Goal: Information Seeking & Learning: Find specific fact

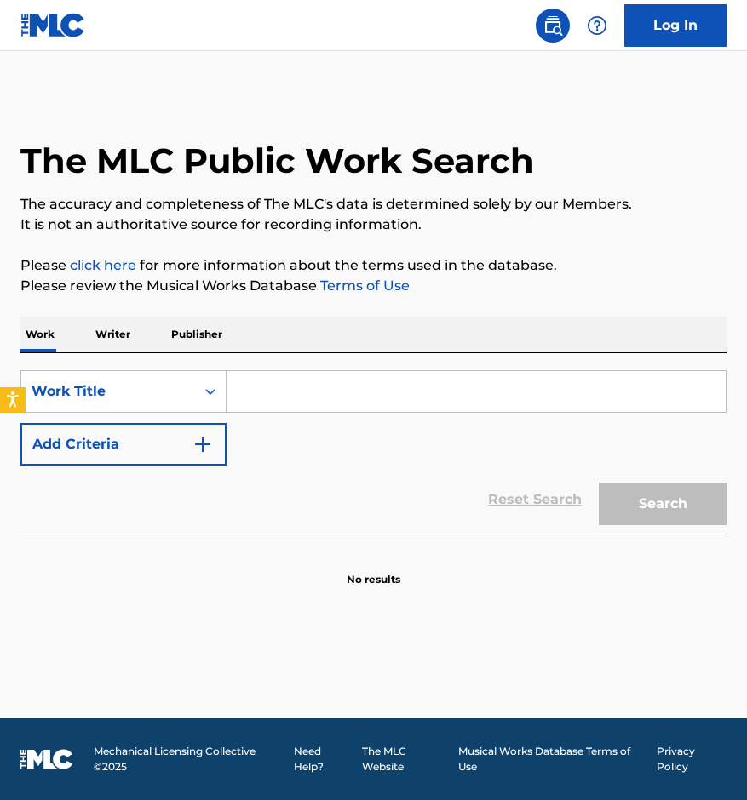
click at [658, 23] on link "Log In" at bounding box center [675, 25] width 102 height 43
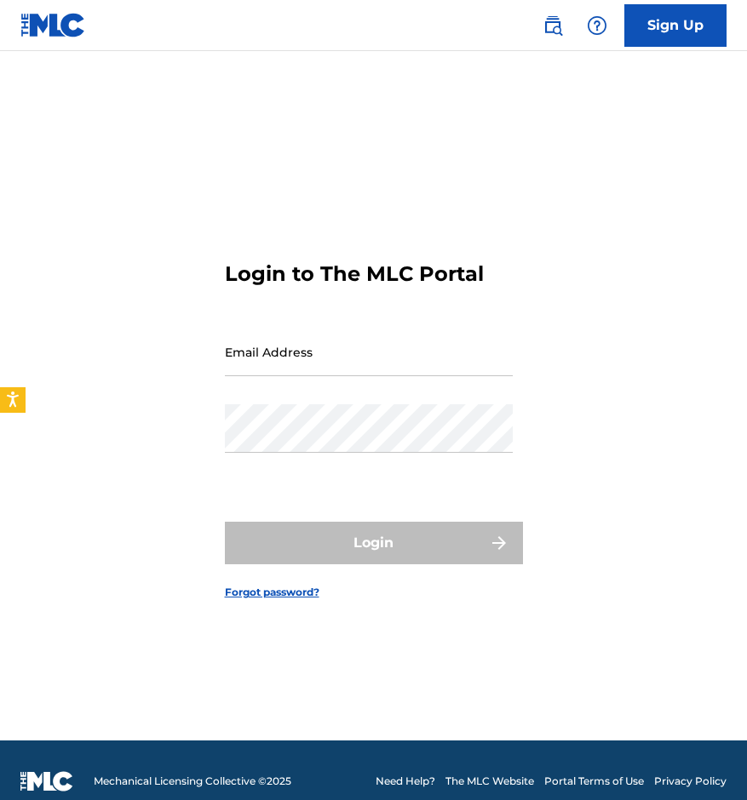
click at [341, 360] on input "Email Address" at bounding box center [369, 352] width 288 height 49
type input "[EMAIL_ADDRESS][DOMAIN_NAME]"
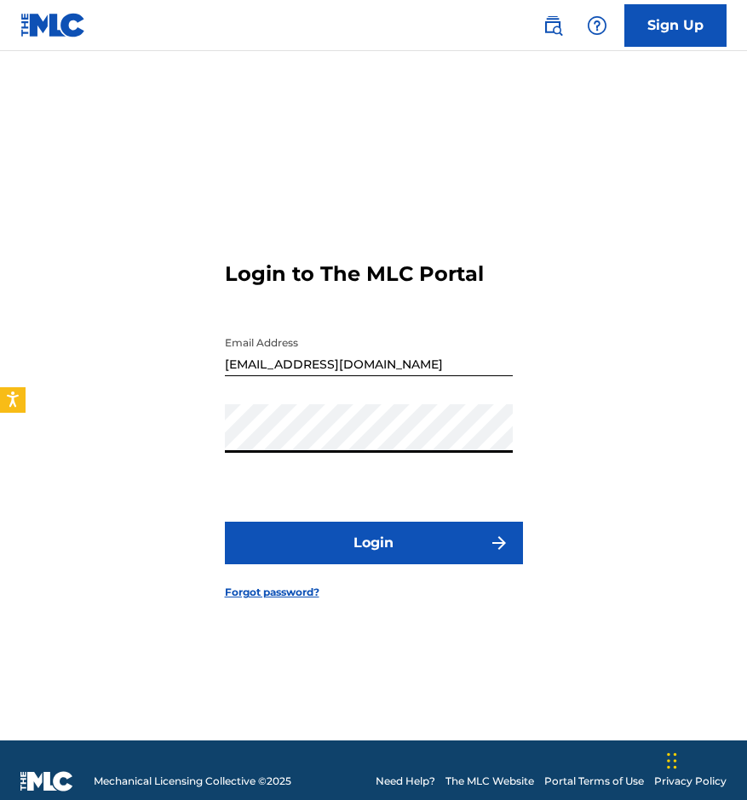
click at [225, 522] on button "Login" at bounding box center [374, 543] width 298 height 43
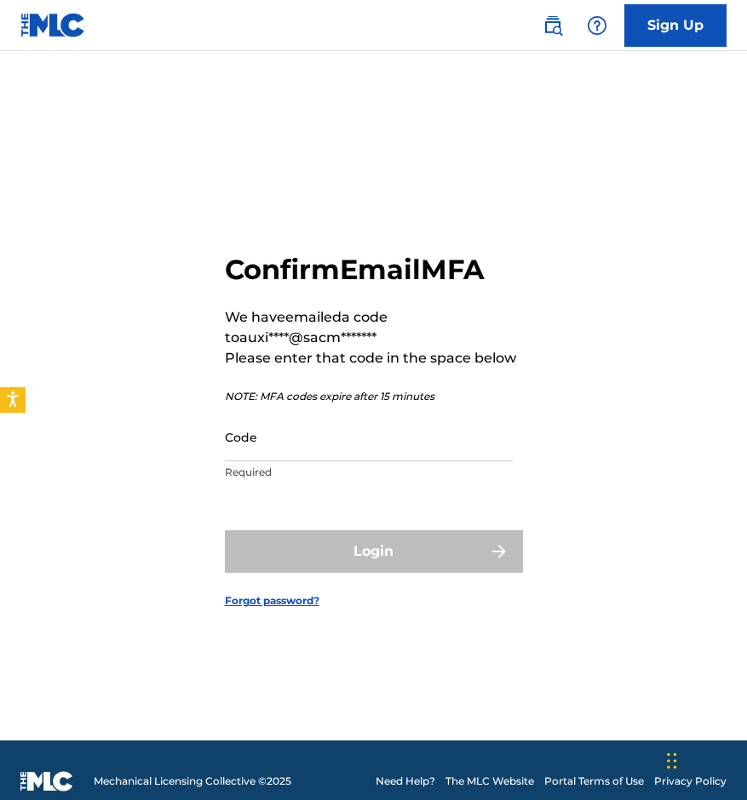
click at [352, 445] on input "Code" at bounding box center [369, 437] width 288 height 49
paste input "604733"
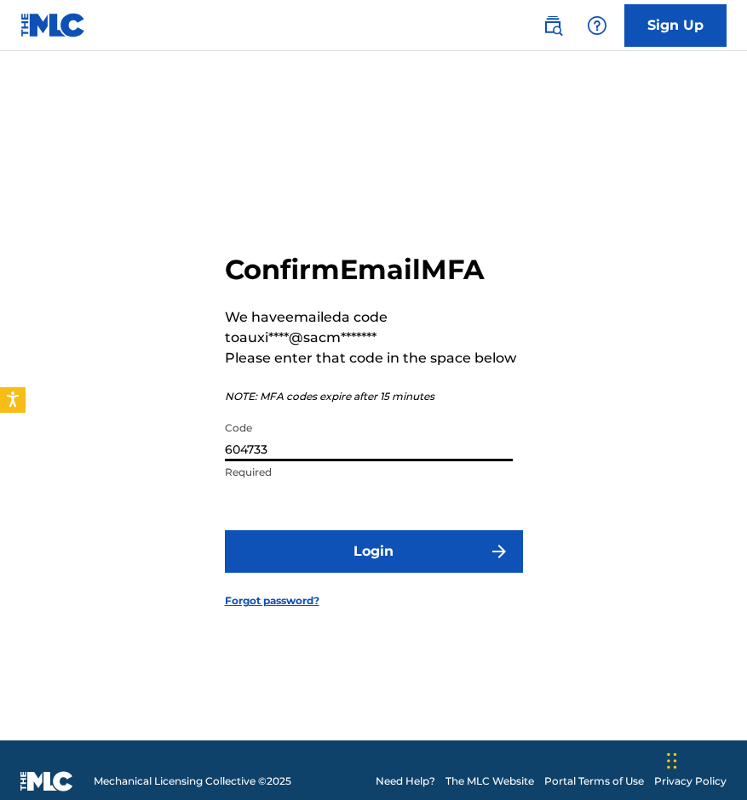
type input "604733"
click at [225, 530] on button "Login" at bounding box center [374, 551] width 298 height 43
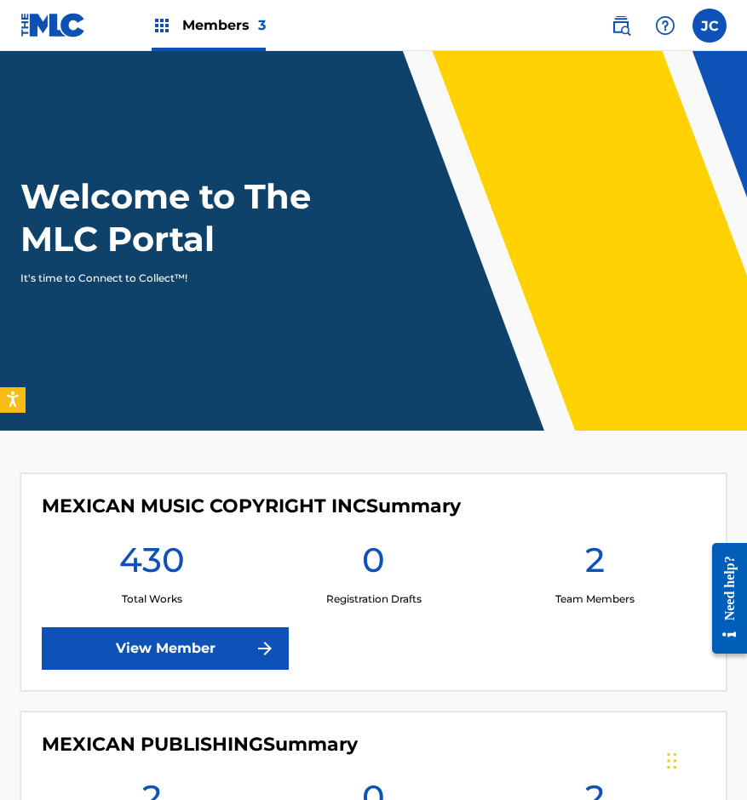
click at [623, 30] on img at bounding box center [620, 25] width 20 height 20
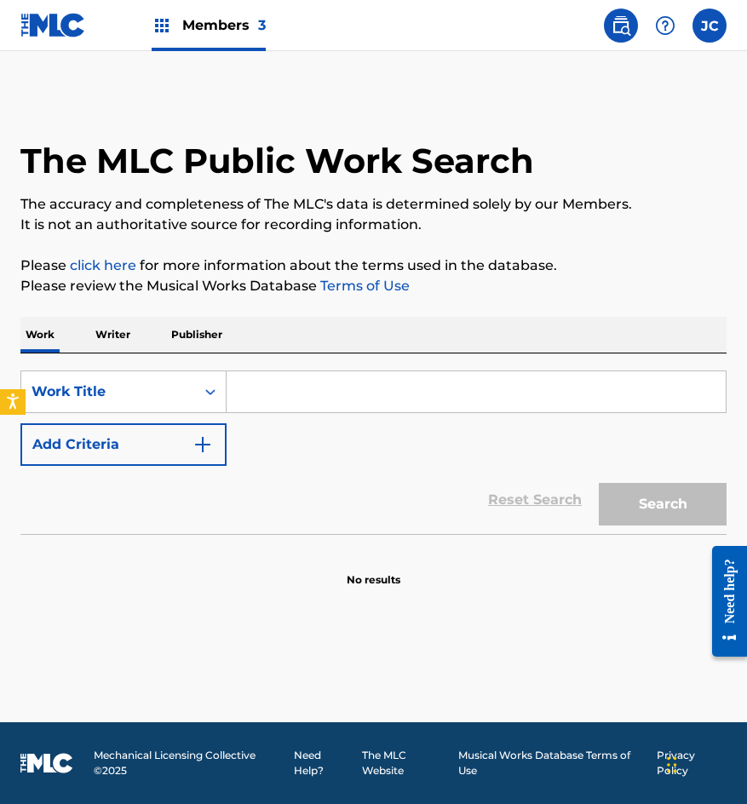
click at [176, 438] on button "Add Criteria" at bounding box center [123, 444] width 206 height 43
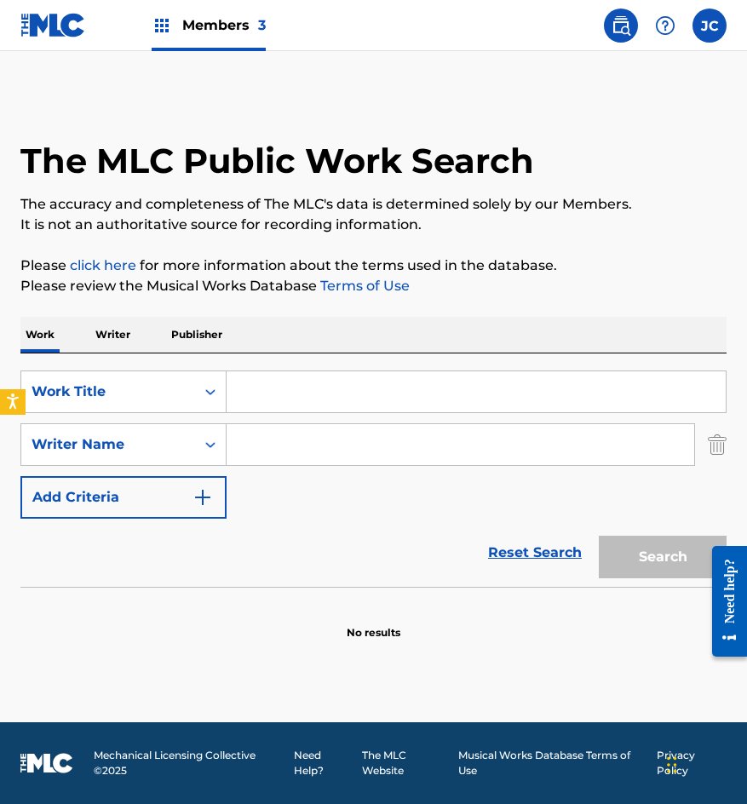
click at [293, 403] on input "Search Form" at bounding box center [475, 391] width 499 height 41
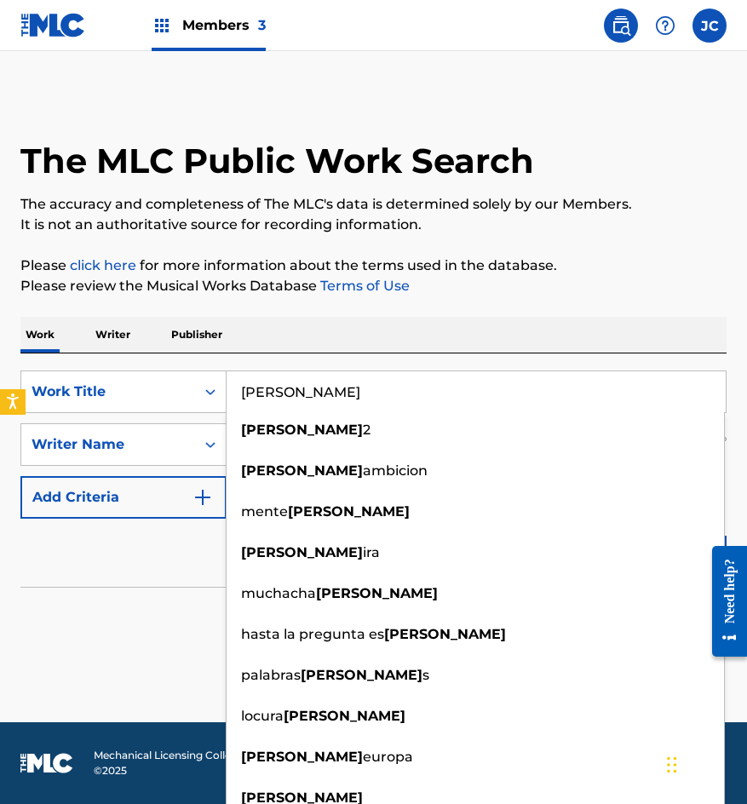
type input "[PERSON_NAME]"
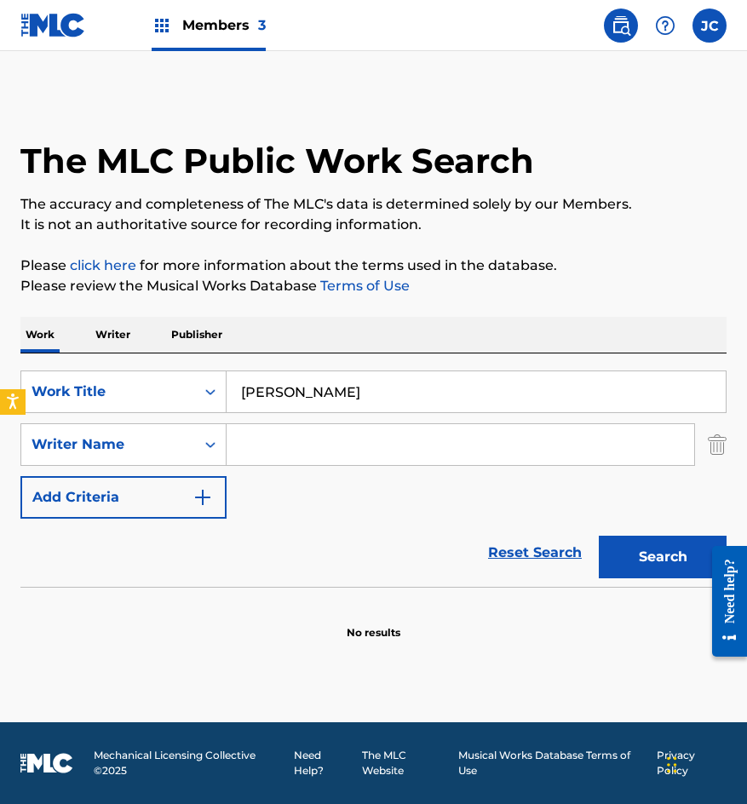
click at [183, 564] on div "Reset Search Search" at bounding box center [373, 552] width 706 height 68
click at [159, 446] on div "Writer Name" at bounding box center [108, 444] width 153 height 20
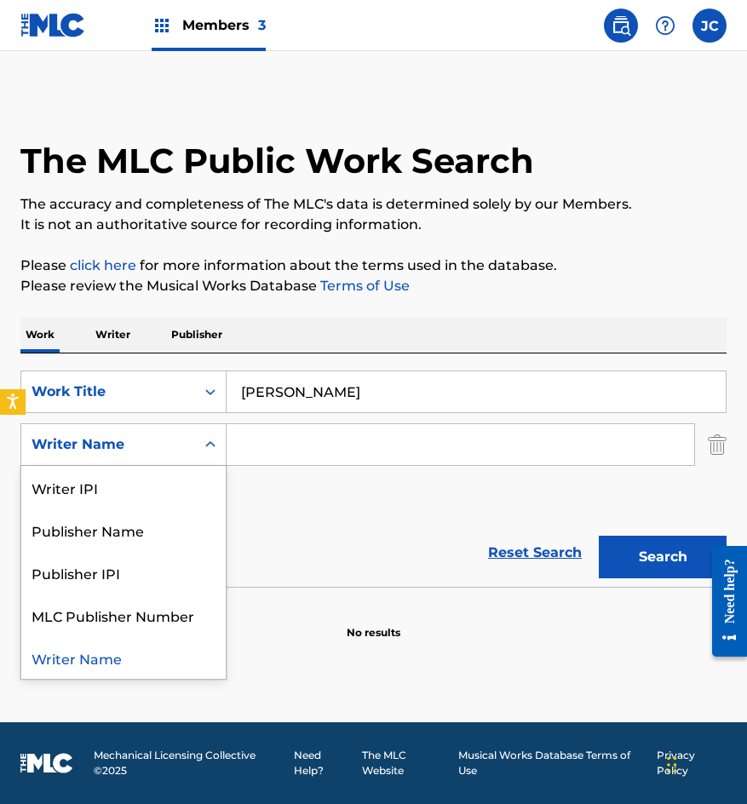
click at [159, 446] on div "Writer Name" at bounding box center [108, 444] width 153 height 20
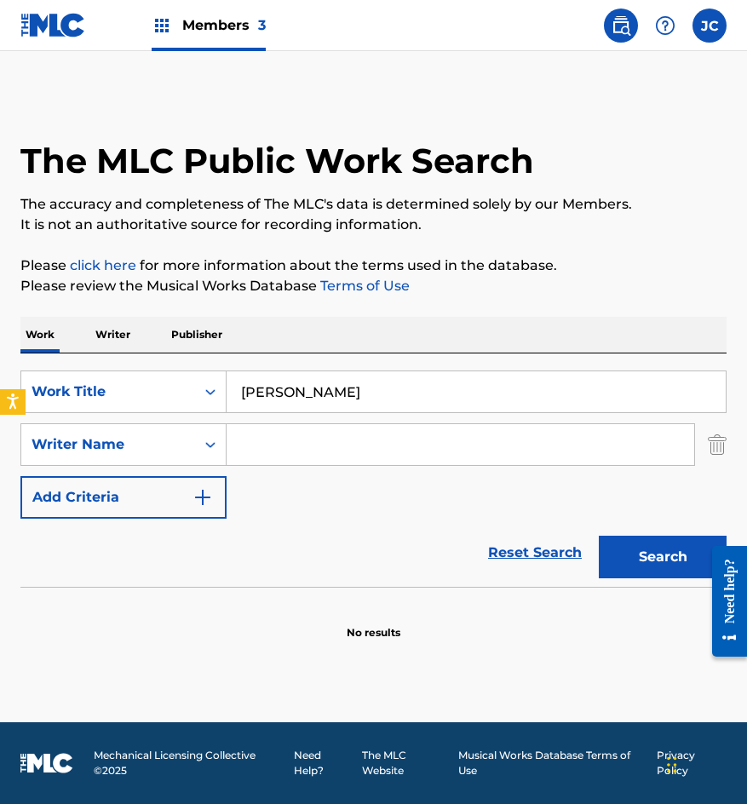
click at [299, 443] on input "Search Form" at bounding box center [459, 444] width 467 height 41
type input "[PERSON_NAME]"
click at [599, 536] on button "Search" at bounding box center [663, 557] width 128 height 43
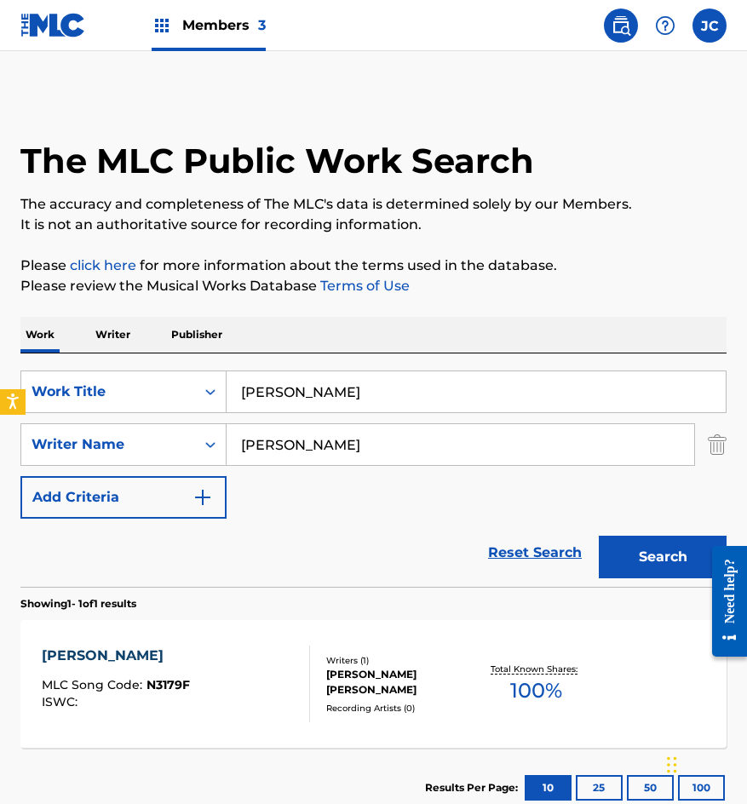
click at [364, 679] on div "[PERSON_NAME] [PERSON_NAME]" at bounding box center [402, 682] width 152 height 31
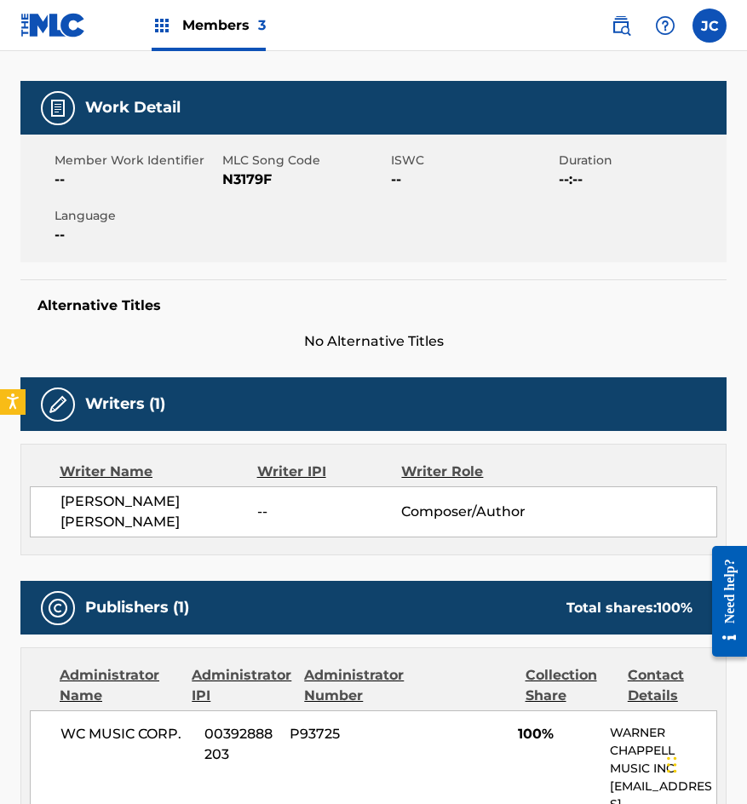
scroll to position [221, 0]
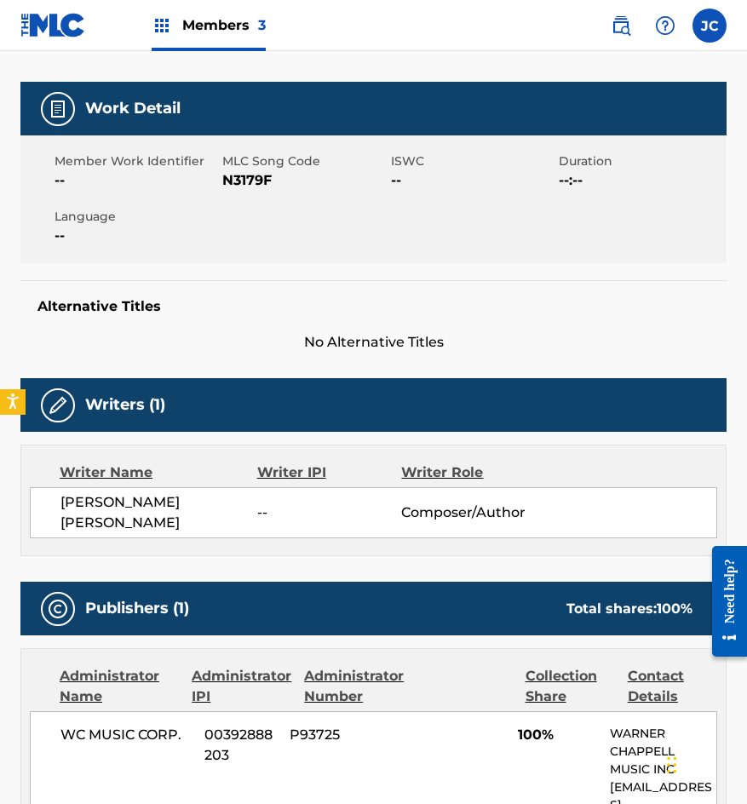
click at [239, 181] on span "N3179F" at bounding box center [303, 180] width 163 height 20
copy span "N3179F"
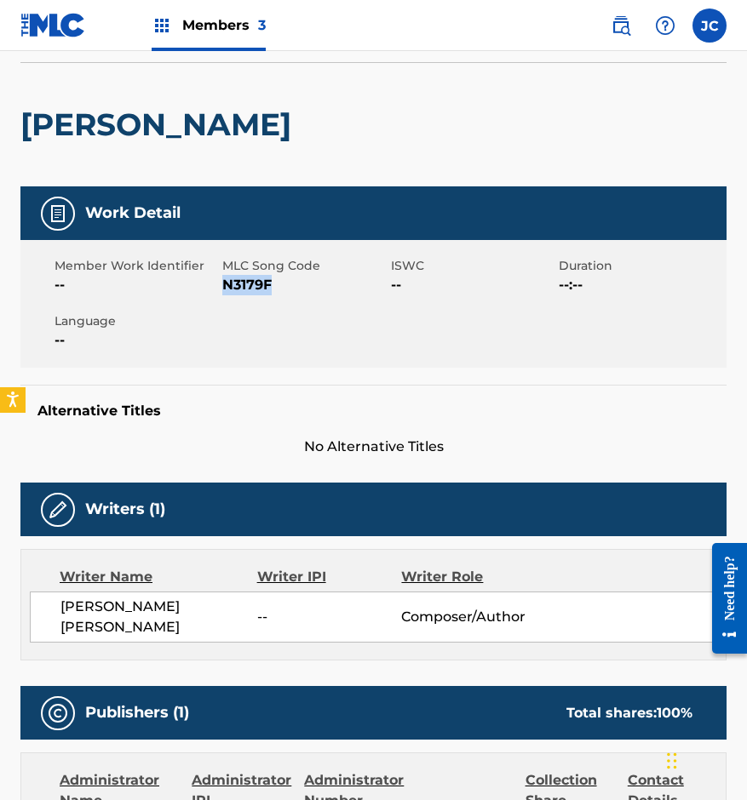
scroll to position [0, 0]
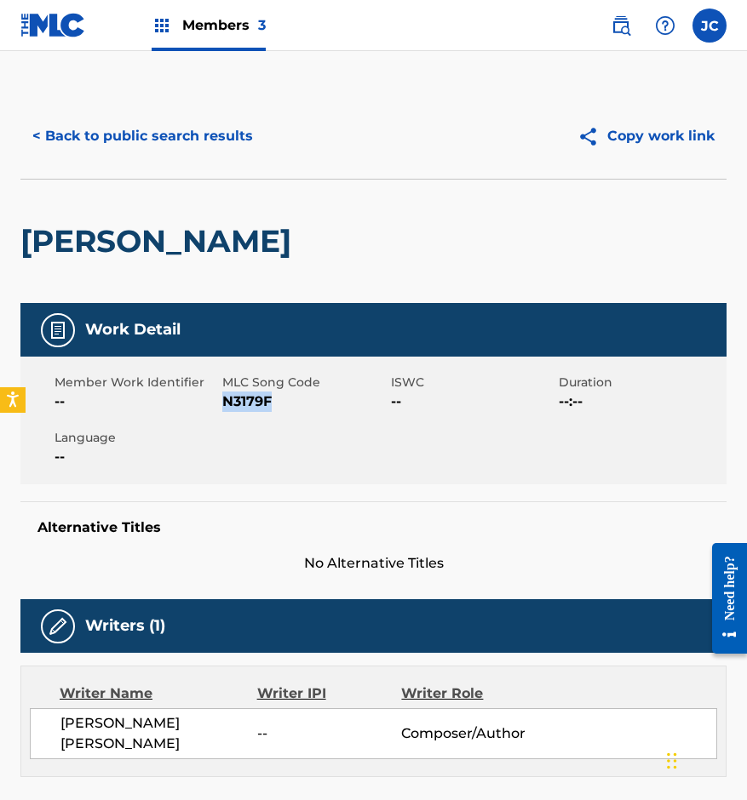
click at [215, 127] on button "< Back to public search results" at bounding box center [142, 136] width 244 height 43
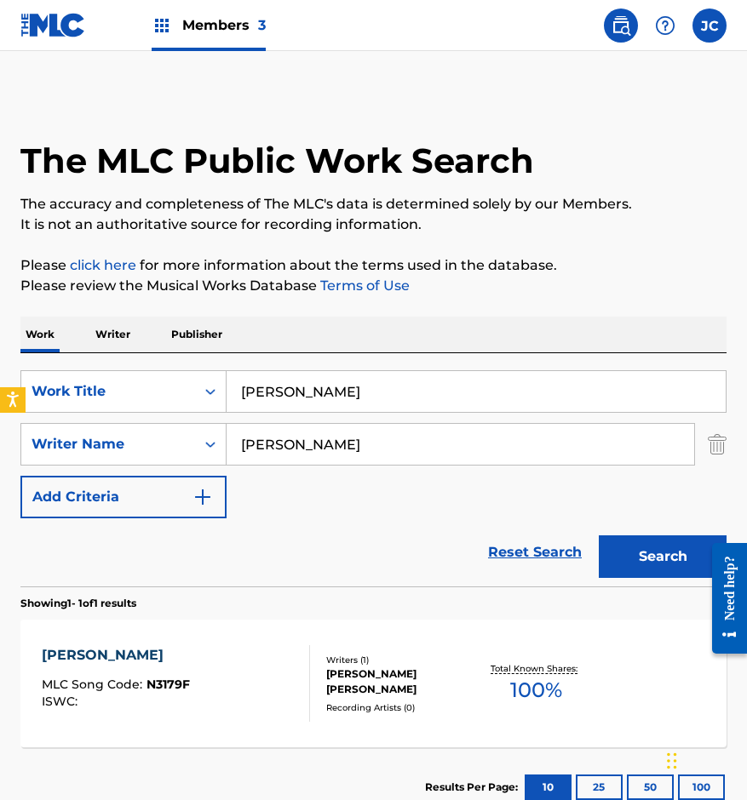
drag, startPoint x: 411, startPoint y: 386, endPoint x: 217, endPoint y: 355, distance: 196.5
click at [190, 364] on div "SearchWithCriteria14ce2072-3ba6-4fcd-b254-e0adca50d597 Work Title [PERSON_NAME]…" at bounding box center [373, 469] width 706 height 233
type input "si tu te vas"
type input "[PERSON_NAME]"
click at [599, 536] on button "Search" at bounding box center [663, 557] width 128 height 43
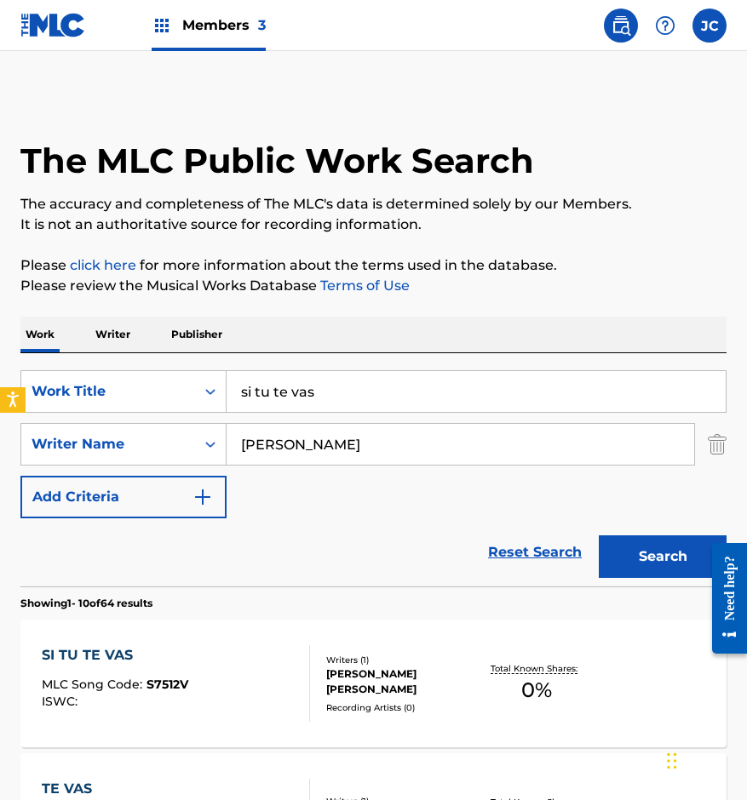
scroll to position [170, 0]
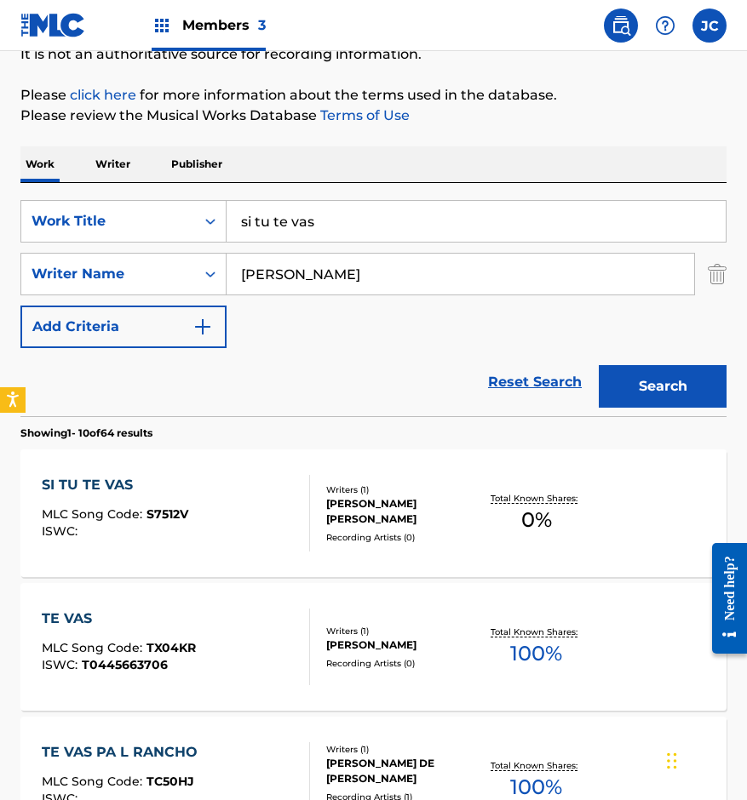
click at [397, 509] on div "[PERSON_NAME] [PERSON_NAME]" at bounding box center [402, 511] width 152 height 31
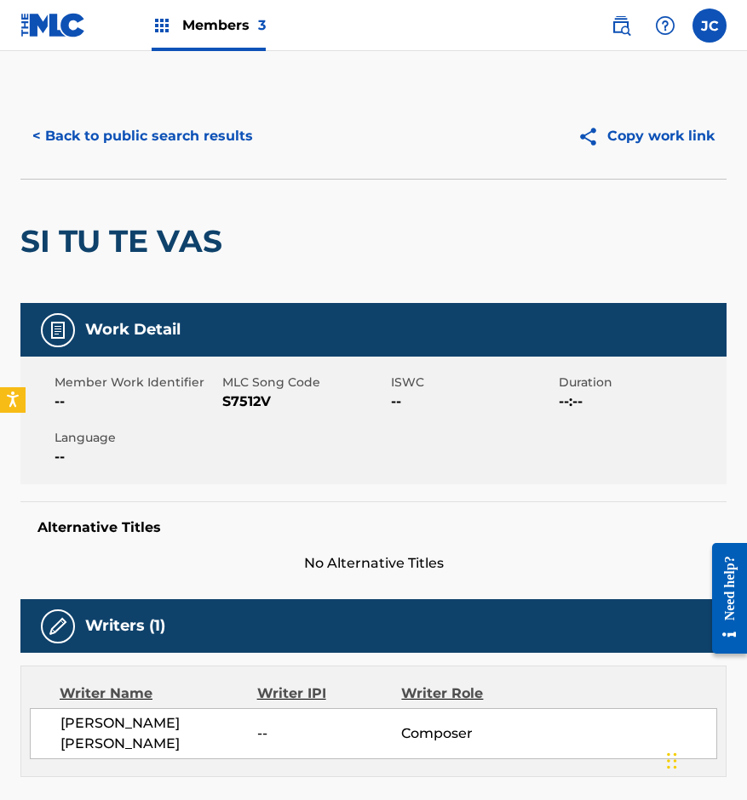
click at [240, 395] on span "S7512V" at bounding box center [303, 402] width 163 height 20
copy span "S7512V"
click at [157, 220] on div "SI TU TE VAS" at bounding box center [125, 241] width 210 height 123
click at [167, 141] on button "< Back to public search results" at bounding box center [142, 136] width 244 height 43
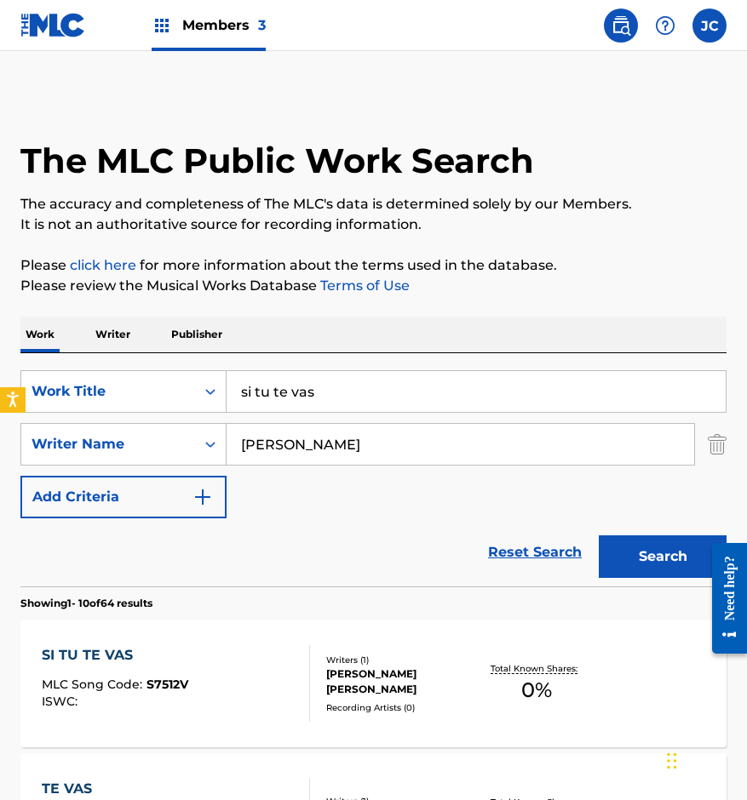
scroll to position [170, 0]
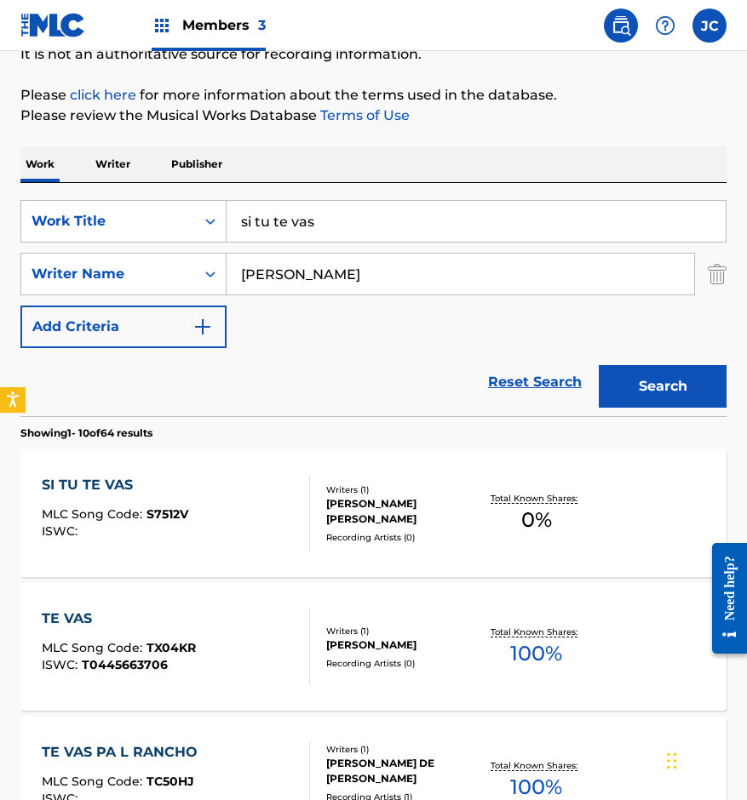
click at [244, 219] on input "si tu te vas" at bounding box center [475, 221] width 499 height 41
type input "de [PERSON_NAME]"
type input "[PERSON_NAME]"
click at [599, 365] on button "Search" at bounding box center [663, 386] width 128 height 43
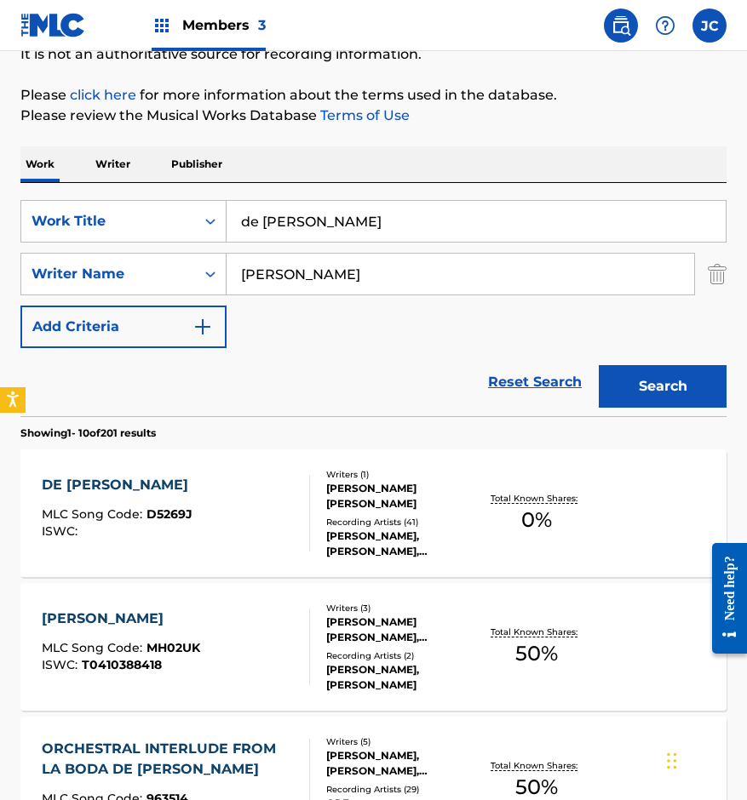
scroll to position [255, 0]
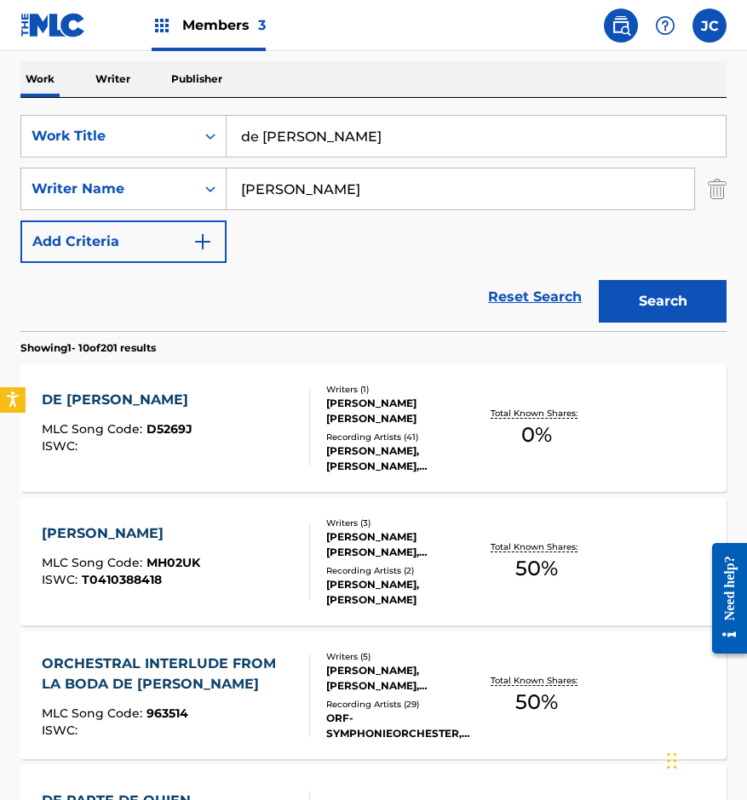
click at [335, 436] on div "Recording Artists ( 41 )" at bounding box center [402, 437] width 152 height 13
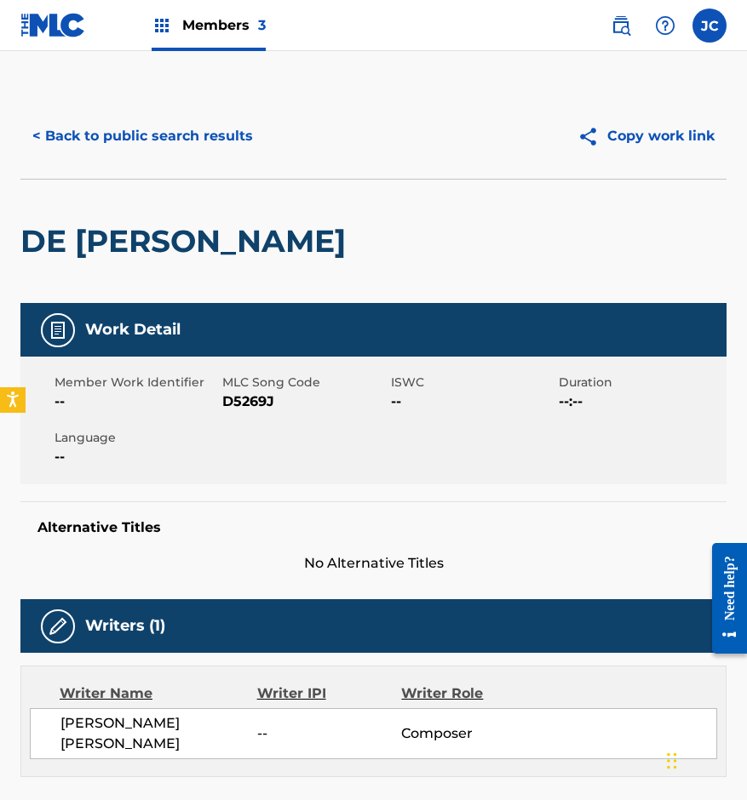
click at [236, 397] on span "D5269J" at bounding box center [303, 402] width 163 height 20
copy span "D5269J"
click at [175, 129] on button "< Back to public search results" at bounding box center [142, 136] width 244 height 43
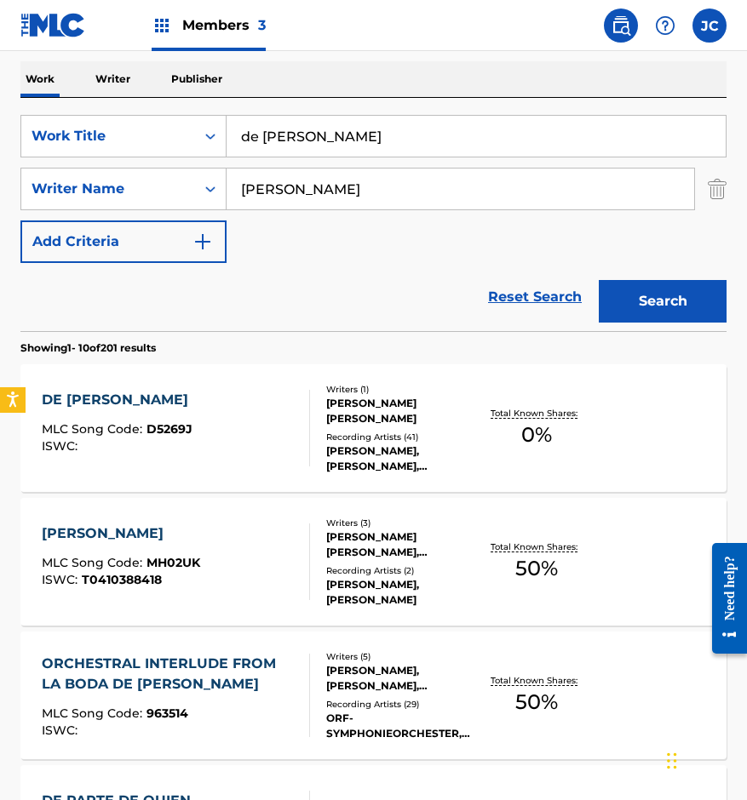
drag, startPoint x: 327, startPoint y: 148, endPoint x: 2, endPoint y: 220, distance: 333.0
click at [2, 214] on div "The MLC Public Work Search The accuracy and completeness of The MLC's data is d…" at bounding box center [373, 810] width 747 height 1945
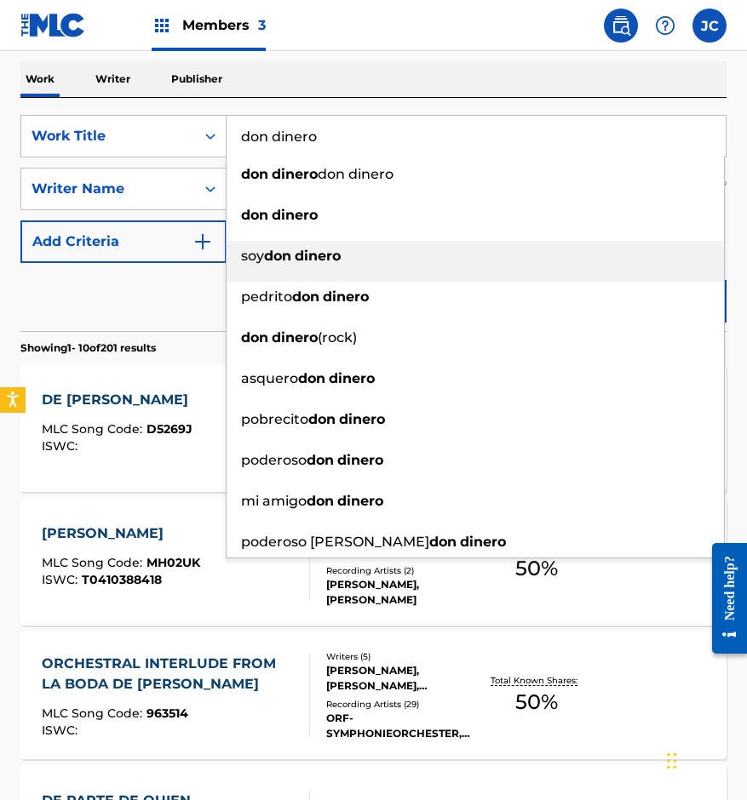
type input "don dinero"
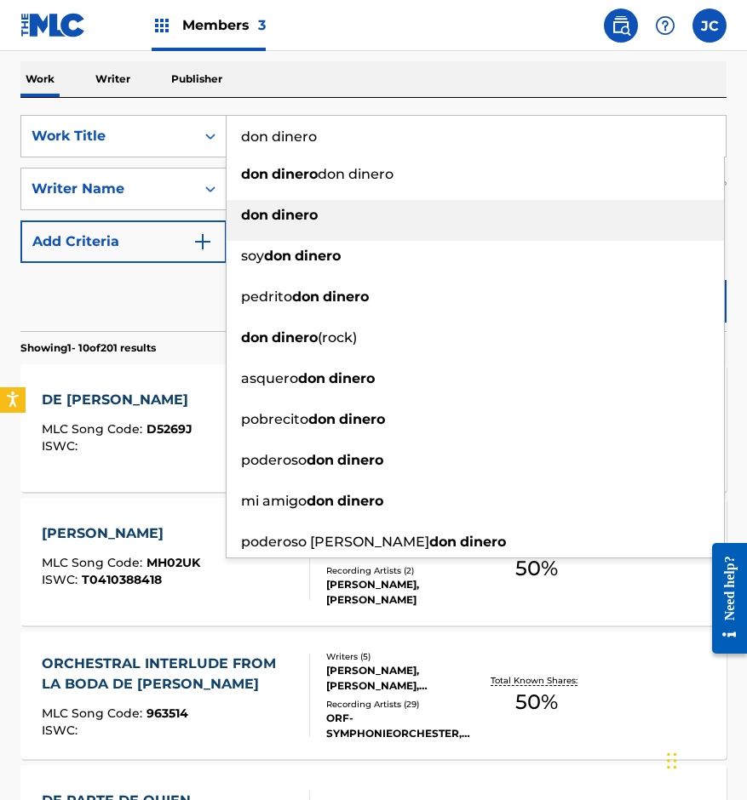
click at [326, 211] on div "don dinero" at bounding box center [474, 215] width 497 height 31
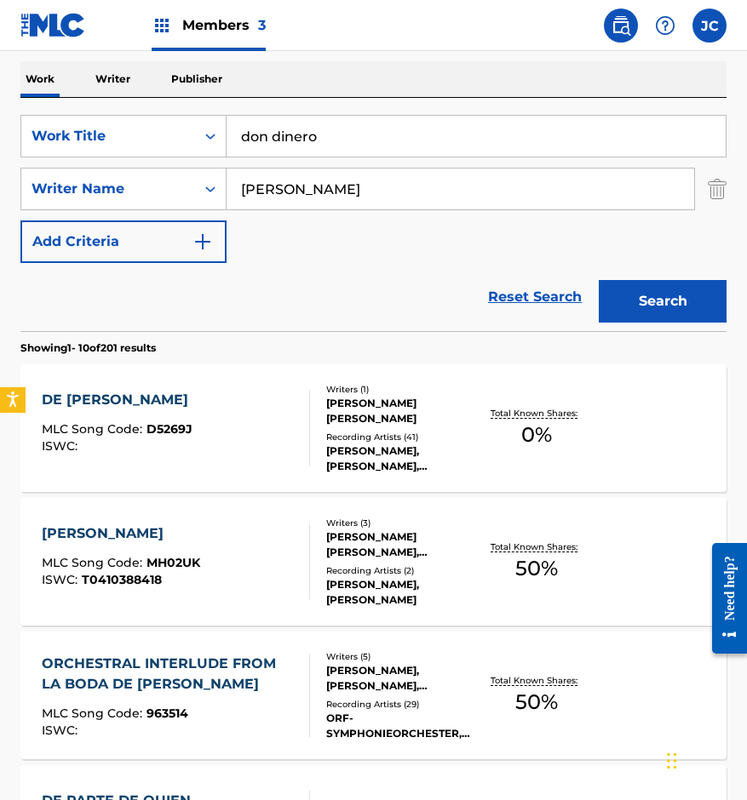
click at [608, 295] on button "Search" at bounding box center [663, 301] width 128 height 43
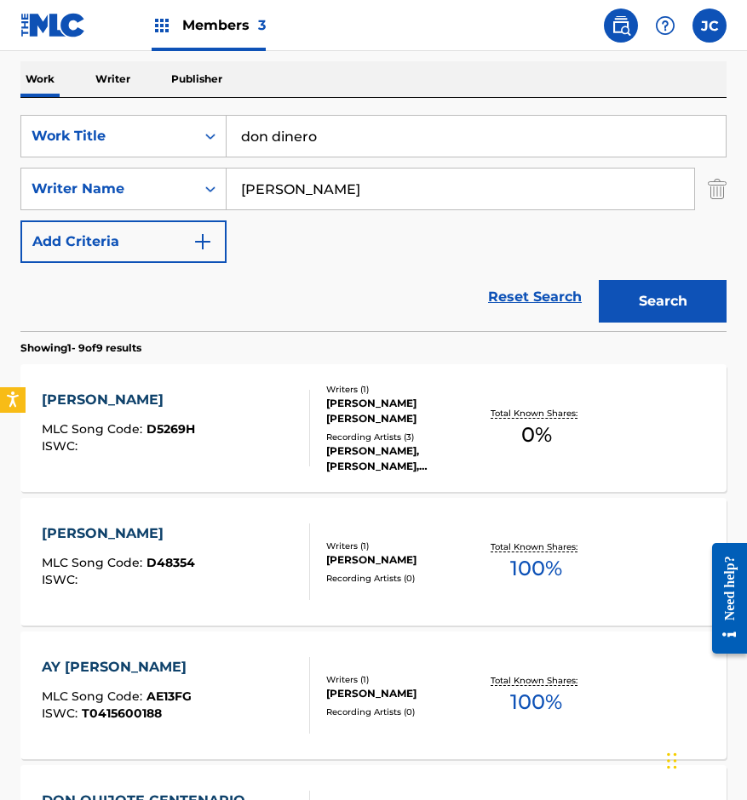
click at [320, 408] on div "Writers ( 1 ) [PERSON_NAME] [PERSON_NAME] Recording Artists ( 3 ) [PERSON_NAME]…" at bounding box center [394, 428] width 168 height 91
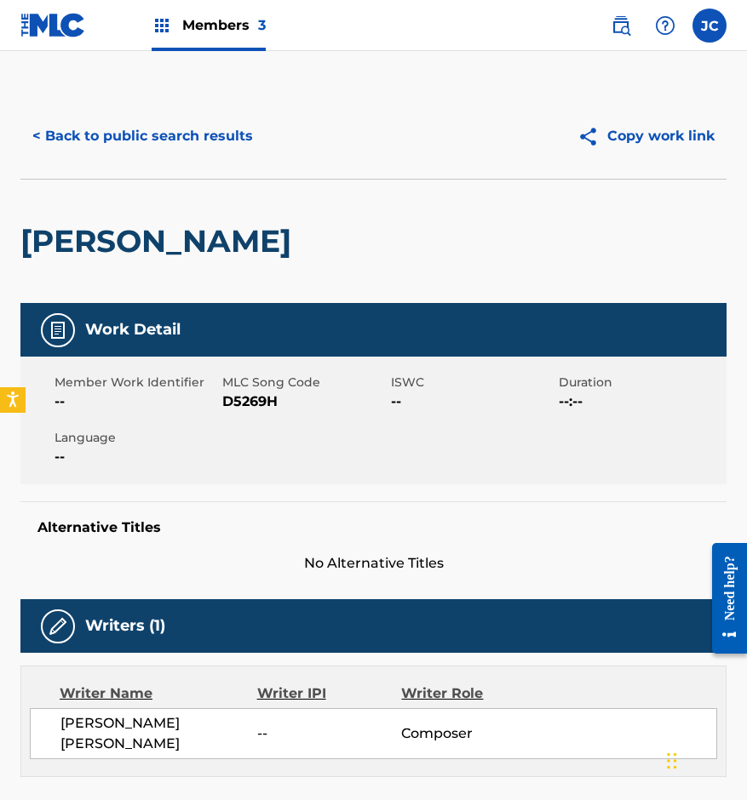
click at [246, 408] on span "D5269H" at bounding box center [303, 402] width 163 height 20
copy span "D5269H"
drag, startPoint x: 203, startPoint y: 210, endPoint x: 203, endPoint y: 156, distance: 54.5
click at [203, 210] on div "[PERSON_NAME]" at bounding box center [159, 241] width 279 height 123
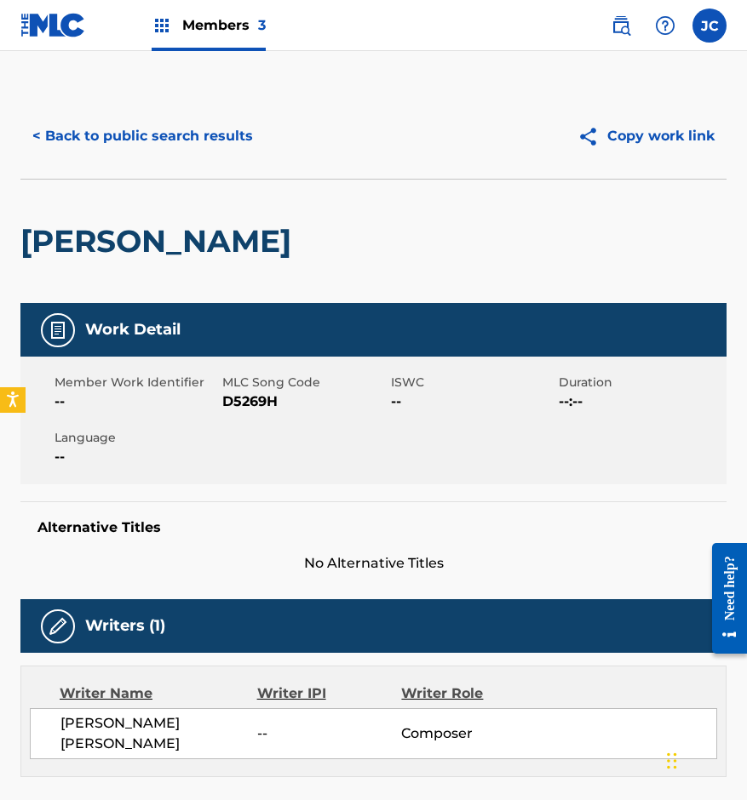
click at [203, 149] on button "< Back to public search results" at bounding box center [142, 136] width 244 height 43
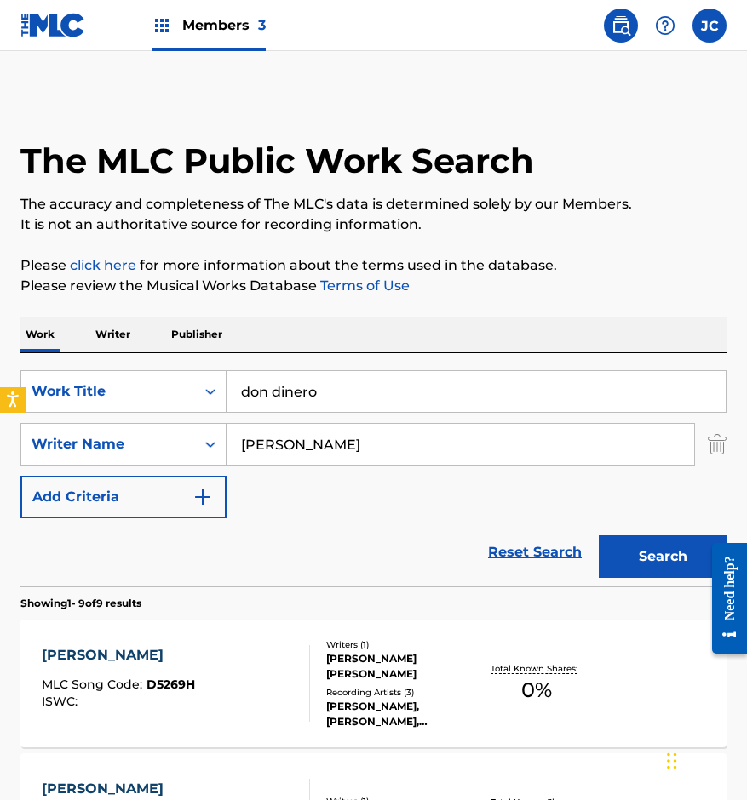
scroll to position [255, 0]
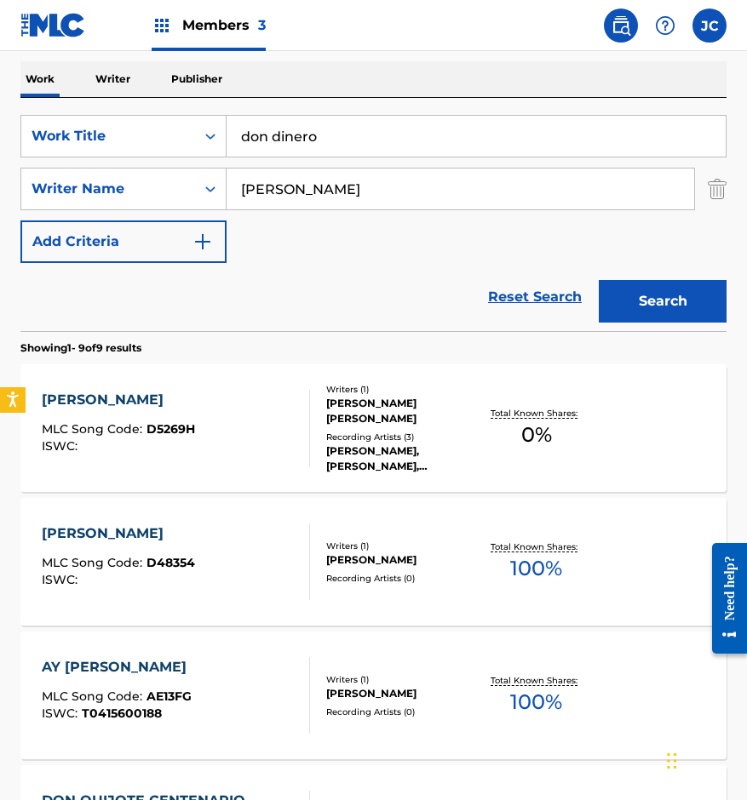
drag, startPoint x: 151, startPoint y: 159, endPoint x: 106, endPoint y: 147, distance: 45.8
click at [130, 156] on div "SearchWithCriteria14ce2072-3ba6-4fcd-b254-e0adca50d597 Work Title don dinero" at bounding box center [373, 136] width 706 height 43
type input "amor de [PERSON_NAME]"
type input "[PERSON_NAME]"
click at [599, 280] on button "Search" at bounding box center [663, 301] width 128 height 43
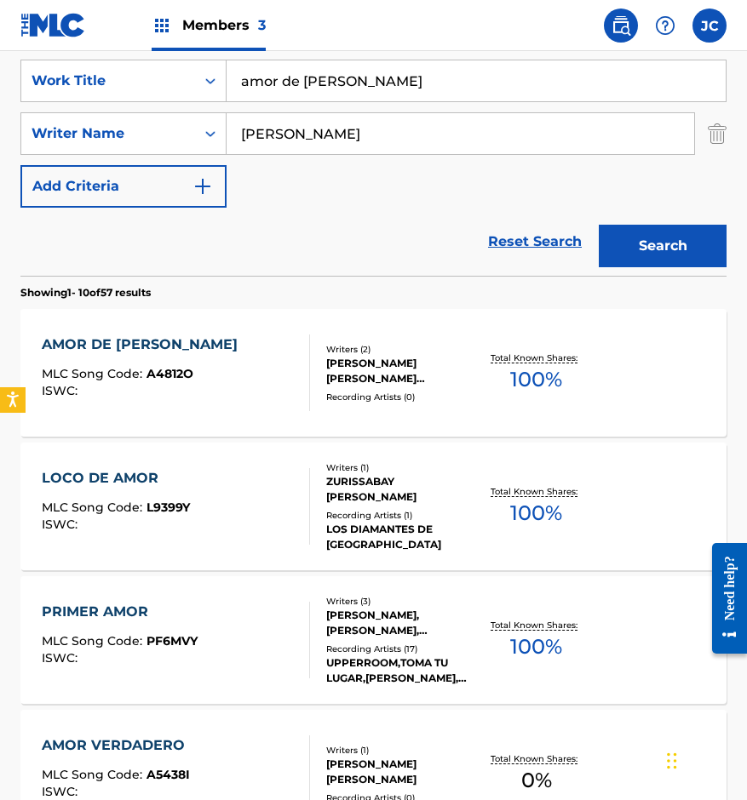
scroll to position [341, 0]
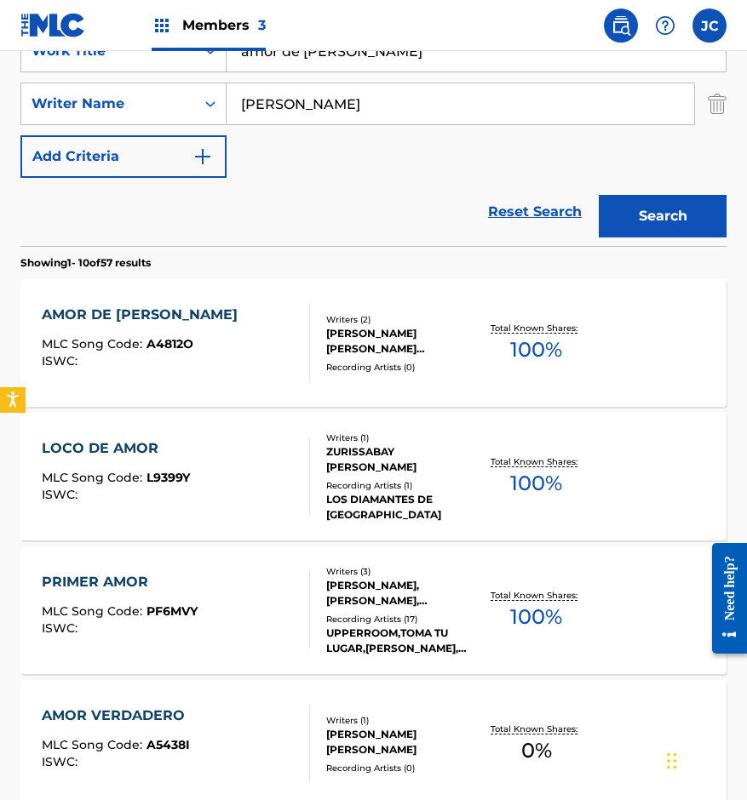
click at [373, 341] on div "[PERSON_NAME] [PERSON_NAME] [PERSON_NAME]" at bounding box center [402, 341] width 152 height 31
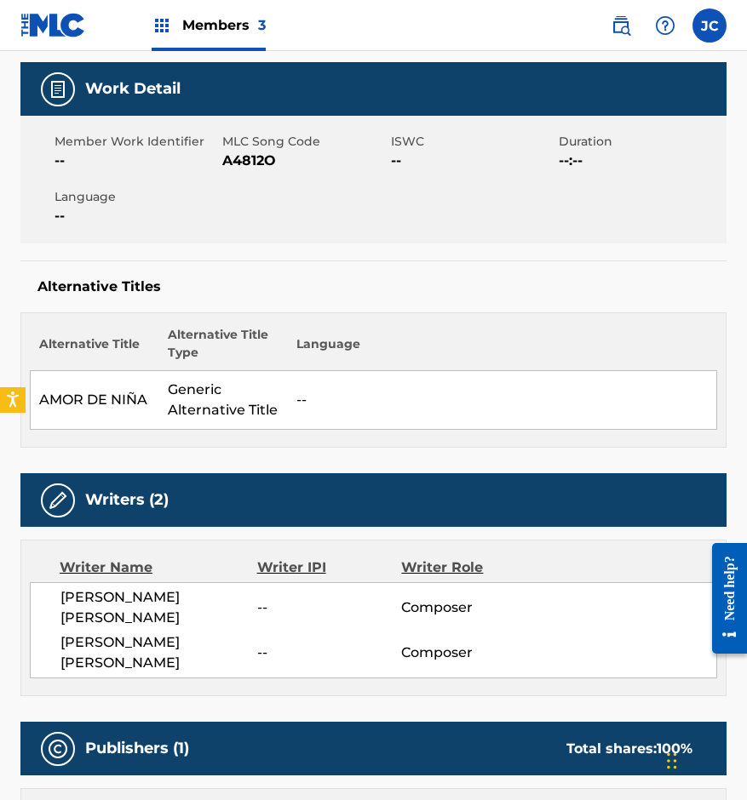
scroll to position [194, 0]
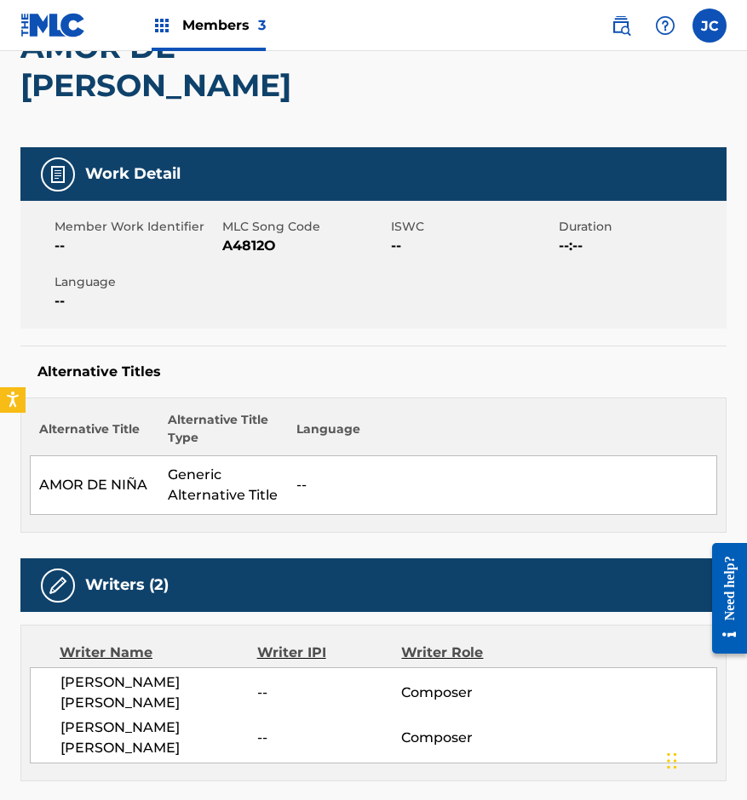
click at [229, 236] on span "A4812O" at bounding box center [303, 246] width 163 height 20
copy span "A4812O"
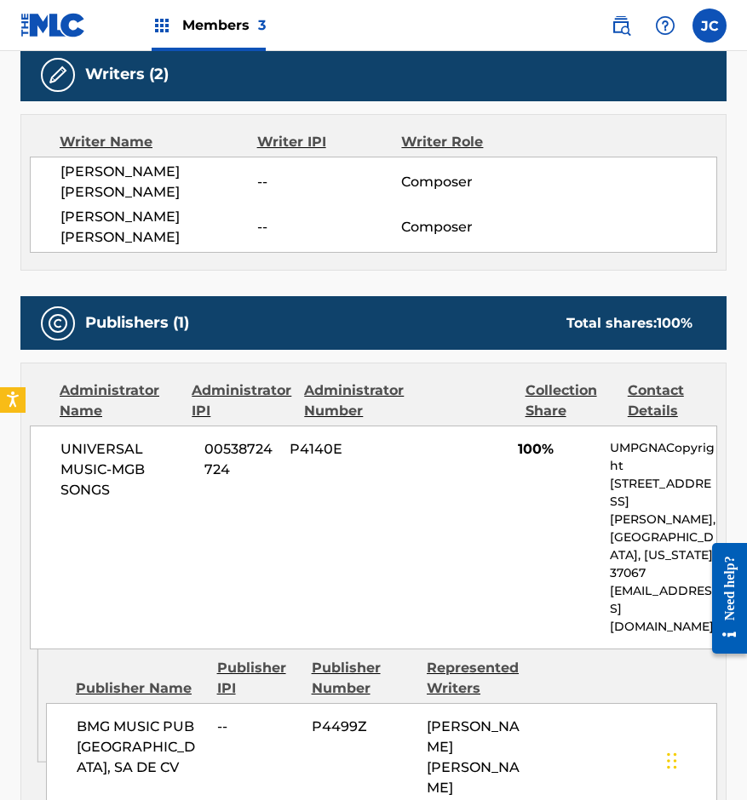
scroll to position [875, 0]
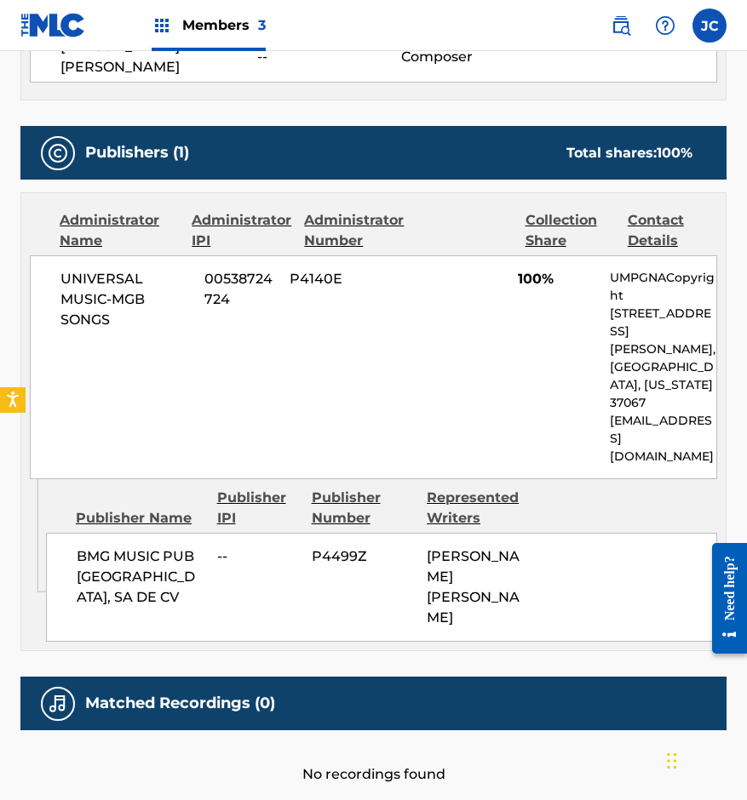
click at [160, 308] on div "UNIVERSAL MUSIC-MGB SONGS 00538724724 P4140E 100% UMPGNACopyright [STREET_ADDRE…" at bounding box center [373, 367] width 687 height 224
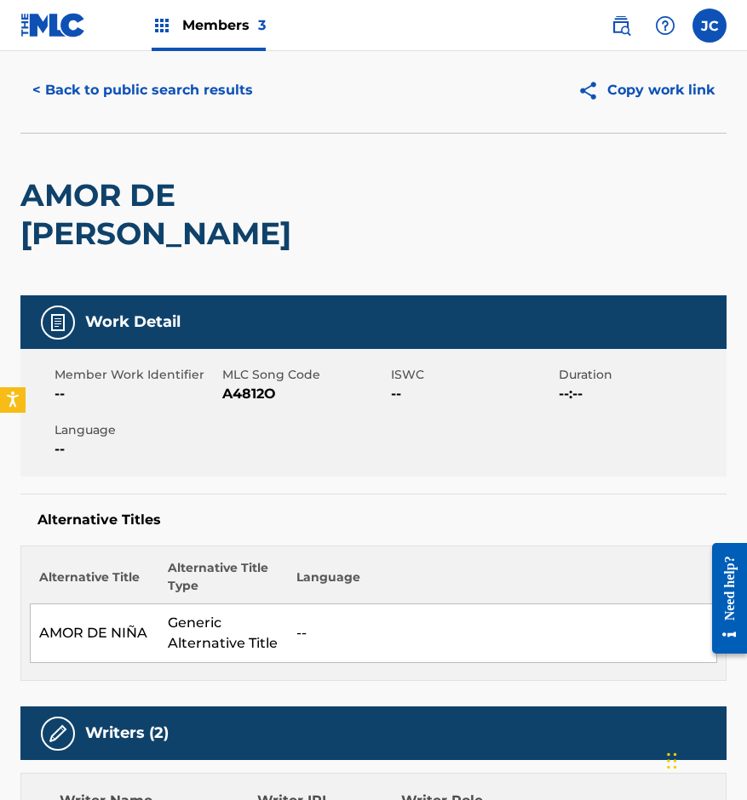
scroll to position [0, 0]
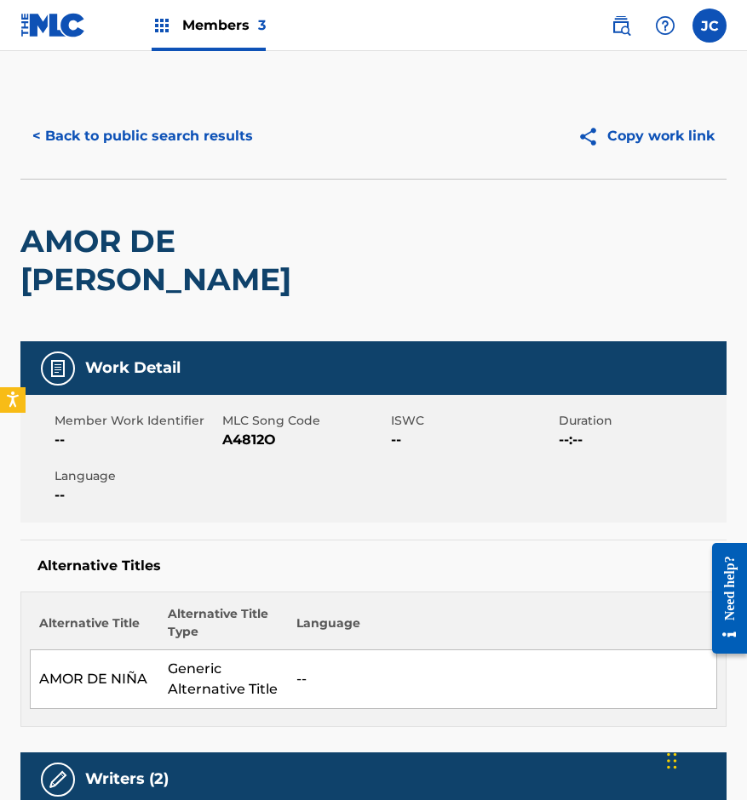
click at [216, 143] on button "< Back to public search results" at bounding box center [142, 136] width 244 height 43
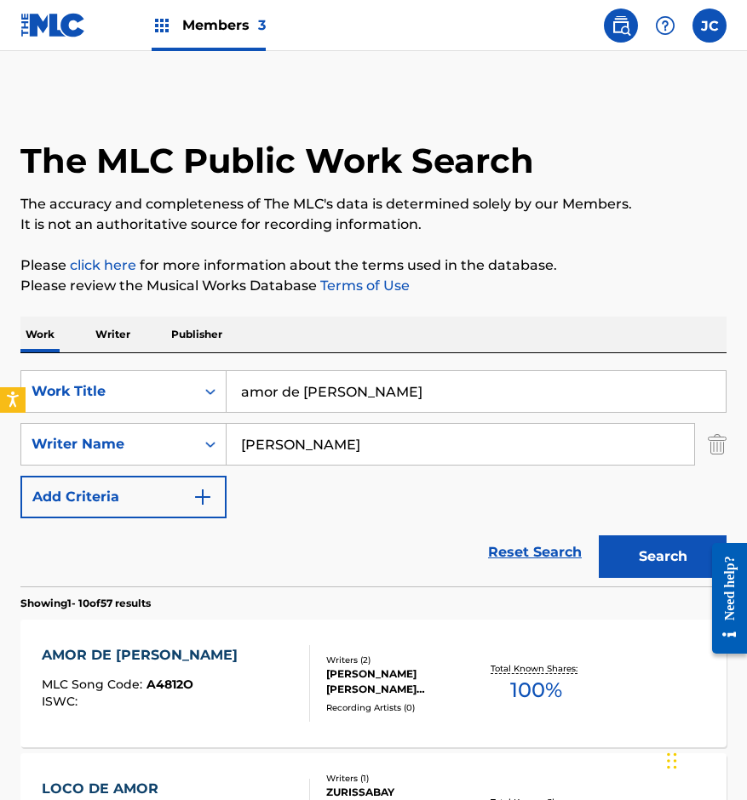
scroll to position [341, 0]
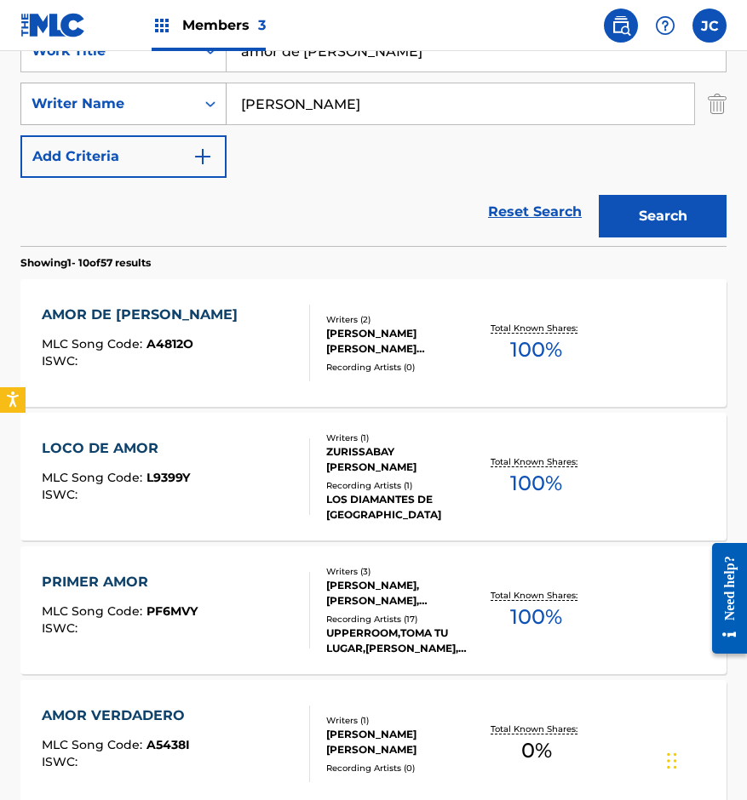
drag, startPoint x: 330, startPoint y: 60, endPoint x: 81, endPoint y: 88, distance: 251.0
click at [81, 88] on div "SearchWithCriteria14ce2072-3ba6-4fcd-b254-e0adca50d597 Work Title amor de [PERS…" at bounding box center [373, 104] width 706 height 148
type input "ansia de ti"
click at [692, 245] on div "Search" at bounding box center [658, 212] width 136 height 68
click at [681, 233] on button "Search" at bounding box center [663, 216] width 128 height 43
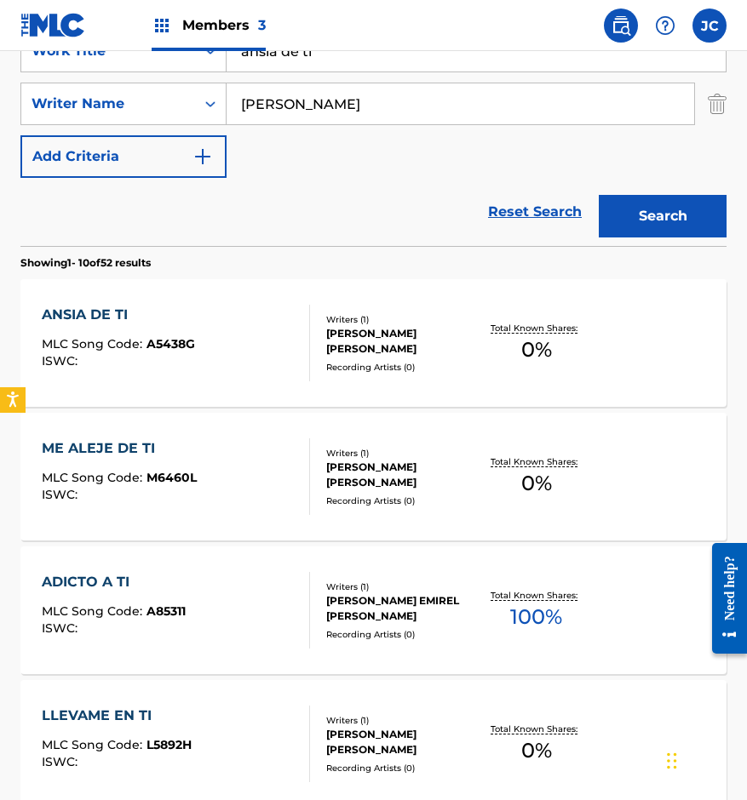
click at [284, 339] on div "ANSIA DE TI MLC Song Code : A5438G ISWC :" at bounding box center [176, 343] width 268 height 77
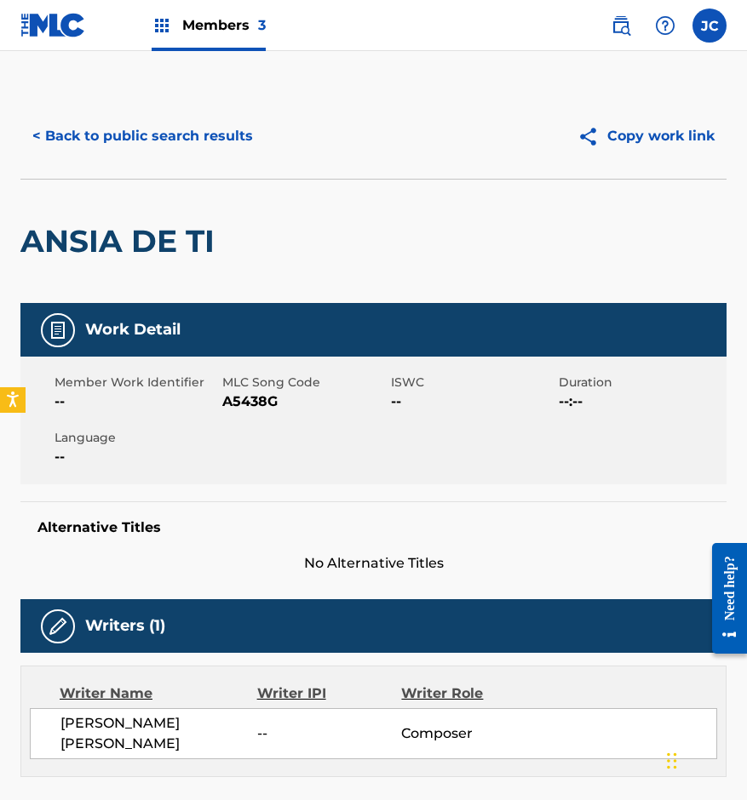
click at [253, 405] on span "A5438G" at bounding box center [303, 402] width 163 height 20
copy span "A5438G"
click at [137, 122] on button "< Back to public search results" at bounding box center [142, 136] width 244 height 43
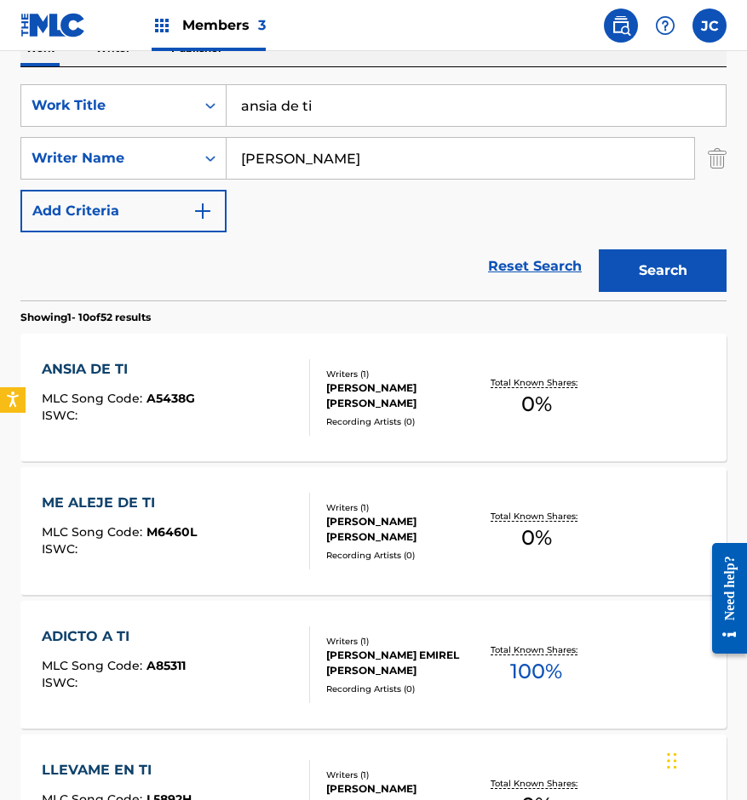
scroll to position [255, 0]
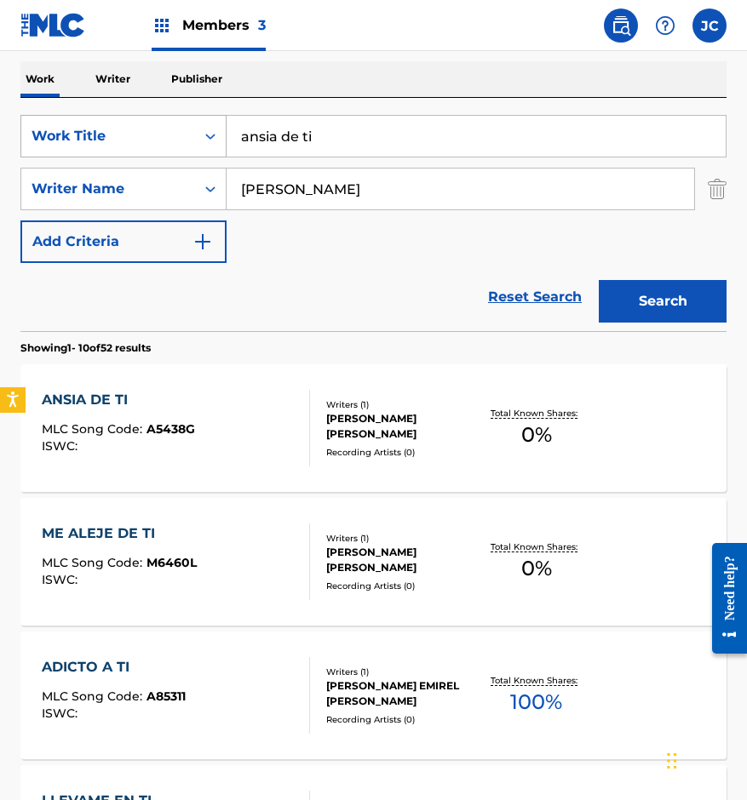
click at [147, 153] on div "SearchWithCriteria14ce2072-3ba6-4fcd-b254-e0adca50d597 Work Title ansia de ti" at bounding box center [373, 136] width 706 height 43
click at [381, 133] on input "como sabes" at bounding box center [475, 136] width 499 height 41
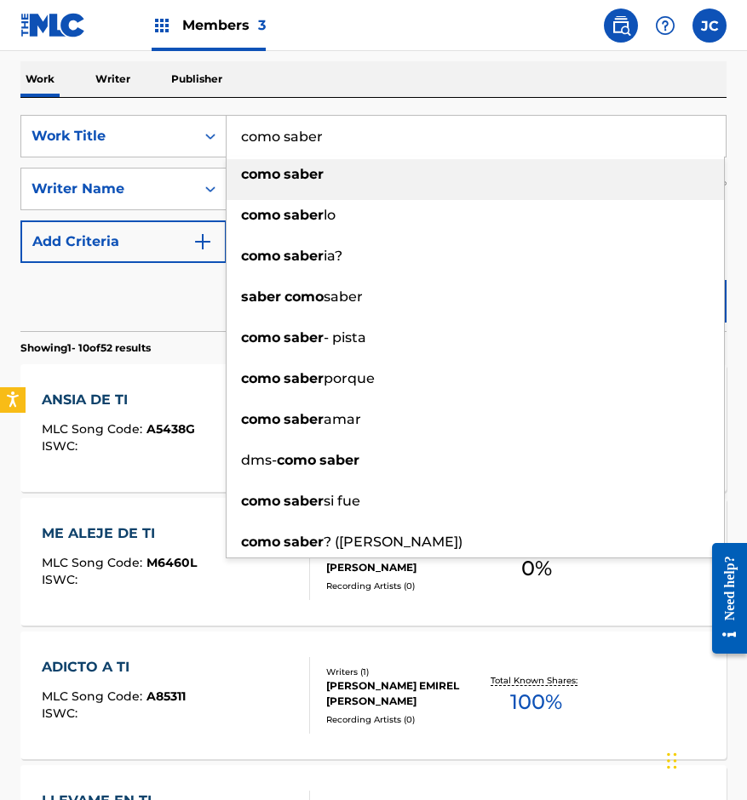
type input "como saber"
click at [376, 163] on div "como saber" at bounding box center [474, 174] width 497 height 31
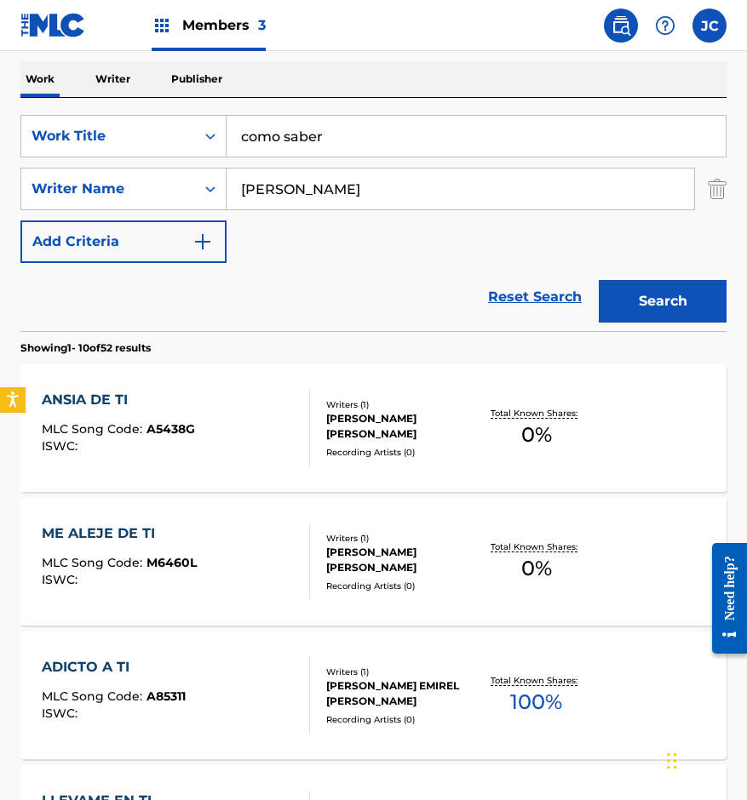
click at [649, 312] on button "Search" at bounding box center [663, 301] width 128 height 43
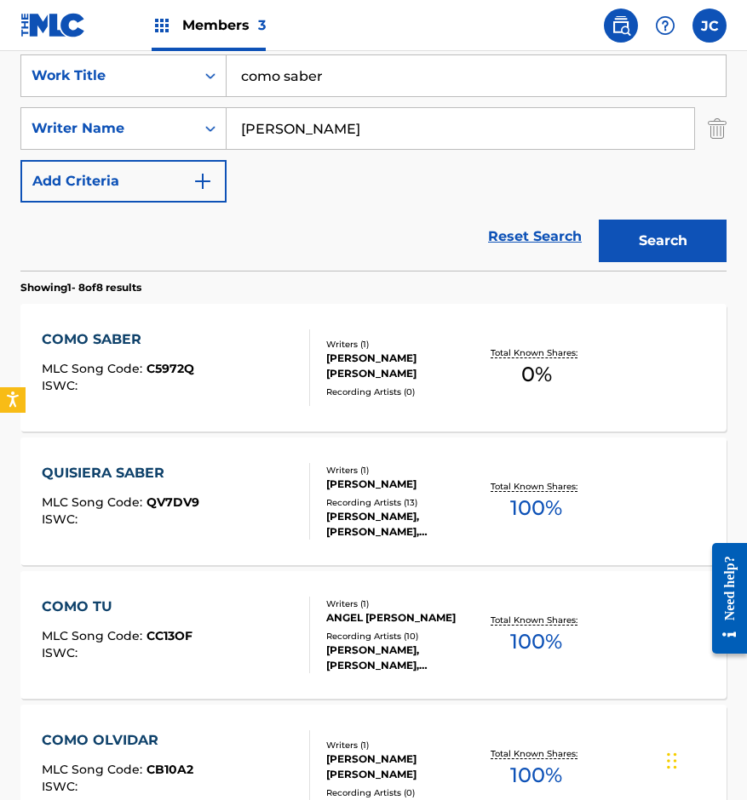
scroll to position [341, 0]
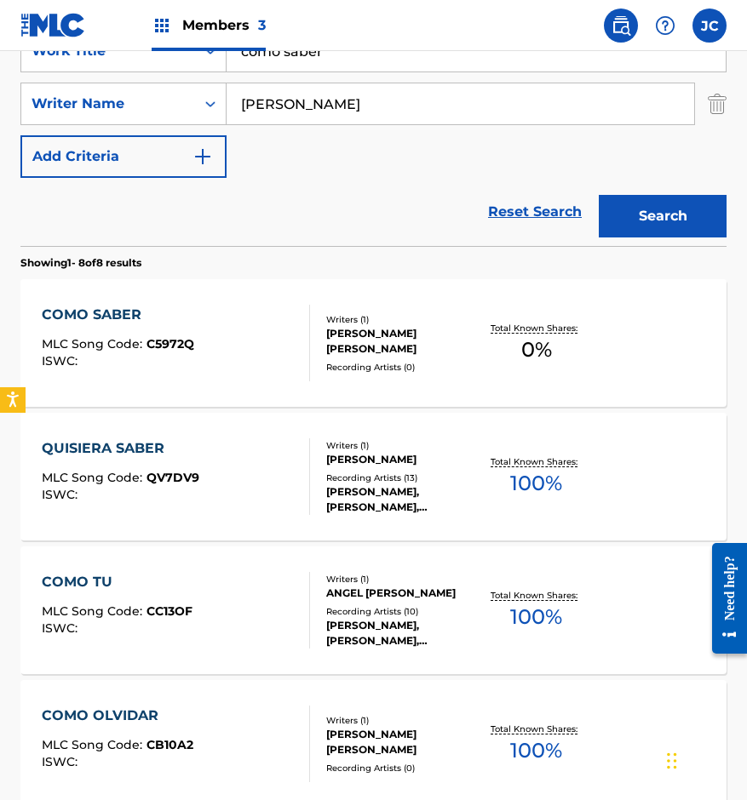
click at [375, 345] on div "[PERSON_NAME] [PERSON_NAME]" at bounding box center [402, 341] width 152 height 31
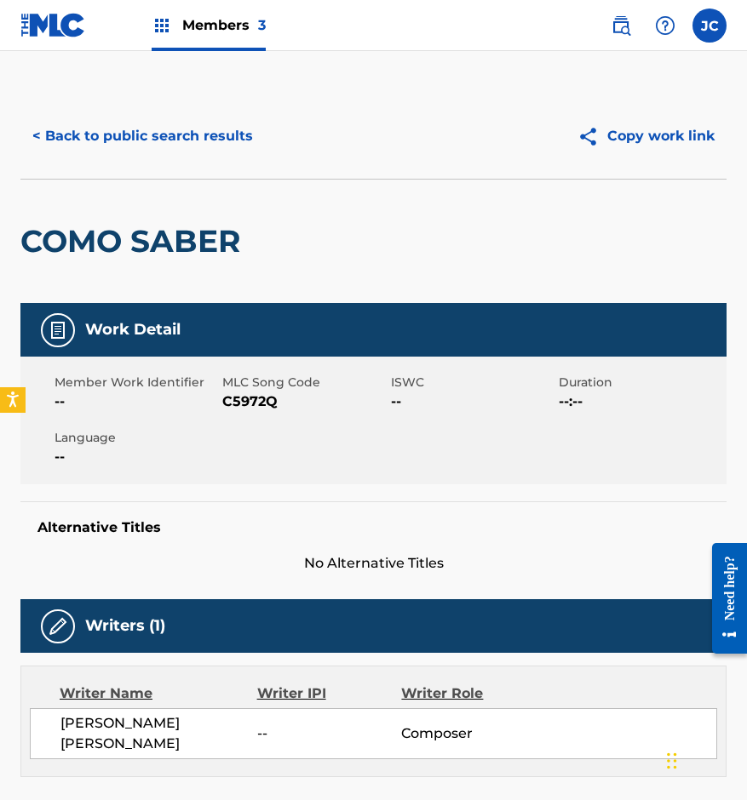
click at [243, 406] on span "C5972Q" at bounding box center [303, 402] width 163 height 20
copy span "C5972Q"
click at [147, 144] on button "< Back to public search results" at bounding box center [142, 136] width 244 height 43
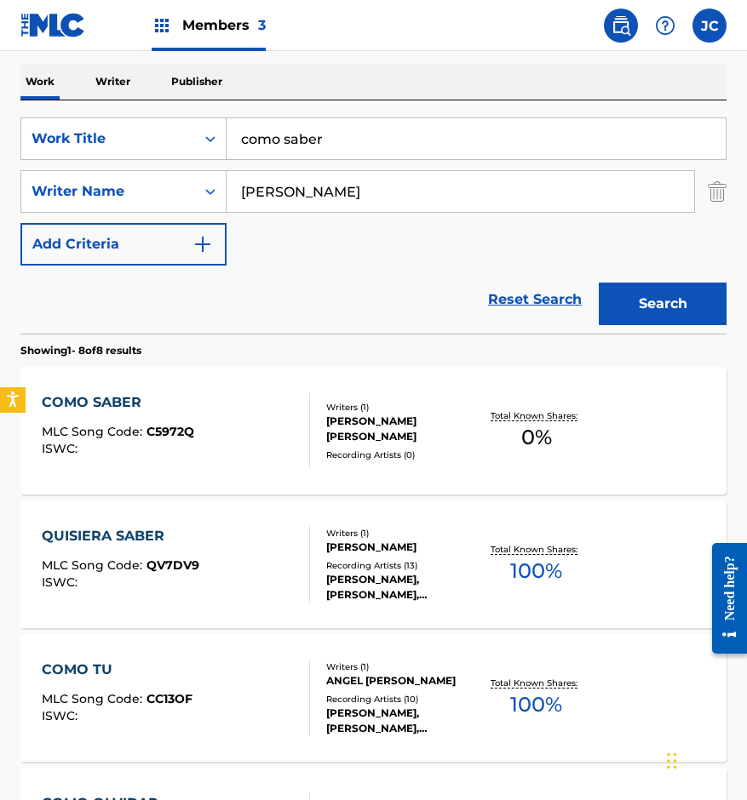
scroll to position [170, 0]
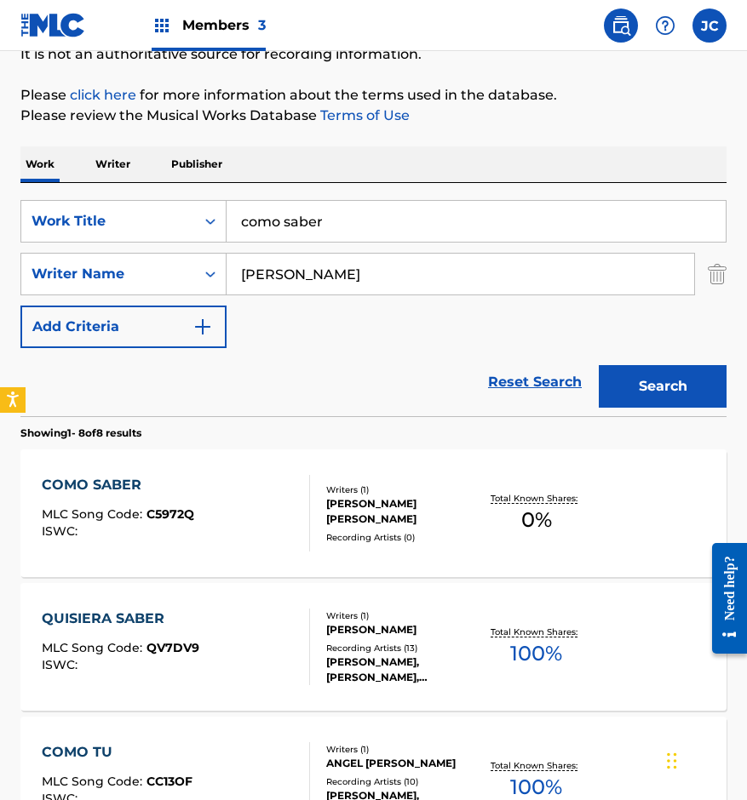
drag, startPoint x: 229, startPoint y: 235, endPoint x: 15, endPoint y: 209, distance: 215.2
click at [49, 223] on div "SearchWithCriteria14ce2072-3ba6-4fcd-b254-e0adca50d597 Work Title como saber" at bounding box center [373, 221] width 706 height 43
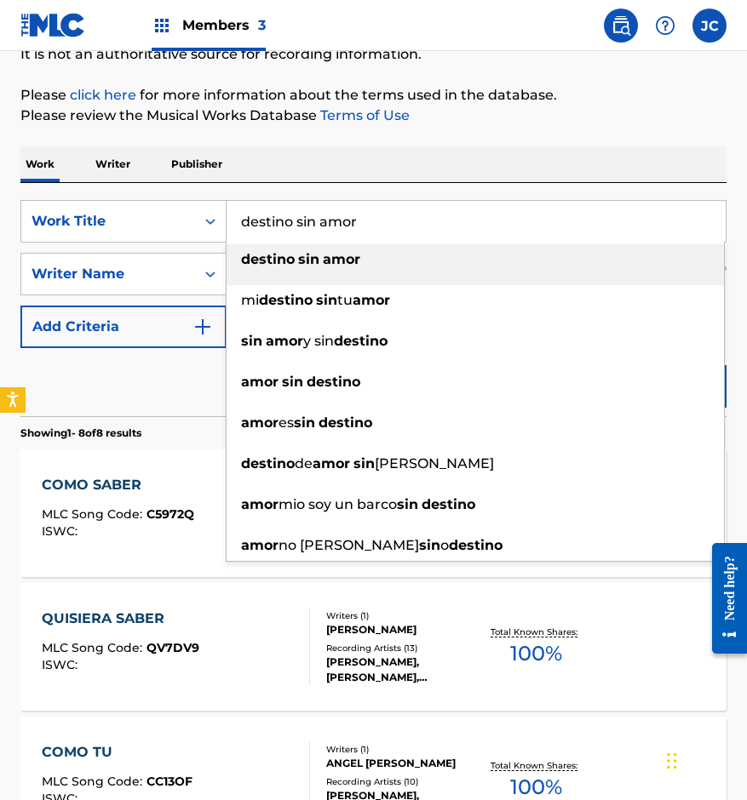
type input "destino sin amor"
click at [306, 264] on strong "sin" at bounding box center [308, 259] width 21 height 16
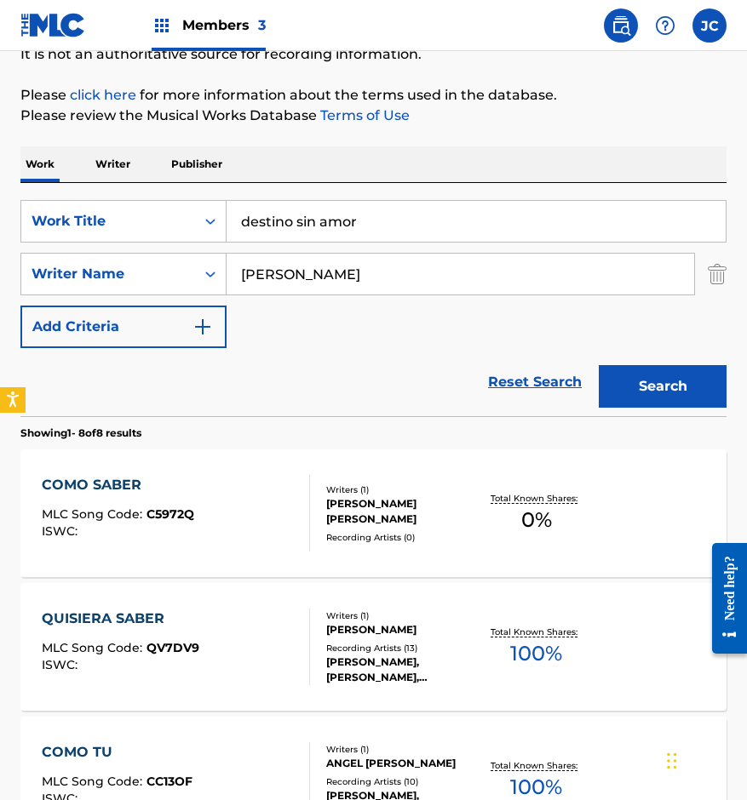
click at [712, 384] on button "Search" at bounding box center [663, 386] width 128 height 43
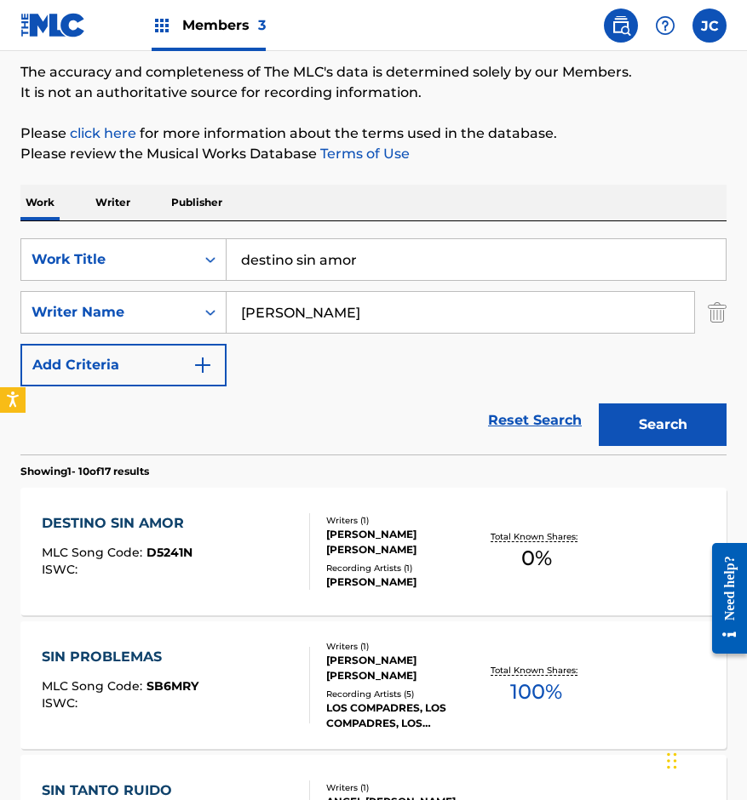
scroll to position [255, 0]
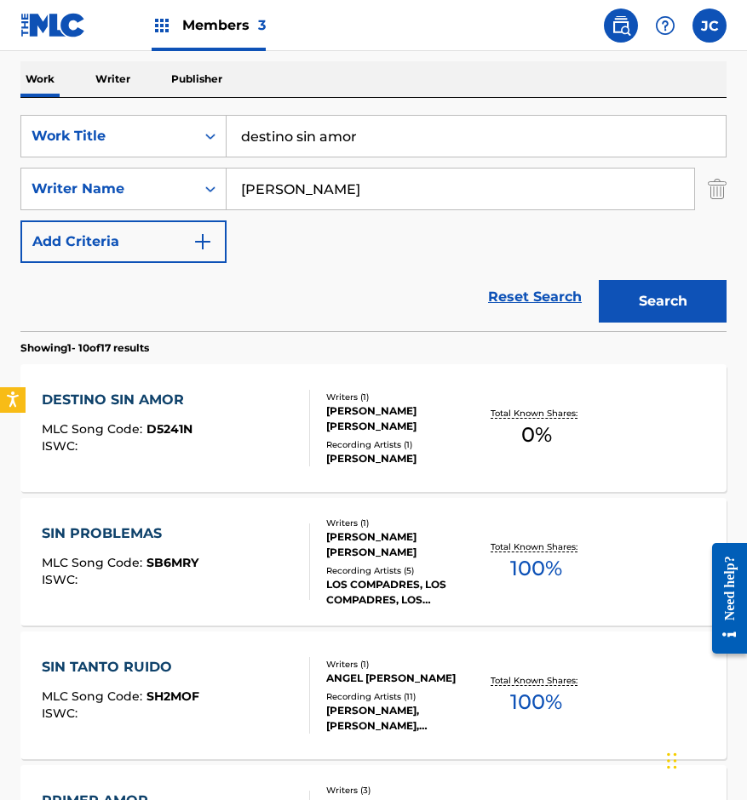
click at [361, 444] on div "Recording Artists ( 1 )" at bounding box center [402, 444] width 152 height 13
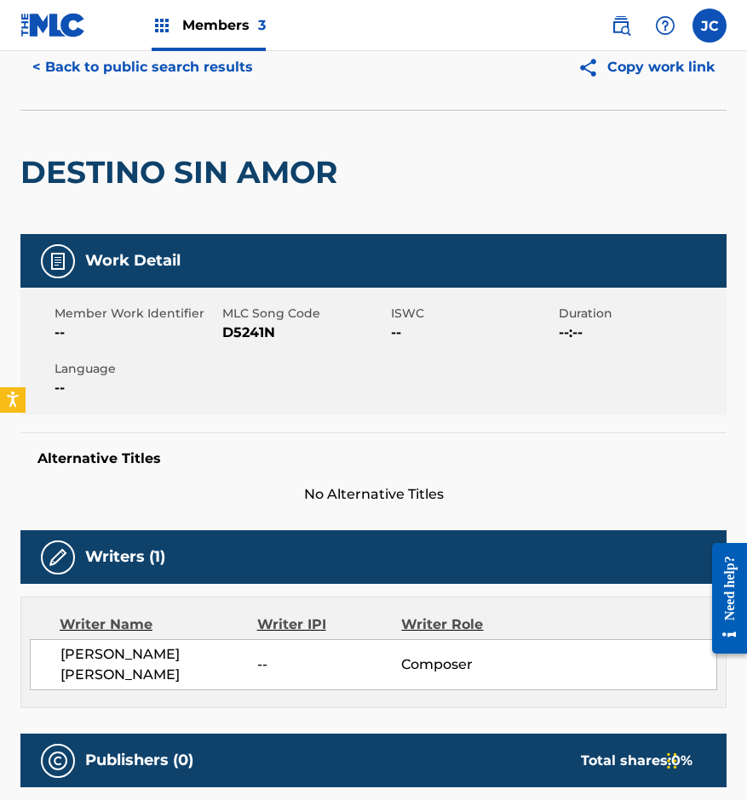
scroll to position [67, 0]
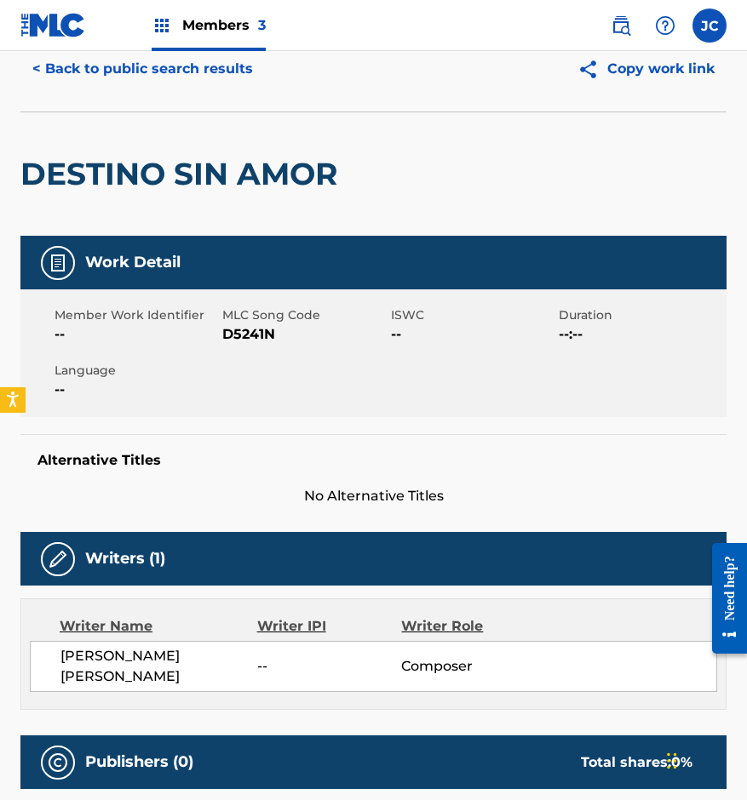
click at [240, 337] on span "D5241N" at bounding box center [303, 334] width 163 height 20
drag, startPoint x: 240, startPoint y: 337, endPoint x: 720, endPoint y: 385, distance: 482.5
click at [245, 338] on span "D5241N" at bounding box center [303, 334] width 163 height 20
copy span "D5241N"
drag, startPoint x: 168, startPoint y: 417, endPoint x: 226, endPoint y: 374, distance: 72.4
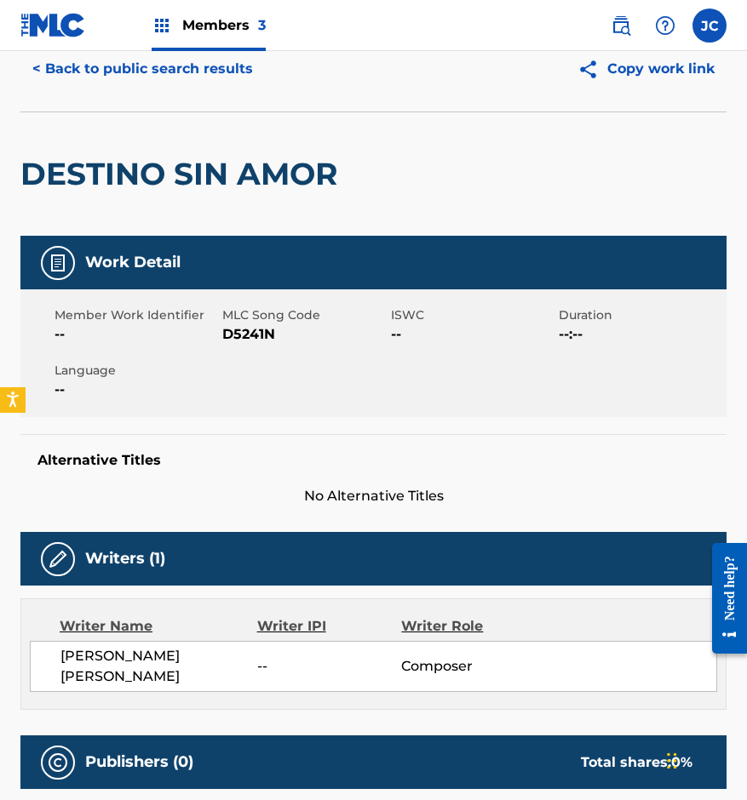
click at [168, 417] on div "Work Detail Member Work Identifier -- MLC Song Code D5241N ISWC -- Duration --:…" at bounding box center [373, 371] width 706 height 271
click at [249, 337] on span "D5241N" at bounding box center [303, 334] width 163 height 20
copy span "D5241N"
click at [163, 310] on span "Member Work Identifier" at bounding box center [135, 315] width 163 height 18
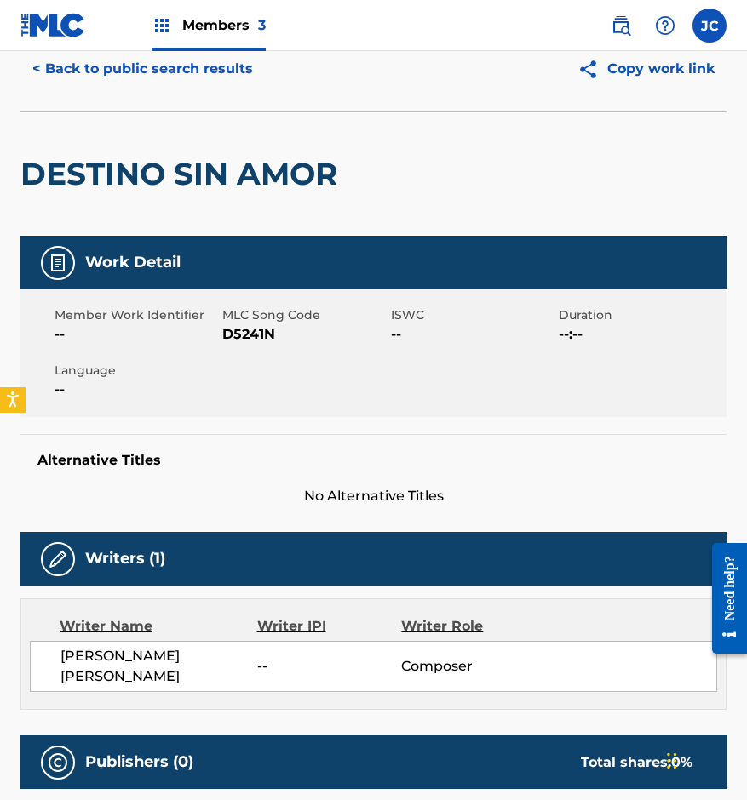
click at [196, 61] on button "< Back to public search results" at bounding box center [142, 69] width 244 height 43
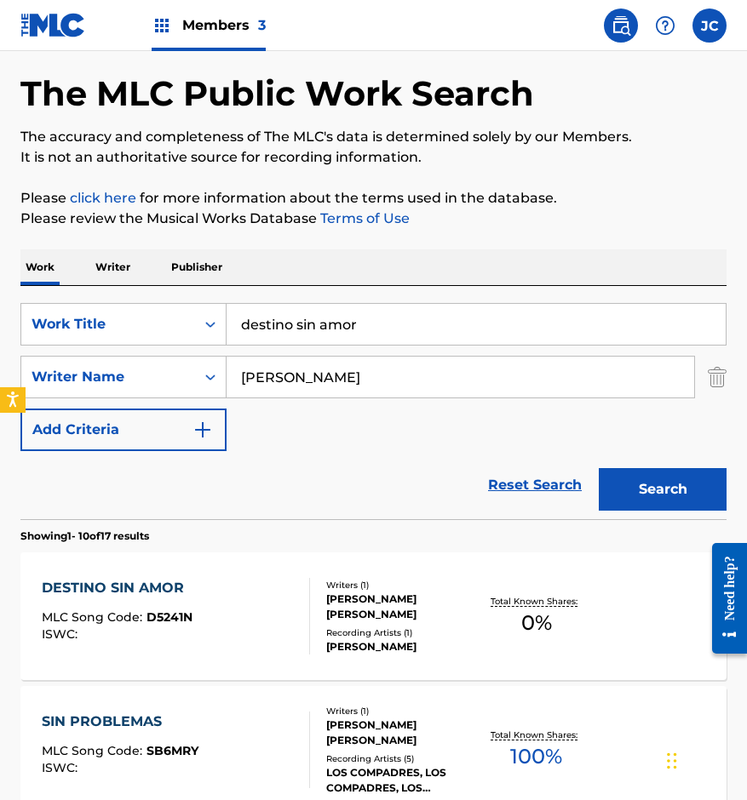
scroll to position [255, 0]
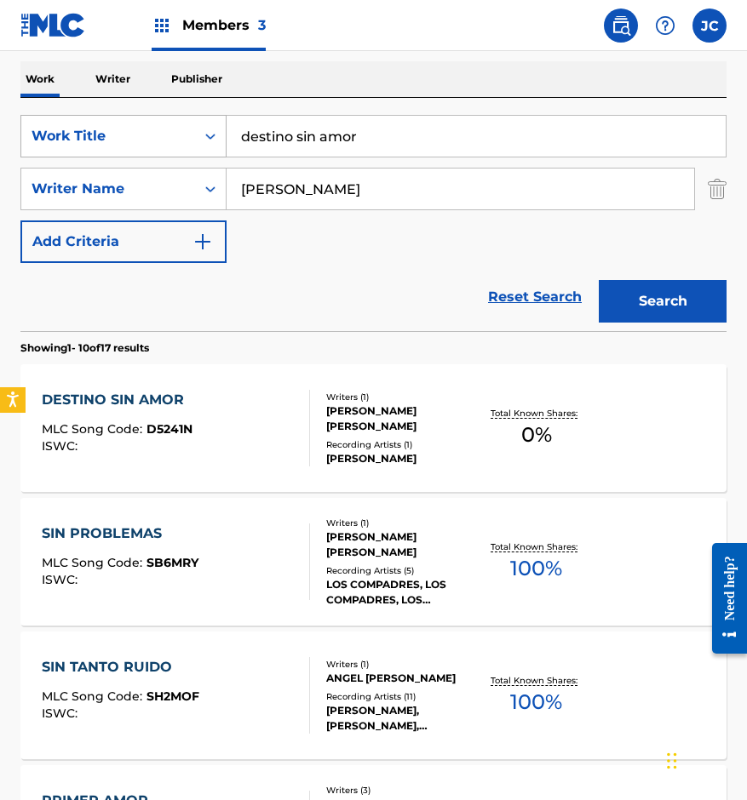
drag, startPoint x: 253, startPoint y: 123, endPoint x: 91, endPoint y: 141, distance: 162.7
click at [98, 142] on div "SearchWithCriteria14ce2072-3ba6-4fcd-b254-e0adca50d597 Work Title destino sin a…" at bounding box center [373, 136] width 706 height 43
type input "infelices"
click at [689, 284] on button "Search" at bounding box center [663, 301] width 128 height 43
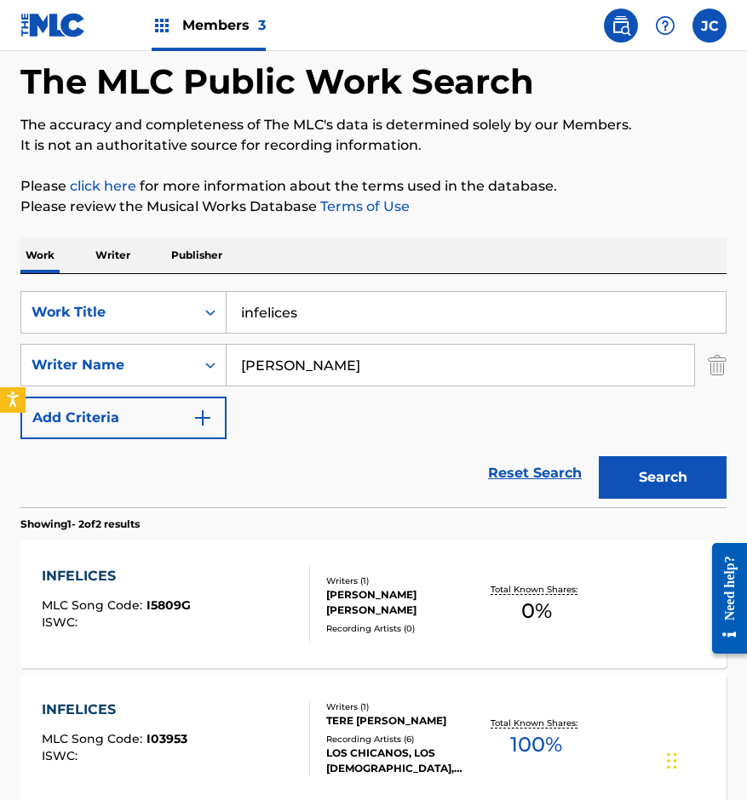
scroll to position [251, 0]
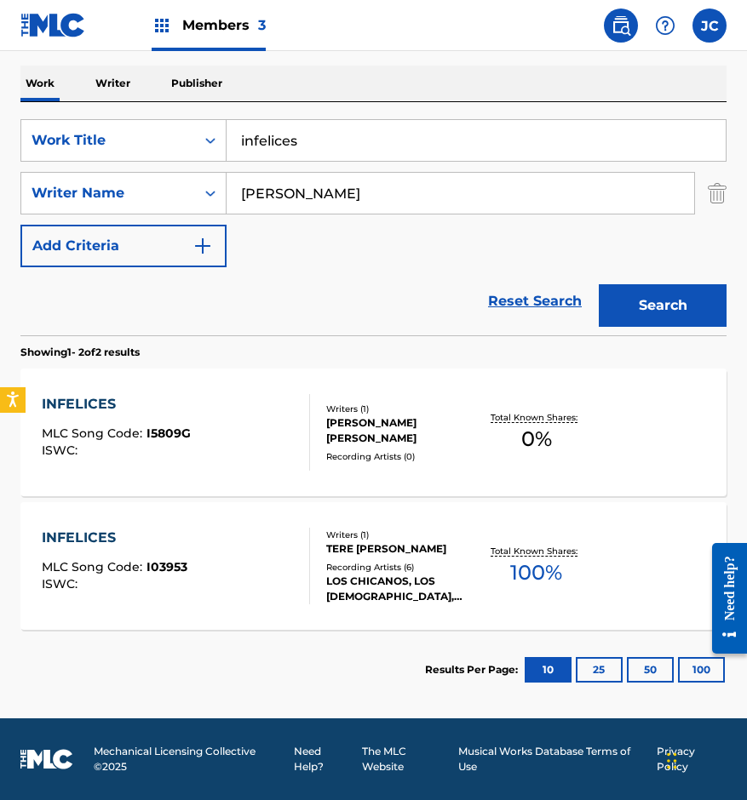
click at [377, 457] on div "Recording Artists ( 0 )" at bounding box center [402, 456] width 152 height 13
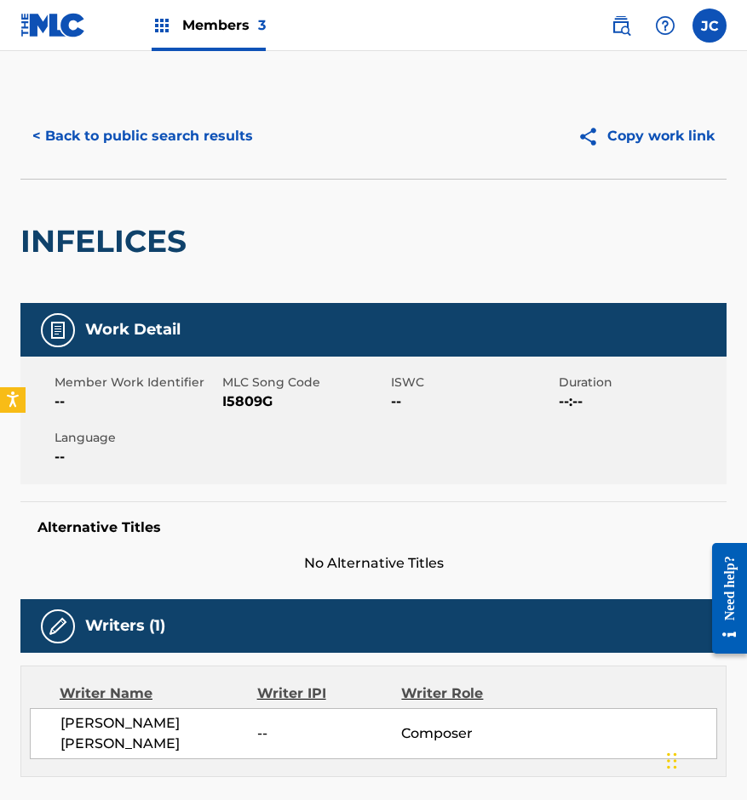
click at [223, 147] on button "< Back to public search results" at bounding box center [142, 136] width 244 height 43
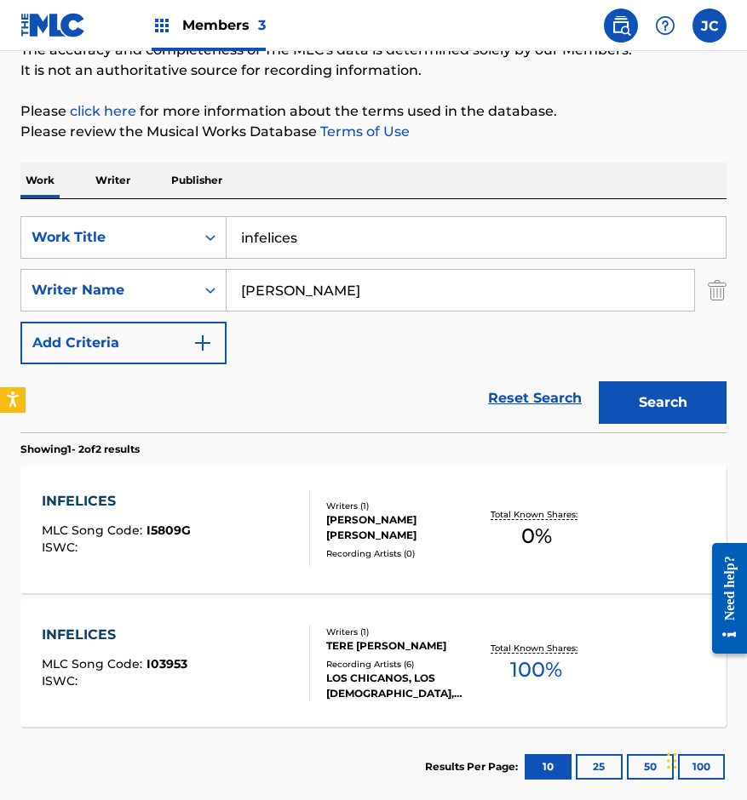
click at [329, 650] on div "TERE [PERSON_NAME]" at bounding box center [402, 646] width 152 height 15
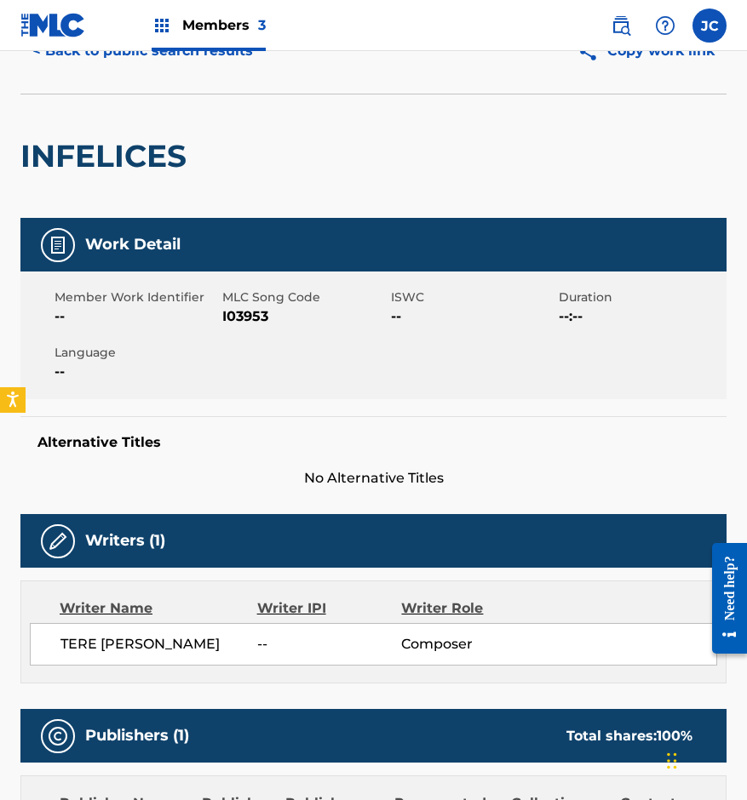
click at [123, 57] on button "< Back to public search results" at bounding box center [142, 51] width 244 height 43
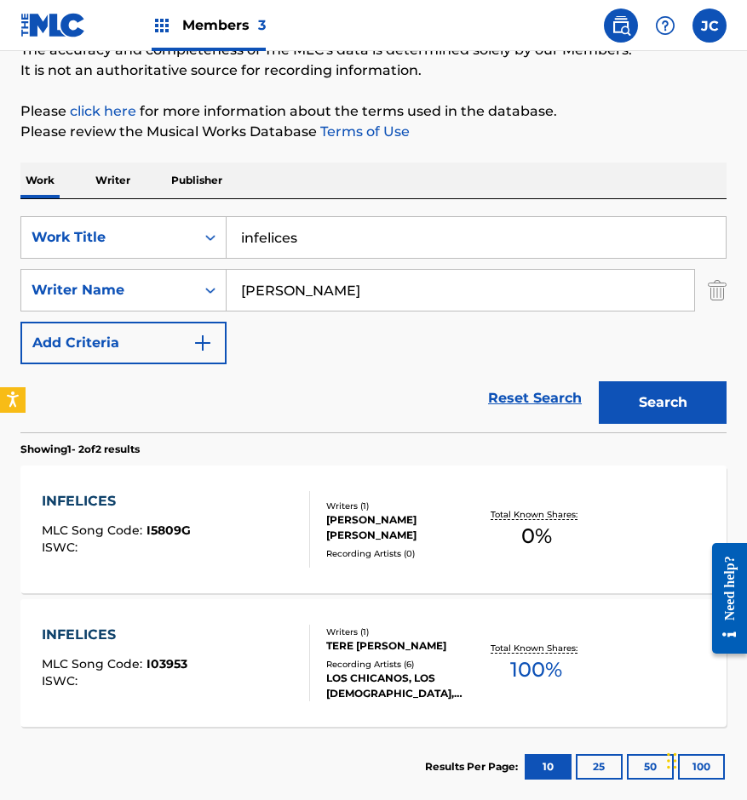
click at [364, 526] on div "[PERSON_NAME] [PERSON_NAME]" at bounding box center [402, 528] width 152 height 31
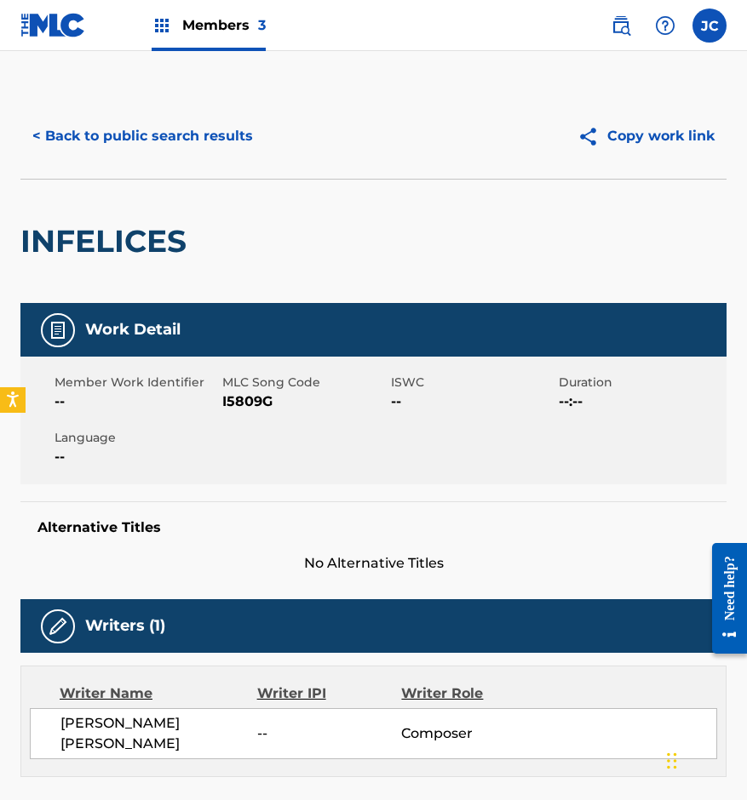
click at [245, 409] on span "I5809G" at bounding box center [303, 402] width 163 height 20
click at [247, 403] on span "I5809G" at bounding box center [303, 402] width 163 height 20
click at [255, 124] on button "< Back to public search results" at bounding box center [142, 136] width 244 height 43
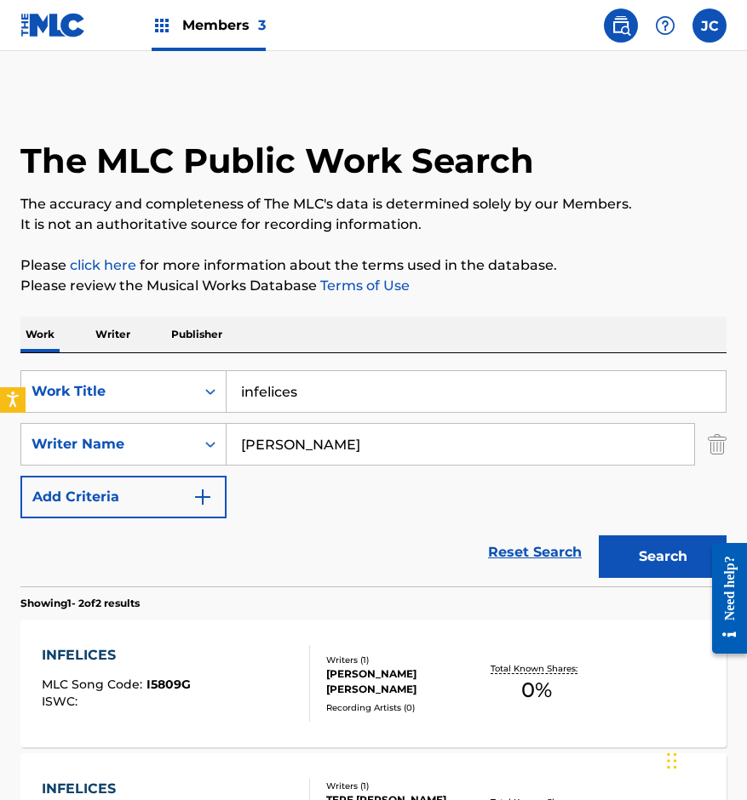
scroll to position [154, 0]
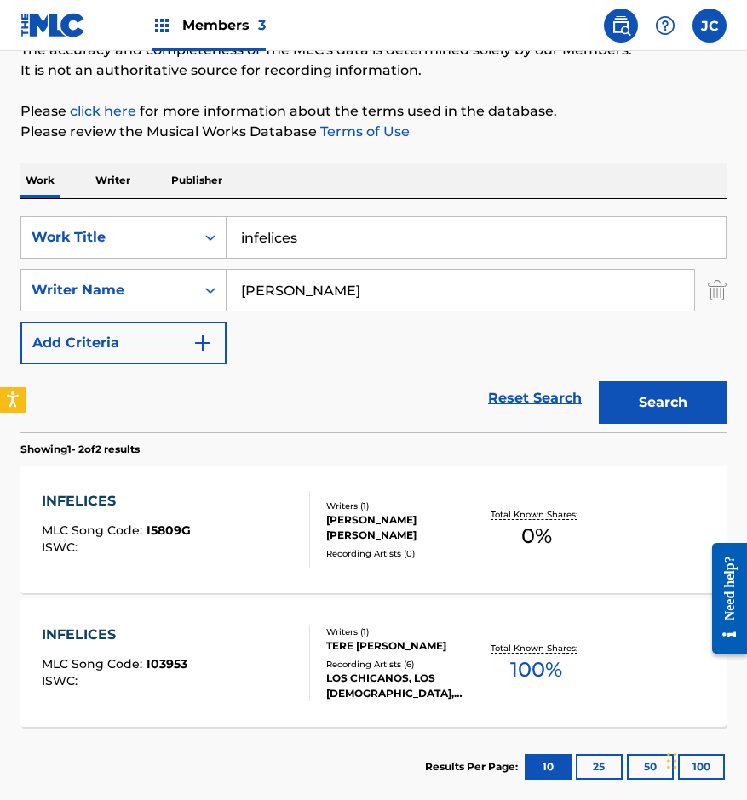
click at [308, 662] on div at bounding box center [302, 663] width 14 height 77
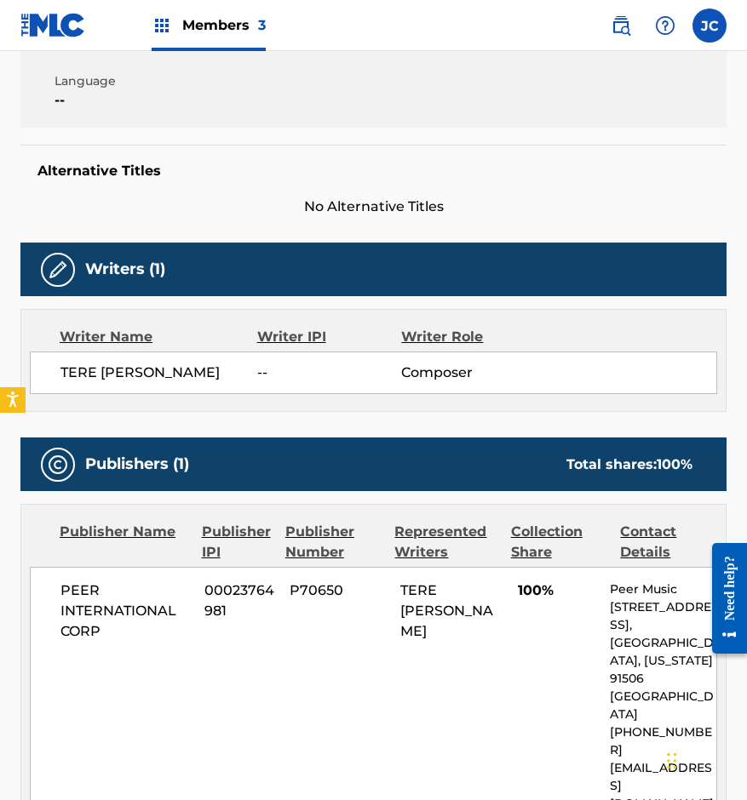
scroll to position [261, 0]
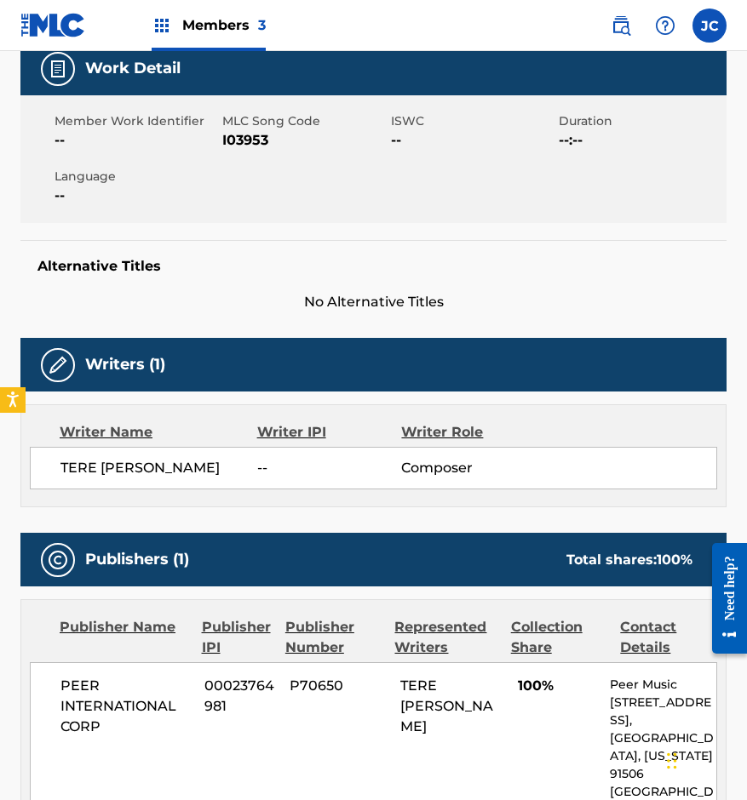
click at [236, 139] on span "I03953" at bounding box center [303, 140] width 163 height 20
click at [138, 211] on div "Member Work Identifier -- MLC Song Code I03953 ISWC -- Duration --:-- Language …" at bounding box center [373, 159] width 706 height 128
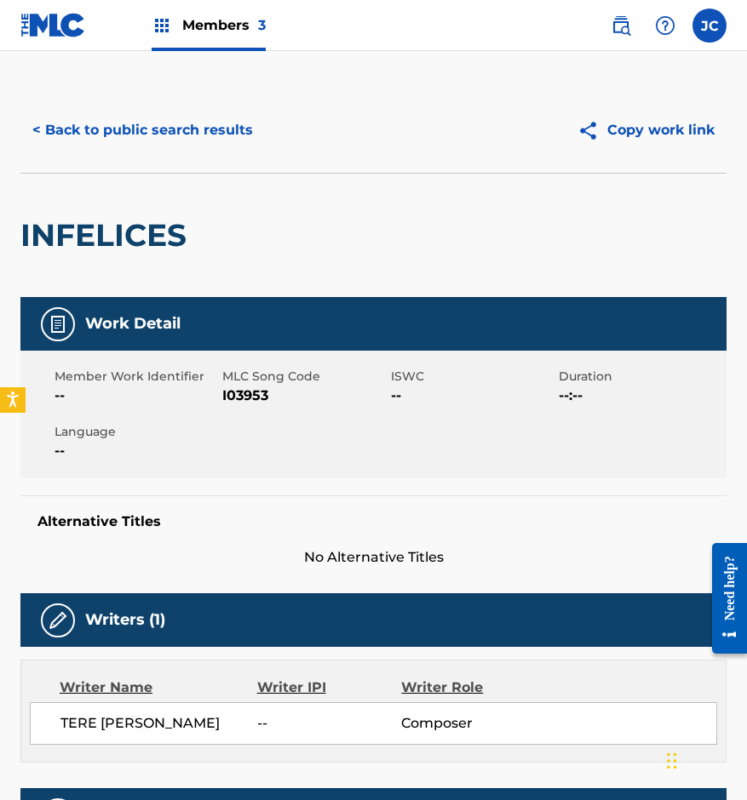
click at [193, 147] on button "< Back to public search results" at bounding box center [142, 130] width 244 height 43
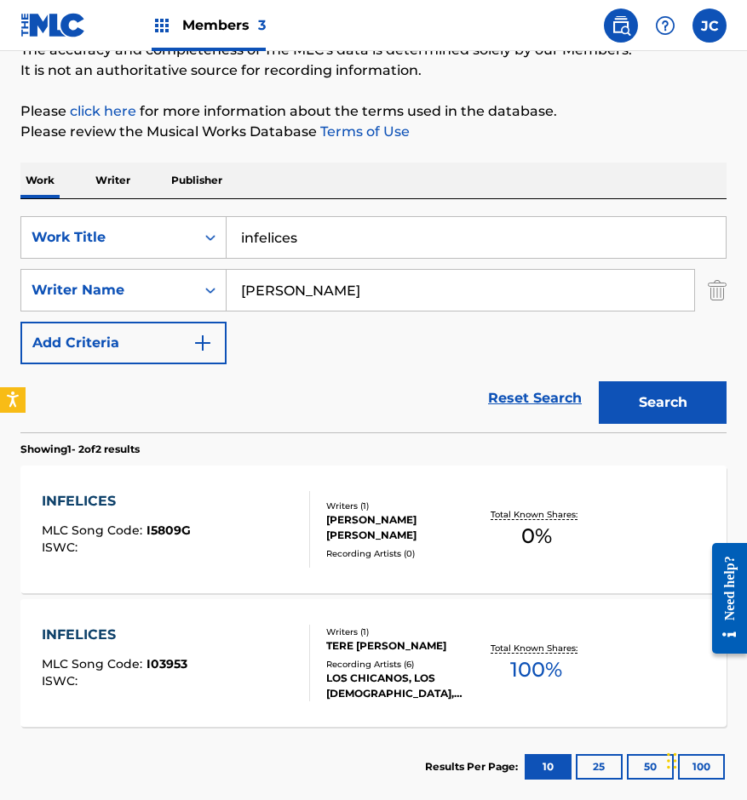
drag, startPoint x: 178, startPoint y: 248, endPoint x: 402, endPoint y: 210, distance: 227.0
click at [100, 257] on div "SearchWithCriteria14ce2072-3ba6-4fcd-b254-e0adca50d597 Work Title infelices" at bounding box center [373, 237] width 706 height 43
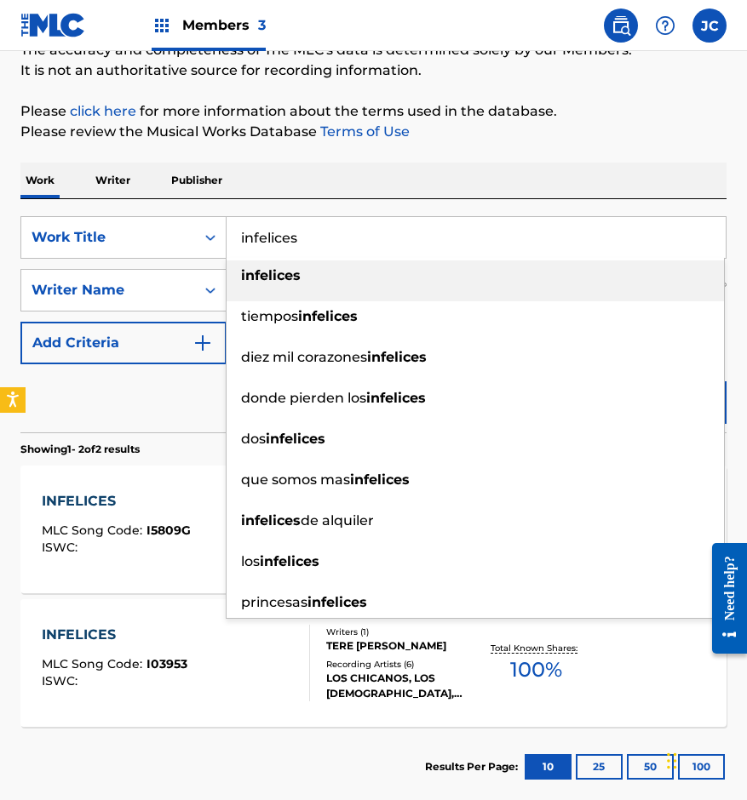
type input "s"
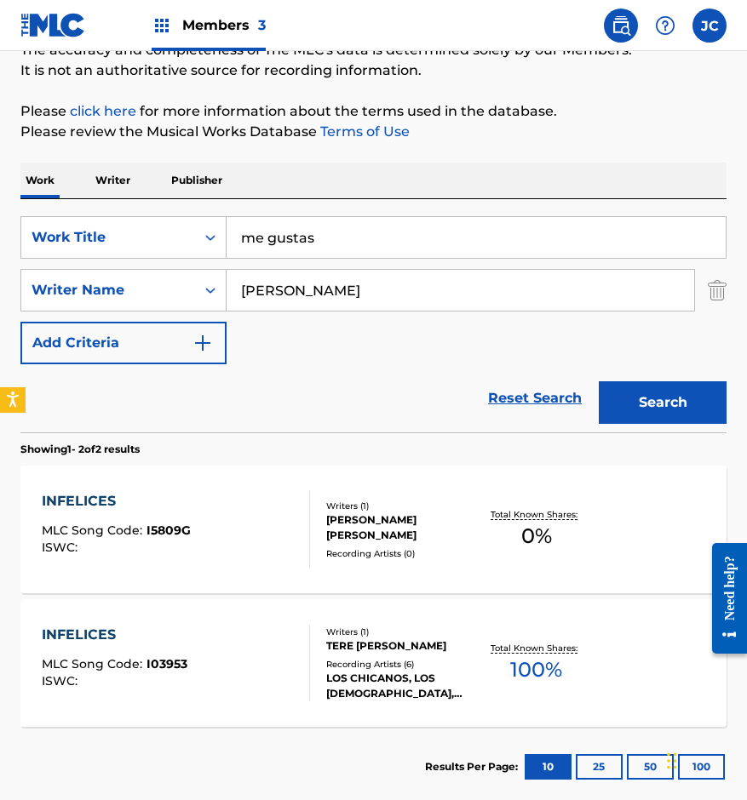
type input "me gustas"
click at [599, 381] on button "Search" at bounding box center [663, 402] width 128 height 43
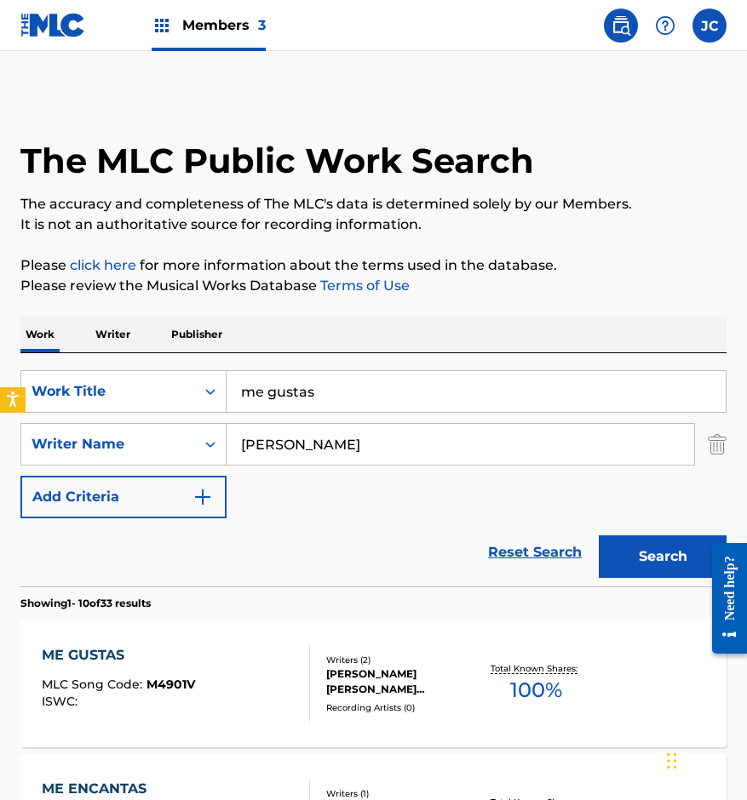
click at [376, 541] on div "Reset Search Search" at bounding box center [373, 552] width 706 height 68
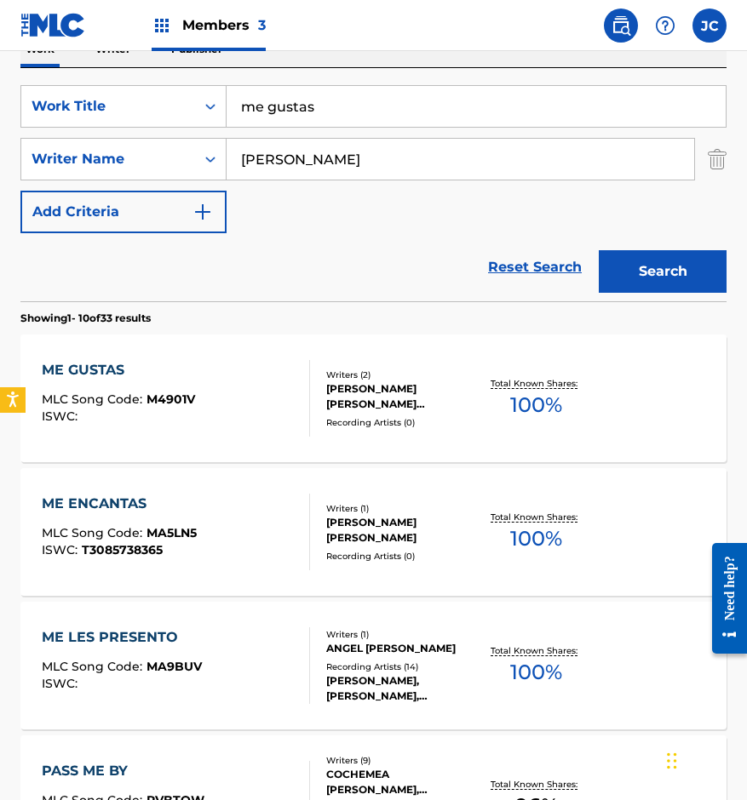
scroll to position [255, 0]
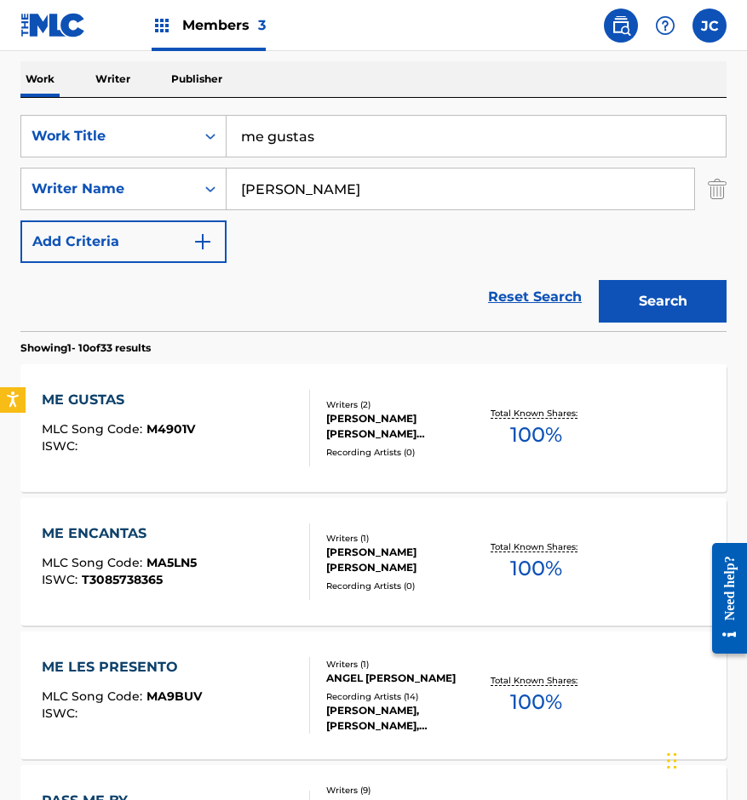
click at [351, 424] on div "[PERSON_NAME] [PERSON_NAME] [PERSON_NAME]" at bounding box center [402, 426] width 152 height 31
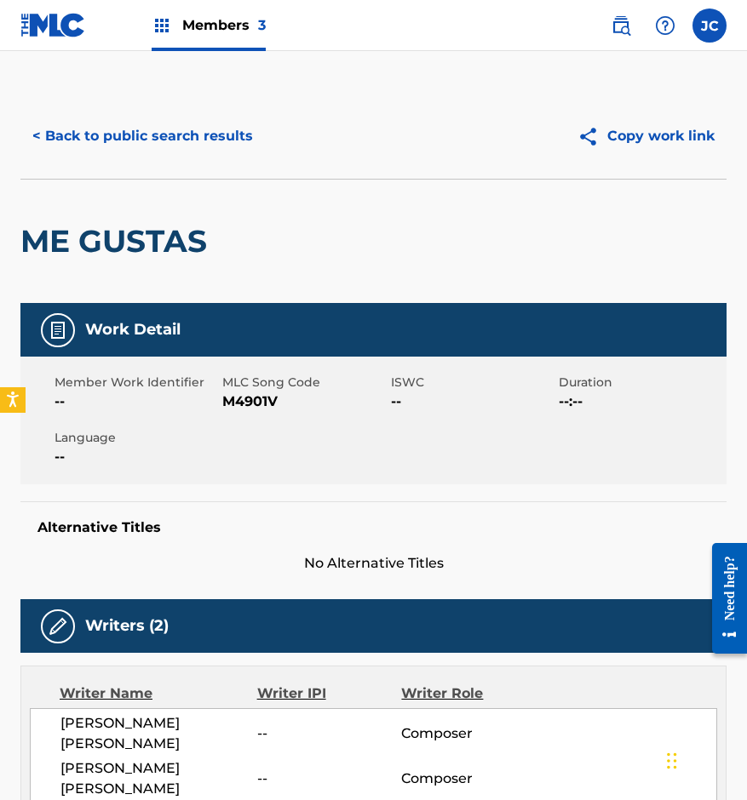
click at [224, 402] on span "M4901V" at bounding box center [303, 402] width 163 height 20
click at [142, 240] on h2 "ME GUSTAS" at bounding box center [117, 241] width 195 height 38
click at [194, 150] on button "< Back to public search results" at bounding box center [142, 136] width 244 height 43
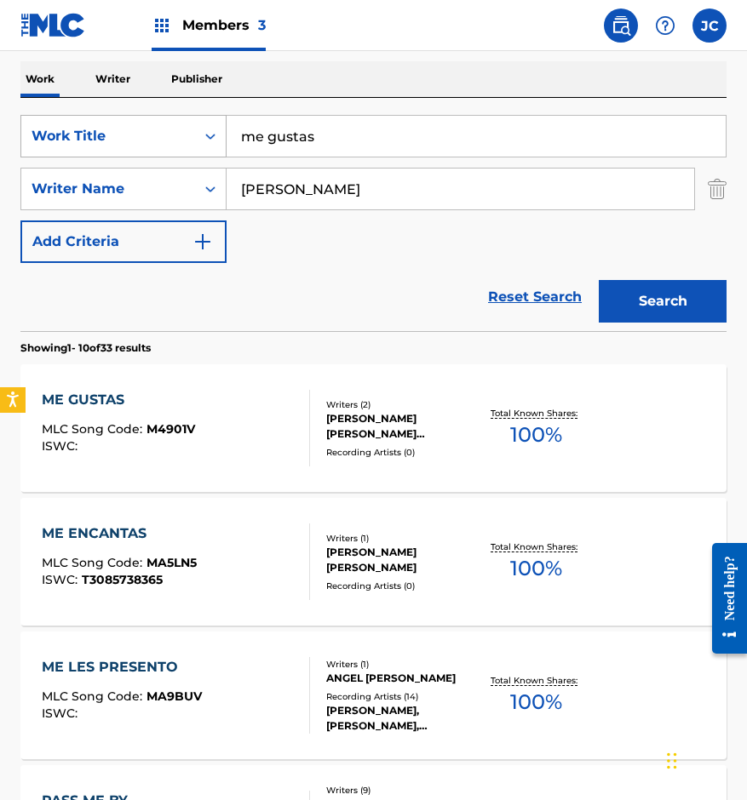
click at [122, 129] on div "SearchWithCriteria14ce2072-3ba6-4fcd-b254-e0adca50d597 Work Title me gustas" at bounding box center [373, 136] width 706 height 43
type input "no das mas"
type input "[PERSON_NAME]"
click at [599, 280] on button "Search" at bounding box center [663, 301] width 128 height 43
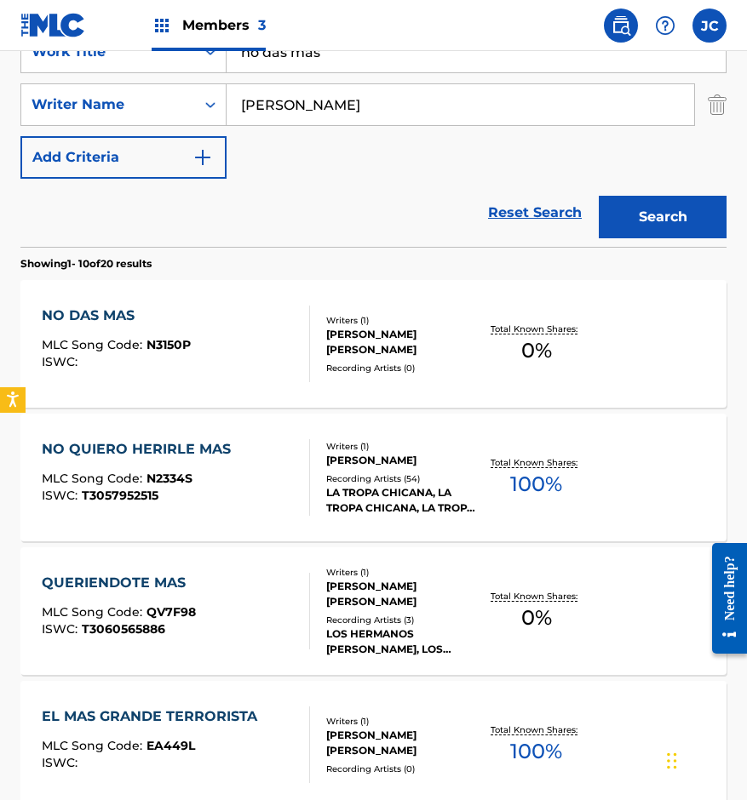
scroll to position [341, 0]
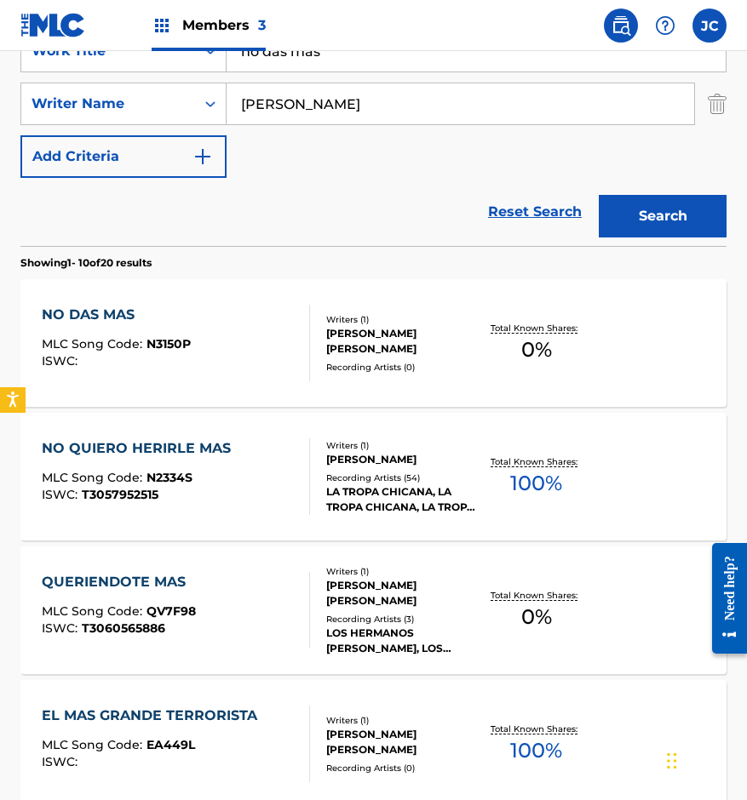
click at [291, 349] on div "NO DAS MAS MLC Song Code : N3150P ISWC :" at bounding box center [176, 343] width 268 height 77
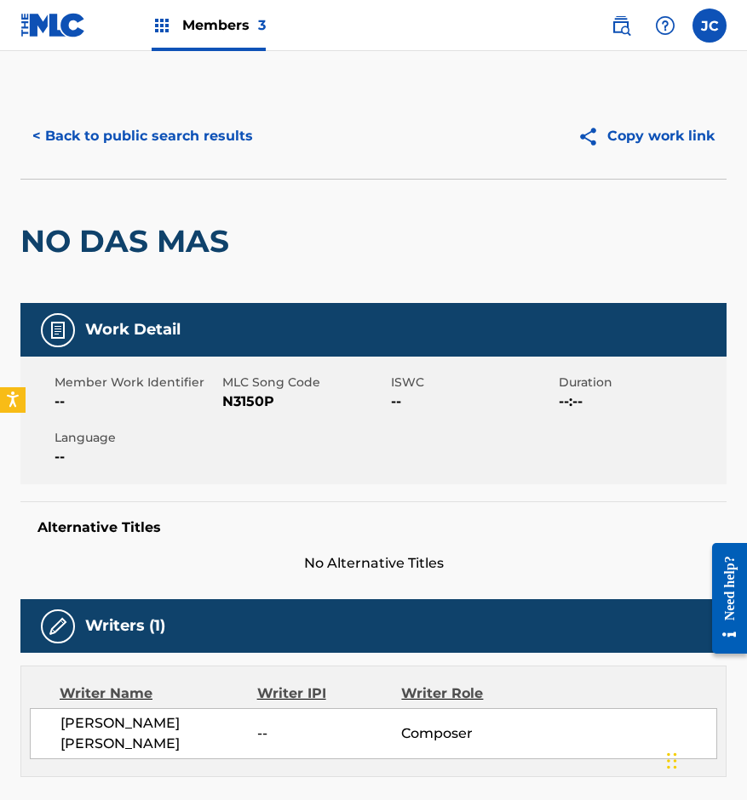
click at [234, 403] on span "N3150P" at bounding box center [303, 402] width 163 height 20
click at [155, 223] on h2 "NO DAS MAS" at bounding box center [128, 241] width 217 height 38
click at [187, 137] on button "< Back to public search results" at bounding box center [142, 136] width 244 height 43
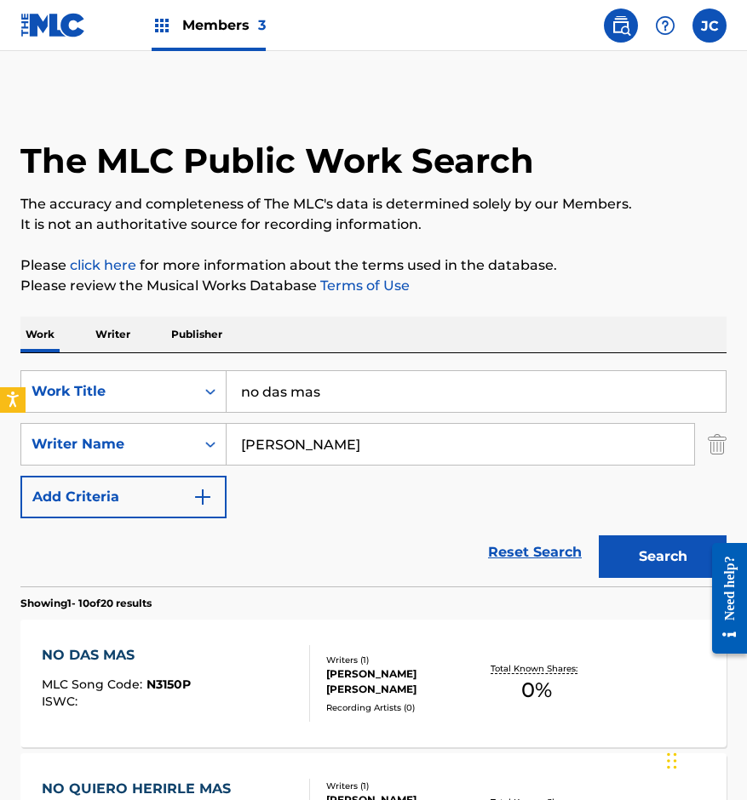
scroll to position [341, 0]
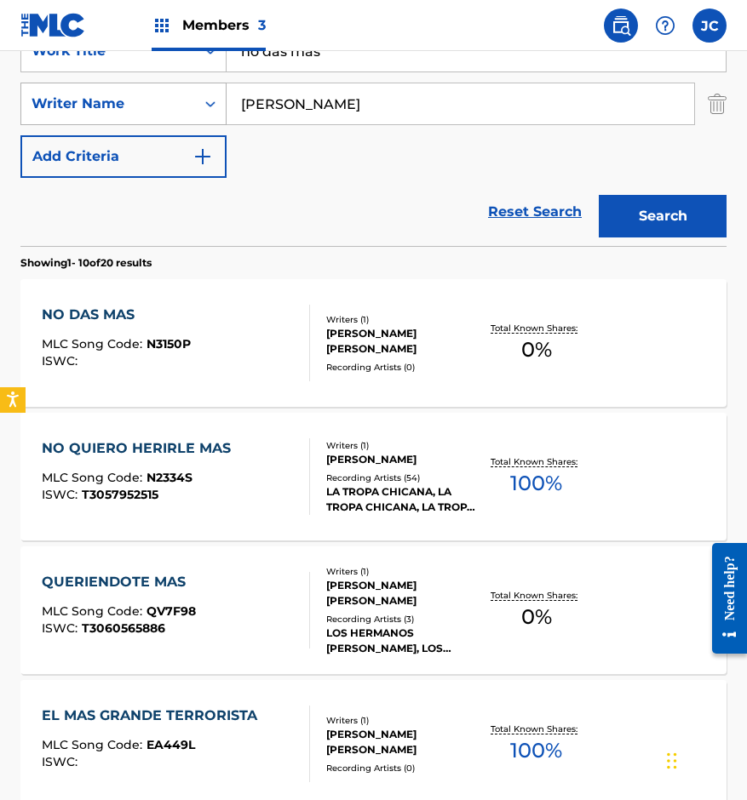
drag, startPoint x: 367, startPoint y: 58, endPoint x: 66, endPoint y: 84, distance: 301.7
click at [67, 83] on div "SearchWithCriteria14ce2072-3ba6-4fcd-b254-e0adca50d597 Work Title no das mas Se…" at bounding box center [373, 104] width 706 height 148
type input "no quiero que seas perfecta"
click at [596, 200] on div "Search" at bounding box center [658, 212] width 136 height 68
click at [607, 212] on button "Search" at bounding box center [663, 216] width 128 height 43
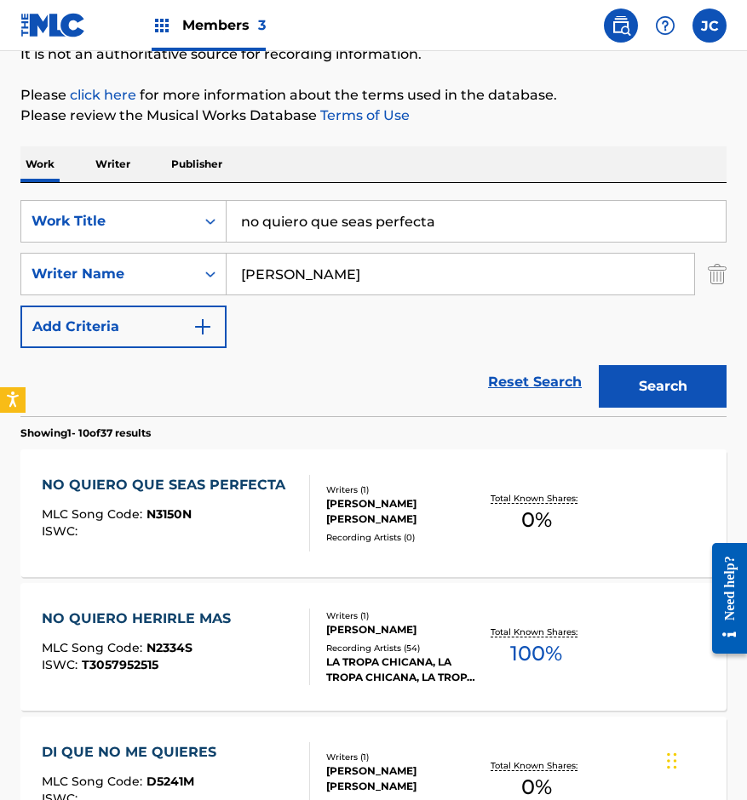
scroll to position [255, 0]
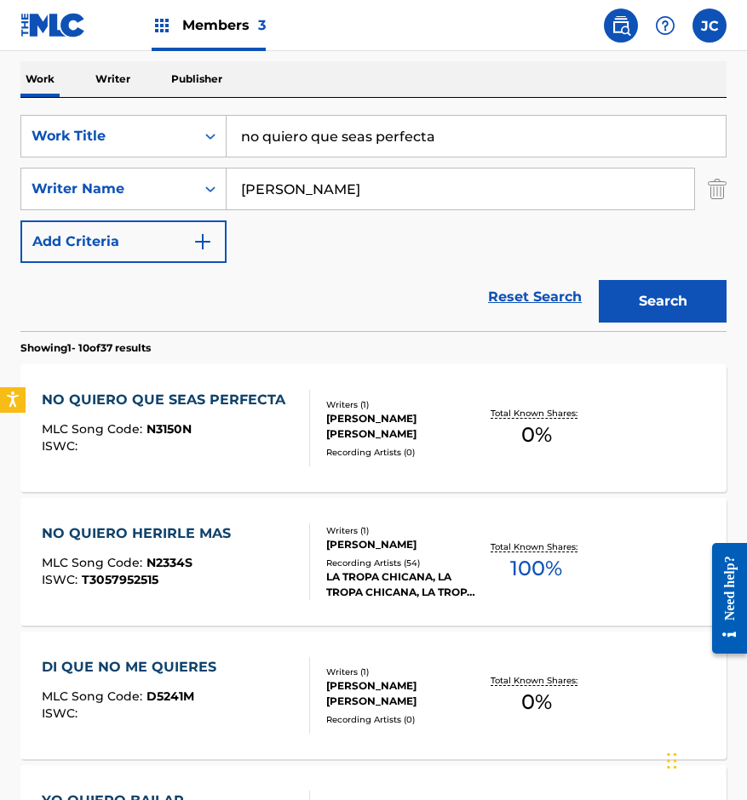
click at [393, 450] on div "Recording Artists ( 0 )" at bounding box center [402, 452] width 152 height 13
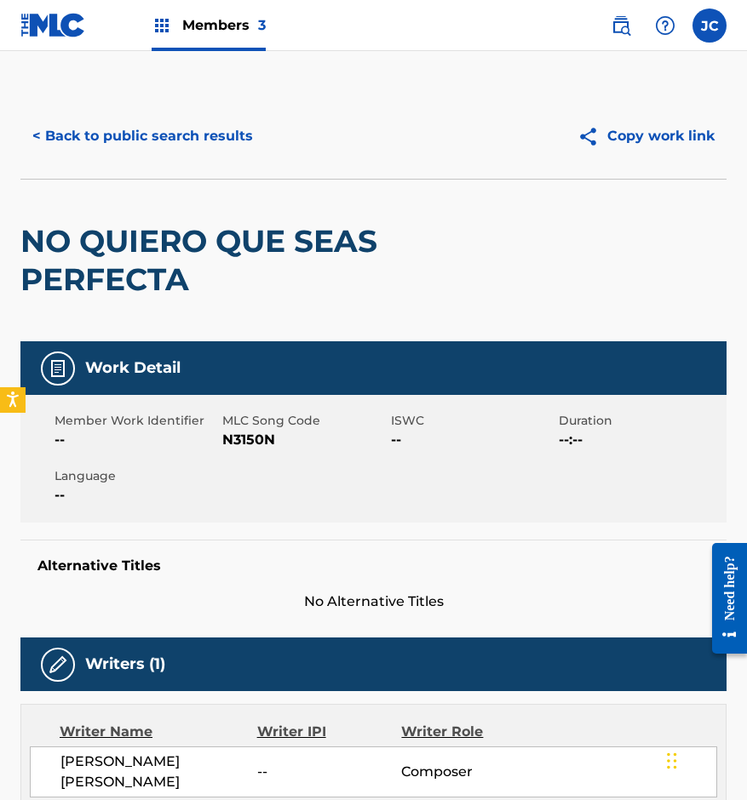
click at [238, 433] on span "N3150N" at bounding box center [303, 440] width 163 height 20
click at [160, 132] on button "< Back to public search results" at bounding box center [142, 136] width 244 height 43
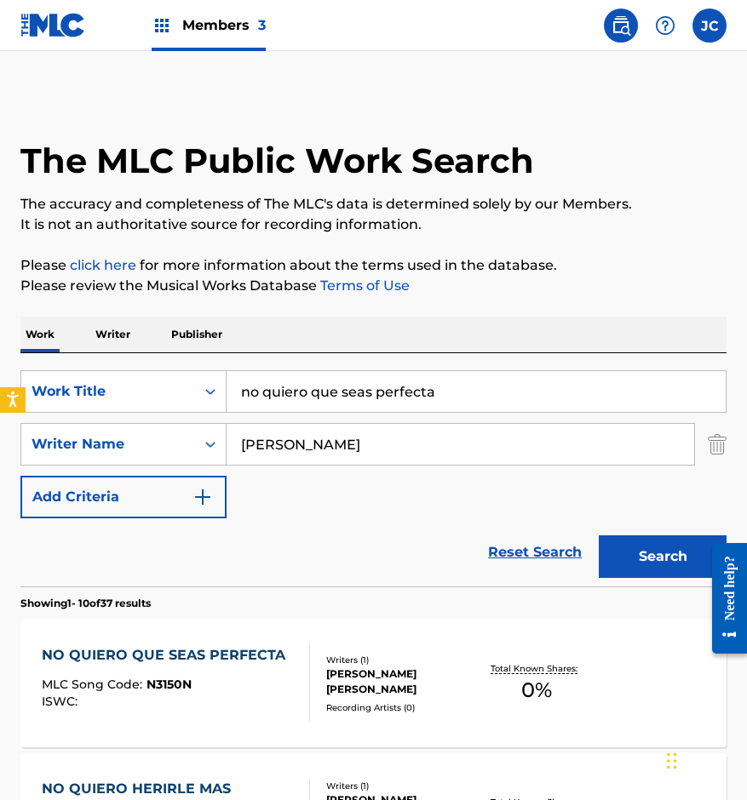
scroll to position [255, 0]
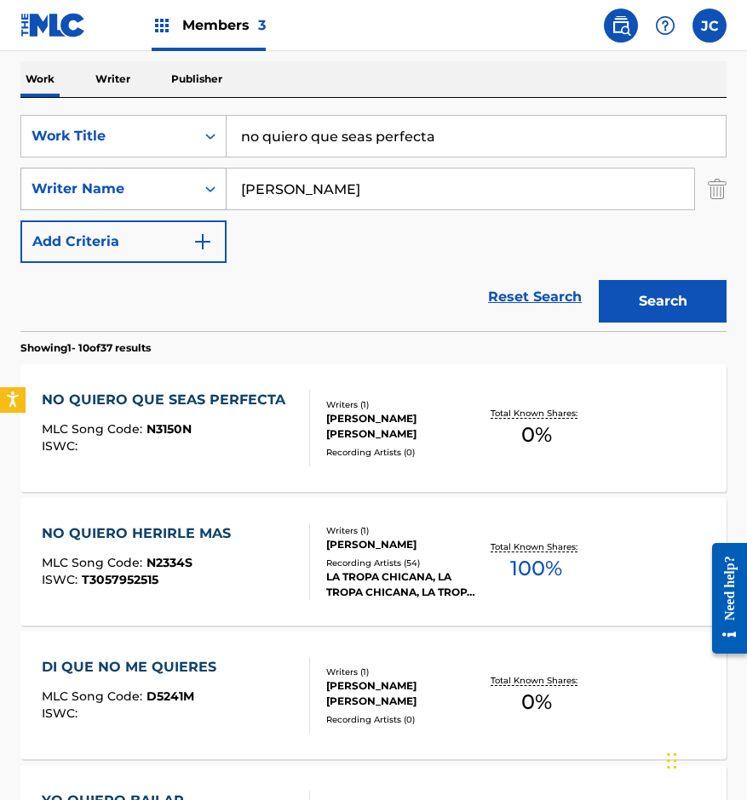
drag, startPoint x: 257, startPoint y: 177, endPoint x: 215, endPoint y: 169, distance: 43.4
click at [228, 174] on div "SearchWithCriteria14ce2072-3ba6-4fcd-b254-e0adca50d597 Work Title no quiero que…" at bounding box center [373, 189] width 706 height 148
type input "porque te vas asi"
click at [661, 298] on button "Search" at bounding box center [663, 301] width 128 height 43
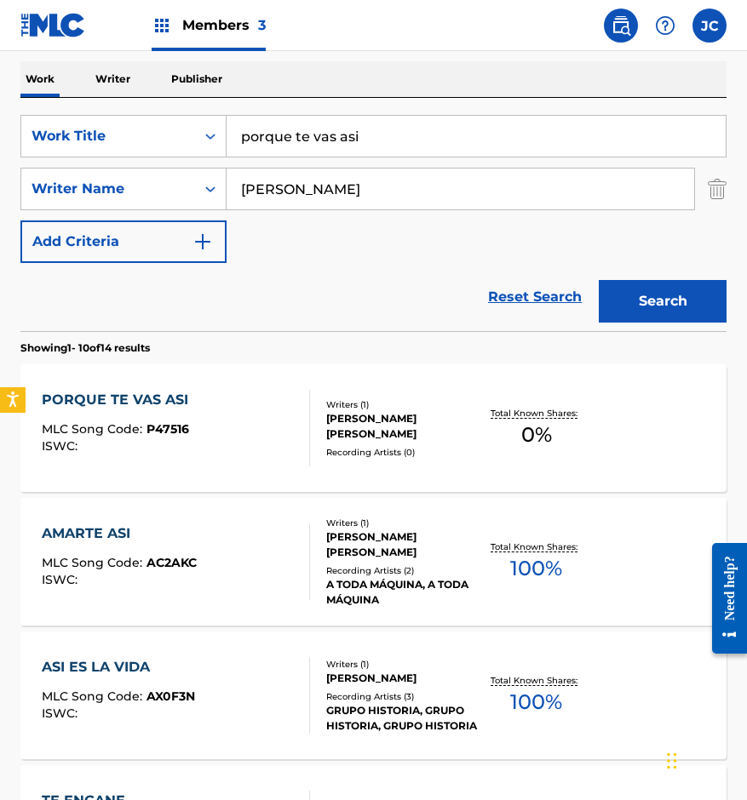
click at [364, 434] on div "[PERSON_NAME] [PERSON_NAME]" at bounding box center [402, 426] width 152 height 31
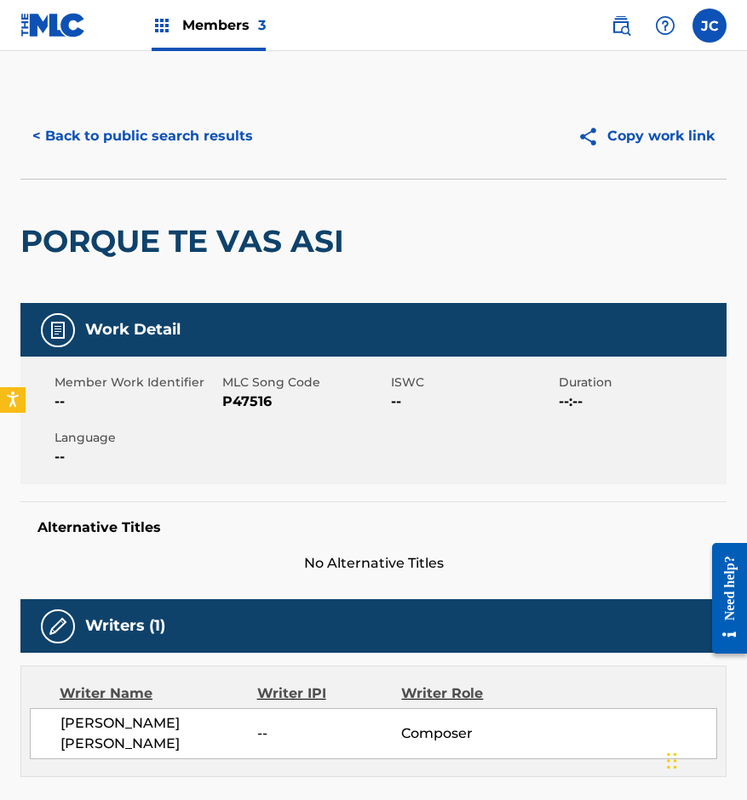
click at [253, 398] on span "P47516" at bounding box center [303, 402] width 163 height 20
click at [217, 141] on button "< Back to public search results" at bounding box center [142, 136] width 244 height 43
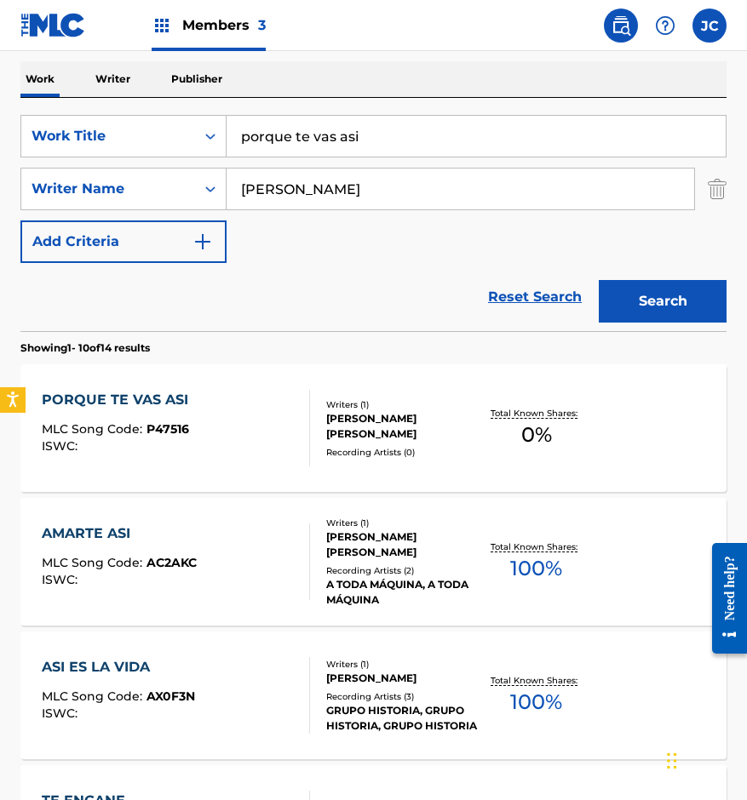
drag, startPoint x: 395, startPoint y: 132, endPoint x: 260, endPoint y: 163, distance: 138.8
click at [155, 184] on div "SearchWithCriteria14ce2072-3ba6-4fcd-b254-e0adca50d597 Work Title porque te vas…" at bounding box center [373, 189] width 706 height 148
type input "por un error"
click at [633, 295] on button "Search" at bounding box center [663, 301] width 128 height 43
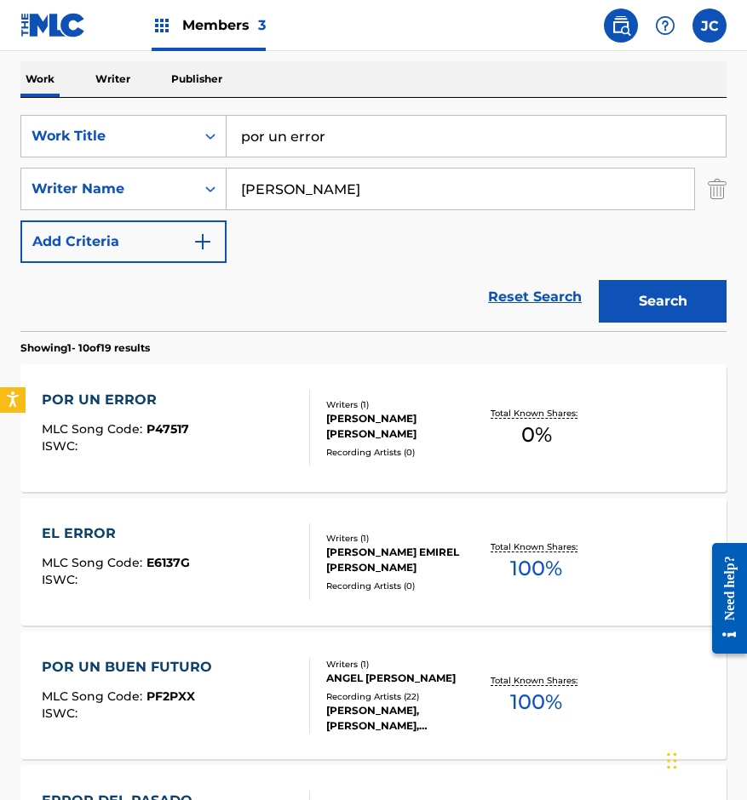
click at [354, 429] on div "[PERSON_NAME] [PERSON_NAME]" at bounding box center [402, 426] width 152 height 31
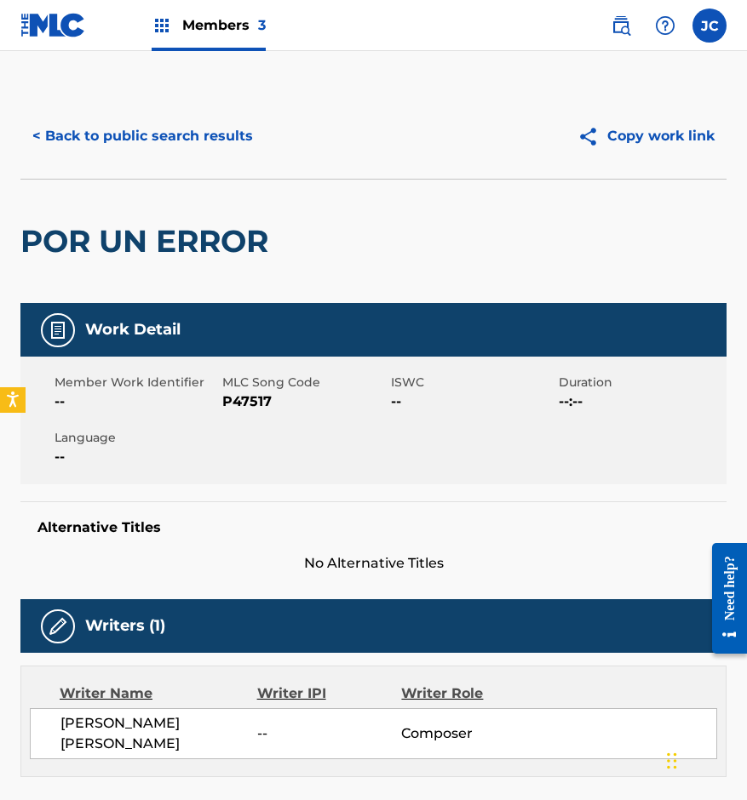
click at [238, 398] on span "P47517" at bounding box center [303, 402] width 163 height 20
click at [214, 161] on div "< Back to public search results Copy work link" at bounding box center [373, 136] width 706 height 85
click at [225, 145] on button "< Back to public search results" at bounding box center [142, 136] width 244 height 43
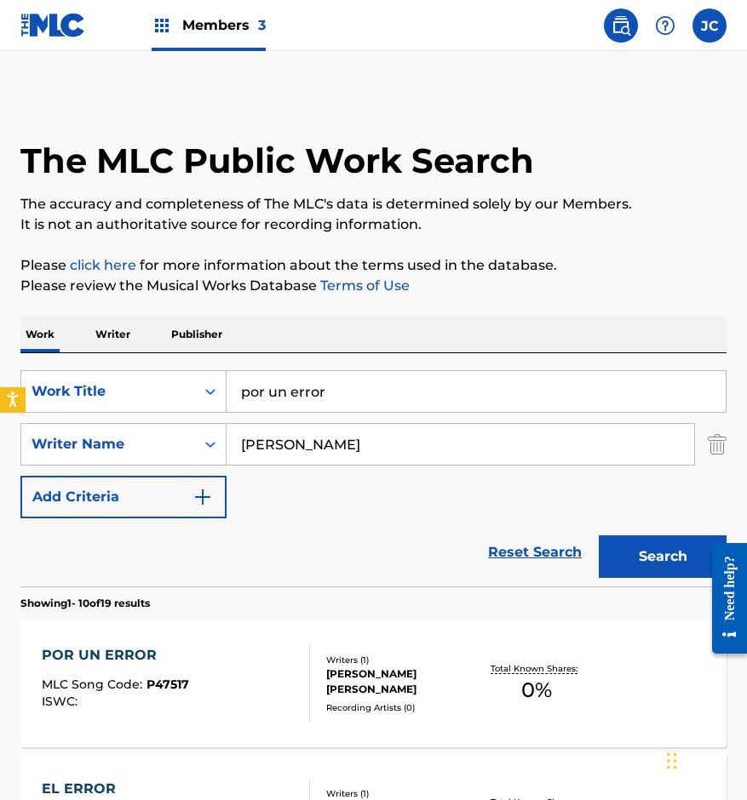
scroll to position [255, 0]
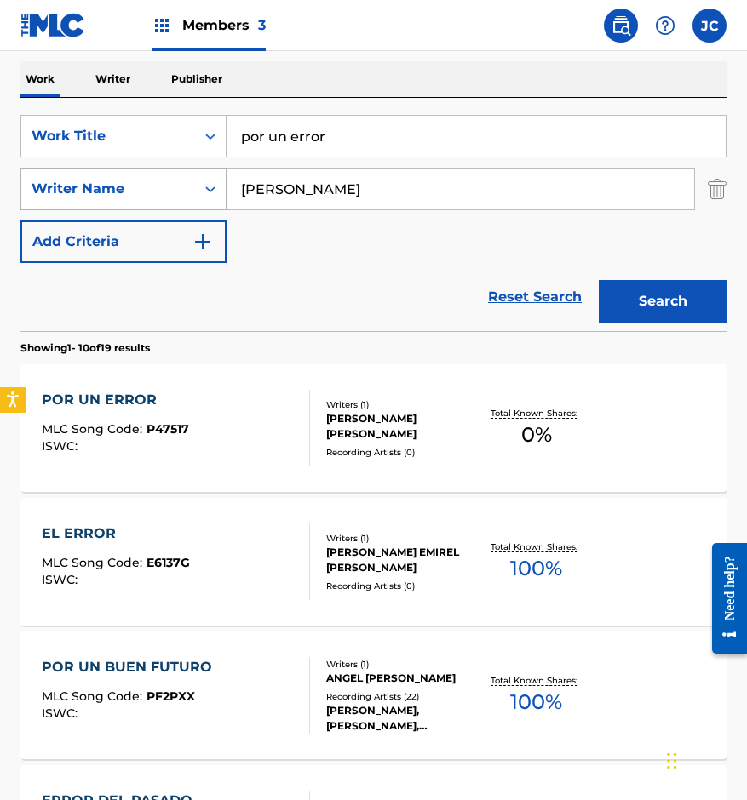
drag, startPoint x: 382, startPoint y: 134, endPoint x: 96, endPoint y: 171, distance: 288.5
click at [96, 171] on div "SearchWithCriteria14ce2072-3ba6-4fcd-b254-e0adca50d597 Work Title por un error …" at bounding box center [373, 189] width 706 height 148
type input "quien"
click at [641, 319] on button "Search" at bounding box center [663, 301] width 128 height 43
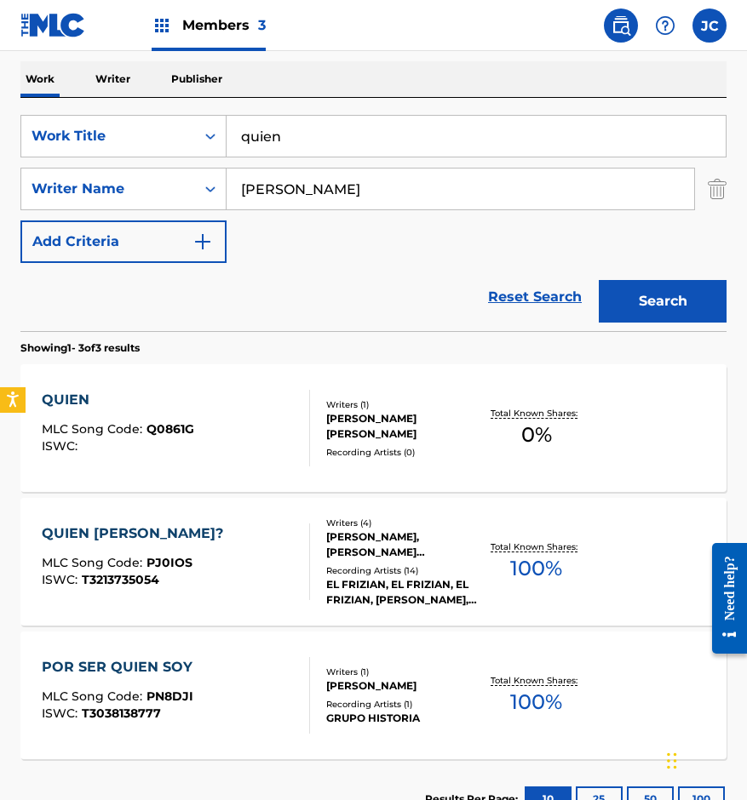
click at [406, 427] on div "[PERSON_NAME] [PERSON_NAME]" at bounding box center [402, 426] width 152 height 31
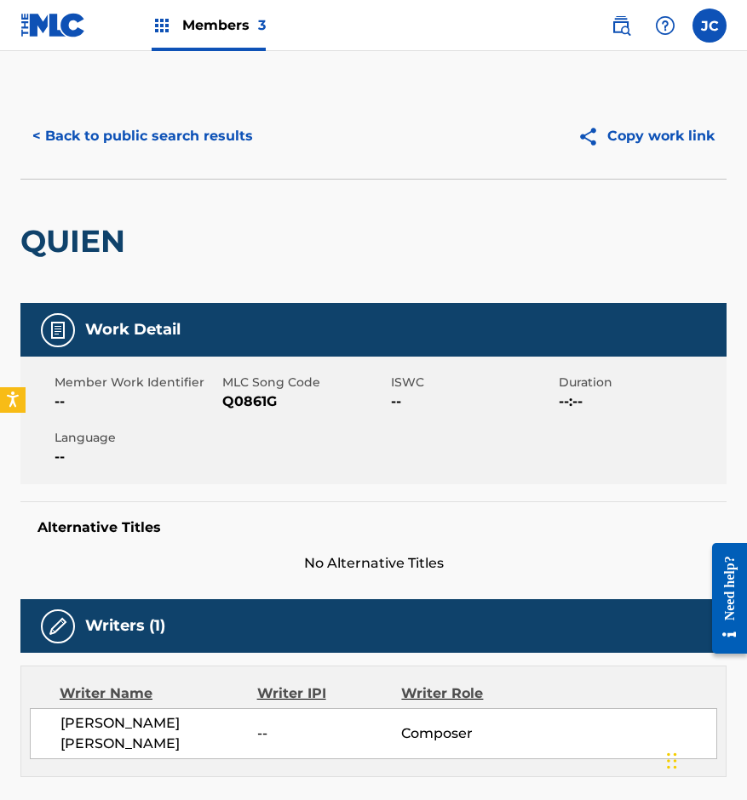
click at [252, 403] on span "Q0861G" at bounding box center [303, 402] width 163 height 20
click at [95, 120] on button "< Back to public search results" at bounding box center [142, 136] width 244 height 43
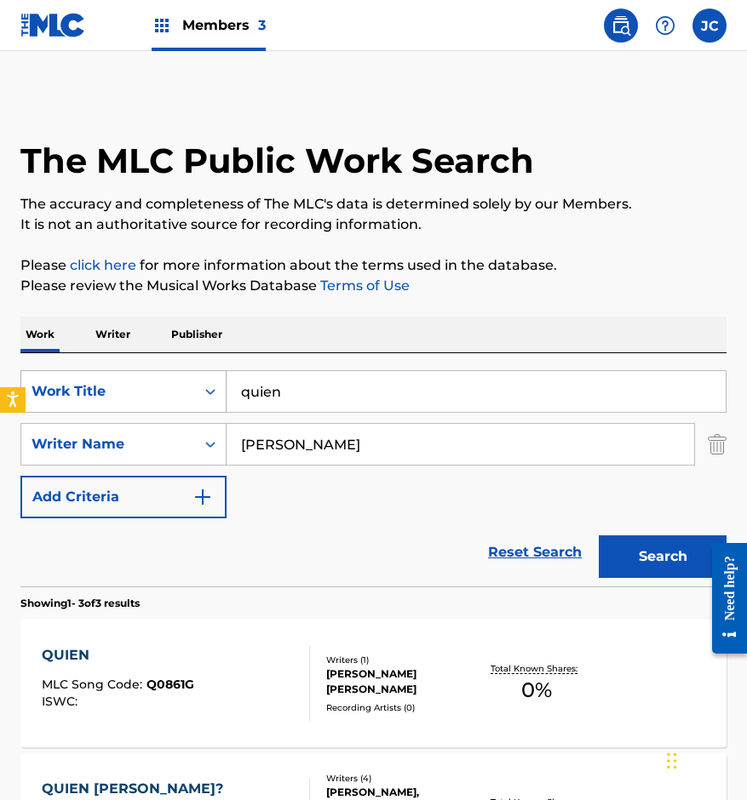
scroll to position [255, 0]
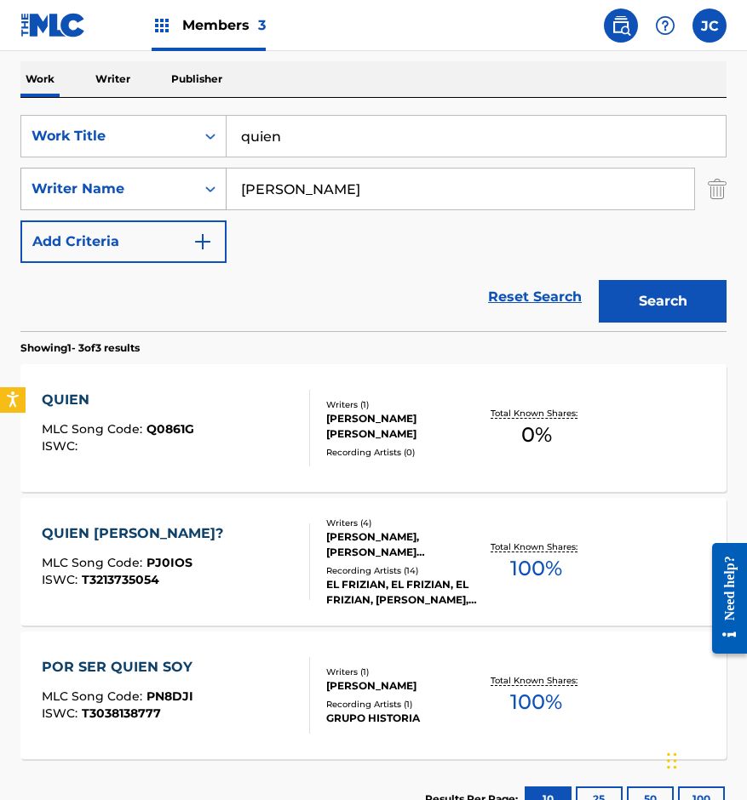
drag, startPoint x: 344, startPoint y: 140, endPoint x: 84, endPoint y: 178, distance: 262.5
click at [133, 181] on div "SearchWithCriteria14ce2072-3ba6-4fcd-b254-e0adca50d597 Work Title quien SearchW…" at bounding box center [373, 189] width 706 height 148
type input "sere la misma"
click at [697, 304] on button "Search" at bounding box center [663, 301] width 128 height 43
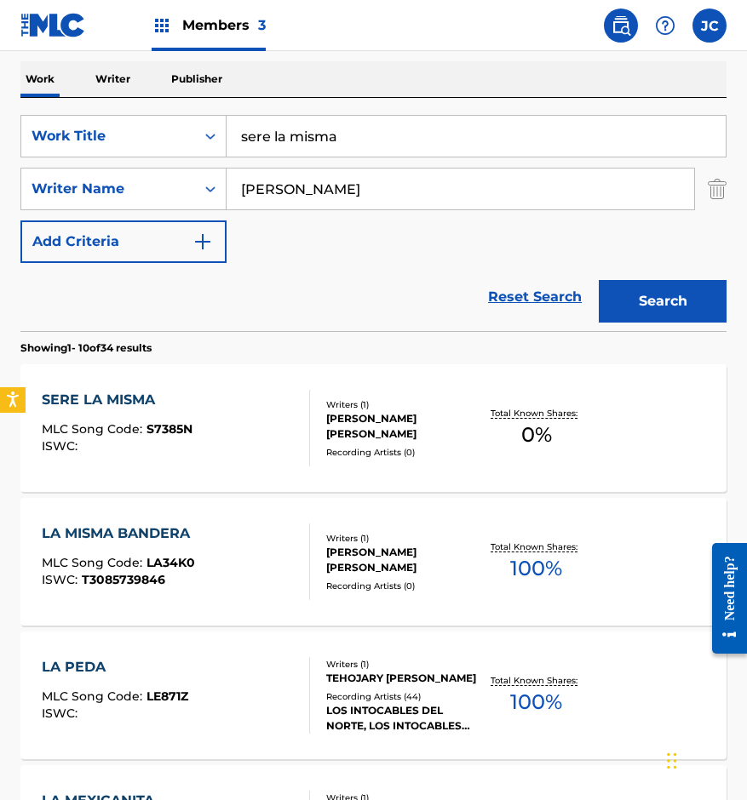
click at [253, 413] on div "SERE LA MISMA MLC Song Code : S7385N ISWC :" at bounding box center [176, 428] width 268 height 77
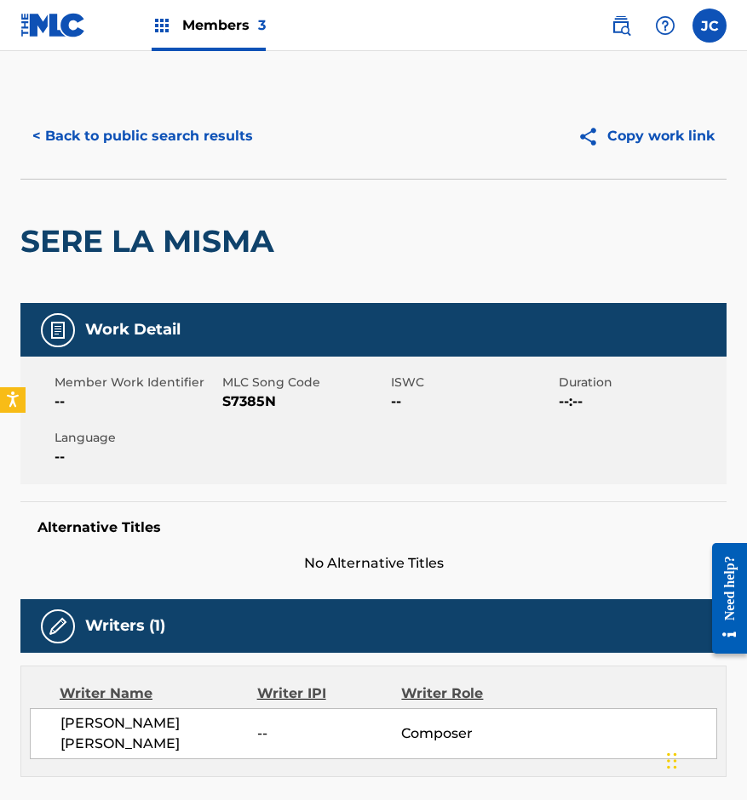
click at [224, 401] on span "S7385N" at bounding box center [303, 402] width 163 height 20
click at [180, 189] on div "SERE LA MISMA" at bounding box center [151, 241] width 262 height 123
click at [187, 141] on button "< Back to public search results" at bounding box center [142, 136] width 244 height 43
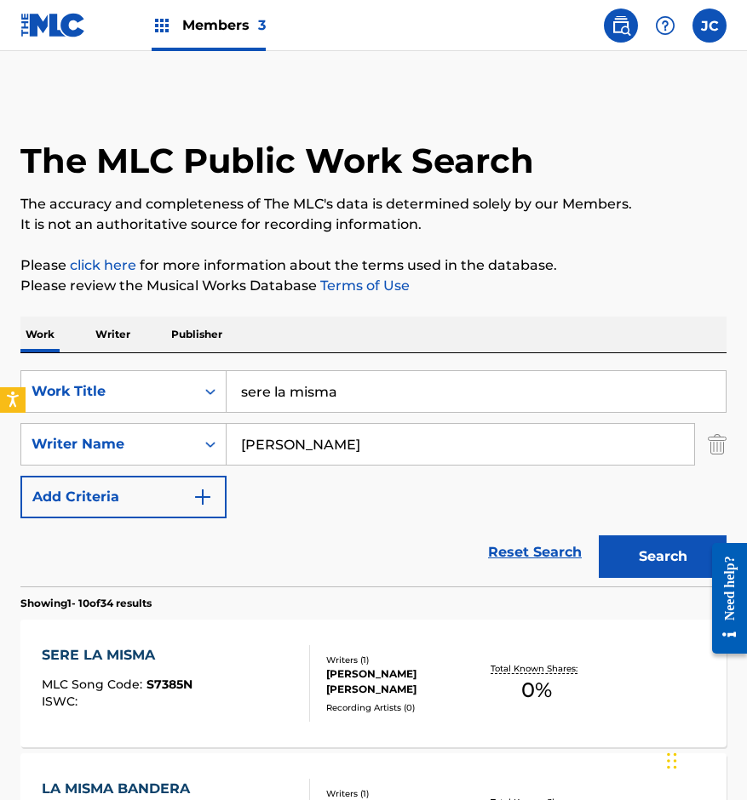
scroll to position [255, 0]
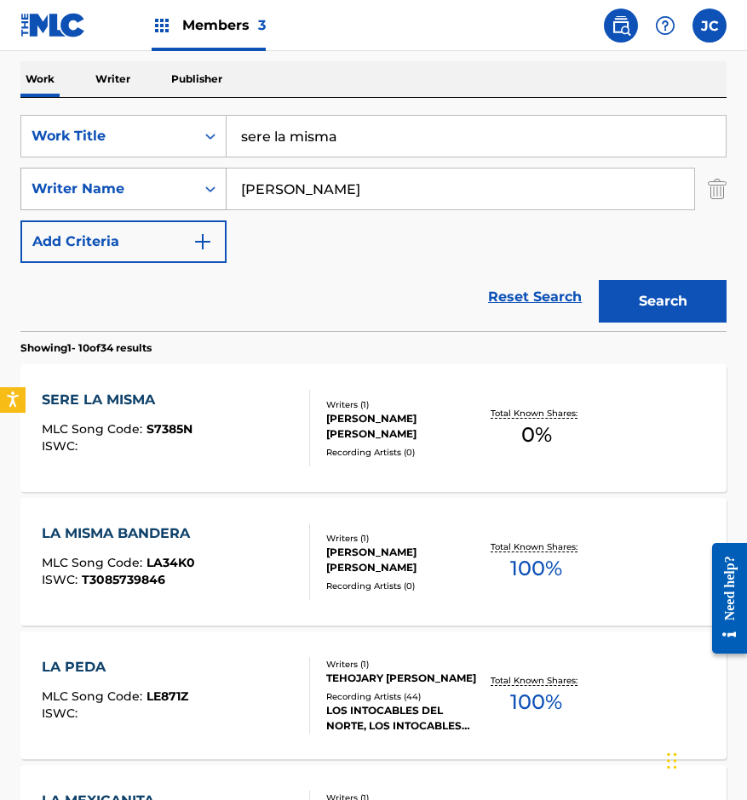
drag, startPoint x: 204, startPoint y: 164, endPoint x: 83, endPoint y: 178, distance: 121.7
click at [85, 177] on div "SearchWithCriteria14ce2072-3ba6-4fcd-b254-e0adca50d597 Work Title sere la misma…" at bounding box center [373, 189] width 706 height 148
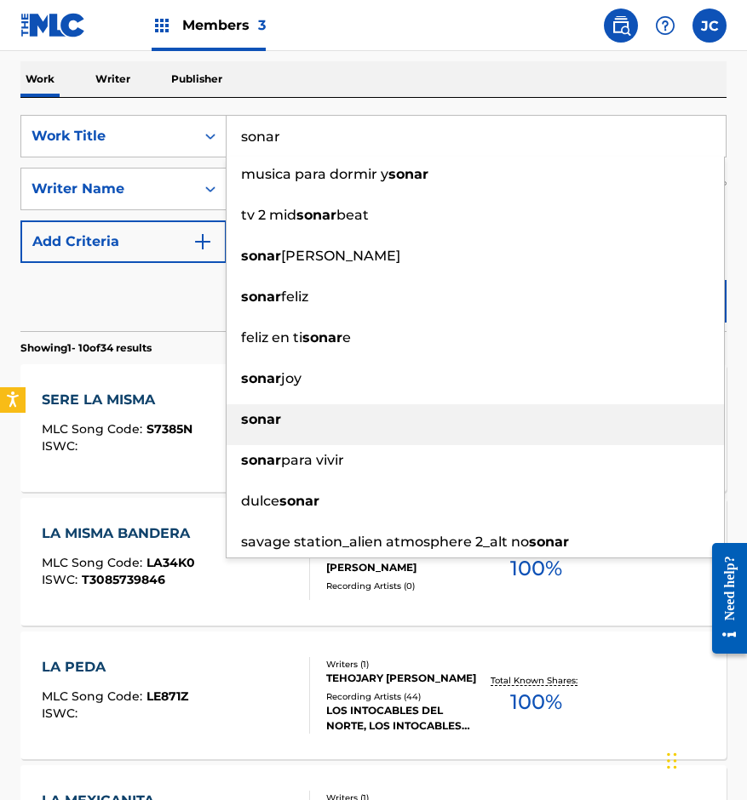
type input "sonar"
click at [270, 422] on strong "sonar" at bounding box center [261, 419] width 40 height 16
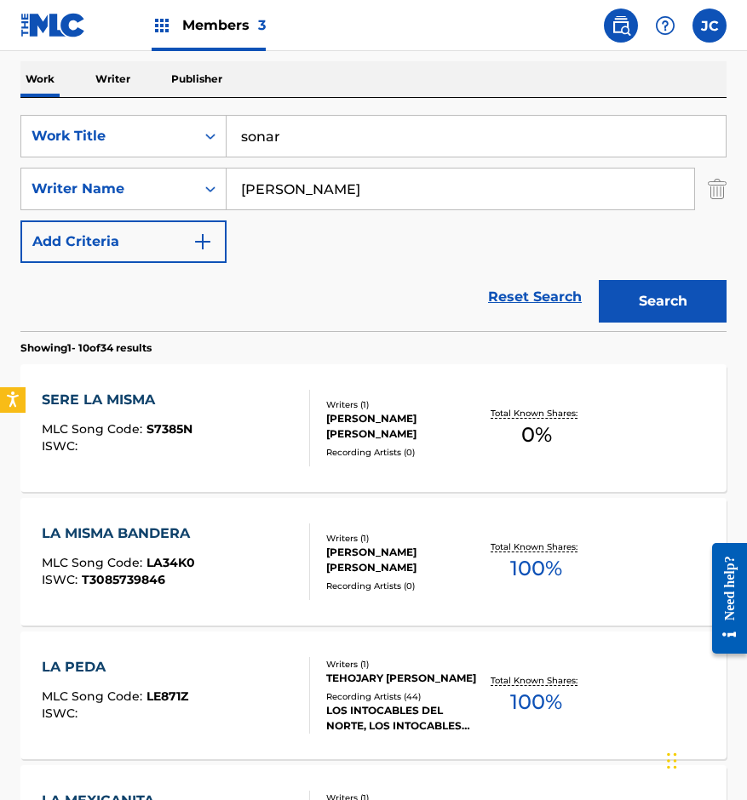
click at [702, 306] on button "Search" at bounding box center [663, 301] width 128 height 43
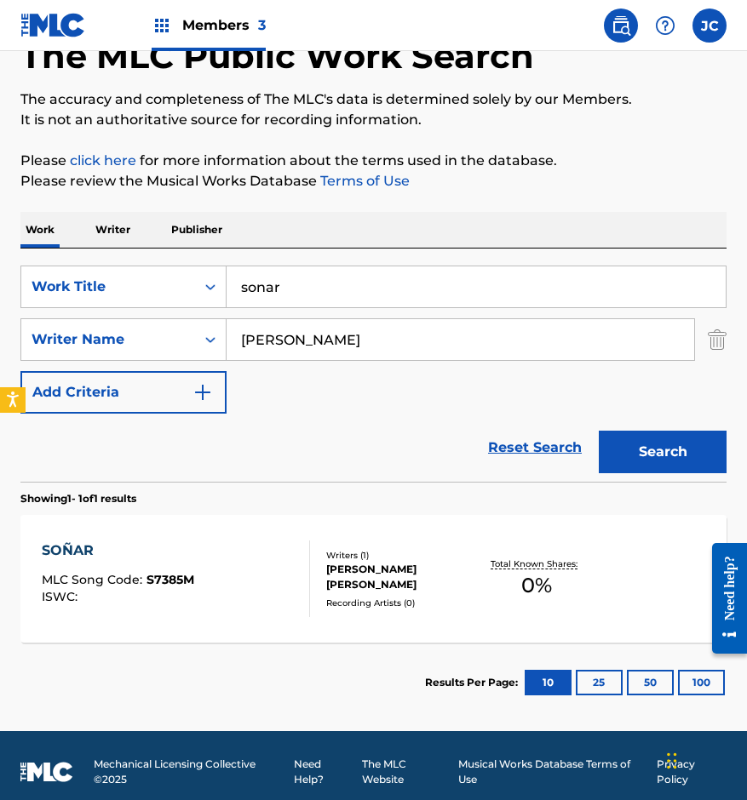
scroll to position [117, 0]
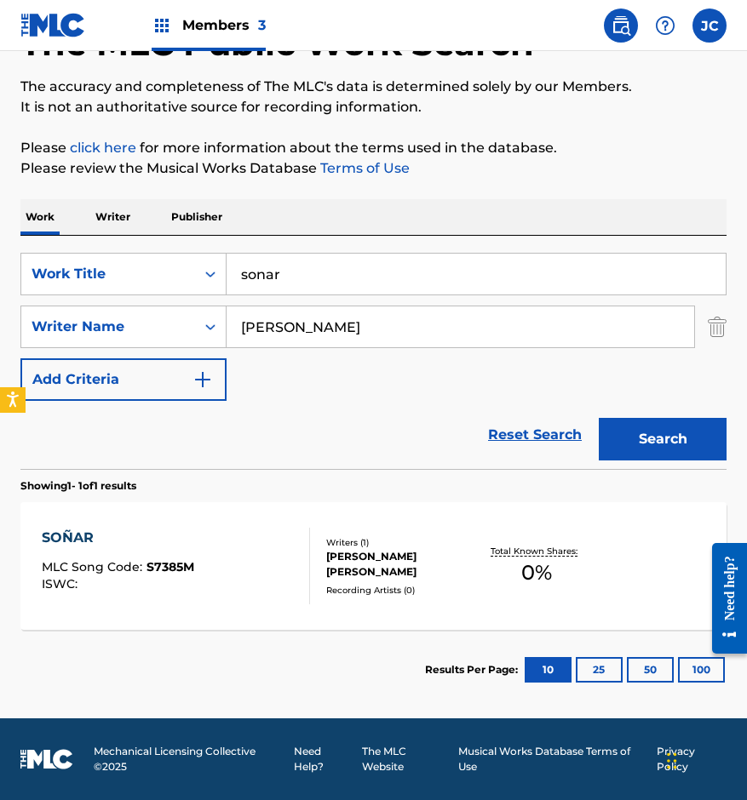
click at [438, 562] on div "[PERSON_NAME] [PERSON_NAME]" at bounding box center [402, 564] width 152 height 31
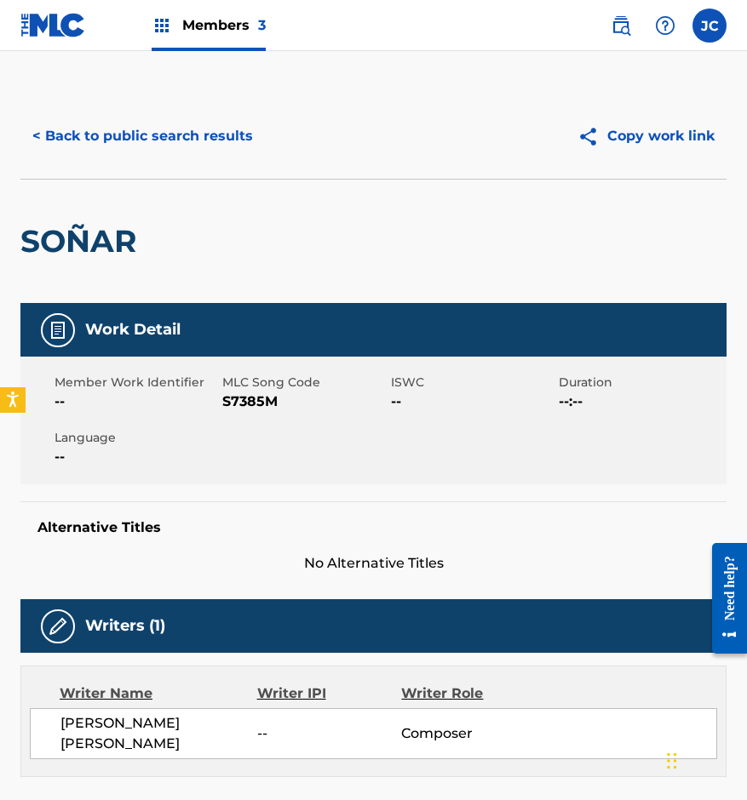
click at [261, 401] on span "S7385M" at bounding box center [303, 402] width 163 height 20
drag, startPoint x: 228, startPoint y: 137, endPoint x: 340, endPoint y: 3, distance: 174.7
click at [228, 137] on button "< Back to public search results" at bounding box center [142, 136] width 244 height 43
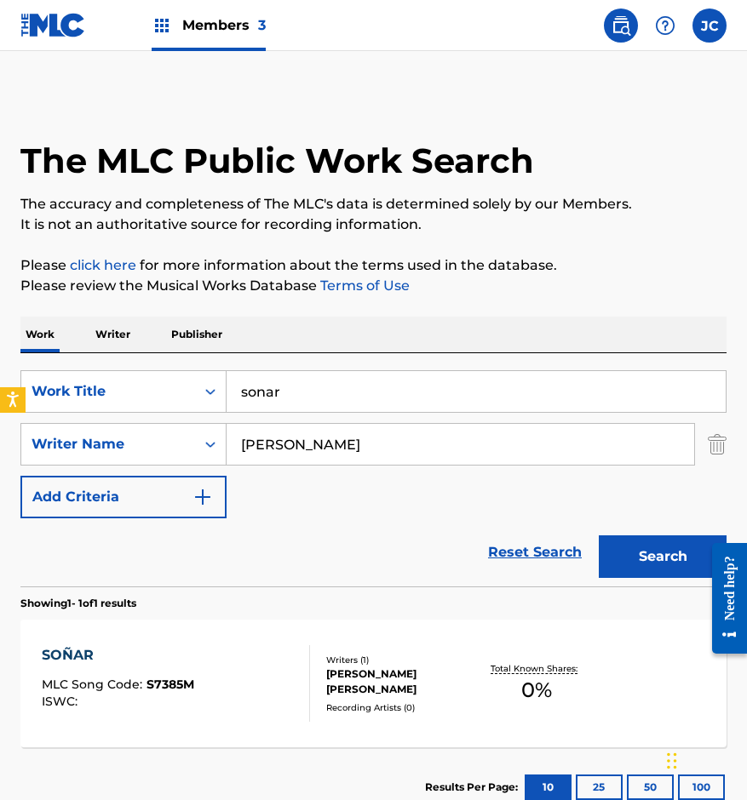
scroll to position [20, 0]
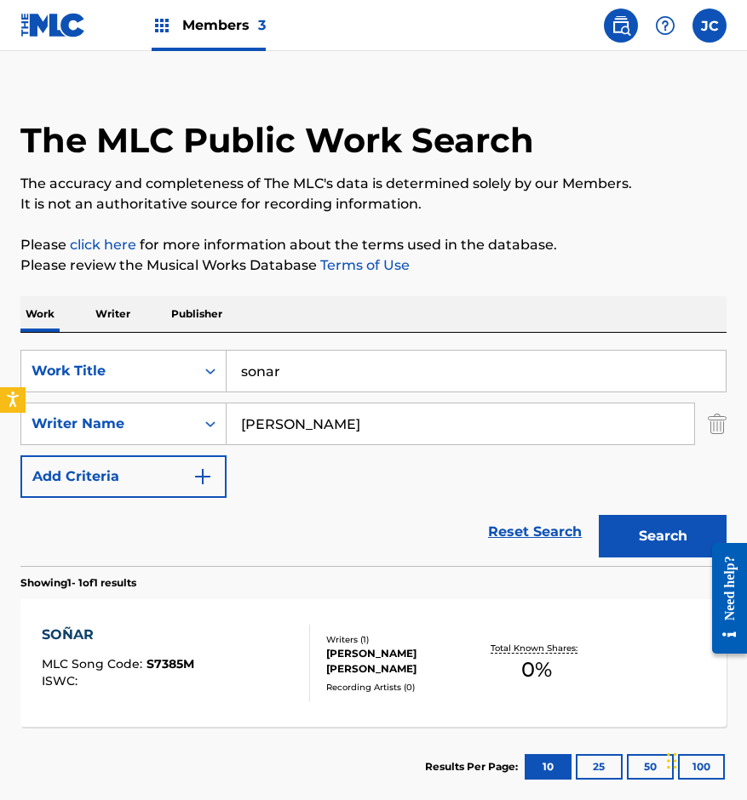
drag, startPoint x: 352, startPoint y: 364, endPoint x: 321, endPoint y: 300, distance: 71.6
click at [163, 361] on div "SearchWithCriteria14ce2072-3ba6-4fcd-b254-e0adca50d597 Work Title sonar" at bounding box center [373, 371] width 706 height 43
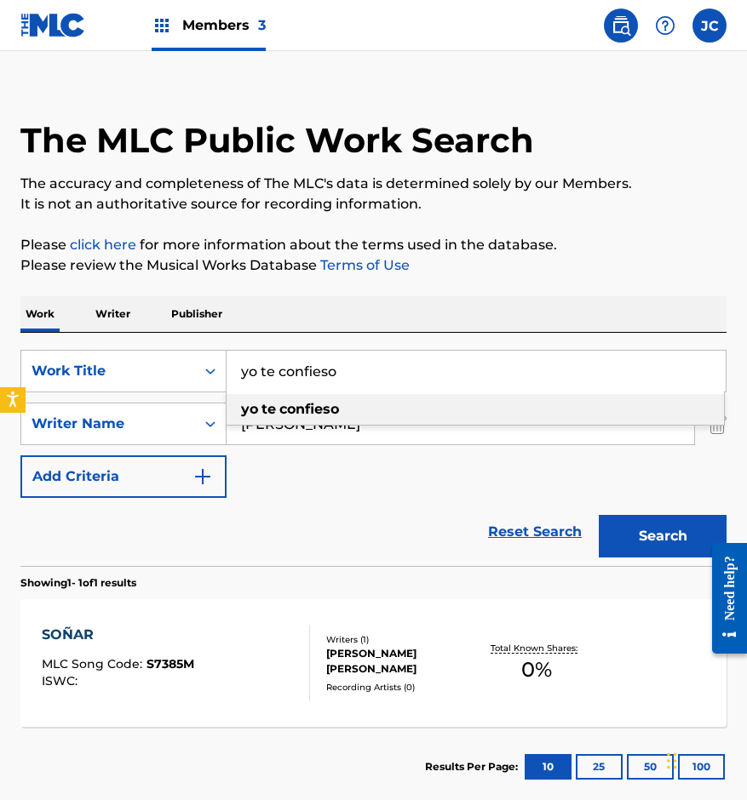
type input "yo te confieso"
click at [351, 408] on div "yo te confieso" at bounding box center [474, 409] width 497 height 31
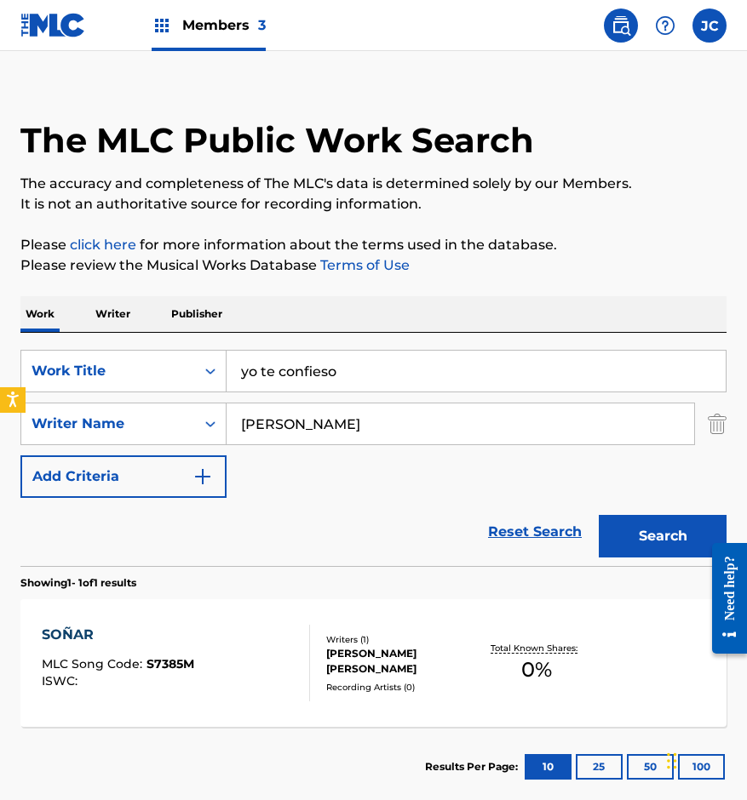
click at [670, 546] on button "Search" at bounding box center [663, 536] width 128 height 43
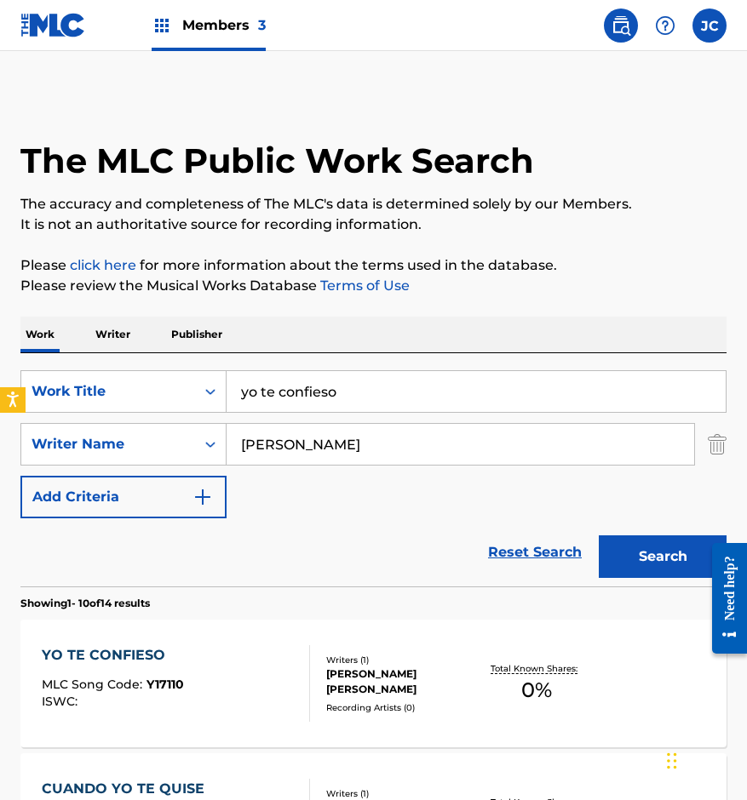
scroll to position [255, 0]
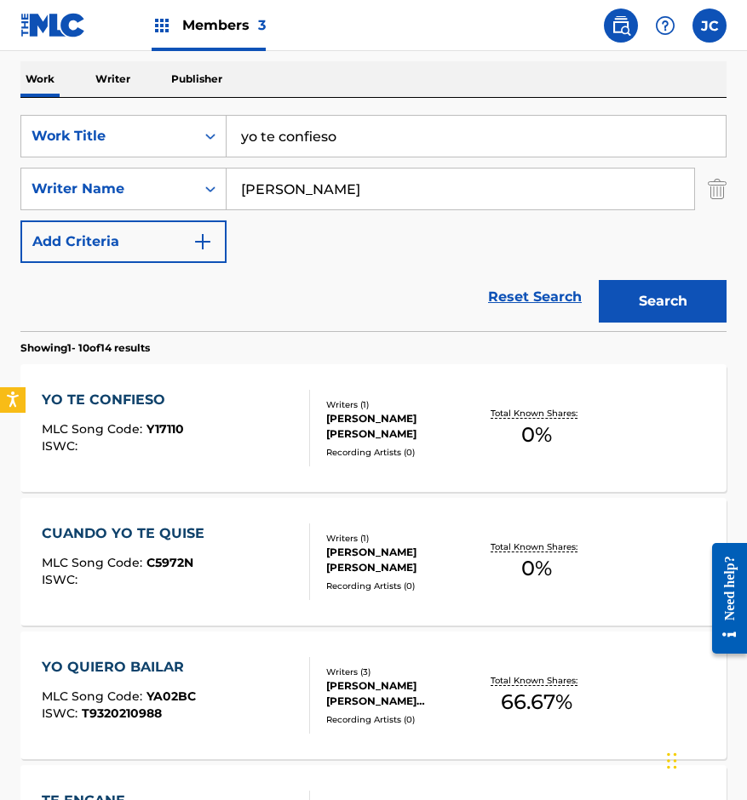
click at [246, 418] on div "YO TE CONFIESO MLC Song Code : Y17110 ISWC :" at bounding box center [176, 428] width 268 height 77
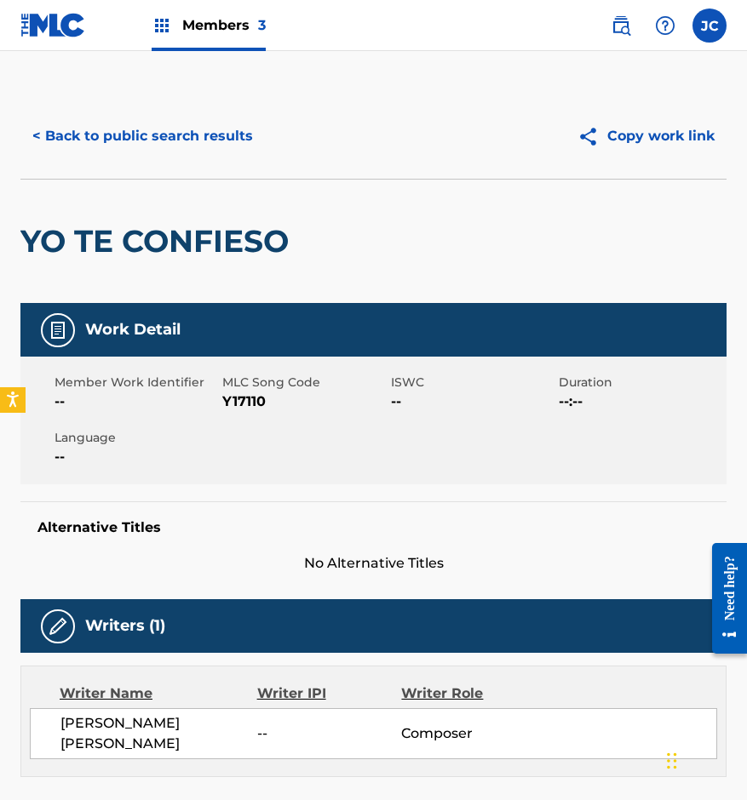
click at [242, 401] on span "Y17110" at bounding box center [303, 402] width 163 height 20
click at [119, 123] on button "< Back to public search results" at bounding box center [142, 136] width 244 height 43
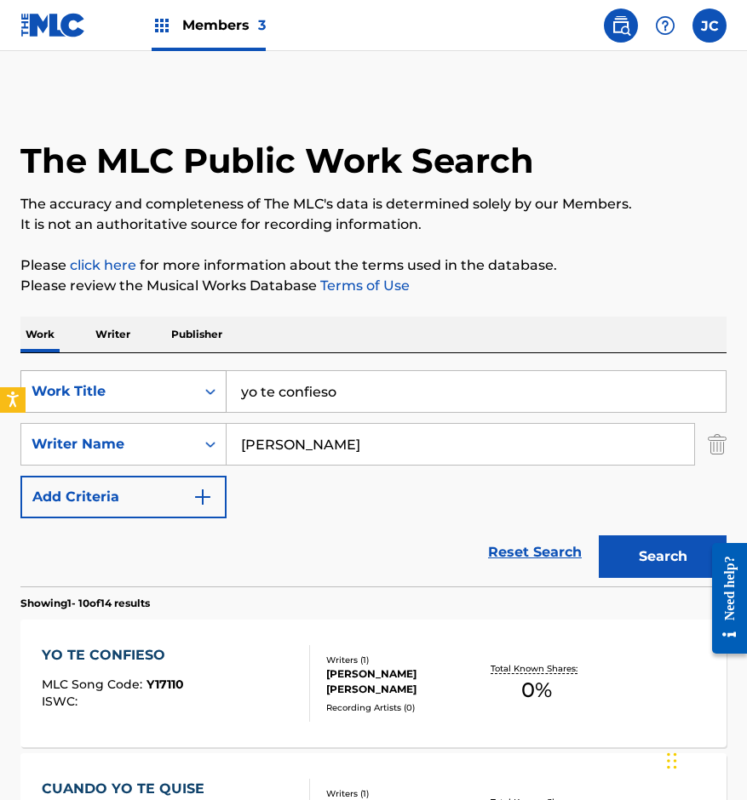
scroll to position [255, 0]
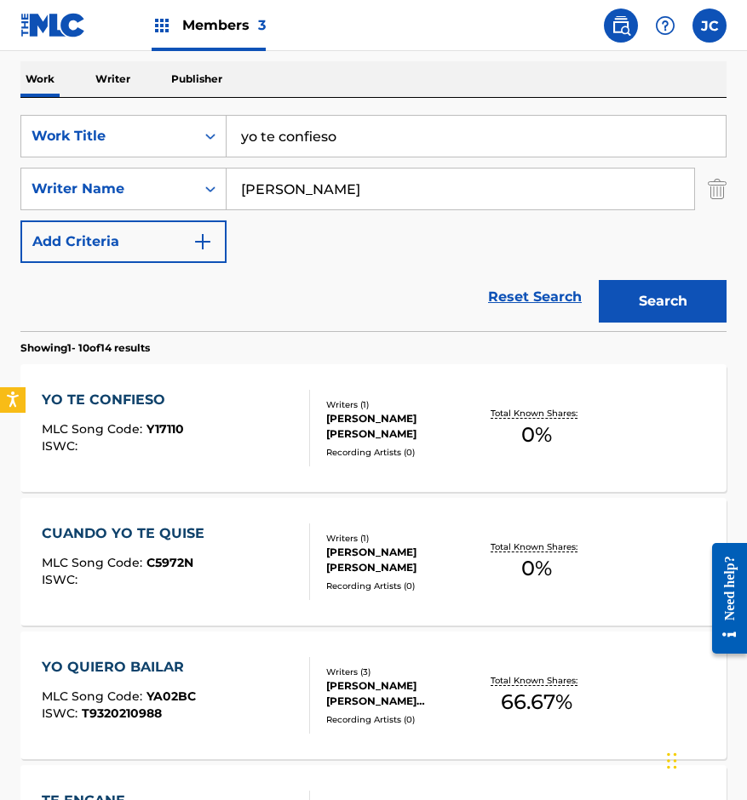
drag, startPoint x: 381, startPoint y: 137, endPoint x: 135, endPoint y: 158, distance: 246.9
click at [140, 158] on div "SearchWithCriteria14ce2072-3ba6-4fcd-b254-e0adca50d597 Work Title yo te confies…" at bounding box center [373, 189] width 706 height 148
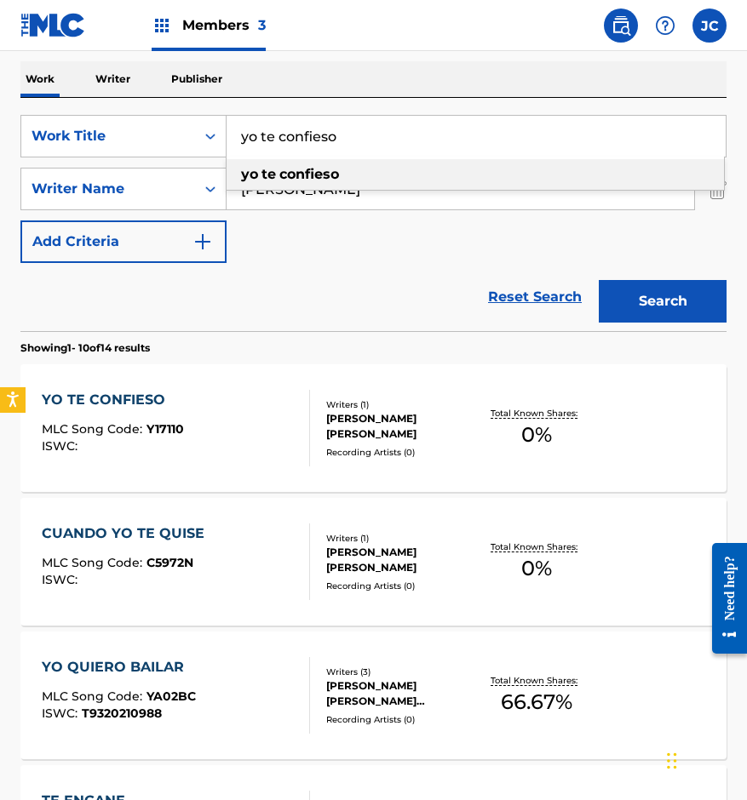
type input "a"
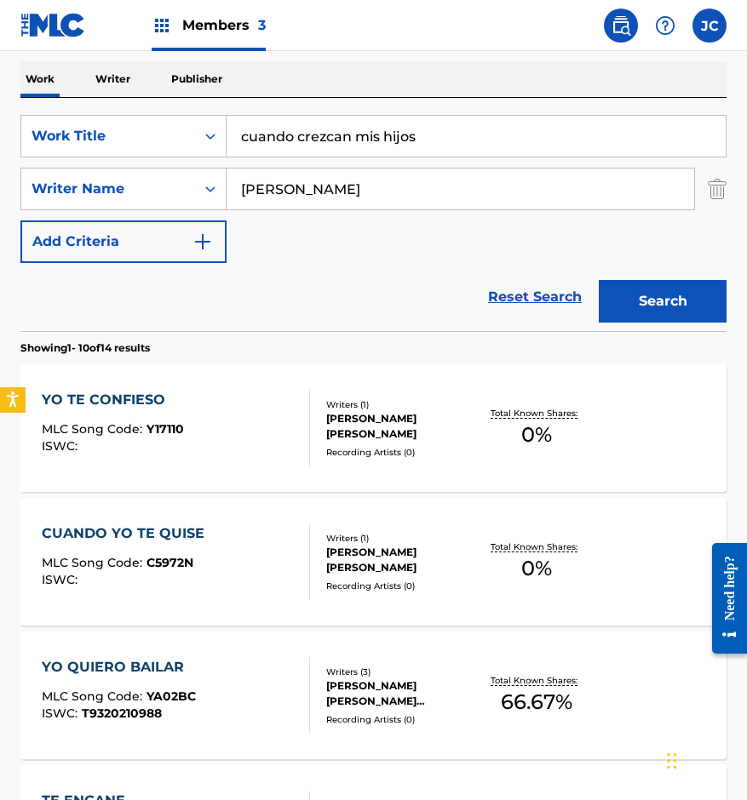
type input "cuando crezcan mis hijos"
drag, startPoint x: 364, startPoint y: 191, endPoint x: 205, endPoint y: 186, distance: 158.4
click at [221, 181] on div "SearchWithCriteria0e4d949e-4005-44e5-88cc-22a90cd67d6b Writer Name [PERSON_NAME]" at bounding box center [373, 189] width 706 height 43
type input "[PERSON_NAME]"
click at [681, 306] on button "Search" at bounding box center [663, 301] width 128 height 43
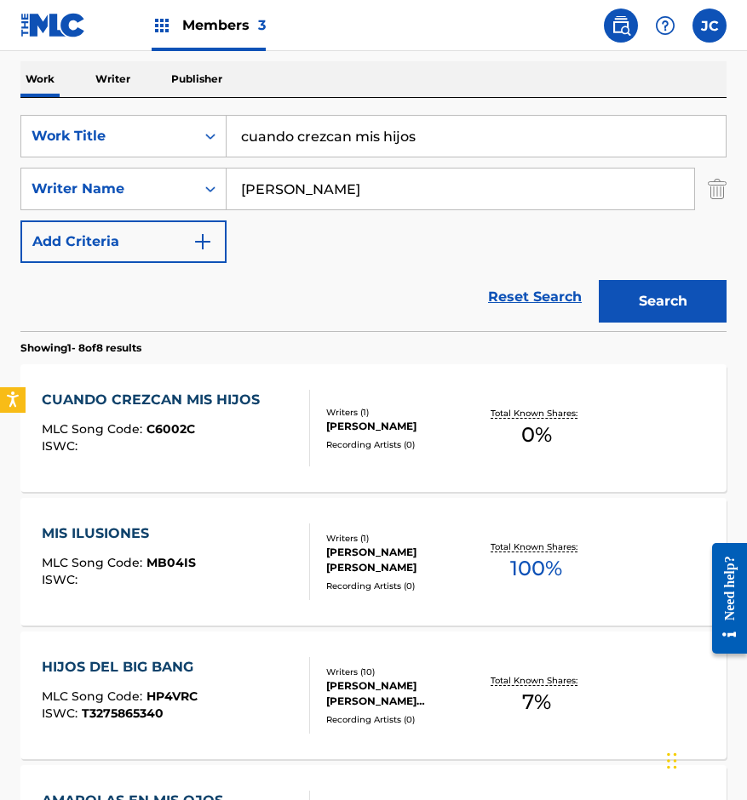
click at [328, 407] on div "Writers ( 1 )" at bounding box center [402, 412] width 152 height 13
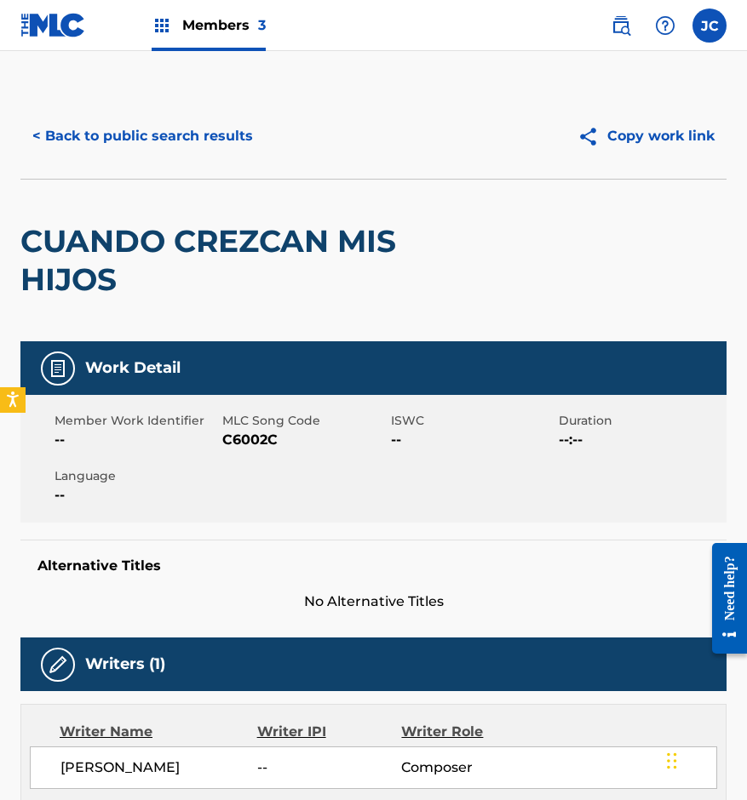
click at [235, 440] on span "C6002C" at bounding box center [303, 440] width 163 height 20
click at [149, 197] on div "CUANDO CREZCAN MIS HIJOS" at bounding box center [231, 261] width 423 height 162
click at [199, 140] on button "< Back to public search results" at bounding box center [142, 136] width 244 height 43
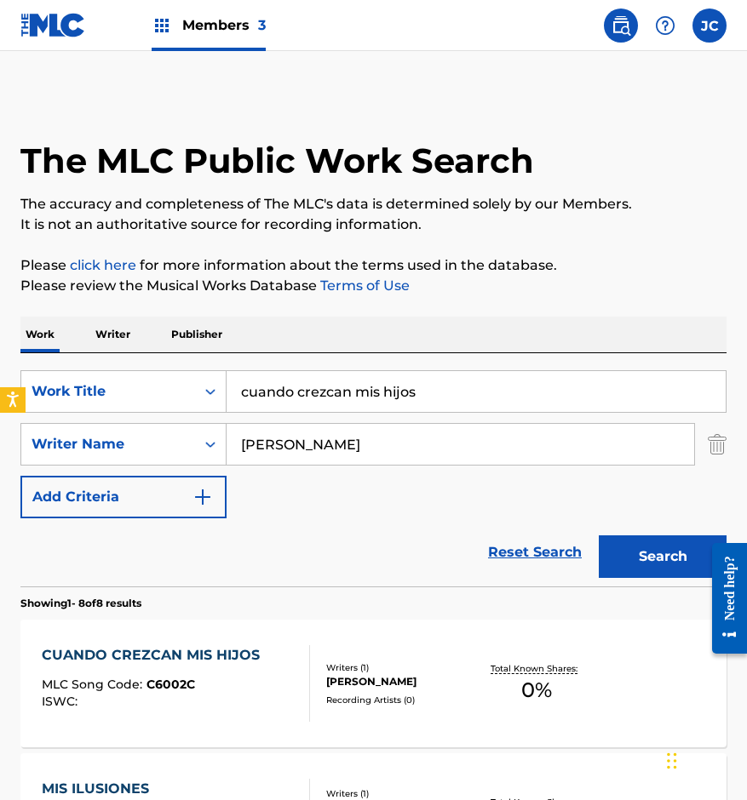
scroll to position [255, 0]
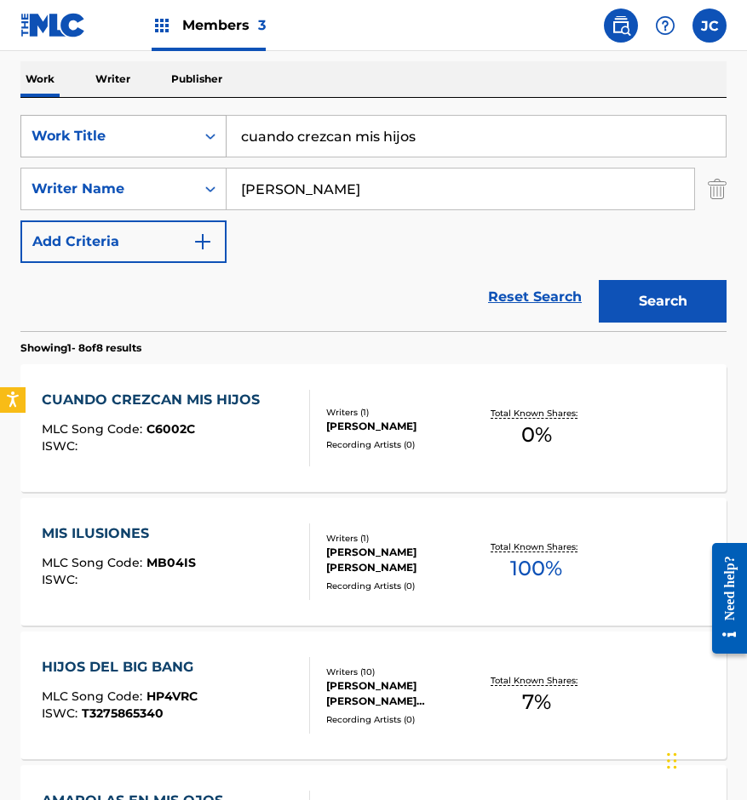
drag, startPoint x: 436, startPoint y: 136, endPoint x: 34, endPoint y: 152, distance: 402.1
click at [32, 146] on div "SearchWithCriteria14ce2072-3ba6-4fcd-b254-e0adca50d597 Work Title cuando crezca…" at bounding box center [373, 136] width 706 height 43
type input "huapango a caracuaro"
drag, startPoint x: 684, startPoint y: 304, endPoint x: 595, endPoint y: 519, distance: 232.9
click at [684, 304] on button "Search" at bounding box center [663, 301] width 128 height 43
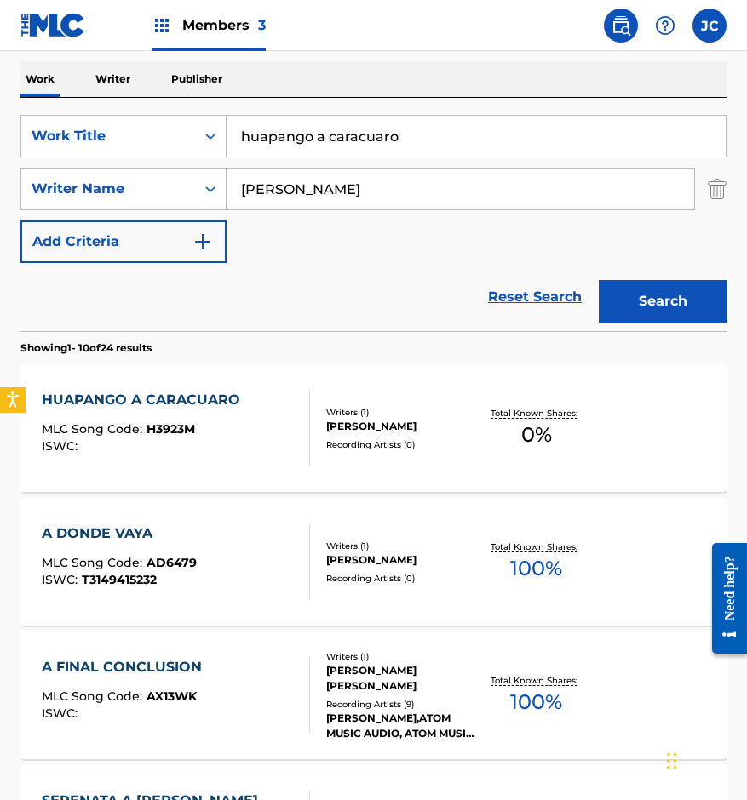
click at [331, 420] on div "[PERSON_NAME]" at bounding box center [402, 426] width 152 height 15
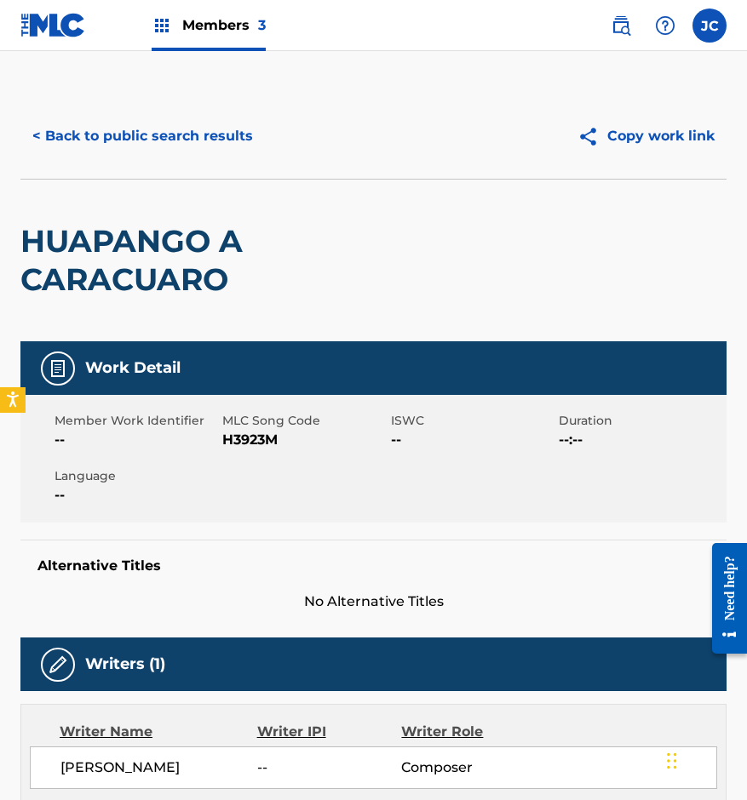
click at [250, 441] on span "H3923M" at bounding box center [303, 440] width 163 height 20
click at [2, 106] on div "< Back to public search results Copy work link HUAPANGO A CARACUARO Work Detail…" at bounding box center [373, 584] width 747 height 981
drag, startPoint x: 132, startPoint y: 144, endPoint x: 414, endPoint y: 0, distance: 316.4
click at [133, 144] on button "< Back to public search results" at bounding box center [142, 136] width 244 height 43
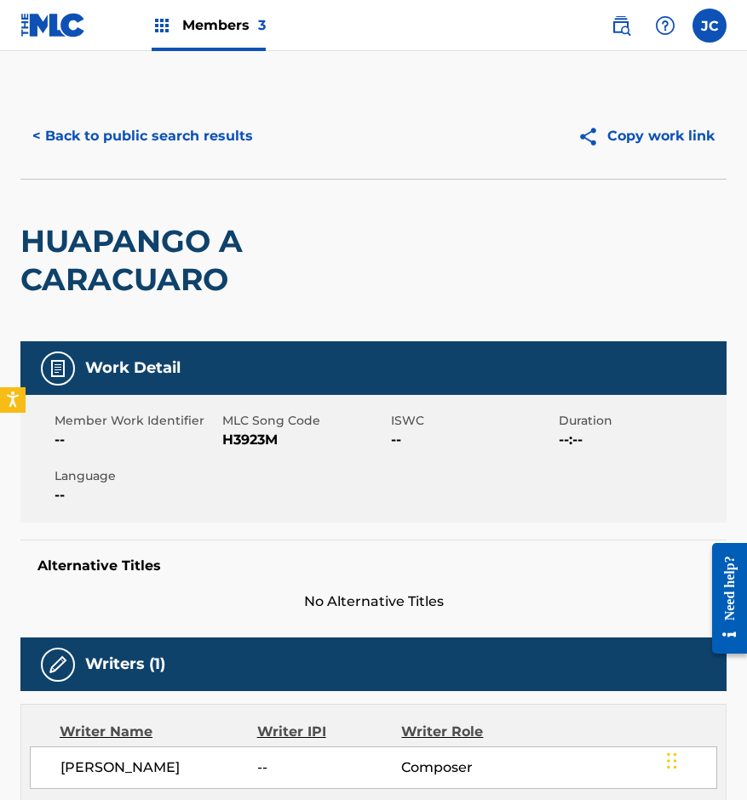
scroll to position [255, 0]
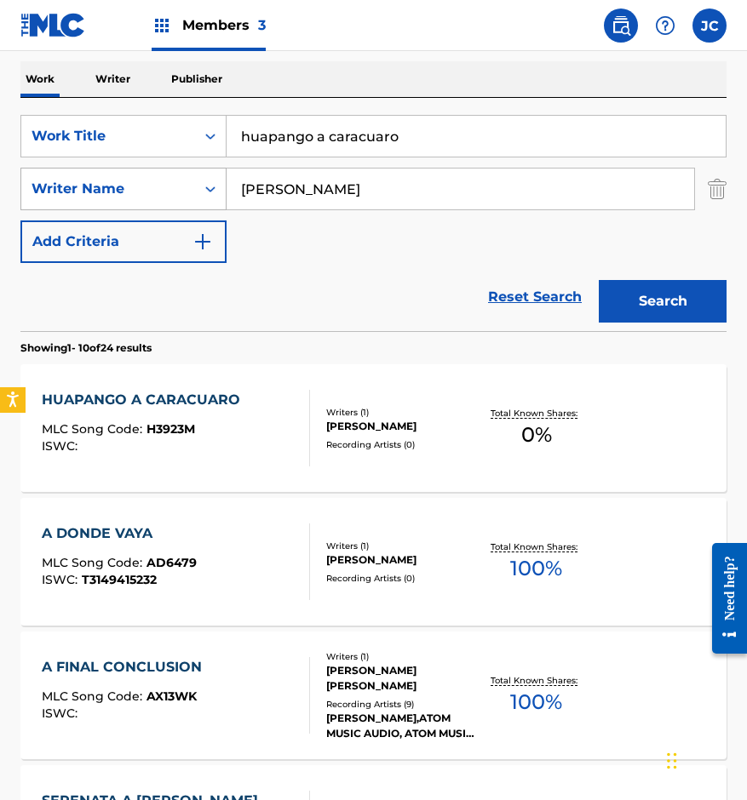
drag, startPoint x: 219, startPoint y: 172, endPoint x: 71, endPoint y: 189, distance: 149.1
click at [85, 188] on div "SearchWithCriteria14ce2072-3ba6-4fcd-b254-e0adca50d597 Work Title huapango a ca…" at bounding box center [373, 189] width 706 height 148
type input "dime otra vez"
type input "[PERSON_NAME]"
click at [599, 280] on button "Search" at bounding box center [663, 301] width 128 height 43
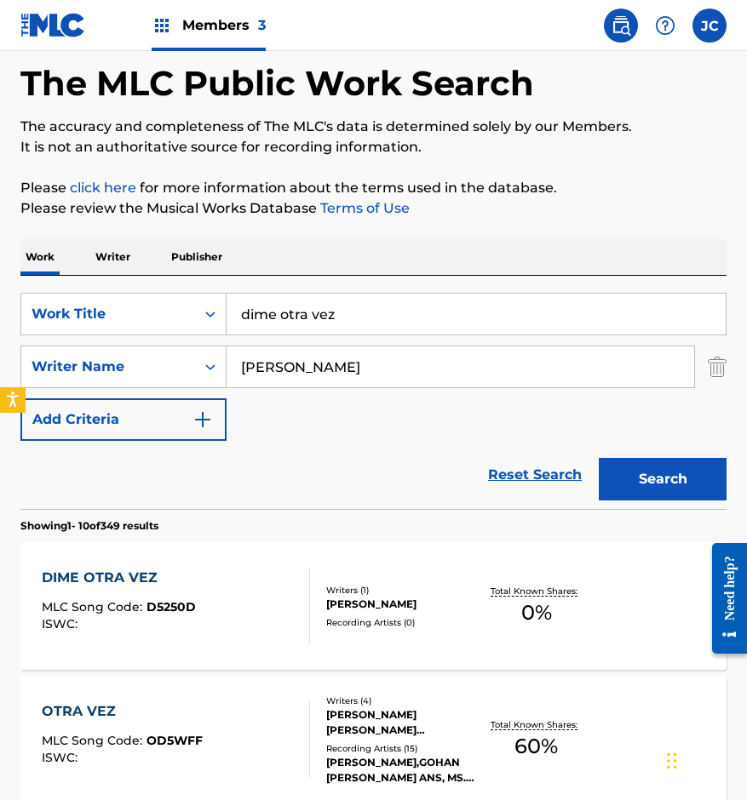
scroll to position [170, 0]
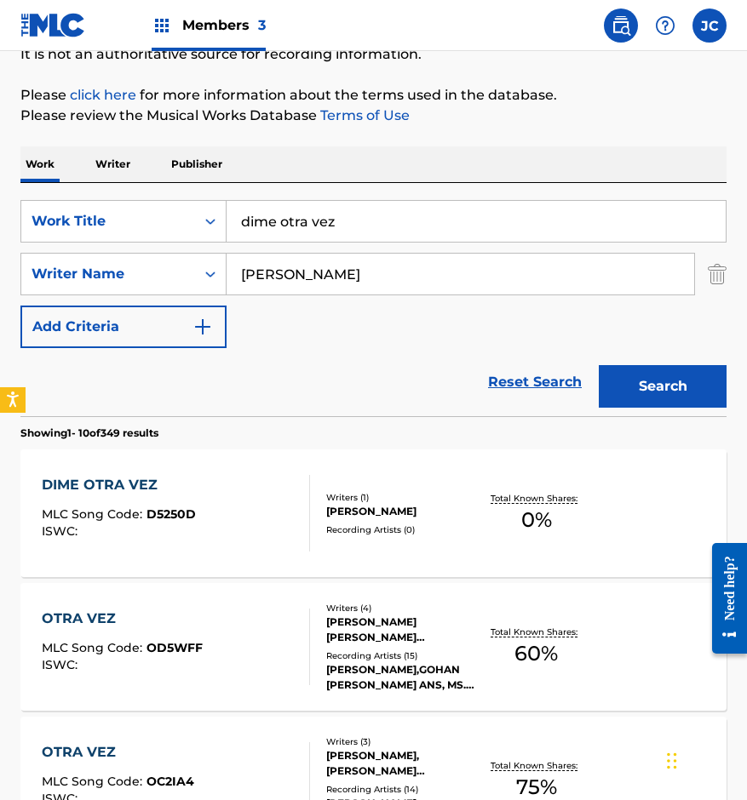
click at [333, 511] on div "[PERSON_NAME]" at bounding box center [402, 511] width 152 height 15
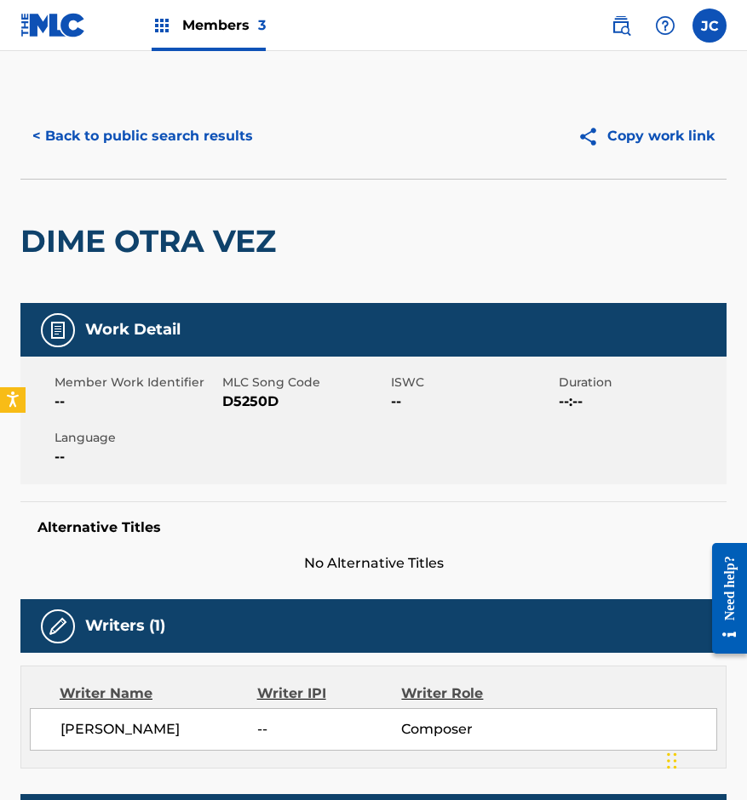
click at [247, 400] on span "D5250D" at bounding box center [303, 402] width 163 height 20
drag, startPoint x: 178, startPoint y: 188, endPoint x: 209, endPoint y: 148, distance: 50.9
click at [178, 188] on div "DIME OTRA VEZ" at bounding box center [152, 241] width 264 height 123
click at [215, 139] on button "< Back to public search results" at bounding box center [142, 136] width 244 height 43
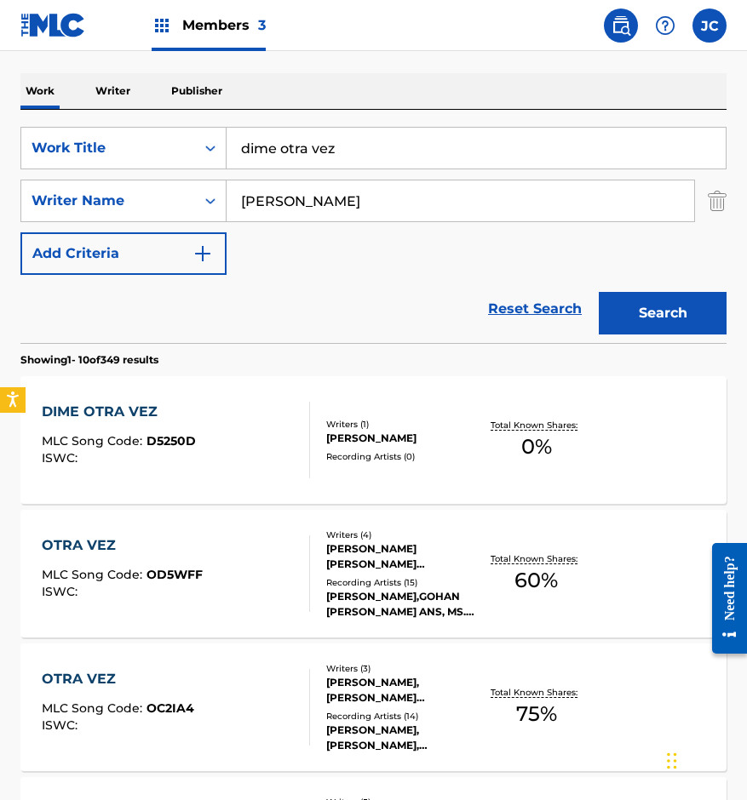
scroll to position [341, 0]
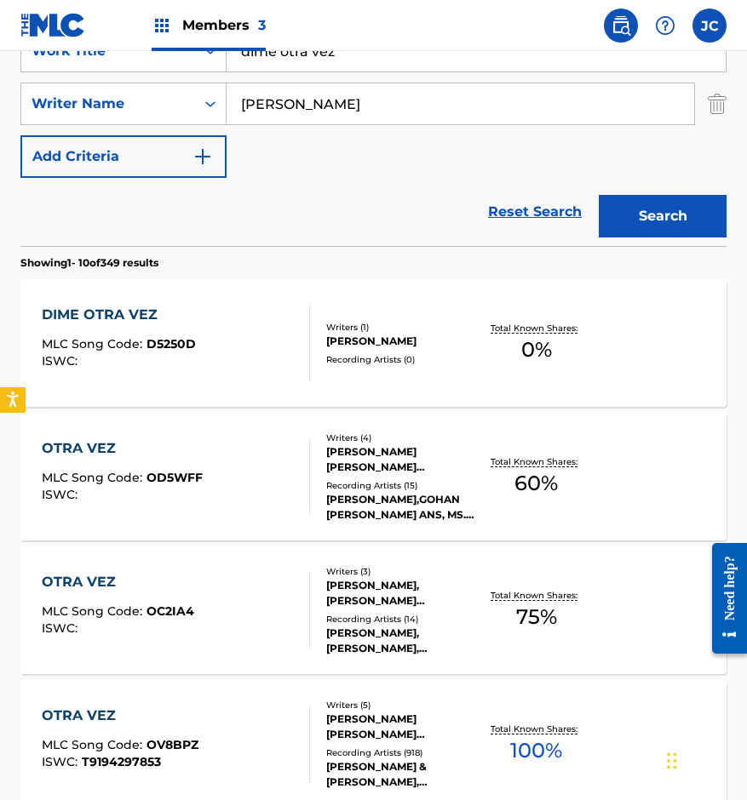
drag, startPoint x: 370, startPoint y: 60, endPoint x: 256, endPoint y: 73, distance: 114.8
click at [257, 73] on div "SearchWithCriteria14ce2072-3ba6-4fcd-b254-e0adca50d597 Work Title dime otra vez…" at bounding box center [373, 104] width 706 height 148
type input "d"
type input "k"
type input "la tumba del olvido"
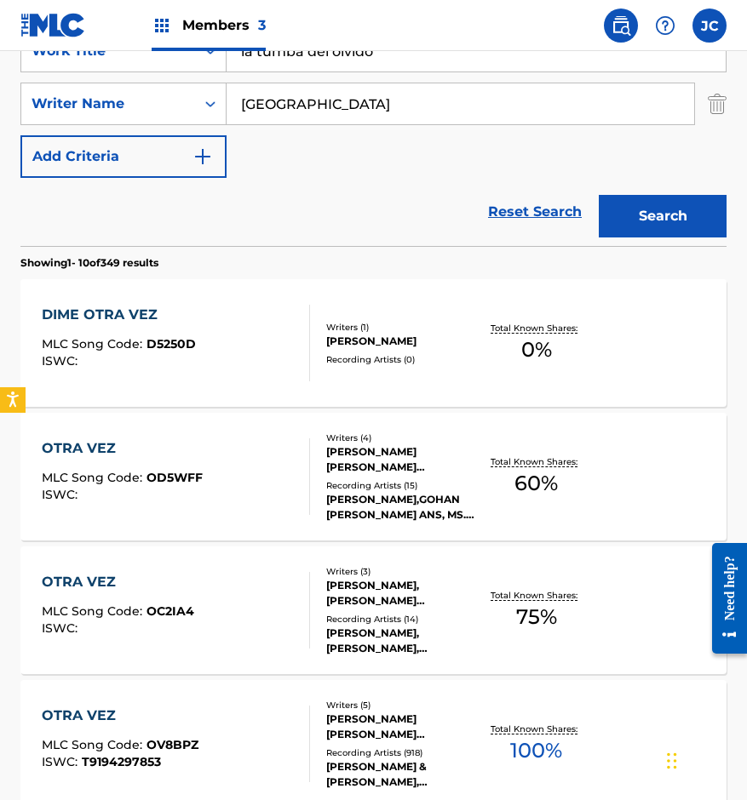
type input "[GEOGRAPHIC_DATA]"
click at [599, 195] on button "Search" at bounding box center [663, 216] width 128 height 43
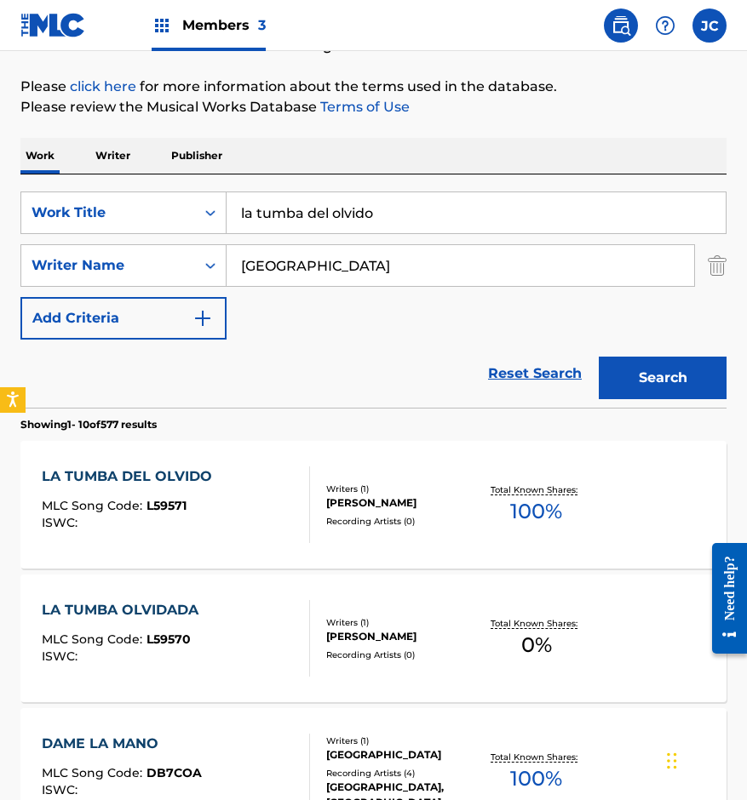
scroll to position [255, 0]
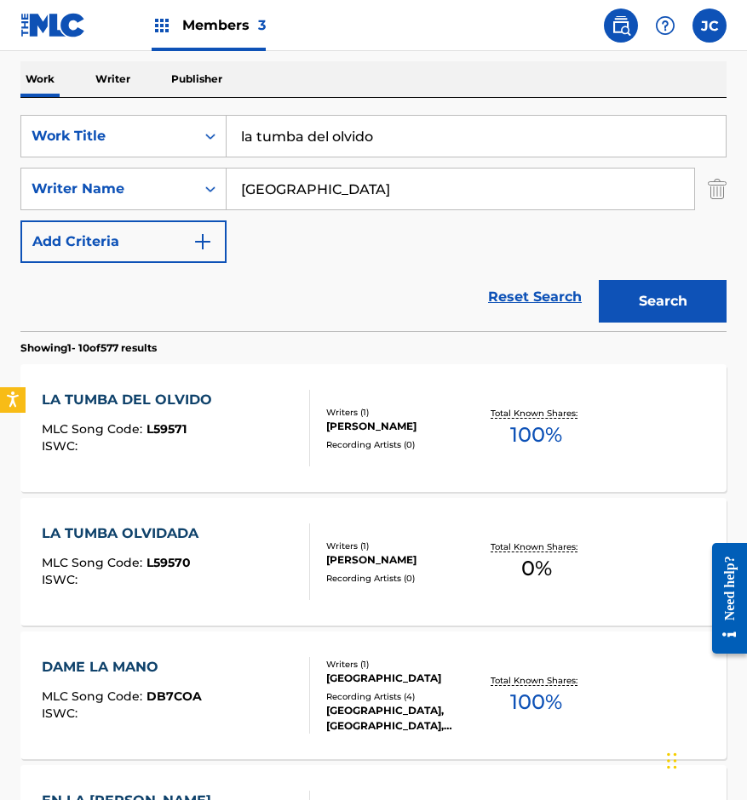
click at [206, 426] on div "MLC Song Code : L59571" at bounding box center [131, 431] width 179 height 17
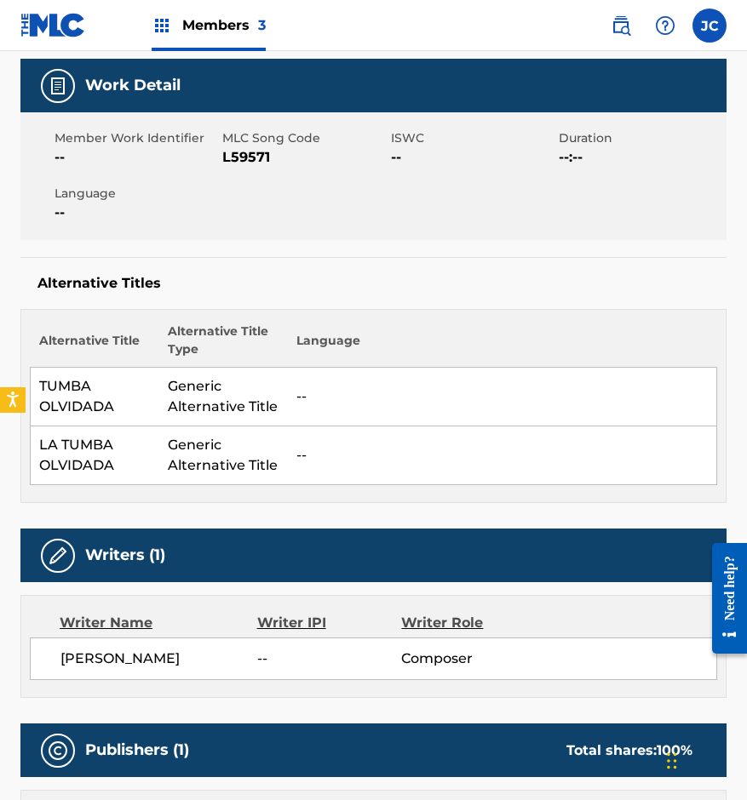
scroll to position [215, 0]
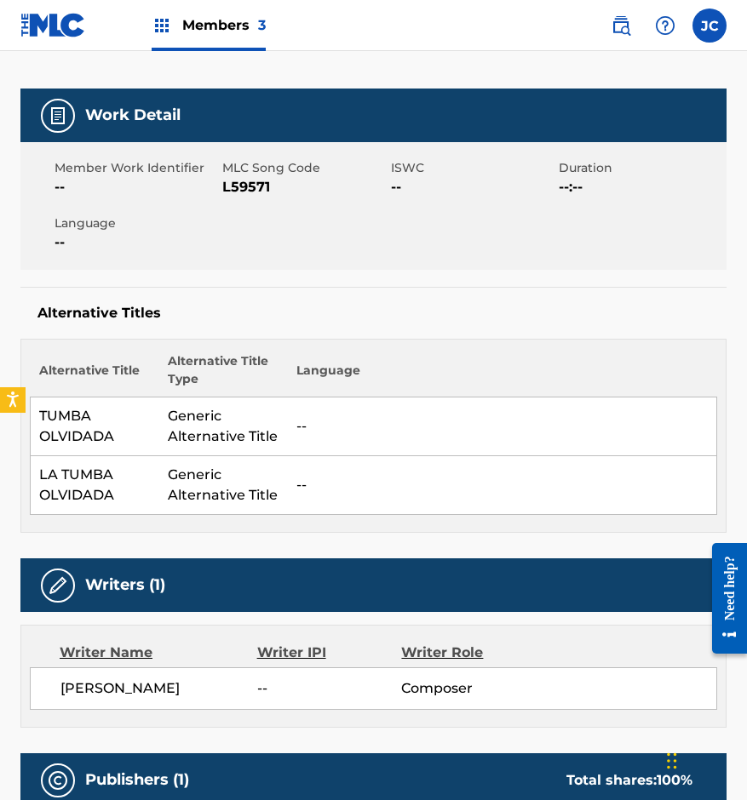
click at [249, 182] on span "L59571" at bounding box center [303, 187] width 163 height 20
click at [199, 282] on div "Work Detail Member Work Identifier -- MLC Song Code L59571 ISWC -- Duration --:…" at bounding box center [373, 311] width 706 height 444
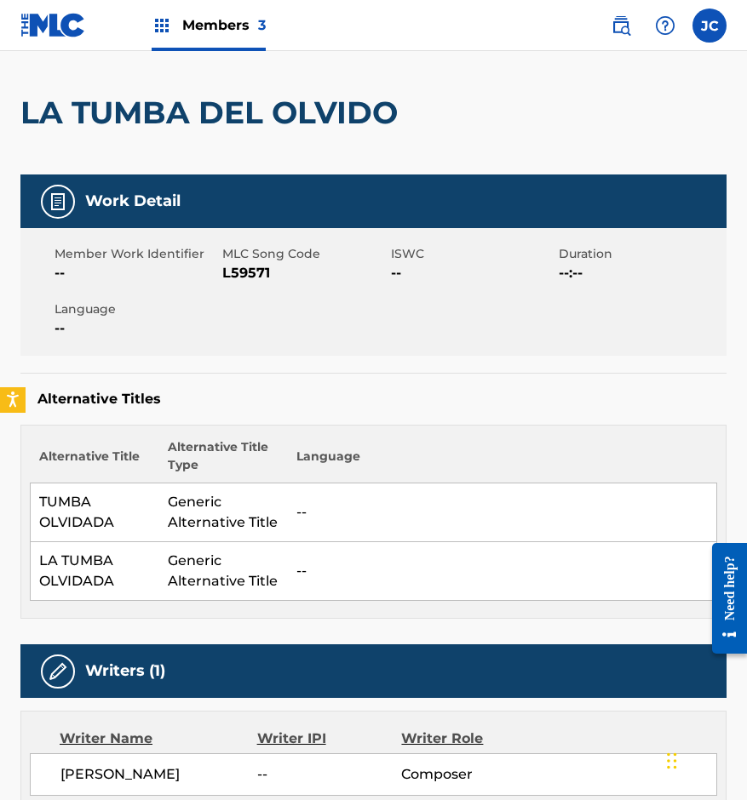
scroll to position [0, 0]
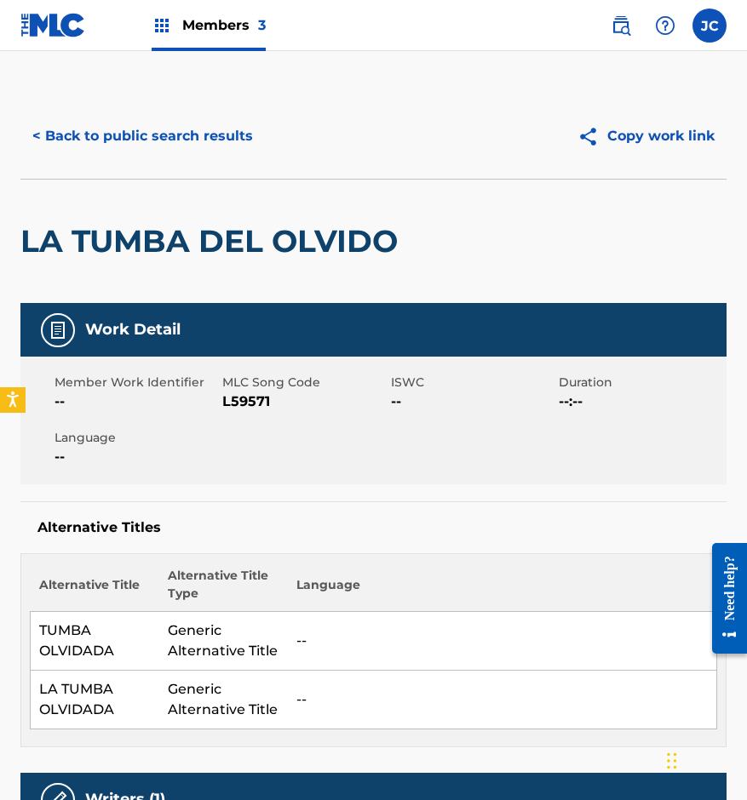
click at [204, 138] on button "< Back to public search results" at bounding box center [142, 136] width 244 height 43
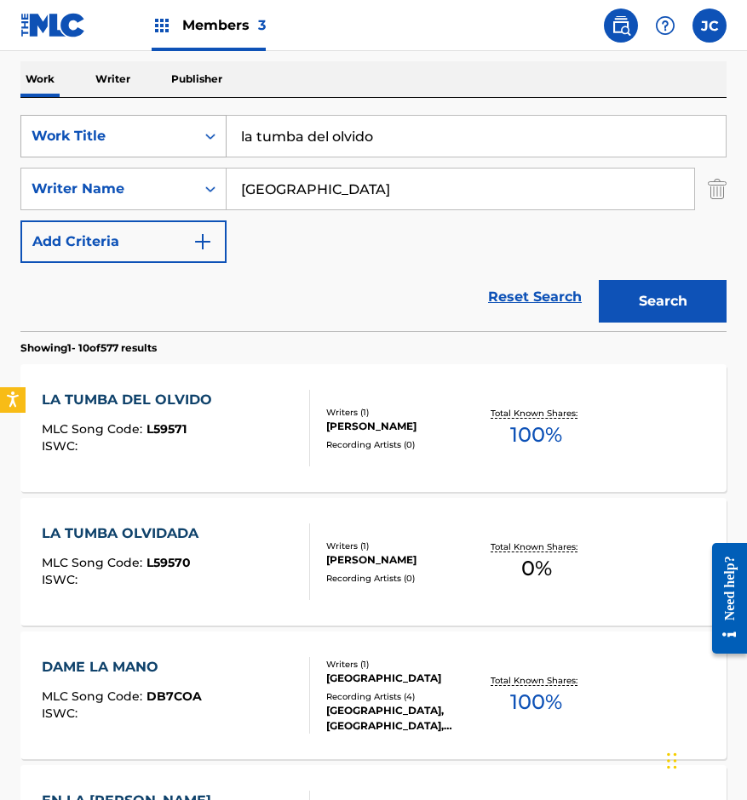
drag, startPoint x: 277, startPoint y: 151, endPoint x: 44, endPoint y: 146, distance: 232.5
click at [46, 149] on div "SearchWithCriteria14ce2072-3ba6-4fcd-b254-e0adca50d597 Work Title la tumba del …" at bounding box center [373, 136] width 706 height 43
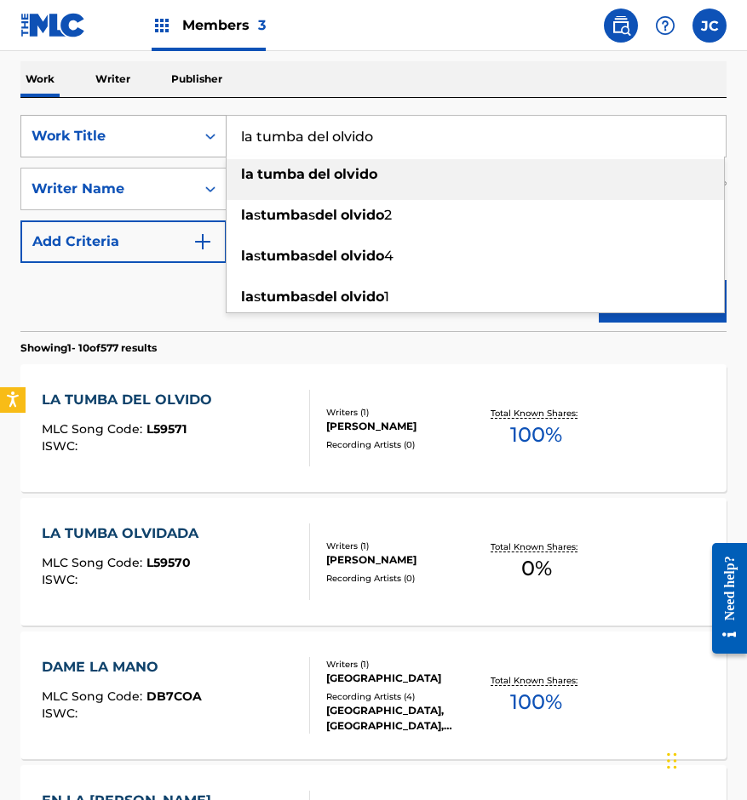
type input "o"
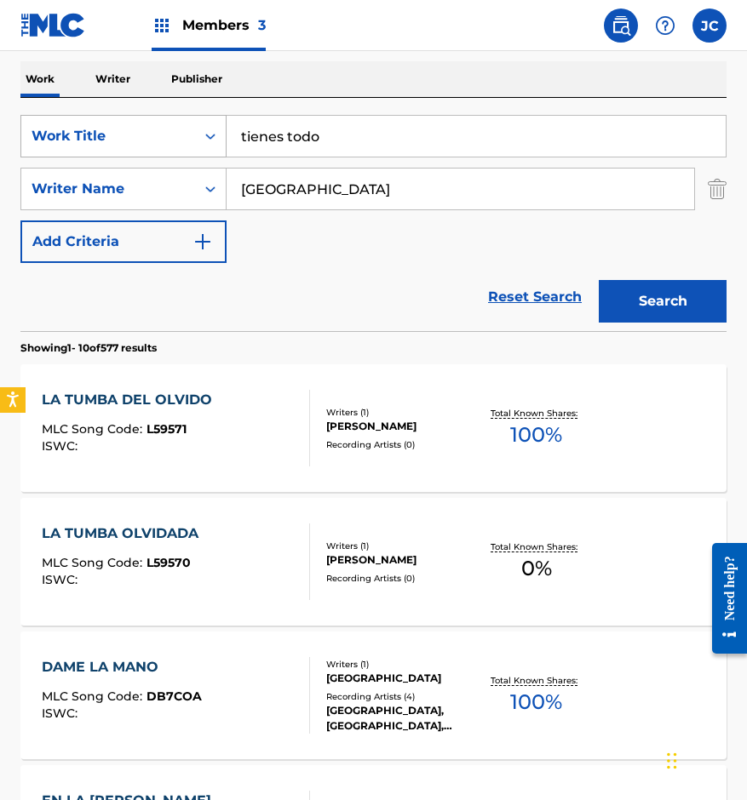
type input "tienes todo"
type input "[PERSON_NAME]"
click at [599, 280] on button "Search" at bounding box center [663, 301] width 128 height 43
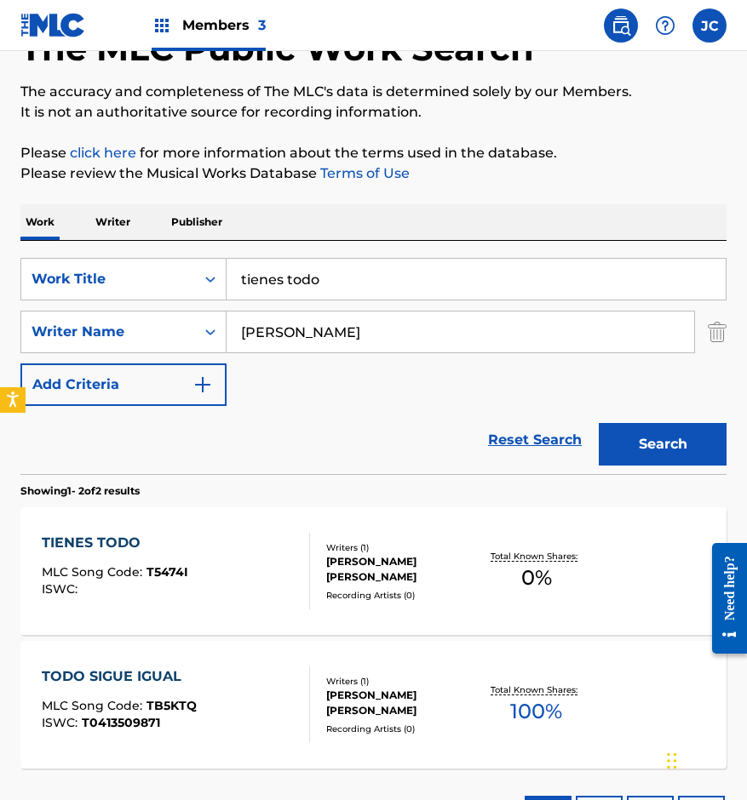
scroll to position [251, 0]
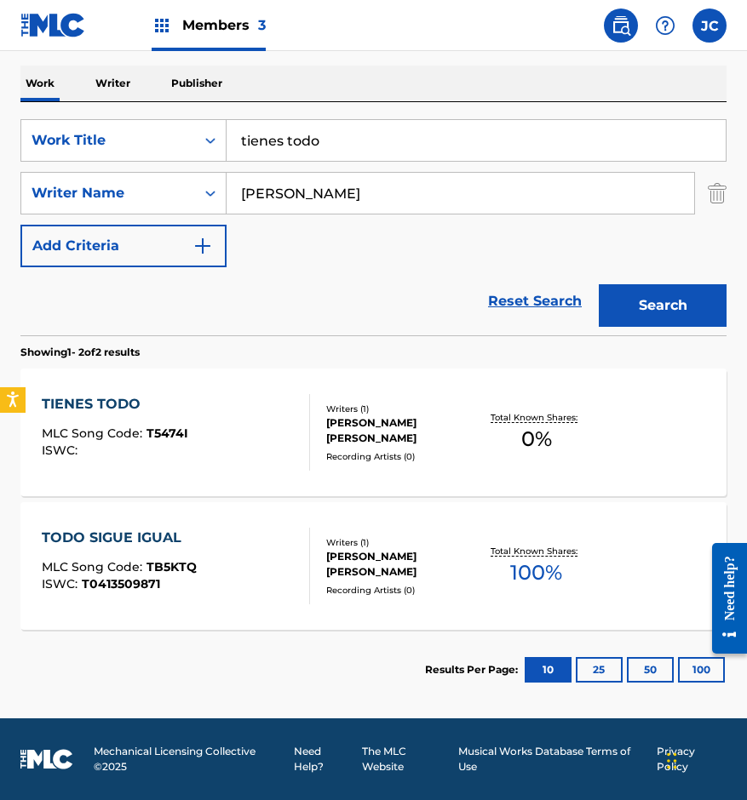
click at [335, 441] on div "[PERSON_NAME] [PERSON_NAME]" at bounding box center [402, 430] width 152 height 31
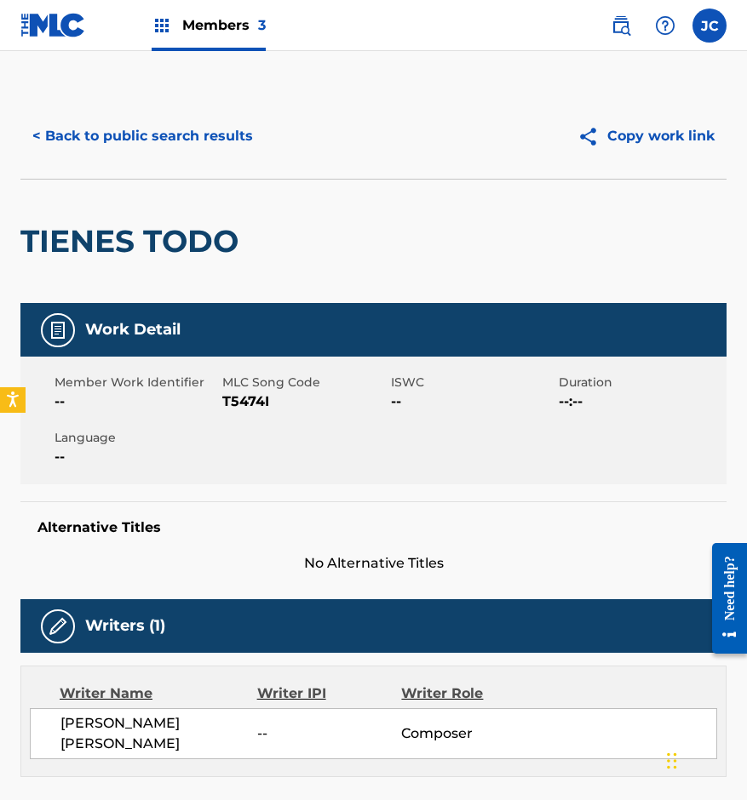
click at [241, 404] on span "T5474I" at bounding box center [303, 402] width 163 height 20
click at [139, 198] on div "TIENES TODO" at bounding box center [133, 241] width 226 height 123
click at [173, 146] on button "< Back to public search results" at bounding box center [142, 136] width 244 height 43
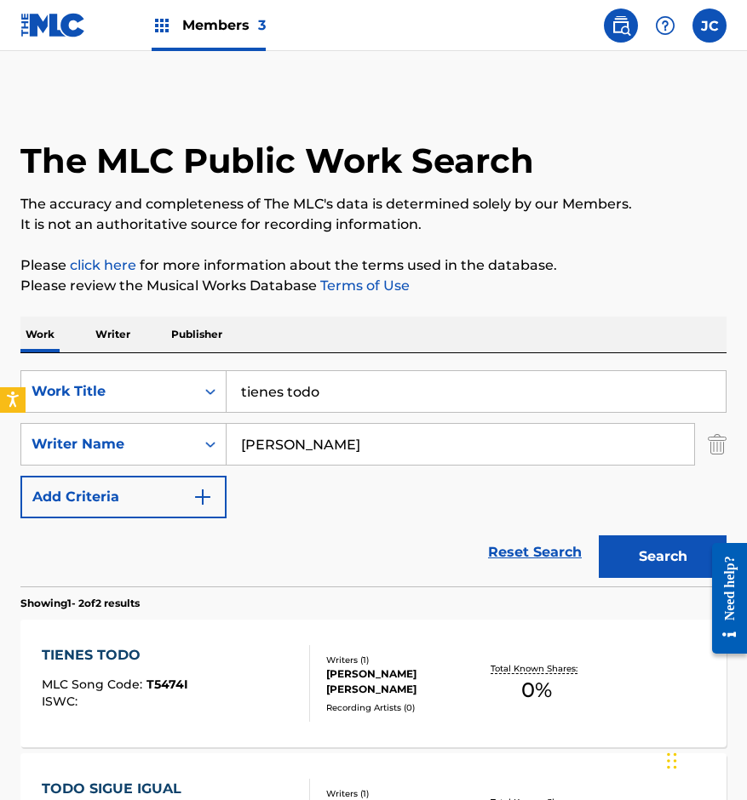
scroll to position [154, 0]
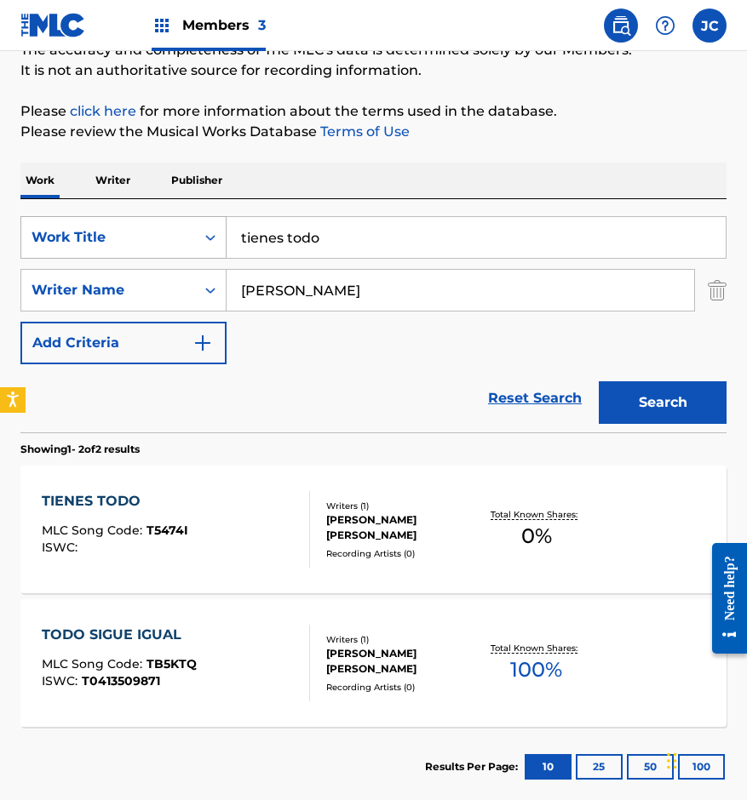
drag, startPoint x: 308, startPoint y: 233, endPoint x: 196, endPoint y: 249, distance: 113.4
click at [178, 267] on div "SearchWithCriteria14ce2072-3ba6-4fcd-b254-e0adca50d597 Work Title tienes todo S…" at bounding box center [373, 290] width 706 height 148
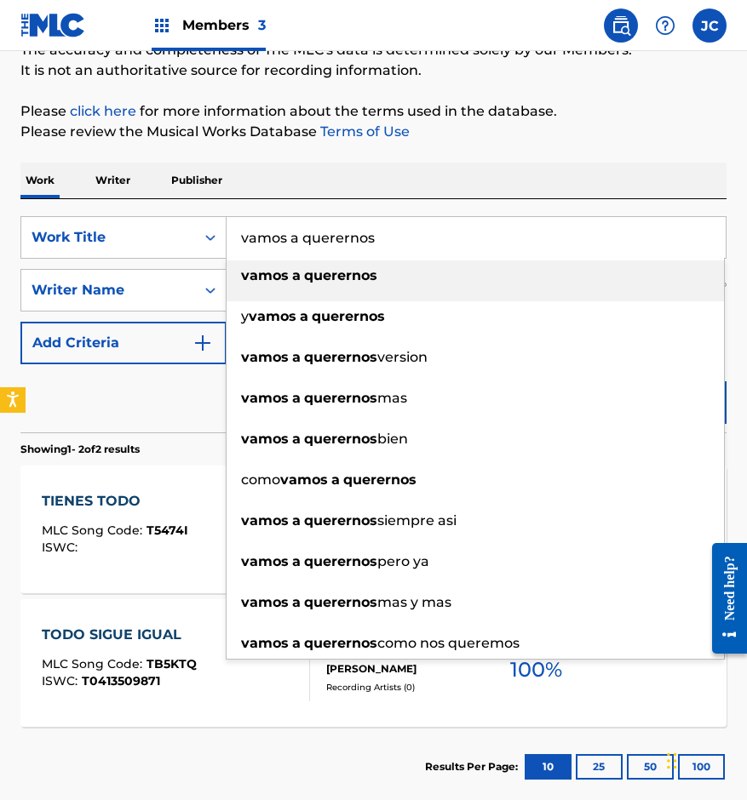
type input "vamos a querernos"
click at [346, 284] on div "vamos a querernos" at bounding box center [474, 276] width 497 height 31
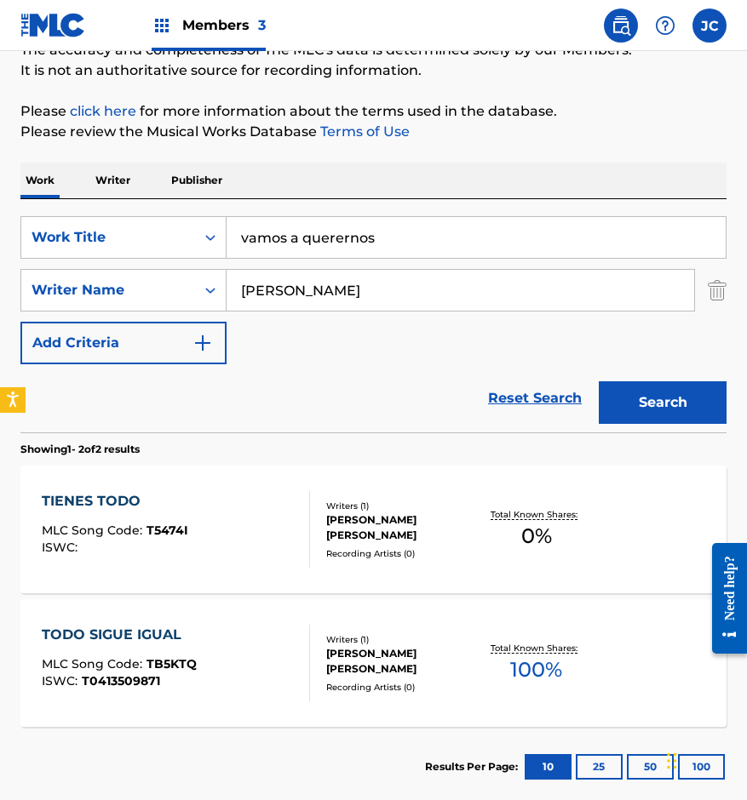
click at [683, 422] on button "Search" at bounding box center [663, 402] width 128 height 43
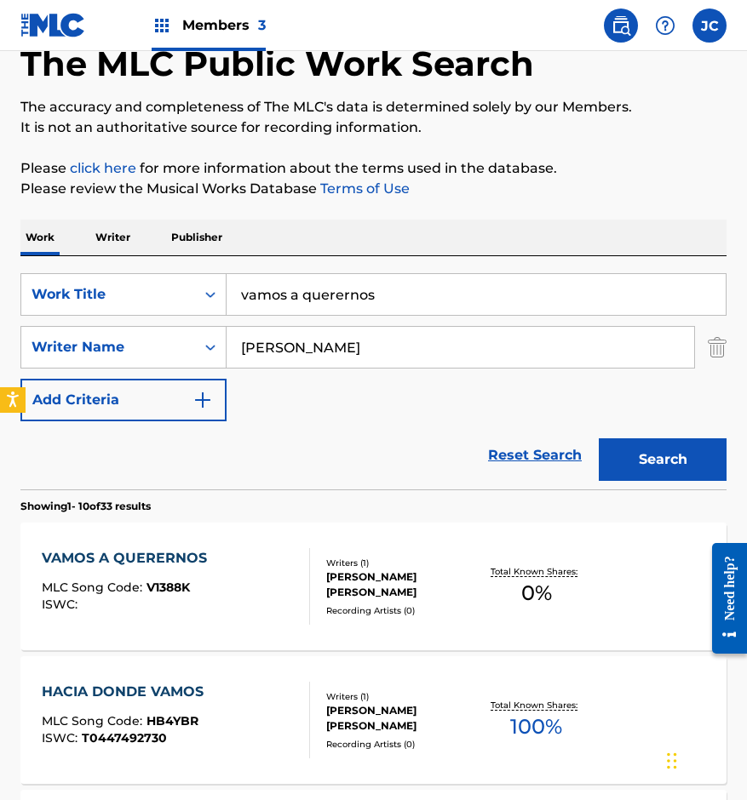
scroll to position [255, 0]
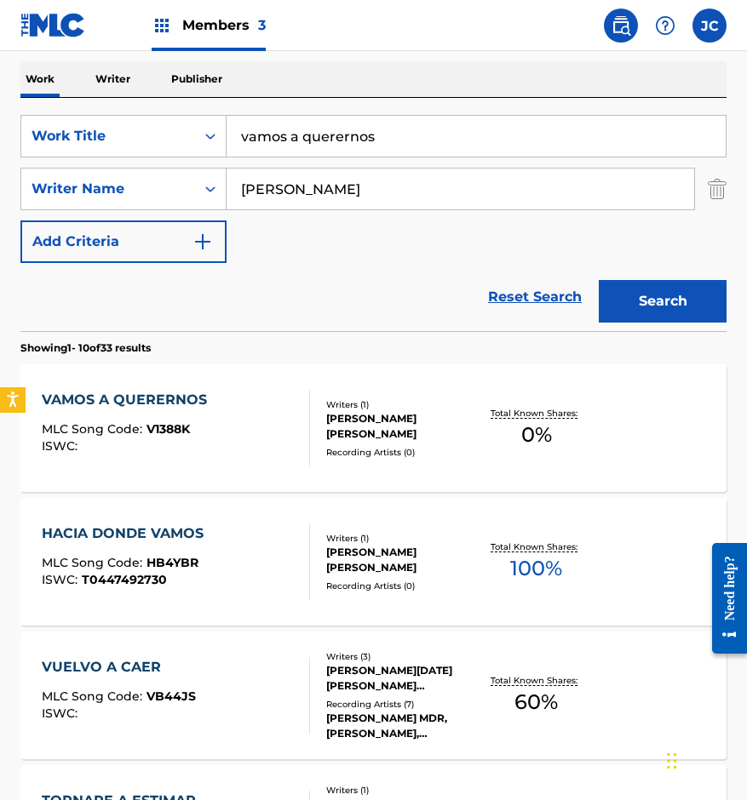
click at [363, 451] on div "Recording Artists ( 0 )" at bounding box center [402, 452] width 152 height 13
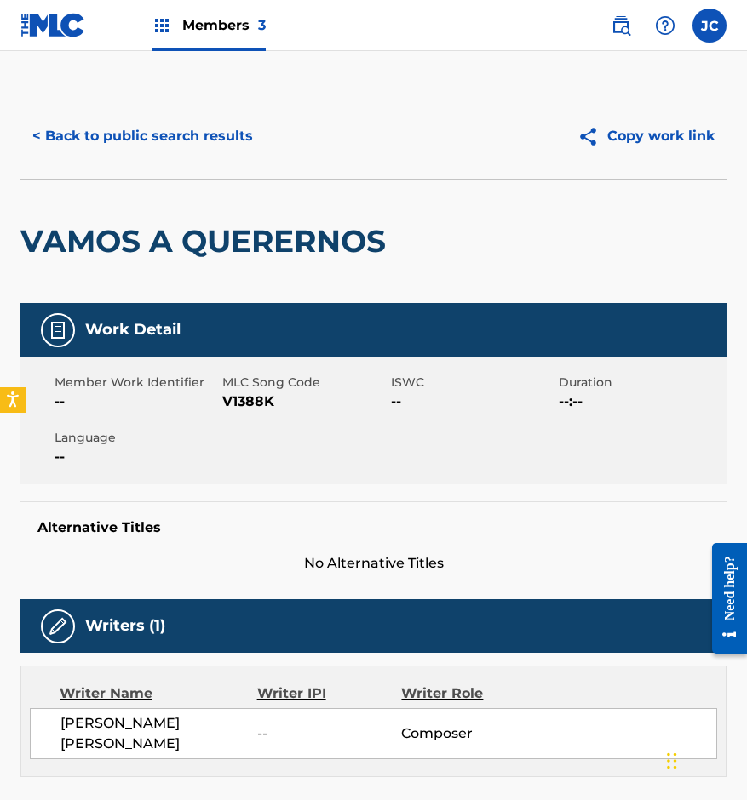
click at [227, 398] on span "V1388K" at bounding box center [303, 402] width 163 height 20
click at [18, 107] on div "< Back to public search results Copy work link VAMOS A QUERERNOS Work Detail Me…" at bounding box center [373, 569] width 747 height 951
click at [176, 157] on button "< Back to public search results" at bounding box center [142, 136] width 244 height 43
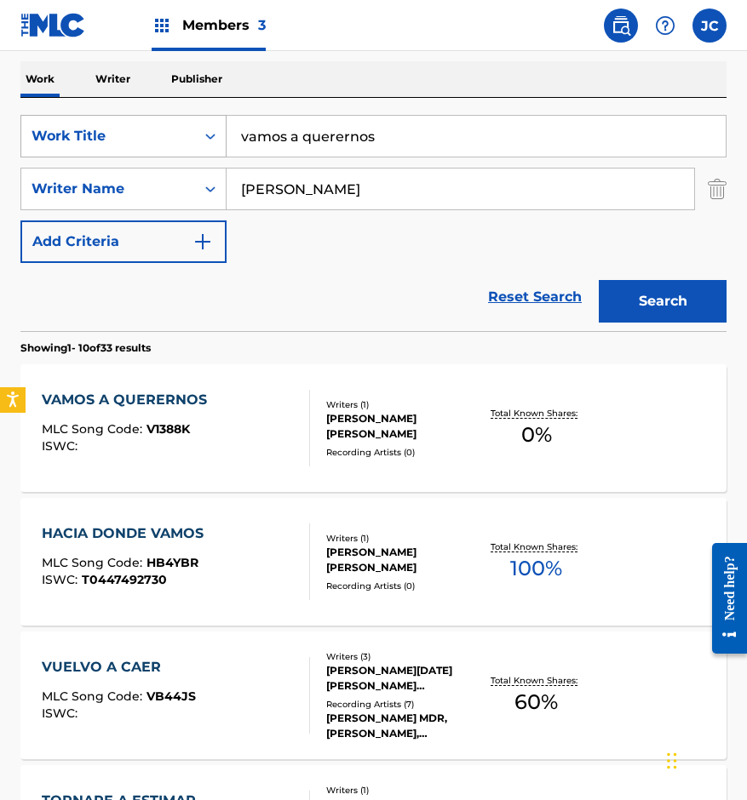
click at [139, 140] on div "SearchWithCriteria14ce2072-3ba6-4fcd-b254-e0adca50d597 Work Title vamos a quere…" at bounding box center [373, 136] width 706 height 43
type input "la telarana"
drag, startPoint x: 669, startPoint y: 311, endPoint x: 669, endPoint y: 322, distance: 11.1
click at [669, 310] on button "Search" at bounding box center [663, 301] width 128 height 43
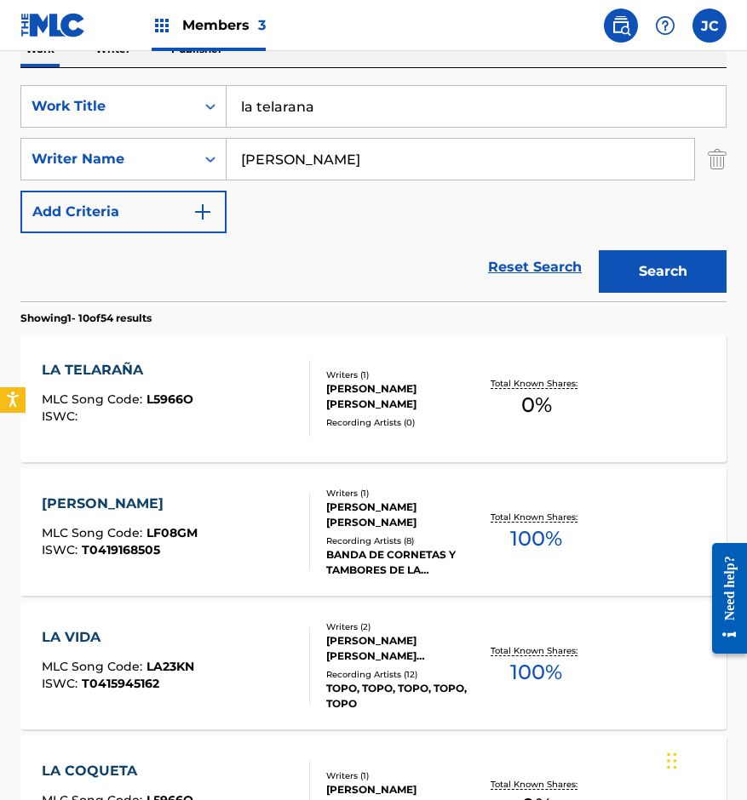
scroll to position [426, 0]
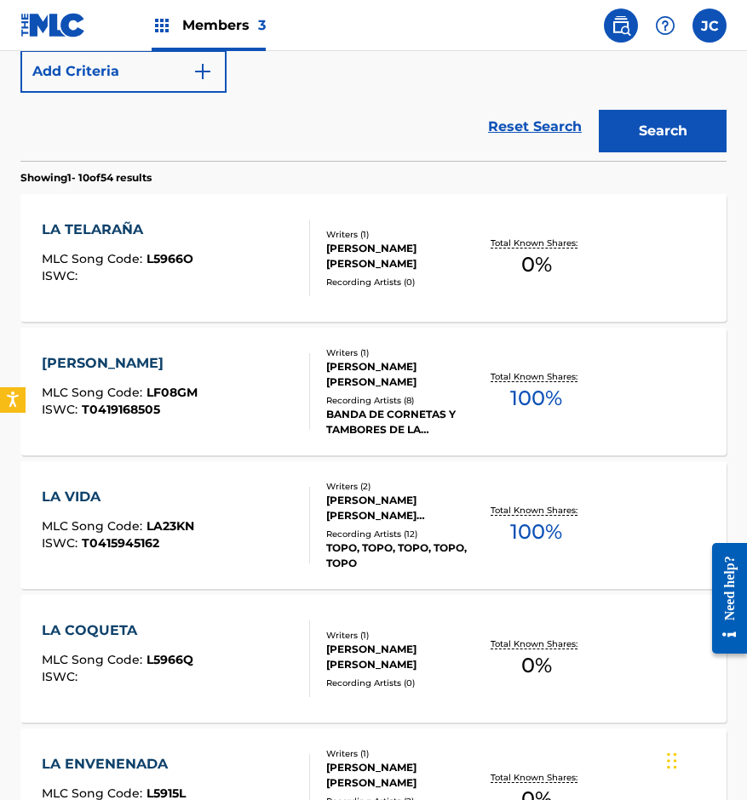
click at [540, 273] on span "0 %" at bounding box center [536, 264] width 31 height 31
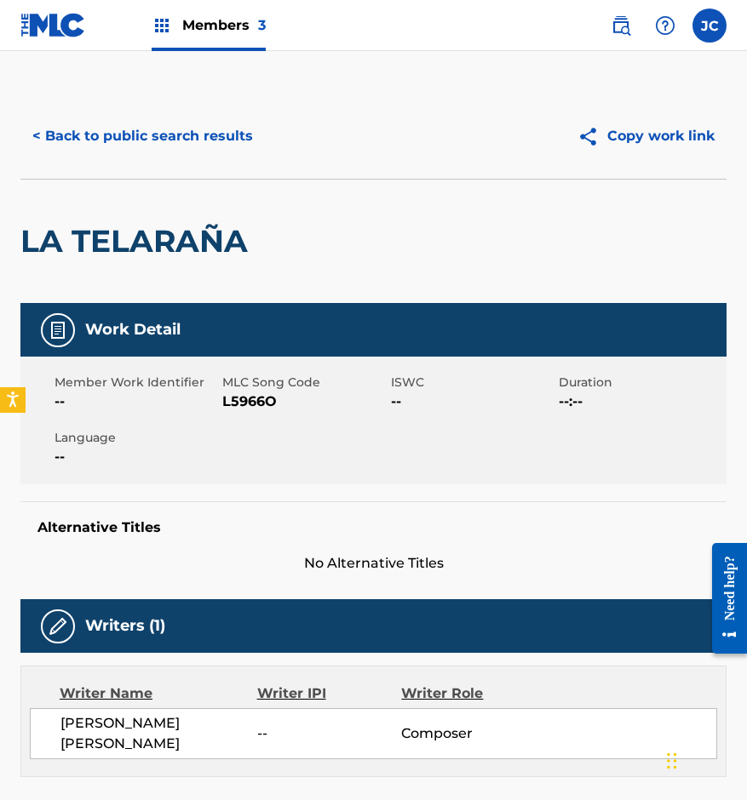
click at [238, 402] on span "L5966O" at bounding box center [303, 402] width 163 height 20
drag, startPoint x: 175, startPoint y: 159, endPoint x: 181, endPoint y: 151, distance: 10.9
click at [175, 159] on div "< Back to public search results Copy work link" at bounding box center [373, 136] width 706 height 85
click at [203, 134] on button "< Back to public search results" at bounding box center [142, 136] width 244 height 43
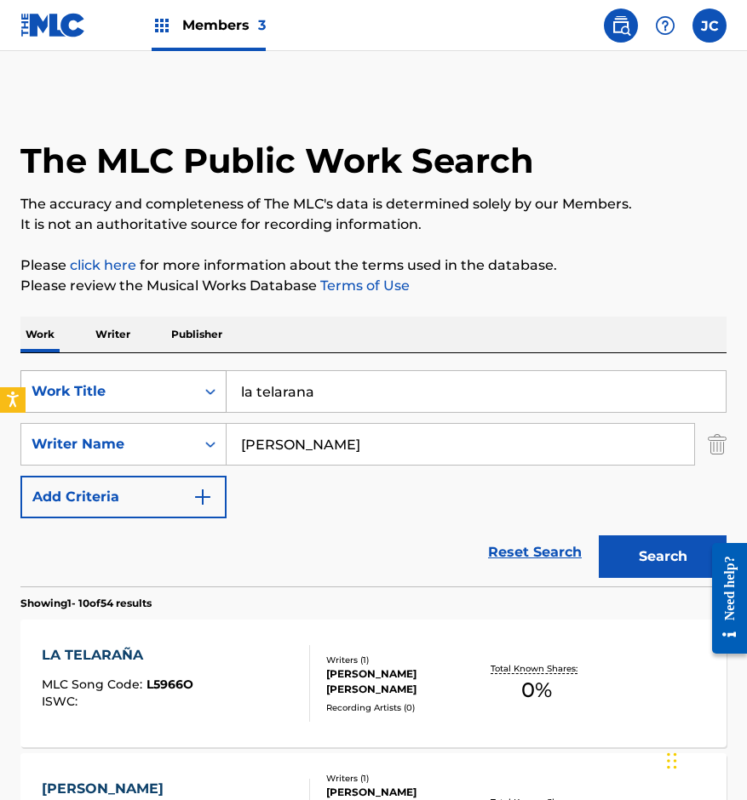
click at [2, 409] on body "Accessibility Screen-Reader Guide, Feedback, and Issue Reporting | New window C…" at bounding box center [373, 400] width 747 height 800
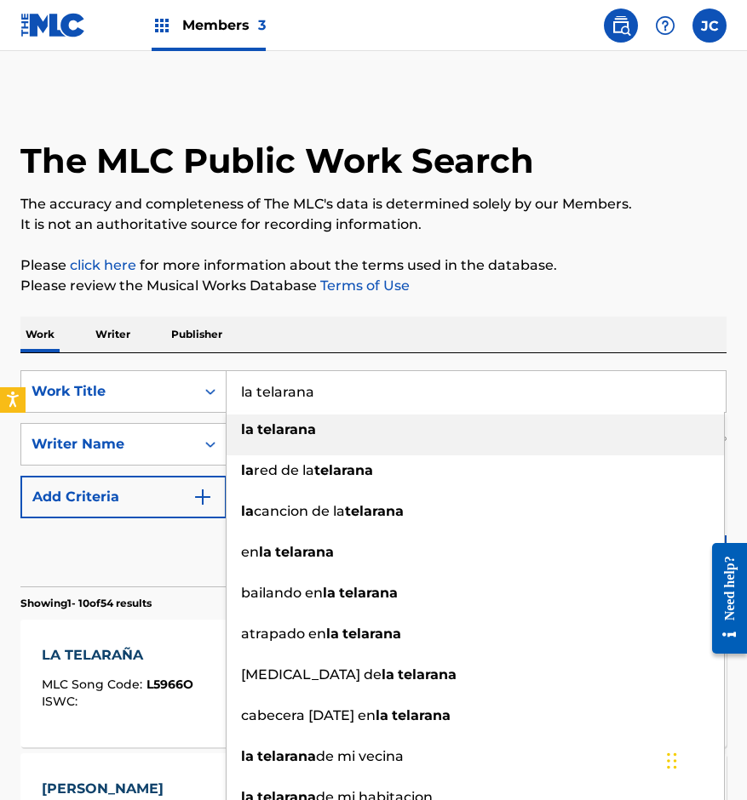
scroll to position [170, 0]
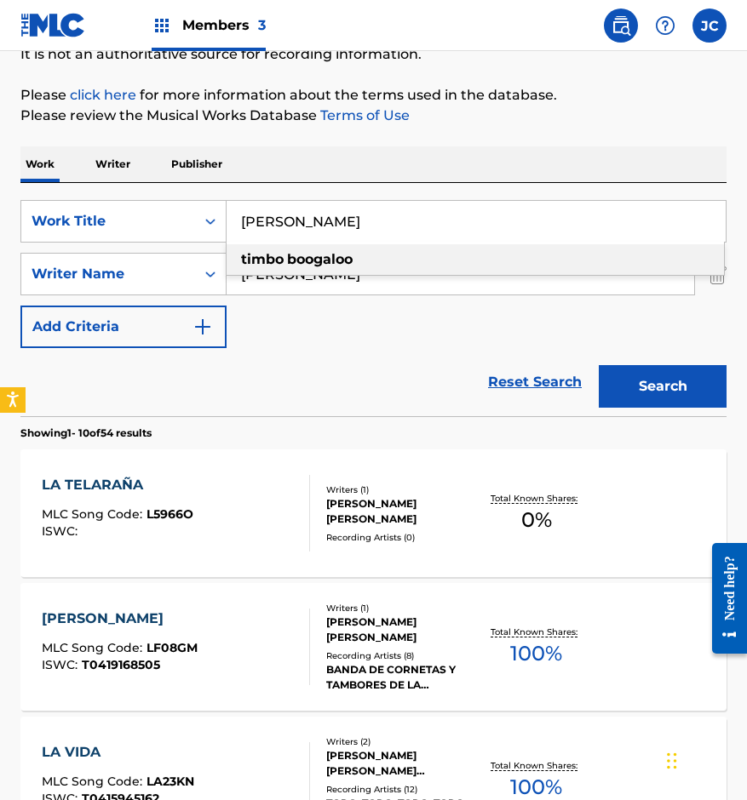
type input "[PERSON_NAME]"
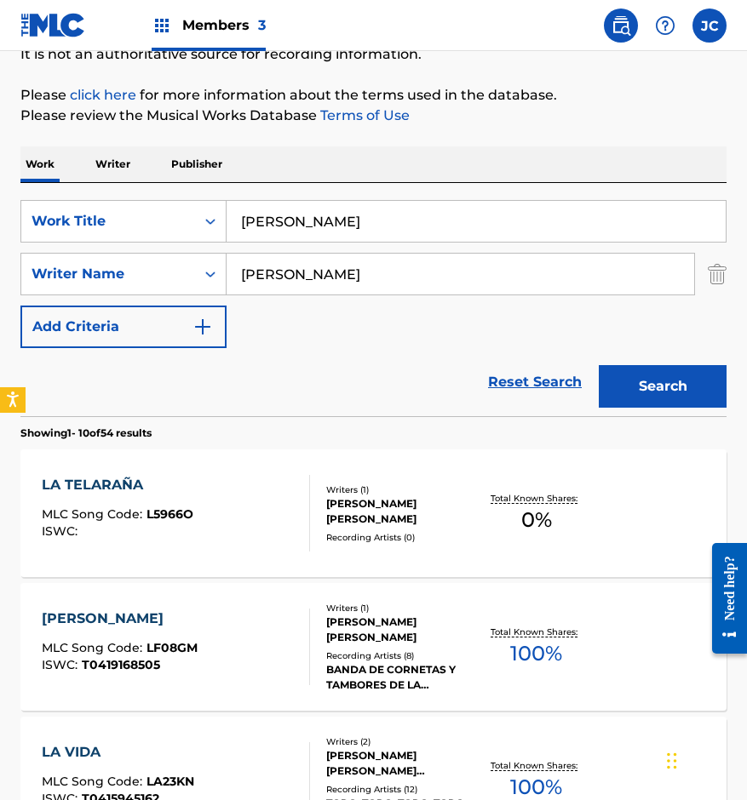
type input "[PERSON_NAME]"
click at [599, 365] on button "Search" at bounding box center [663, 386] width 128 height 43
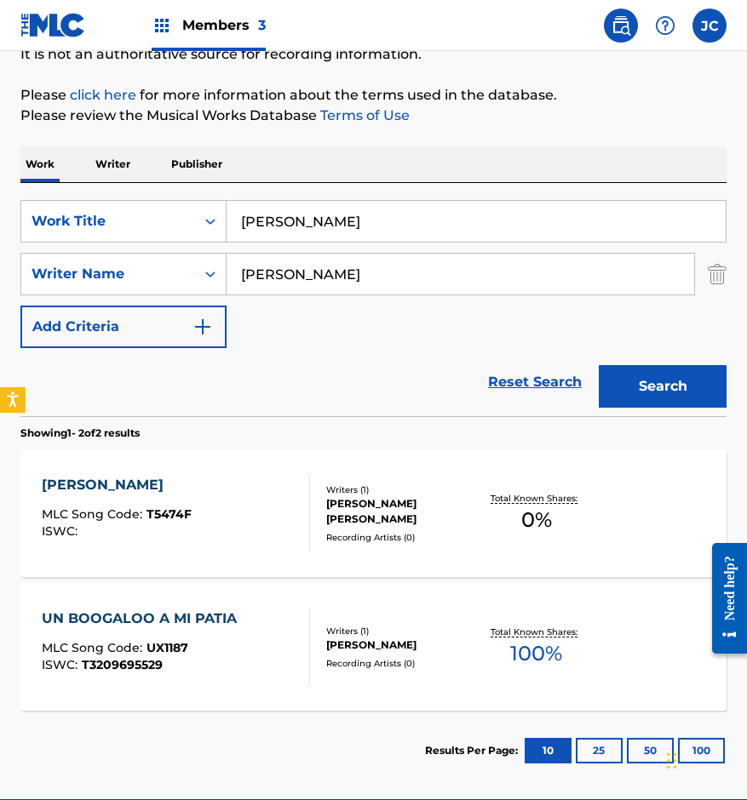
click at [351, 505] on div "[PERSON_NAME] [PERSON_NAME]" at bounding box center [402, 511] width 152 height 31
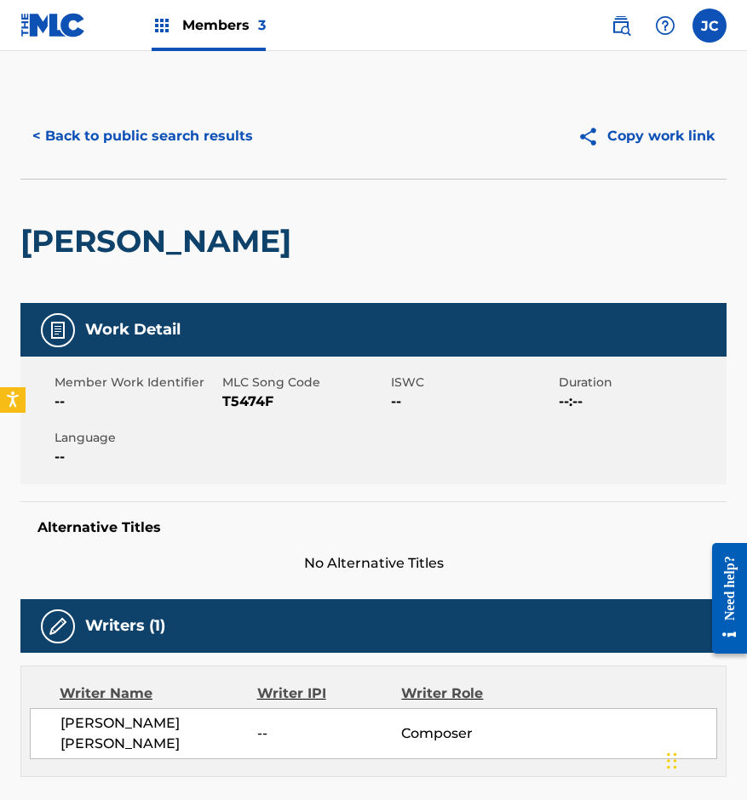
click at [246, 408] on span "T5474F" at bounding box center [303, 402] width 163 height 20
drag, startPoint x: 105, startPoint y: 175, endPoint x: 164, endPoint y: 128, distance: 76.3
click at [105, 175] on div "< Back to public search results Copy work link" at bounding box center [373, 136] width 706 height 85
click at [164, 128] on button "< Back to public search results" at bounding box center [142, 136] width 244 height 43
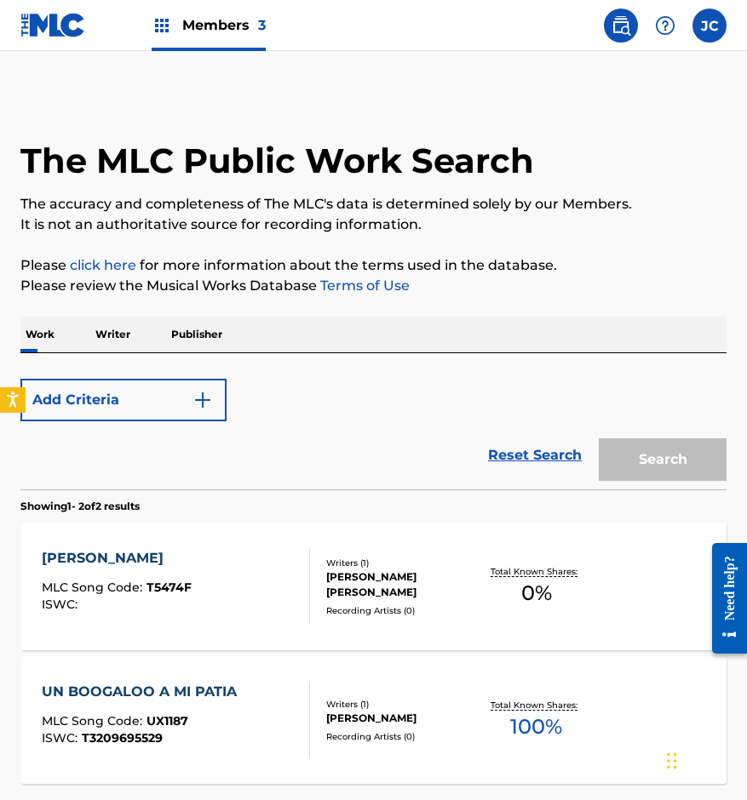
scroll to position [154, 0]
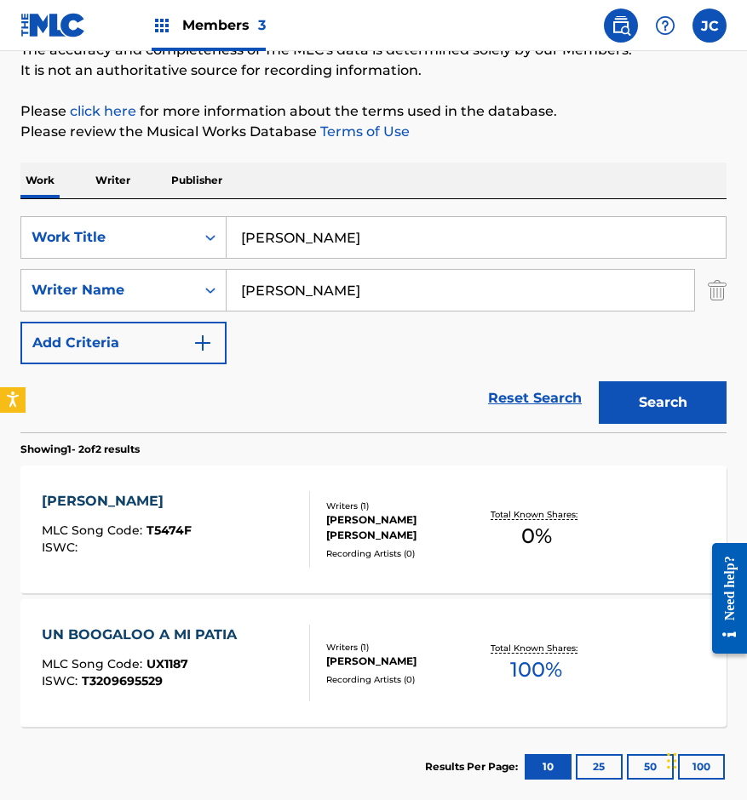
drag, startPoint x: 384, startPoint y: 242, endPoint x: 335, endPoint y: 226, distance: 52.0
click at [202, 250] on div "SearchWithCriteria14ce2072-3ba6-4fcd-b254-e0adca50d597 Work Title timbo boogaloo" at bounding box center [373, 237] width 706 height 43
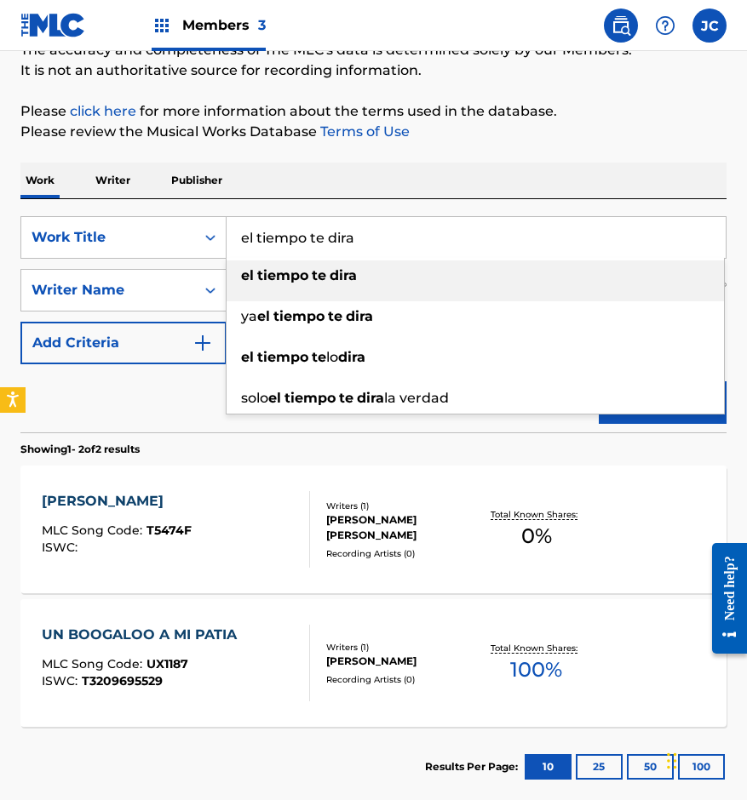
type input "el tiempo te dira"
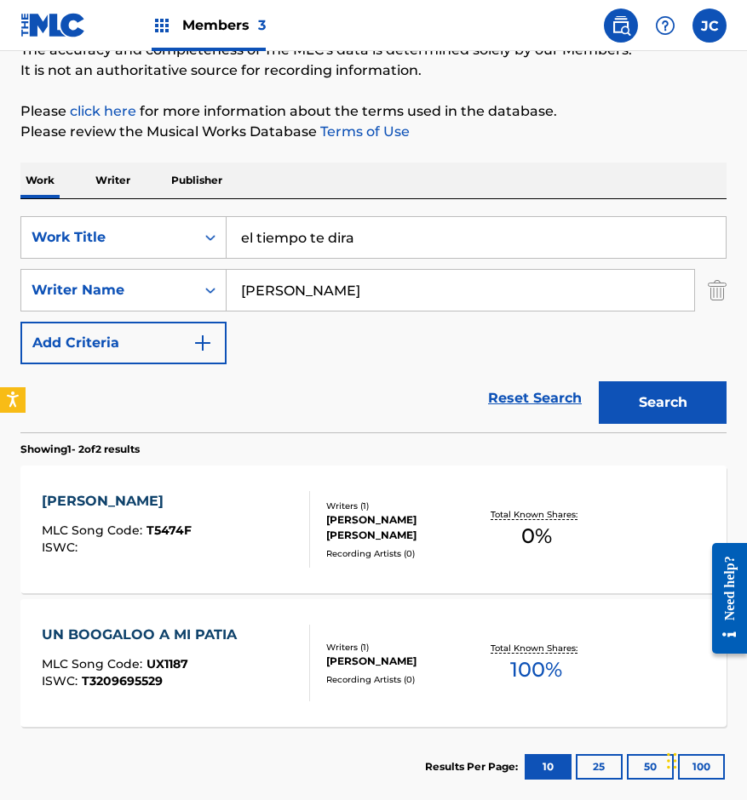
type input "[PERSON_NAME]"
click at [599, 381] on button "Search" at bounding box center [663, 402] width 128 height 43
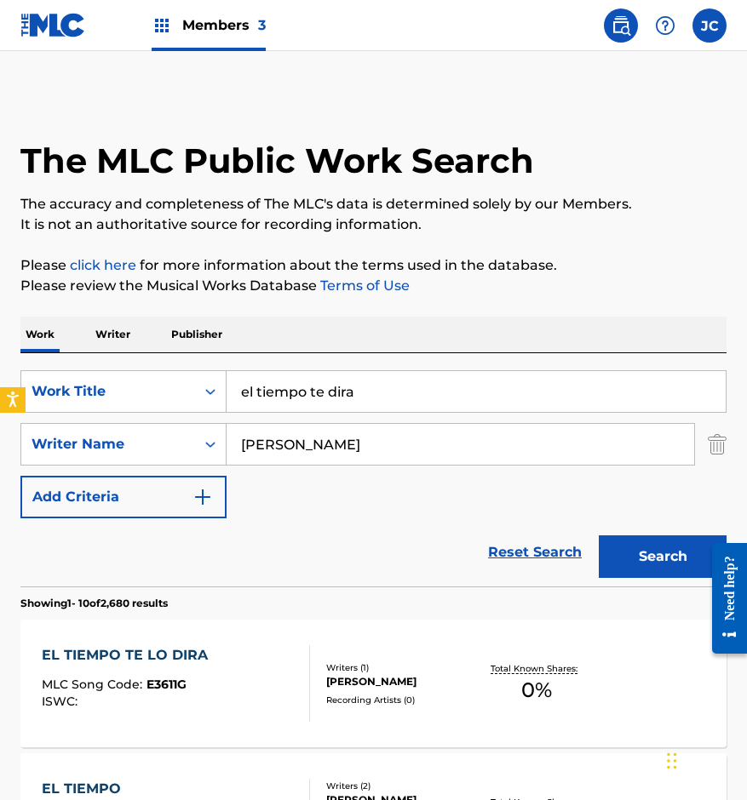
scroll to position [170, 0]
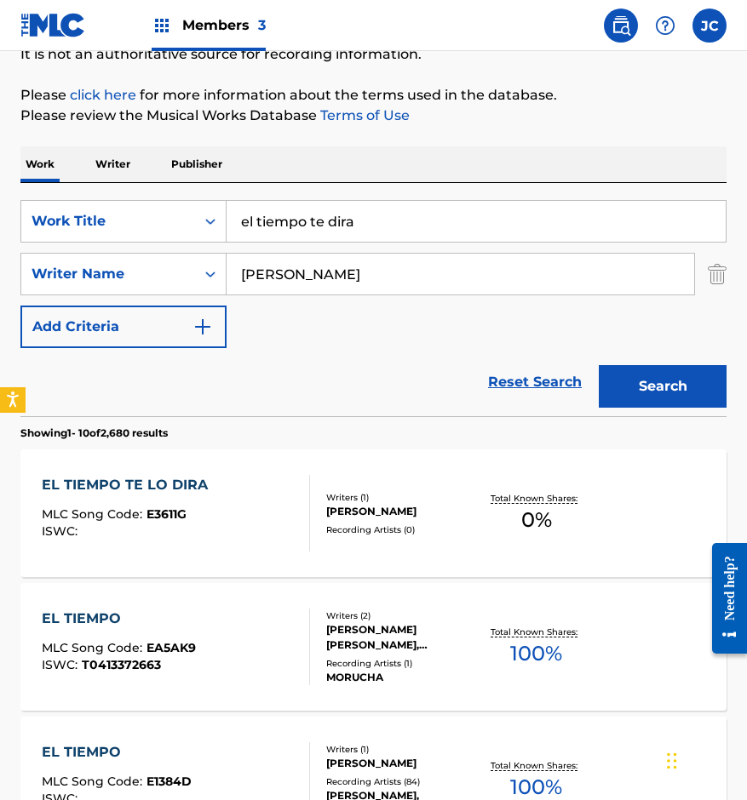
click at [411, 516] on div "[PERSON_NAME]" at bounding box center [402, 511] width 152 height 15
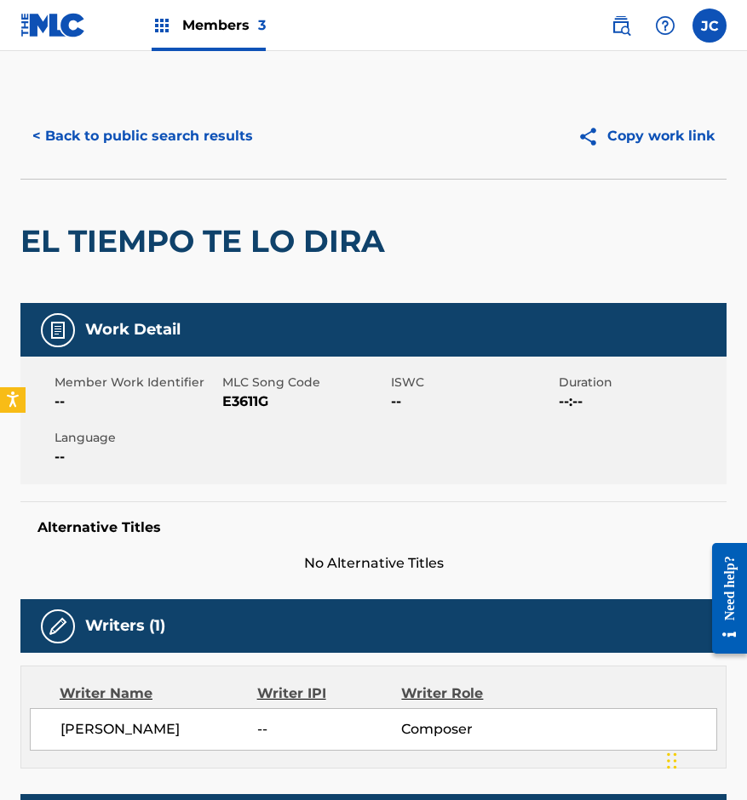
click at [226, 404] on span "E3611G" at bounding box center [303, 402] width 163 height 20
drag, startPoint x: 81, startPoint y: 207, endPoint x: 138, endPoint y: 155, distance: 77.1
click at [81, 207] on div "EL TIEMPO TE LO DIRA" at bounding box center [206, 241] width 373 height 123
click at [142, 151] on button "< Back to public search results" at bounding box center [142, 136] width 244 height 43
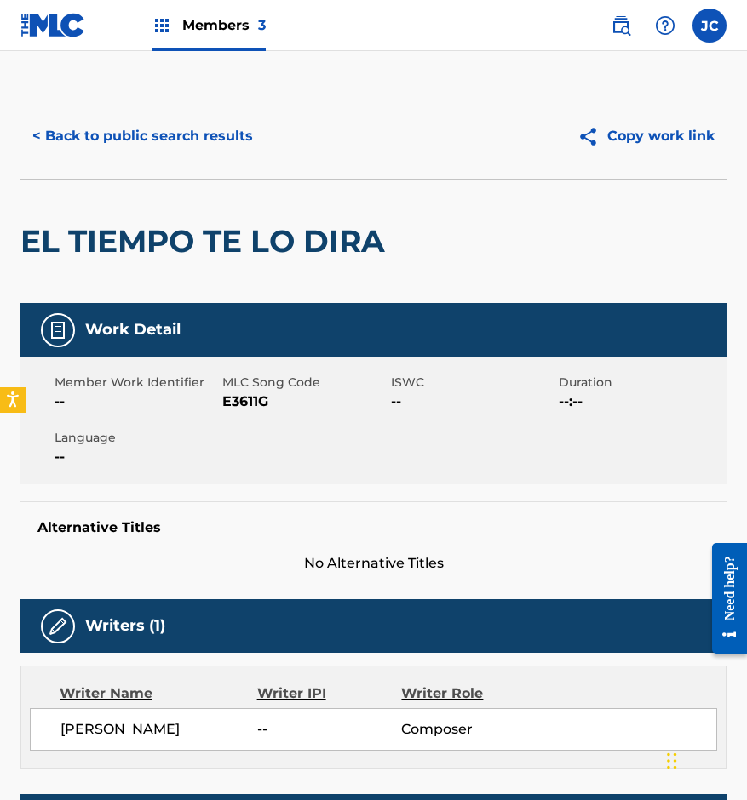
scroll to position [170, 0]
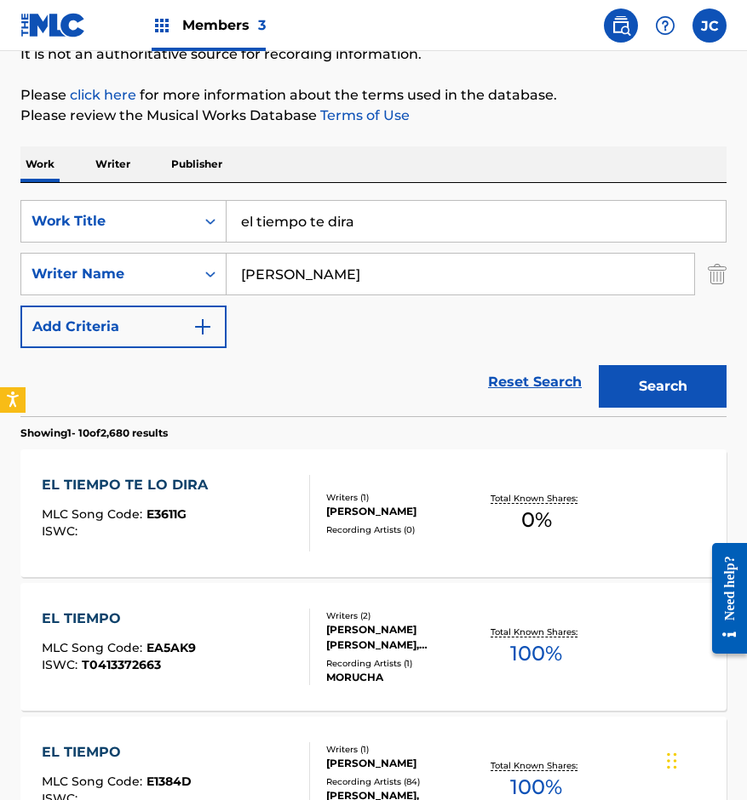
drag, startPoint x: 382, startPoint y: 221, endPoint x: 402, endPoint y: 157, distance: 67.6
click at [167, 233] on div "SearchWithCriteria14ce2072-3ba6-4fcd-b254-e0adca50d597 Work Title el tiempo te …" at bounding box center [373, 221] width 706 height 43
type input "yo no te quiero enganar"
click at [599, 365] on button "Search" at bounding box center [663, 386] width 128 height 43
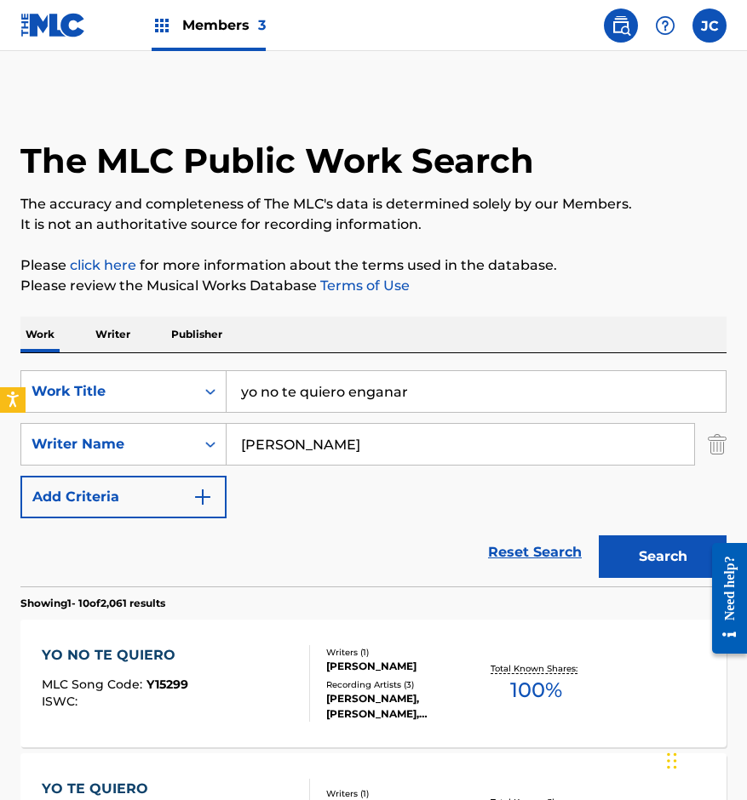
type input "[PERSON_NAME]"
click at [599, 536] on button "Search" at bounding box center [663, 557] width 128 height 43
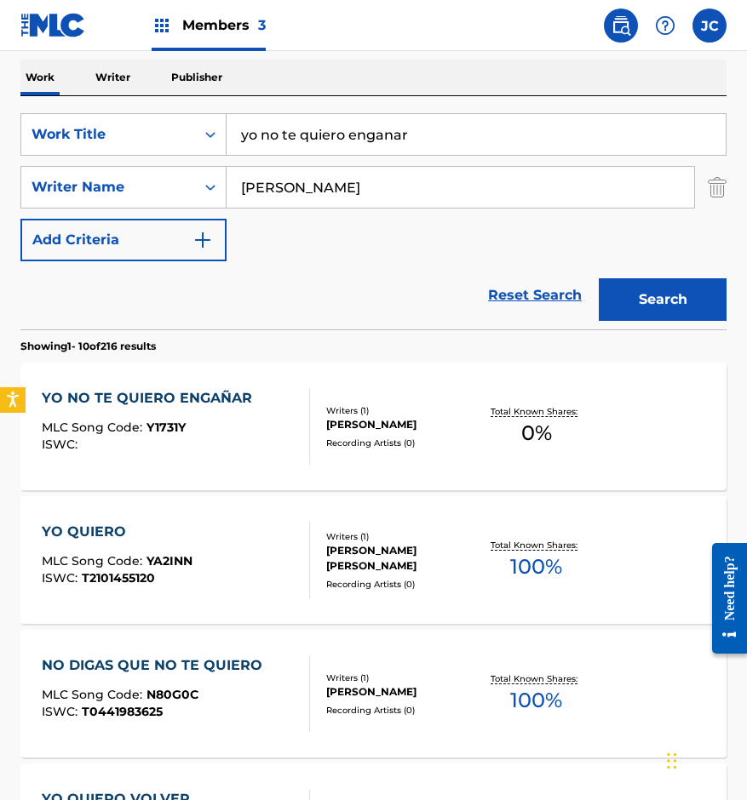
scroll to position [341, 0]
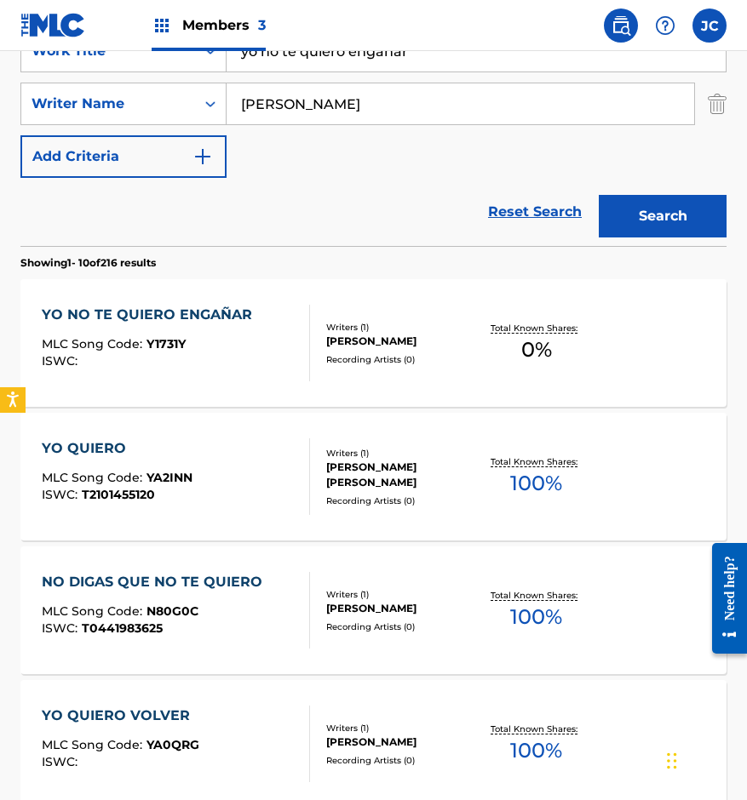
click at [335, 321] on div "Writers ( 1 )" at bounding box center [402, 327] width 152 height 13
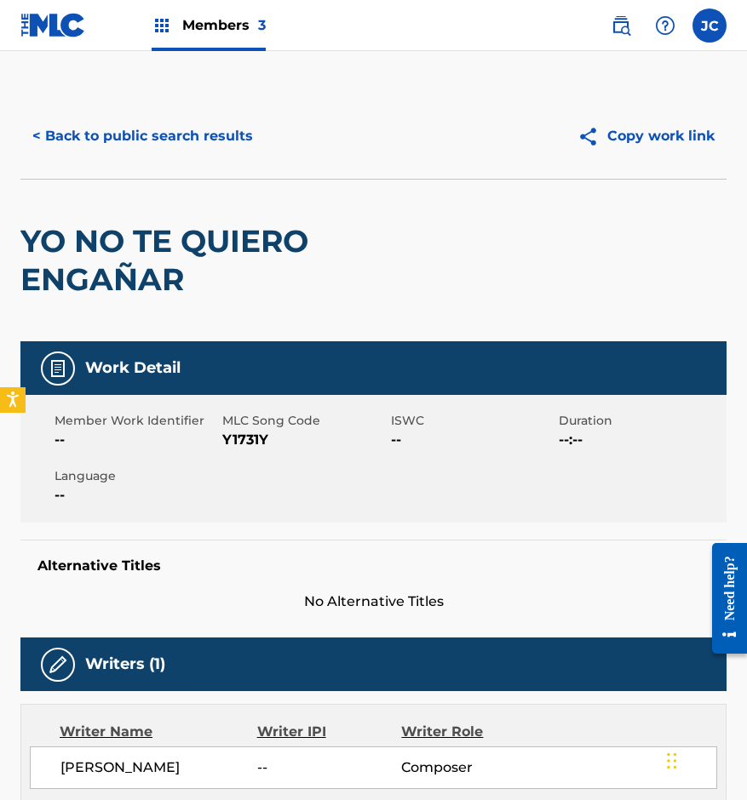
click at [256, 438] on span "Y1731Y" at bounding box center [303, 440] width 163 height 20
click at [146, 212] on div "YO NO TE QUIERO ENGAÑAR" at bounding box center [231, 261] width 423 height 162
click at [187, 145] on button "< Back to public search results" at bounding box center [142, 136] width 244 height 43
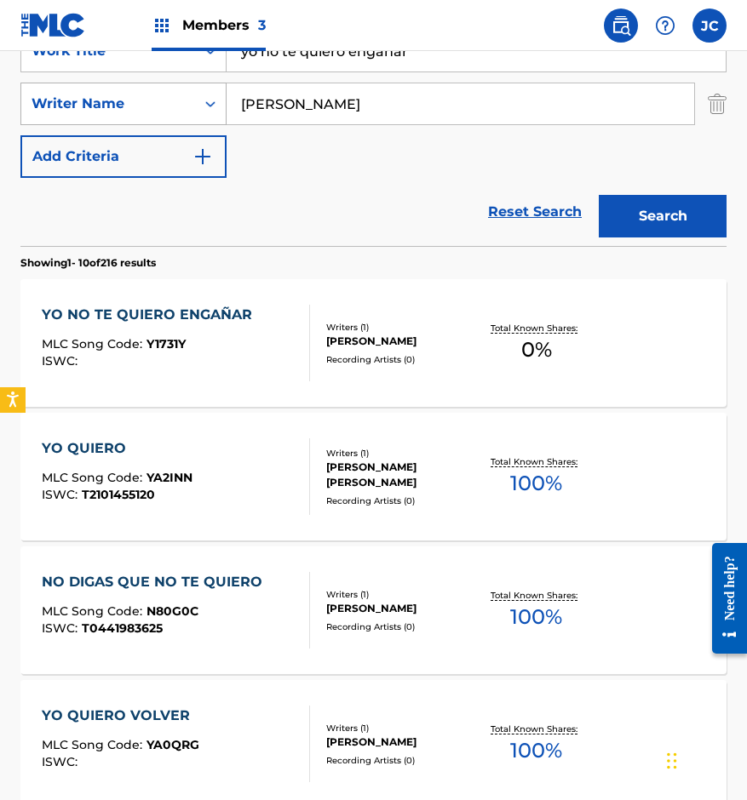
drag, startPoint x: 432, startPoint y: 57, endPoint x: 139, endPoint y: 86, distance: 294.3
click at [139, 86] on div "SearchWithCriteria14ce2072-3ba6-4fcd-b254-e0adca50d597 Work Title yo no te quie…" at bounding box center [373, 104] width 706 height 148
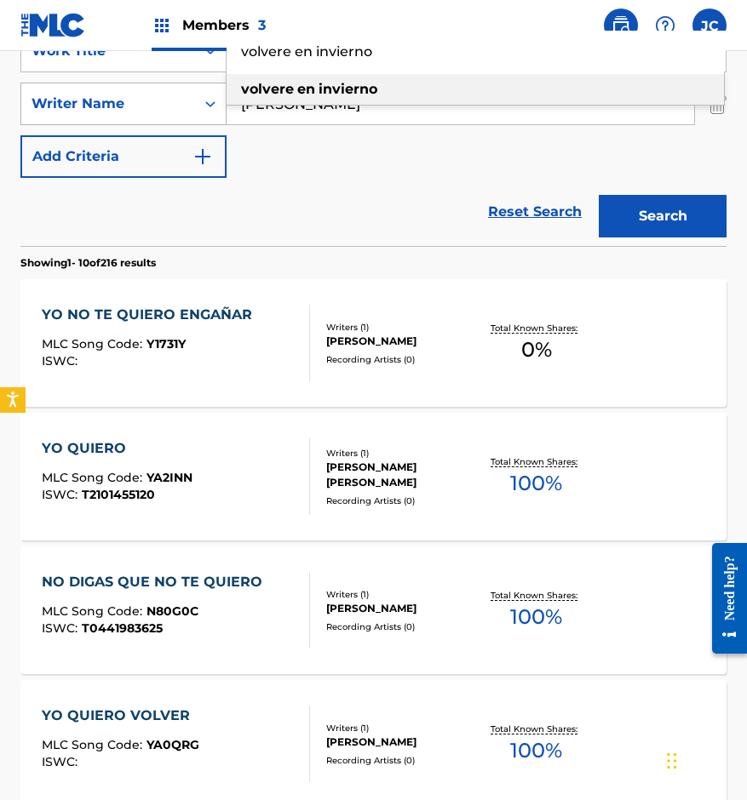
type input "volvere en invierno"
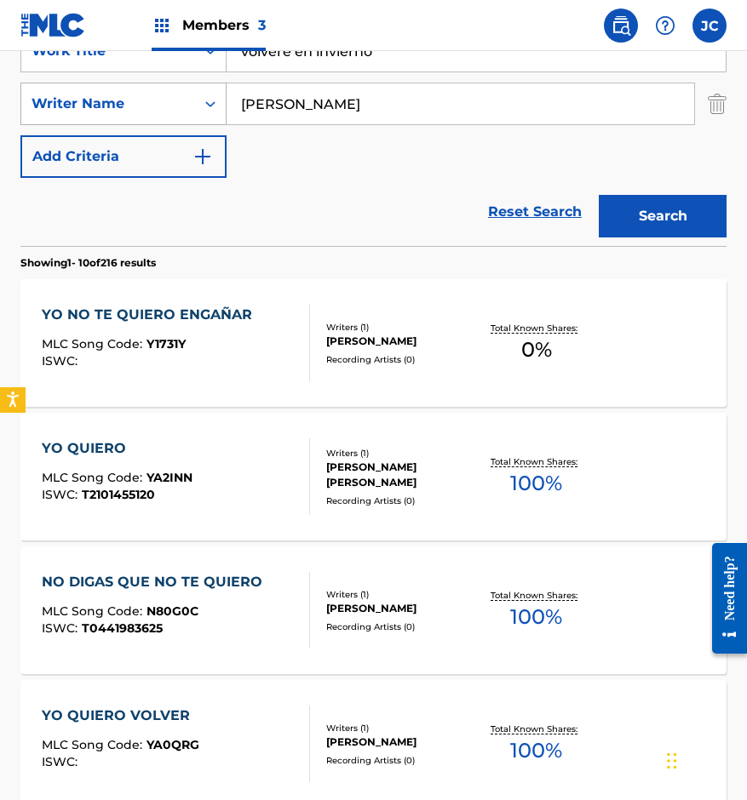
type input "[PERSON_NAME]"
click at [599, 195] on button "Search" at bounding box center [663, 216] width 128 height 43
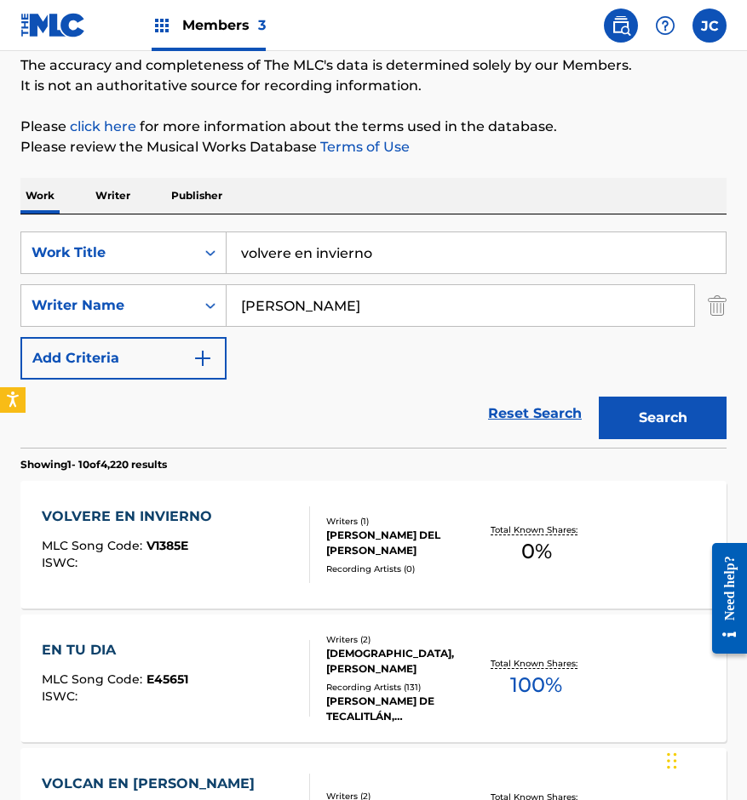
scroll to position [255, 0]
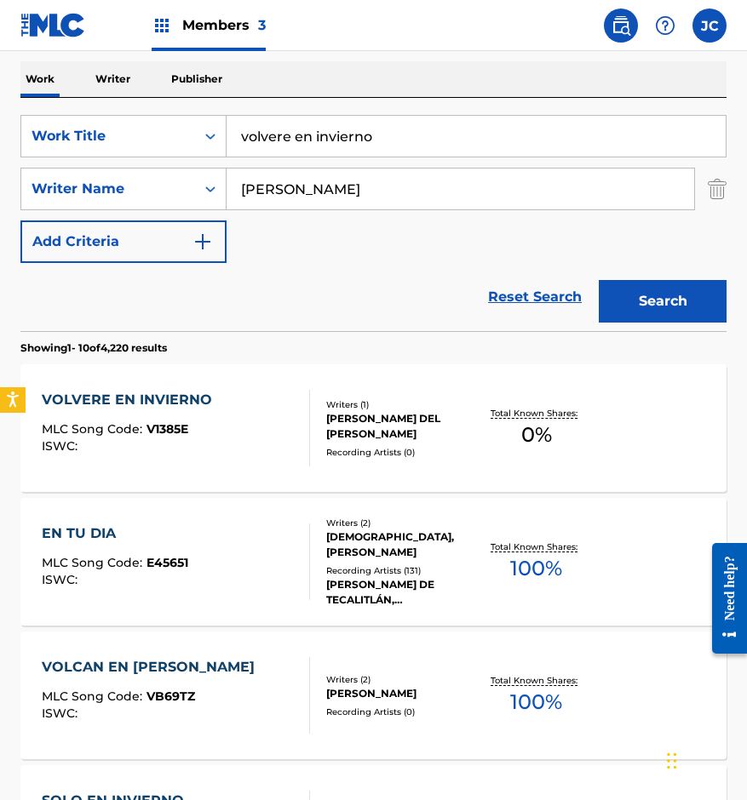
click at [233, 428] on div "VOLVERE EN INVIERNO MLC Song Code : V1385E ISWC :" at bounding box center [176, 428] width 268 height 77
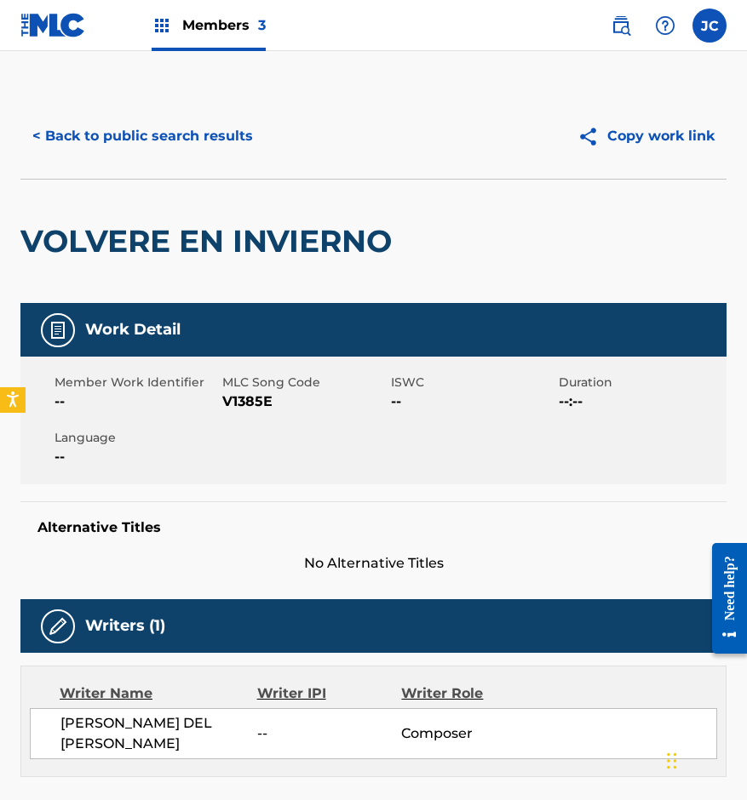
click at [244, 400] on span "V1385E" at bounding box center [303, 402] width 163 height 20
click at [143, 216] on div "VOLVERE EN INVIERNO" at bounding box center [210, 241] width 380 height 123
click at [177, 131] on button "< Back to public search results" at bounding box center [142, 136] width 244 height 43
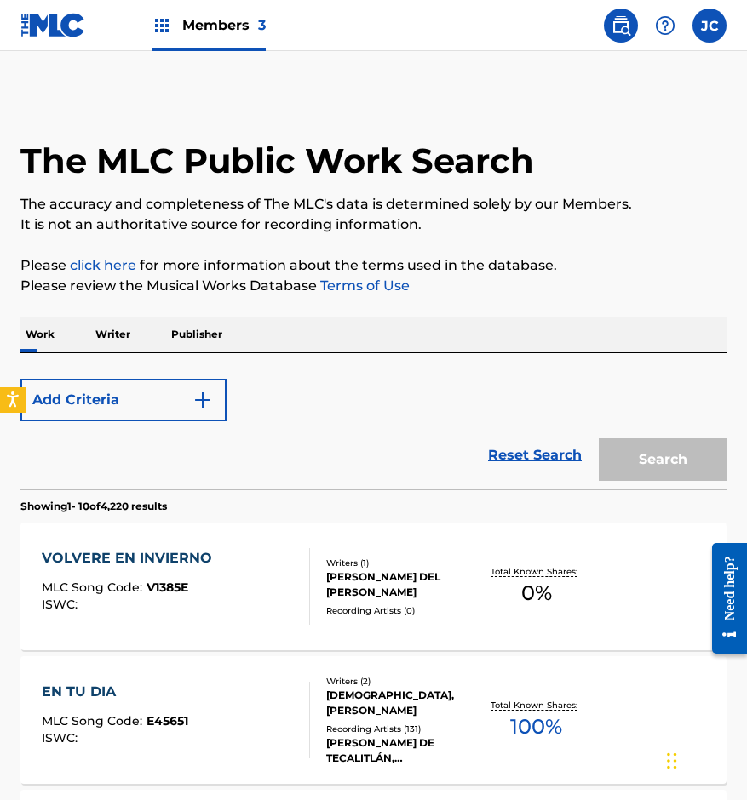
scroll to position [255, 0]
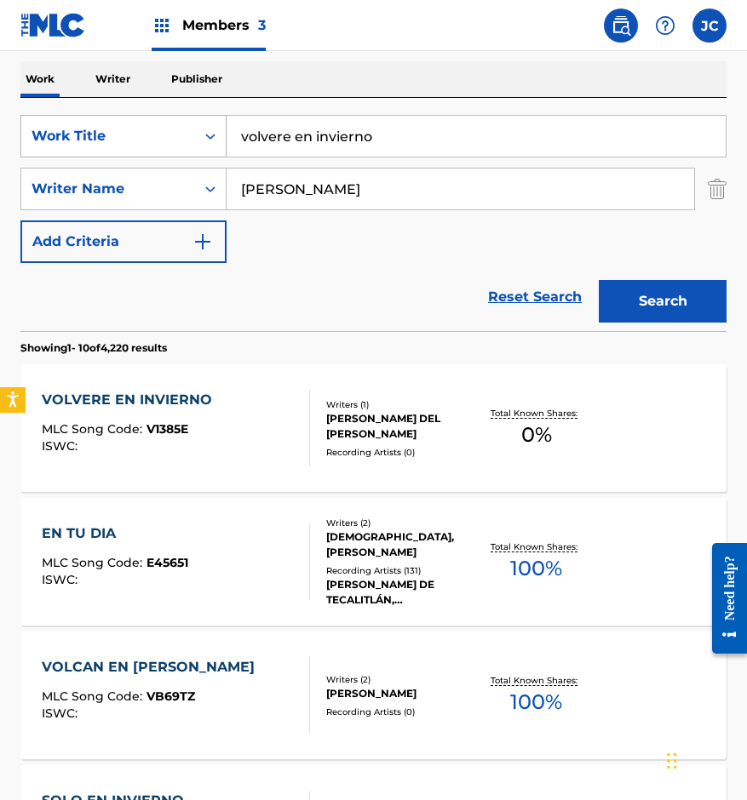
drag, startPoint x: 283, startPoint y: 132, endPoint x: 181, endPoint y: 128, distance: 101.4
click at [183, 128] on div "SearchWithCriteria14ce2072-3ba6-4fcd-b254-e0adca50d597 Work Title volvere en in…" at bounding box center [373, 136] width 706 height 43
type input "tras de cada copa"
type input "[PERSON_NAME]"
click at [599, 280] on button "Search" at bounding box center [663, 301] width 128 height 43
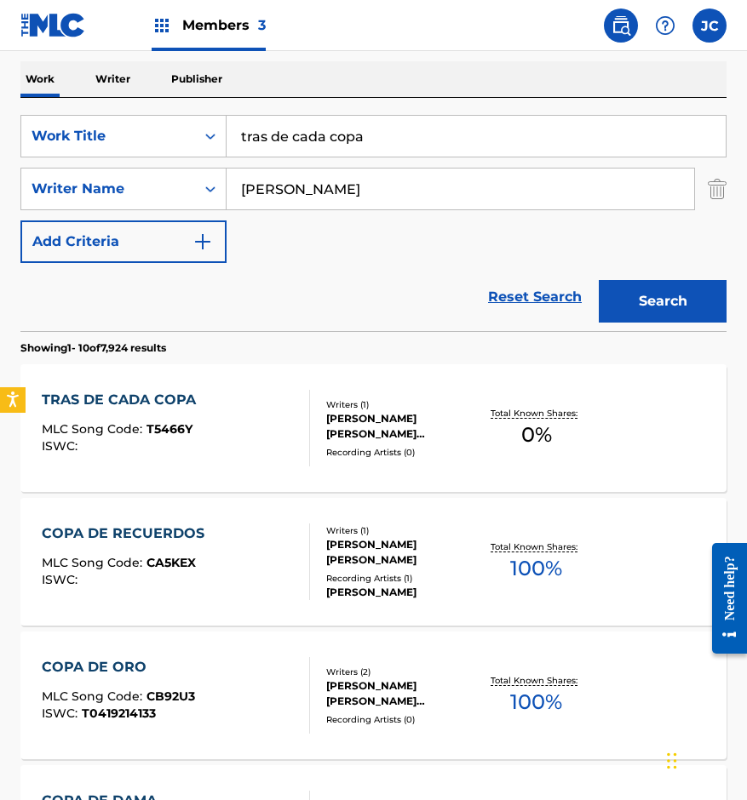
click at [319, 415] on div "Writers ( 1 ) [PERSON_NAME] [PERSON_NAME] [PERSON_NAME] Recording Artists ( 0 )" at bounding box center [394, 428] width 168 height 60
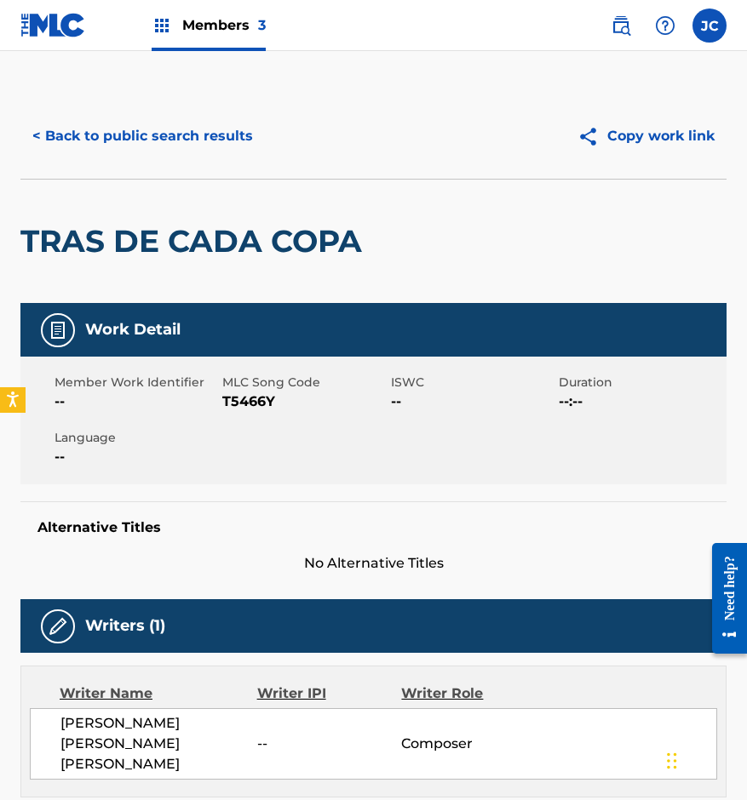
click at [234, 405] on span "T5466Y" at bounding box center [303, 402] width 163 height 20
click at [131, 201] on div "TRAS DE CADA COPA" at bounding box center [195, 241] width 350 height 123
click at [178, 140] on button "< Back to public search results" at bounding box center [142, 136] width 244 height 43
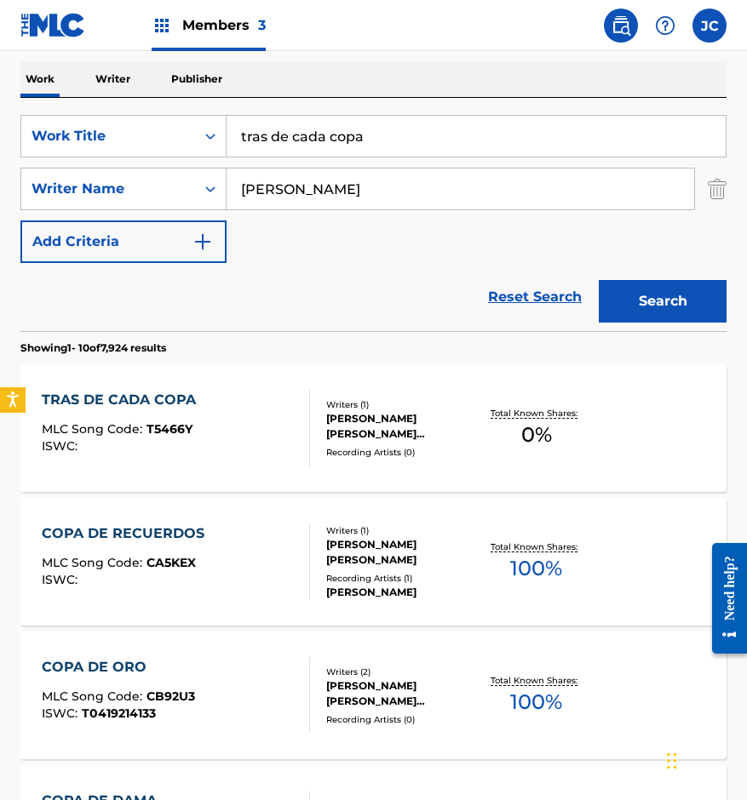
drag, startPoint x: 213, startPoint y: 149, endPoint x: 2, endPoint y: 157, distance: 211.3
click at [2, 152] on div "The MLC Public Work Search The accuracy and completeness of The MLC's data is d…" at bounding box center [373, 810] width 747 height 1945
type input "vuelve amor"
type input "[PERSON_NAME]"
click at [599, 280] on button "Search" at bounding box center [663, 301] width 128 height 43
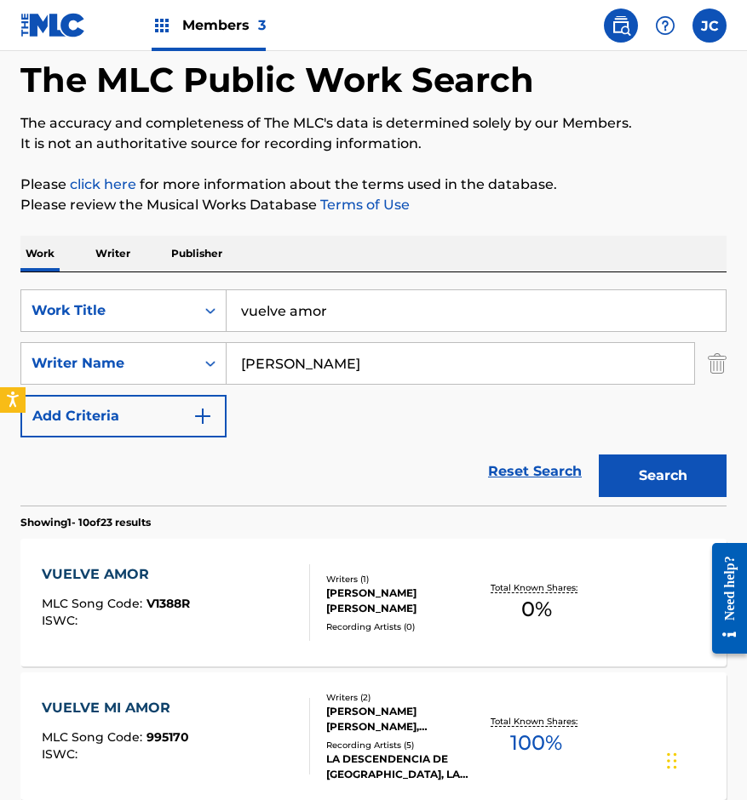
scroll to position [170, 0]
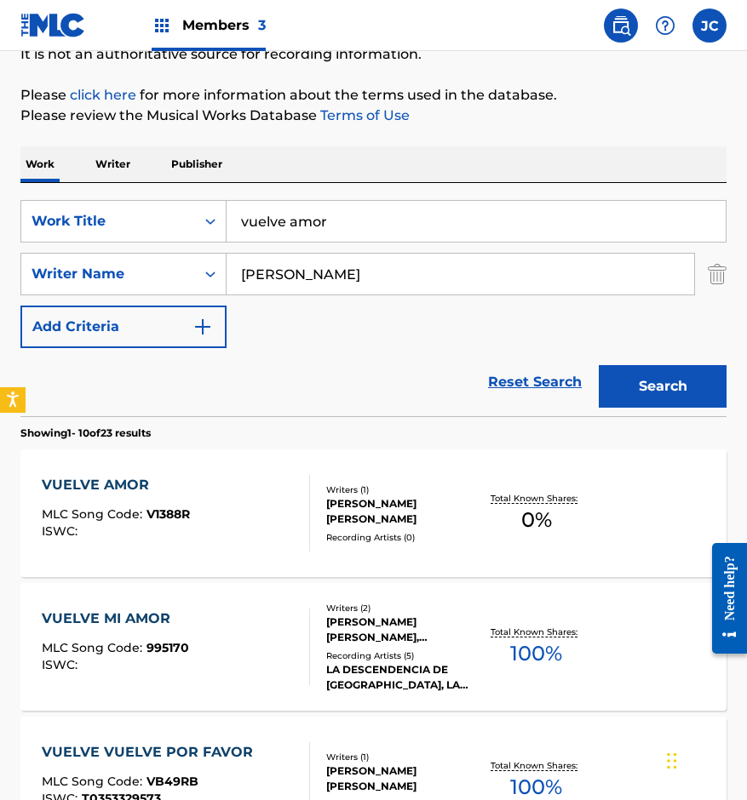
click at [341, 496] on div "[PERSON_NAME] [PERSON_NAME]" at bounding box center [402, 511] width 152 height 31
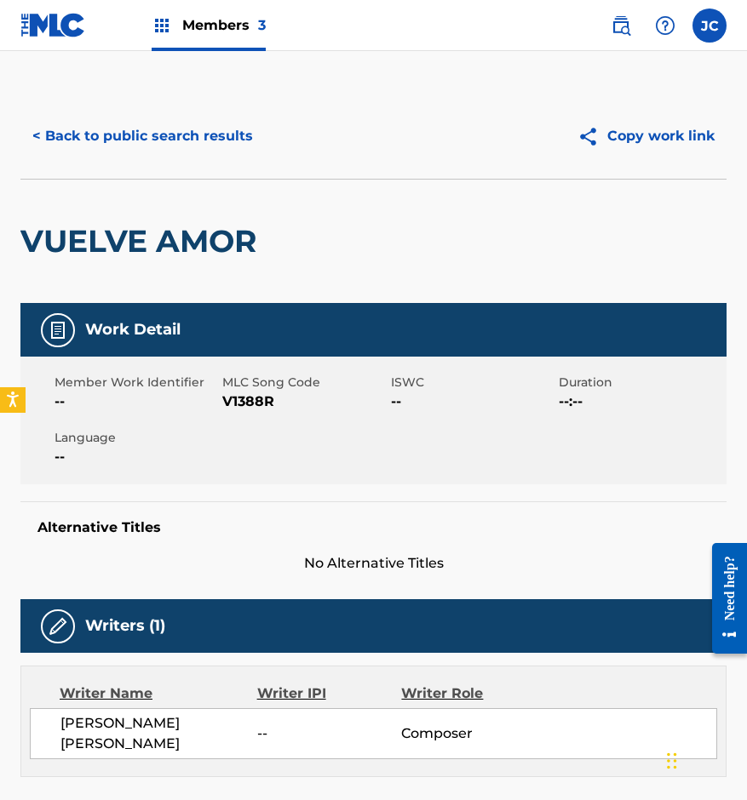
click at [263, 398] on span "V1388R" at bounding box center [303, 402] width 163 height 20
click at [3, 149] on div "< Back to public search results Copy work link VUELVE AMOR Work Detail Member W…" at bounding box center [373, 569] width 747 height 951
click at [124, 131] on button "< Back to public search results" at bounding box center [142, 136] width 244 height 43
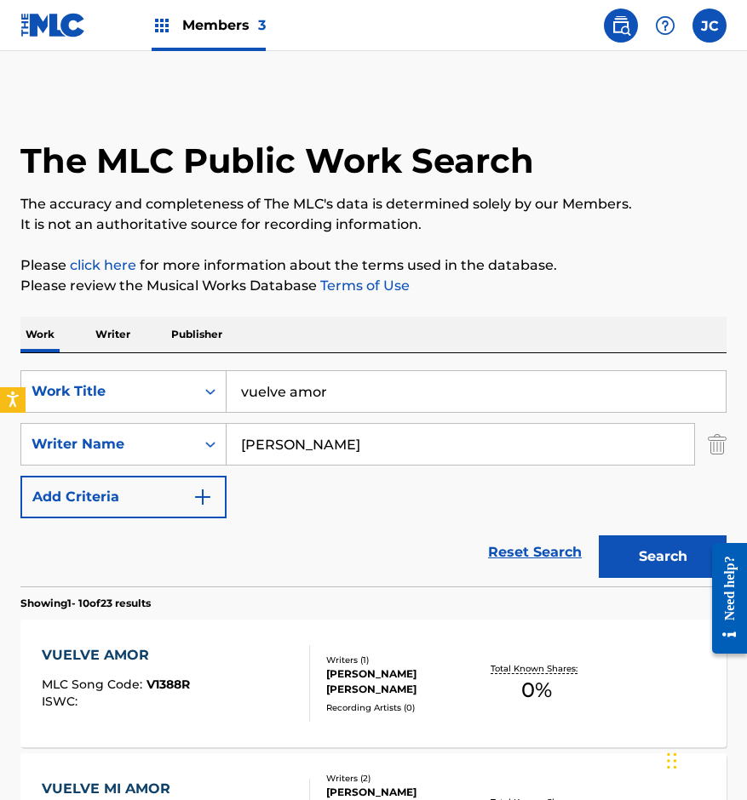
scroll to position [170, 0]
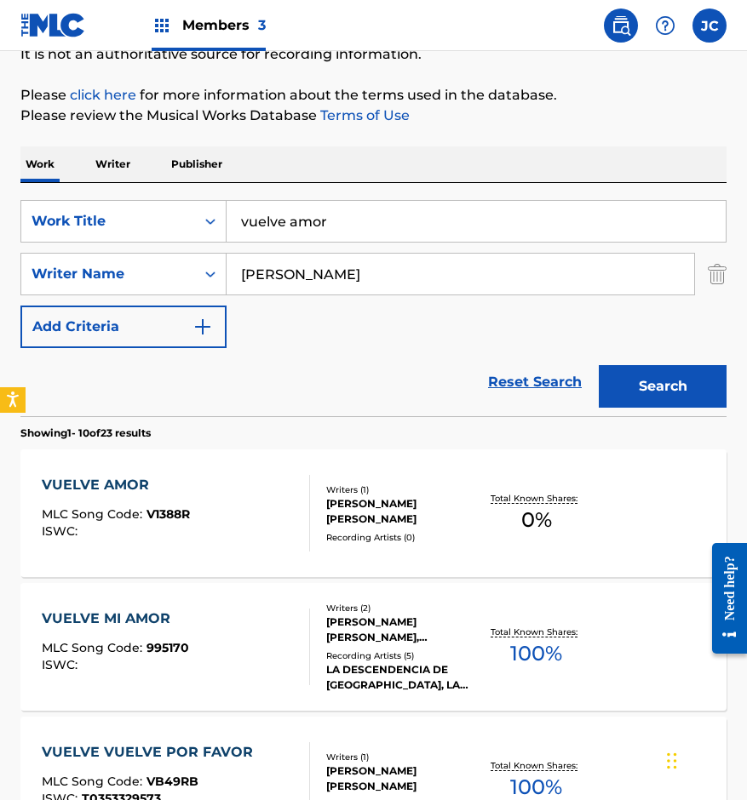
drag, startPoint x: 345, startPoint y: 227, endPoint x: 304, endPoint y: 200, distance: 49.1
click at [203, 251] on div "SearchWithCriteria14ce2072-3ba6-4fcd-b254-e0adca50d597 Work Title vuelve amor S…" at bounding box center [373, 274] width 706 height 148
type input "yo"
type input "[PERSON_NAME]"
click at [599, 365] on button "Search" at bounding box center [663, 386] width 128 height 43
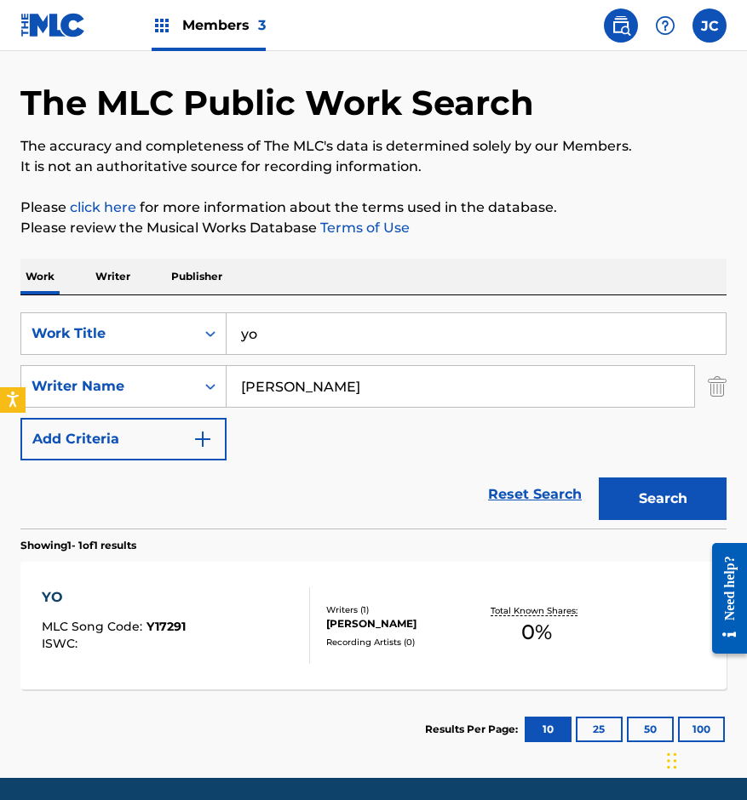
scroll to position [85, 0]
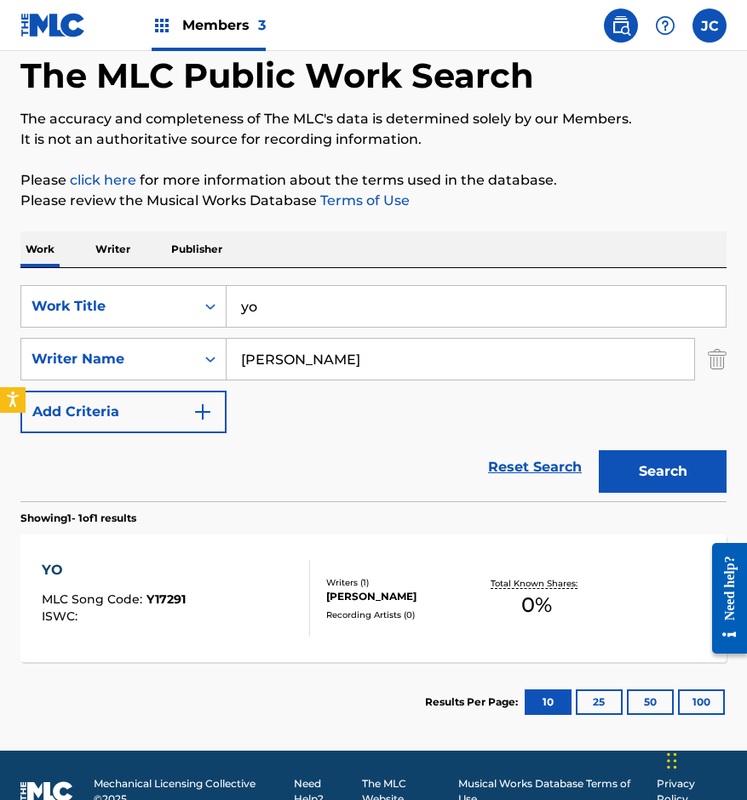
click at [328, 589] on div "[PERSON_NAME]" at bounding box center [402, 596] width 152 height 15
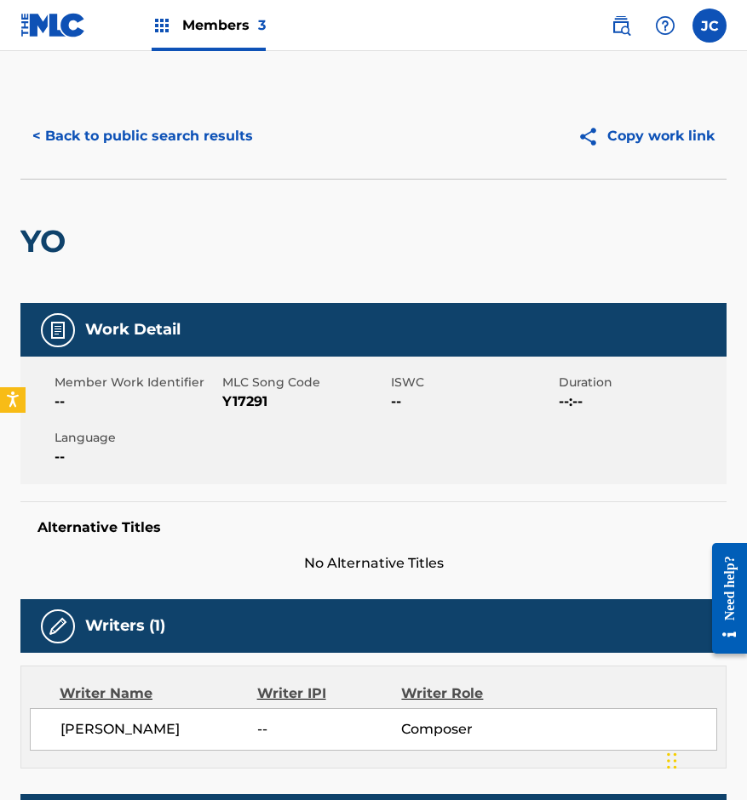
click at [240, 399] on span "Y17291" at bounding box center [303, 402] width 163 height 20
drag, startPoint x: 183, startPoint y: 197, endPoint x: 195, endPoint y: 155, distance: 43.4
click at [183, 197] on div "YO" at bounding box center [373, 241] width 706 height 124
click at [195, 148] on button "< Back to public search results" at bounding box center [142, 136] width 244 height 43
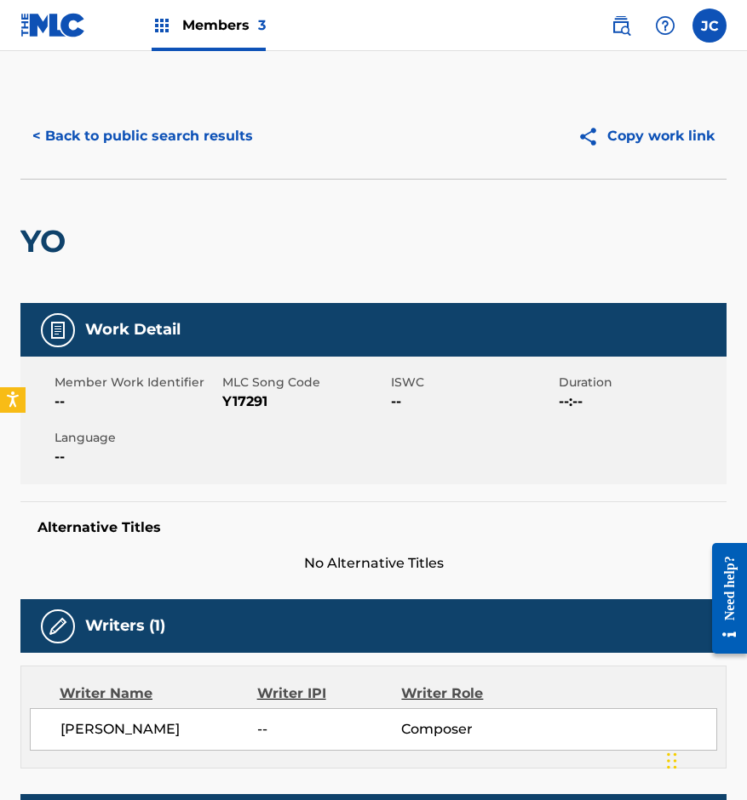
scroll to position [20, 0]
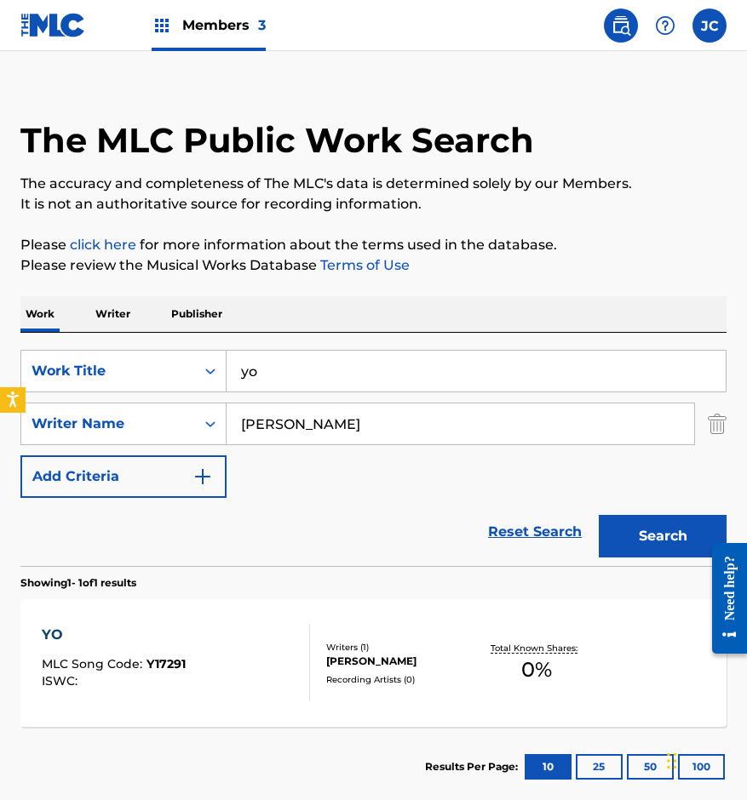
click at [405, 369] on input "yo" at bounding box center [475, 371] width 499 height 41
type input "se [PERSON_NAME]"
type input "[PERSON_NAME]"
click at [599, 515] on button "Search" at bounding box center [663, 536] width 128 height 43
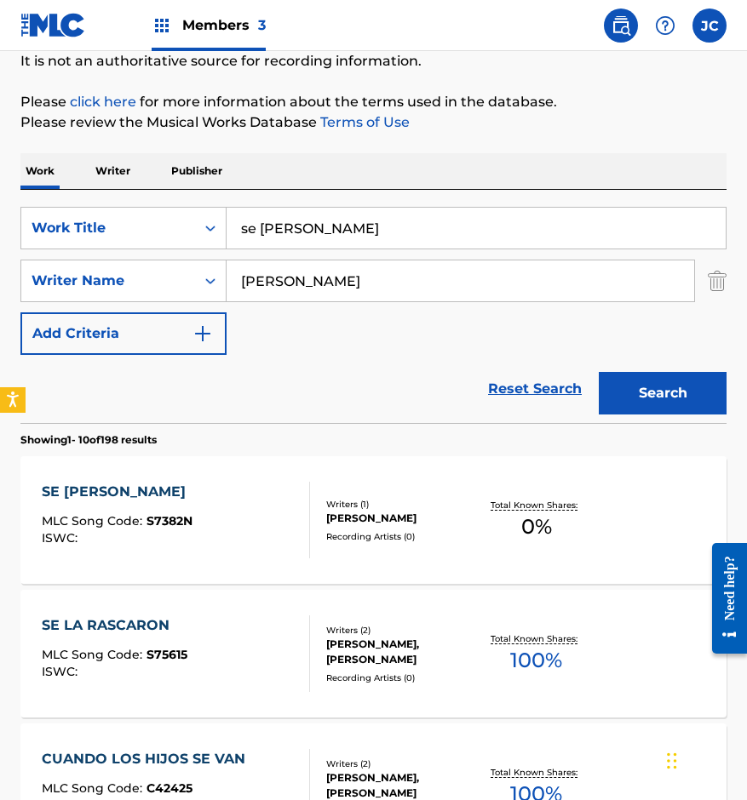
scroll to position [170, 0]
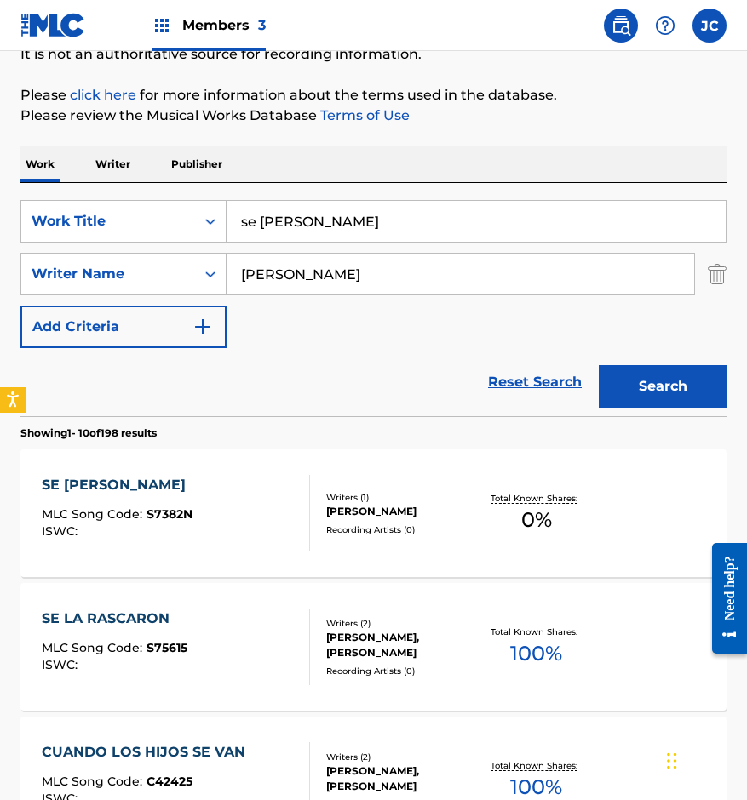
click at [342, 512] on div "[PERSON_NAME]" at bounding box center [402, 511] width 152 height 15
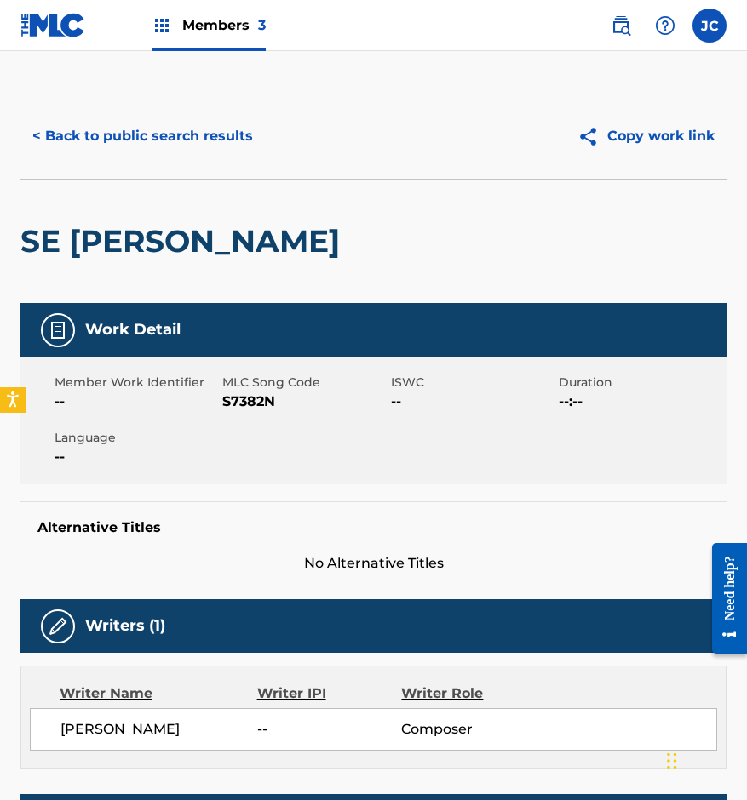
click at [258, 401] on span "S7382N" at bounding box center [303, 402] width 163 height 20
drag, startPoint x: 184, startPoint y: 175, endPoint x: 210, endPoint y: 149, distance: 37.3
click at [184, 175] on div "< Back to public search results Copy work link" at bounding box center [373, 136] width 706 height 85
click at [212, 146] on button "< Back to public search results" at bounding box center [142, 136] width 244 height 43
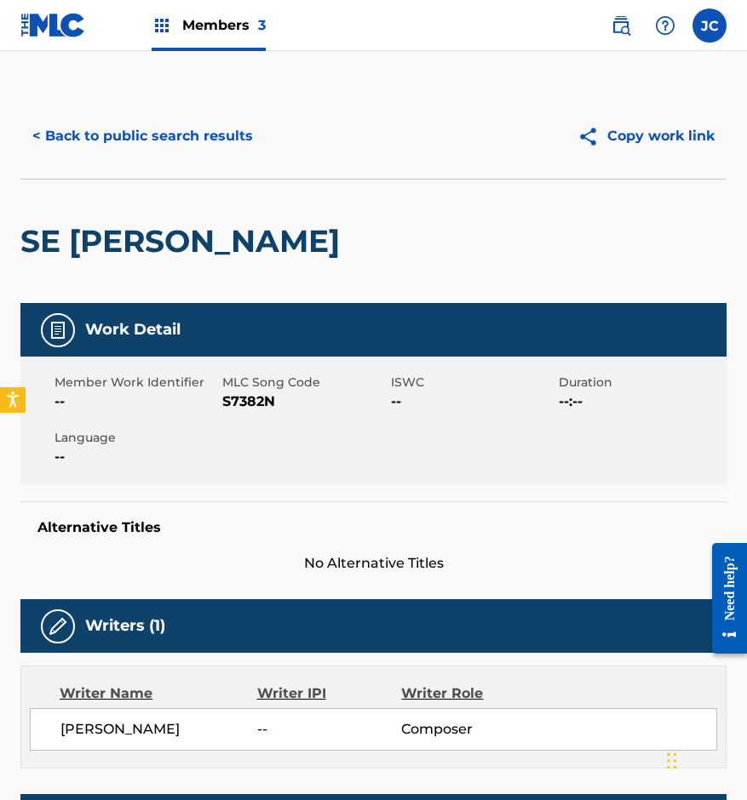
scroll to position [170, 0]
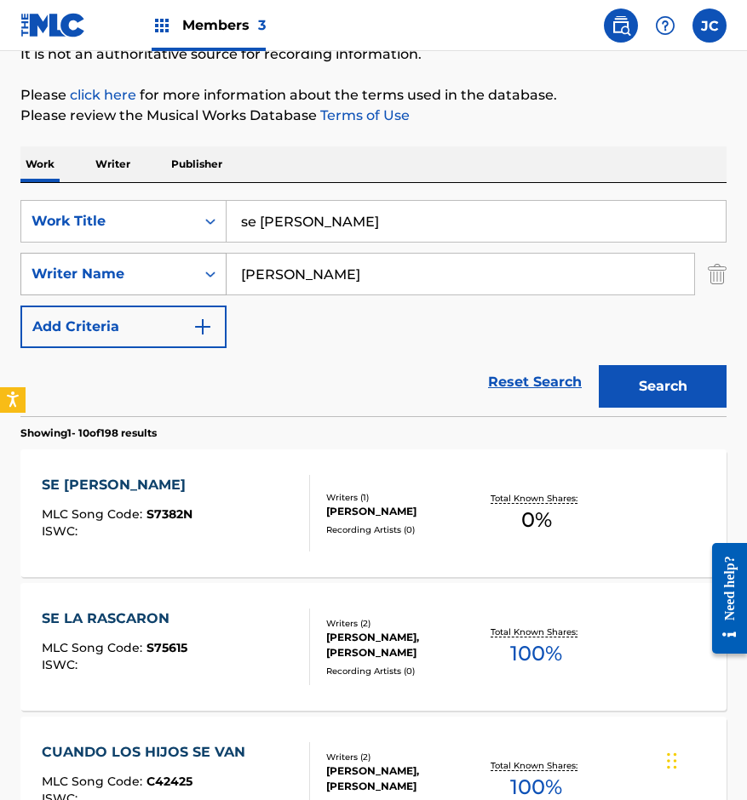
drag, startPoint x: 221, startPoint y: 247, endPoint x: 110, endPoint y: 266, distance: 112.4
click at [112, 266] on div "SearchWithCriteria14ce2072-3ba6-4fcd-b254-e0adca50d597 Work Title se [PERSON_NA…" at bounding box center [373, 274] width 706 height 148
type input "que dificil es"
type input "[PERSON_NAME]"
click at [599, 365] on button "Search" at bounding box center [663, 386] width 128 height 43
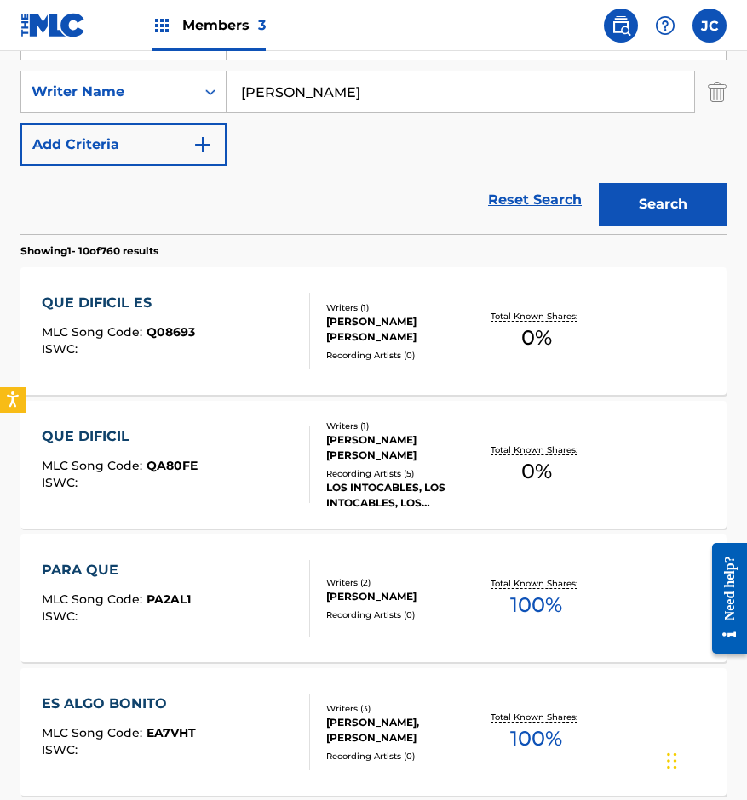
scroll to position [426, 0]
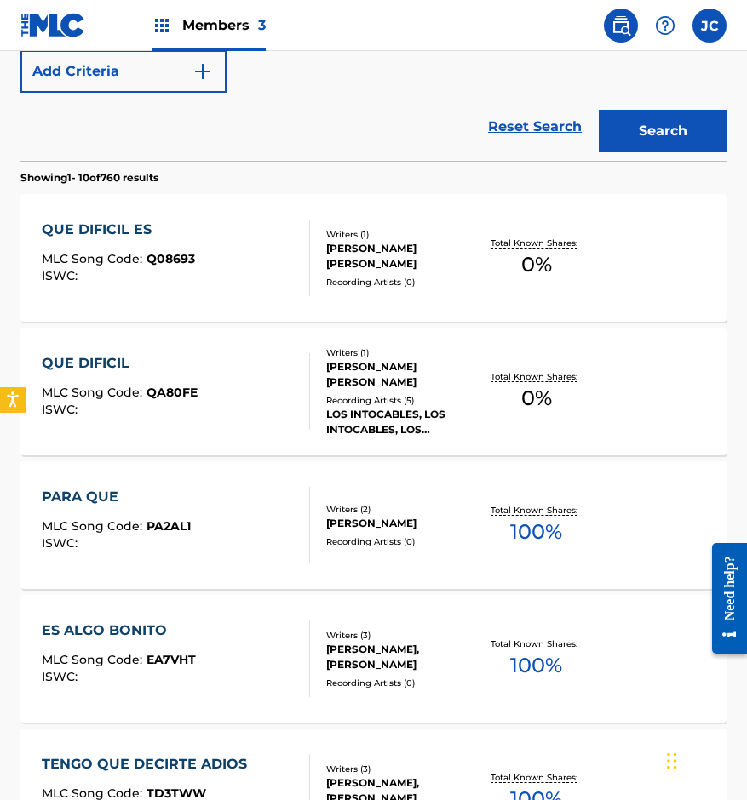
click at [335, 260] on div "[PERSON_NAME] [PERSON_NAME]" at bounding box center [402, 256] width 152 height 31
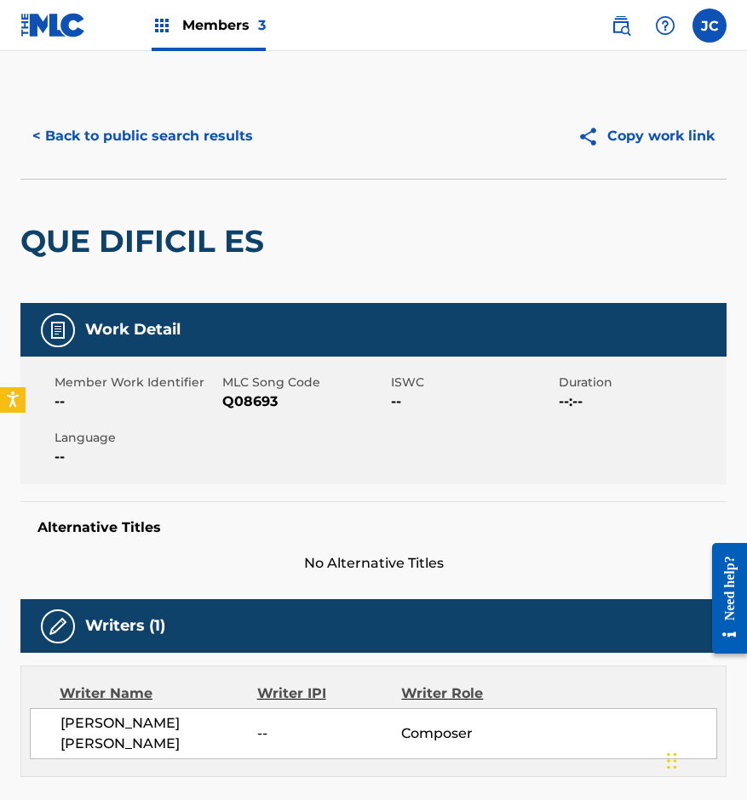
click at [236, 404] on span "Q08693" at bounding box center [303, 402] width 163 height 20
drag, startPoint x: 202, startPoint y: 197, endPoint x: 215, endPoint y: 144, distance: 54.3
click at [203, 196] on div "QUE DIFICIL ES" at bounding box center [146, 241] width 252 height 123
click at [215, 143] on button "< Back to public search results" at bounding box center [142, 136] width 244 height 43
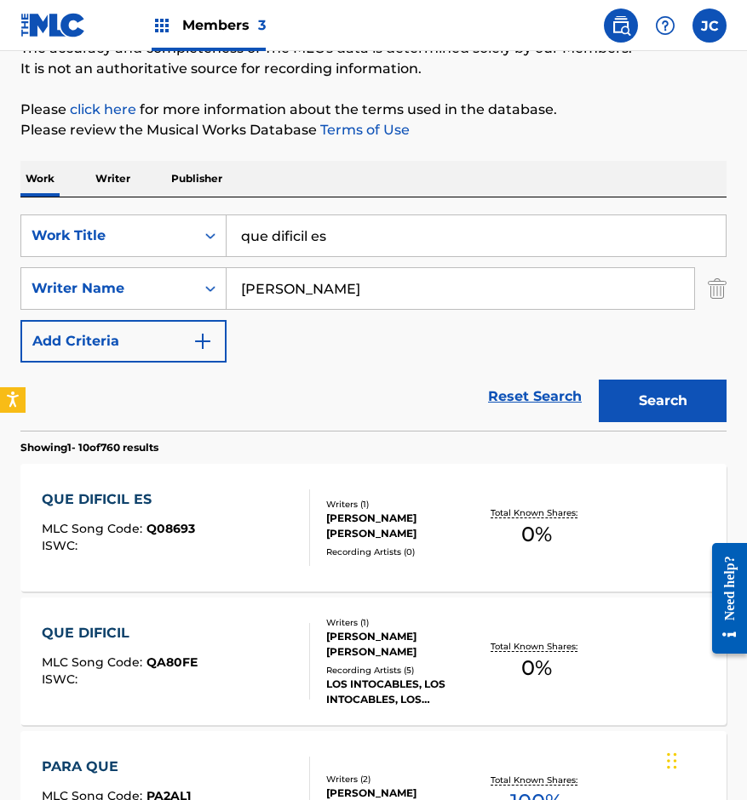
scroll to position [97, 0]
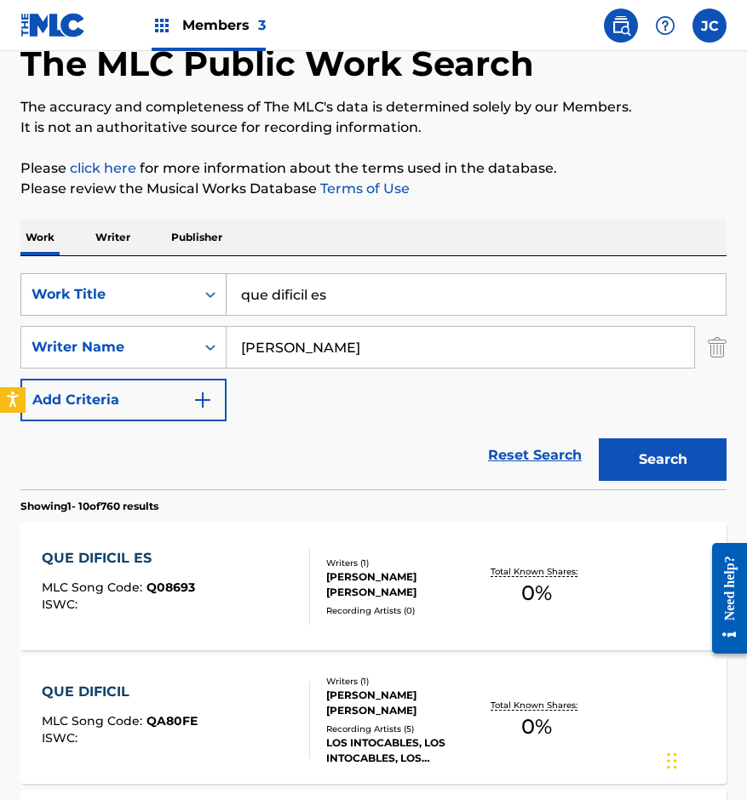
drag, startPoint x: 379, startPoint y: 299, endPoint x: 398, endPoint y: 229, distance: 72.3
click at [197, 295] on div "SearchWithCriteria14ce2072-3ba6-4fcd-b254-e0adca50d597 Work Title que dificil es" at bounding box center [373, 294] width 706 height 43
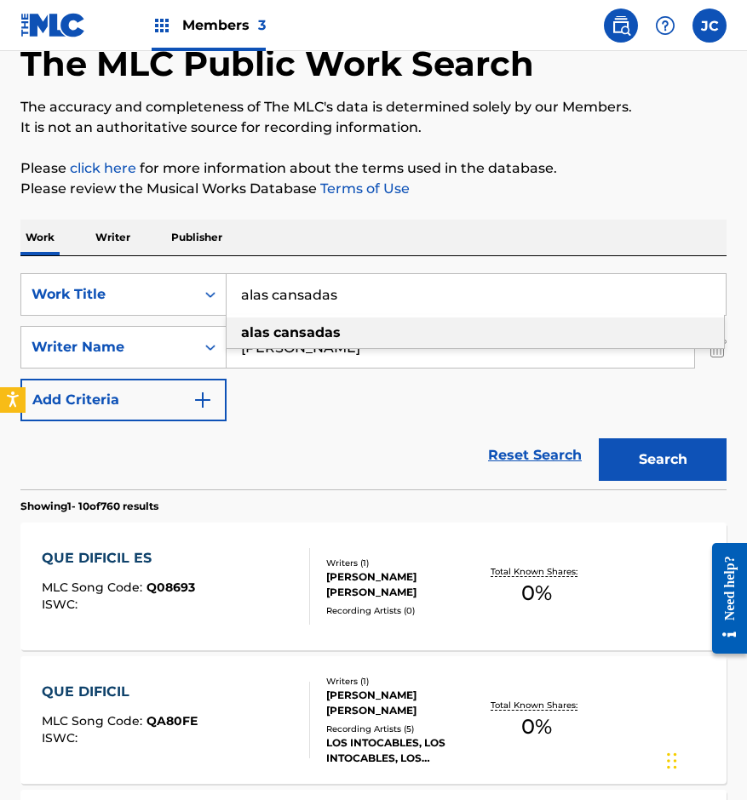
type input "alas cansadas"
click at [396, 339] on div "alas cansadas" at bounding box center [474, 333] width 497 height 31
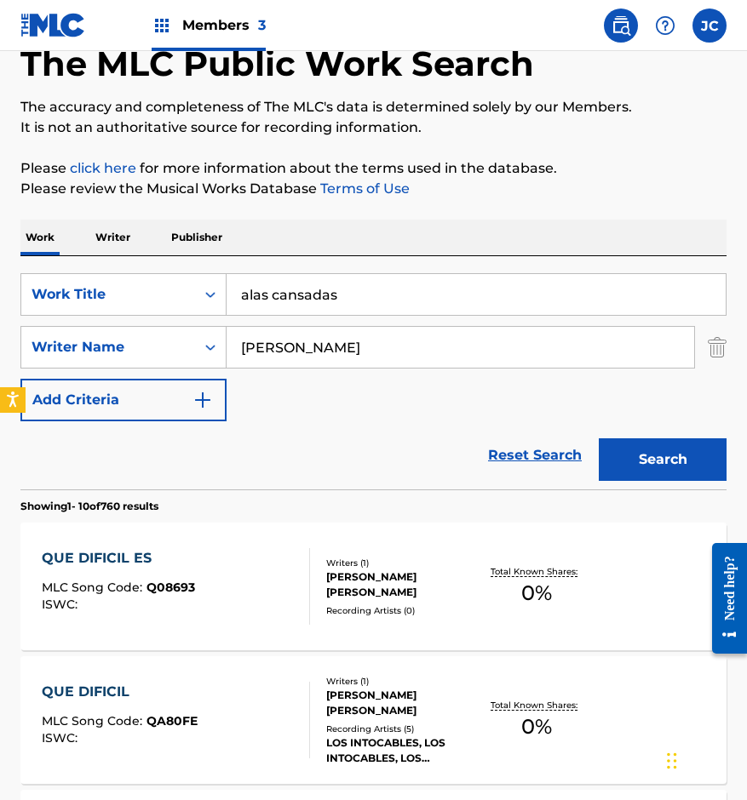
click at [717, 464] on button "Search" at bounding box center [663, 459] width 128 height 43
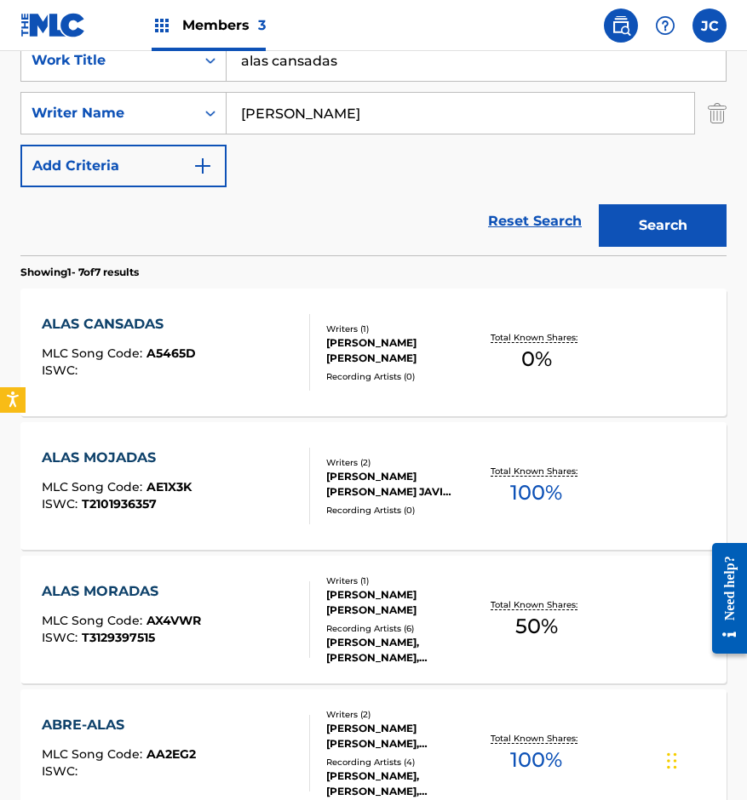
scroll to position [341, 0]
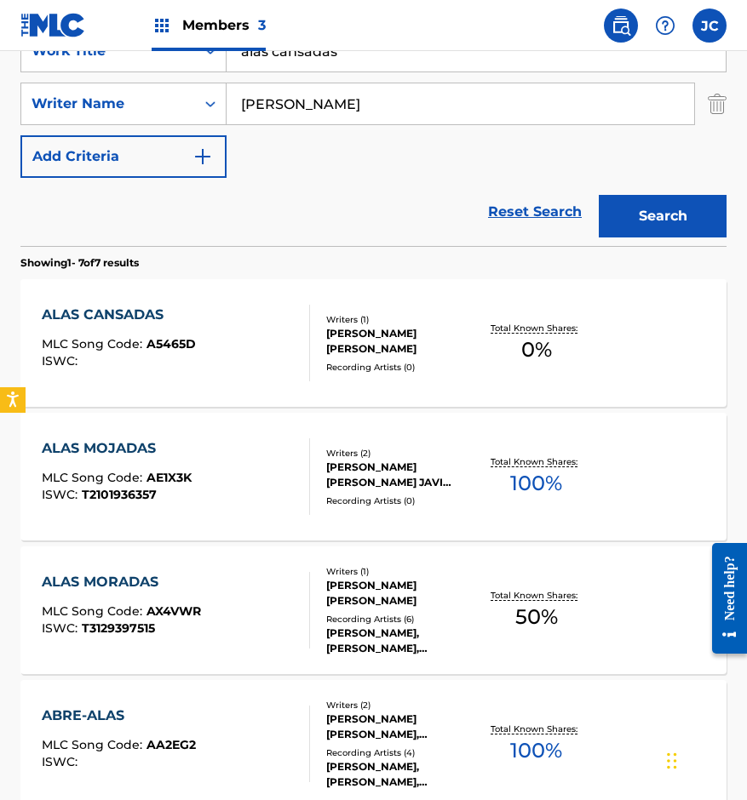
click at [324, 341] on div "Writers ( 1 ) [PERSON_NAME] [PERSON_NAME] Recording Artists ( 0 )" at bounding box center [394, 343] width 168 height 60
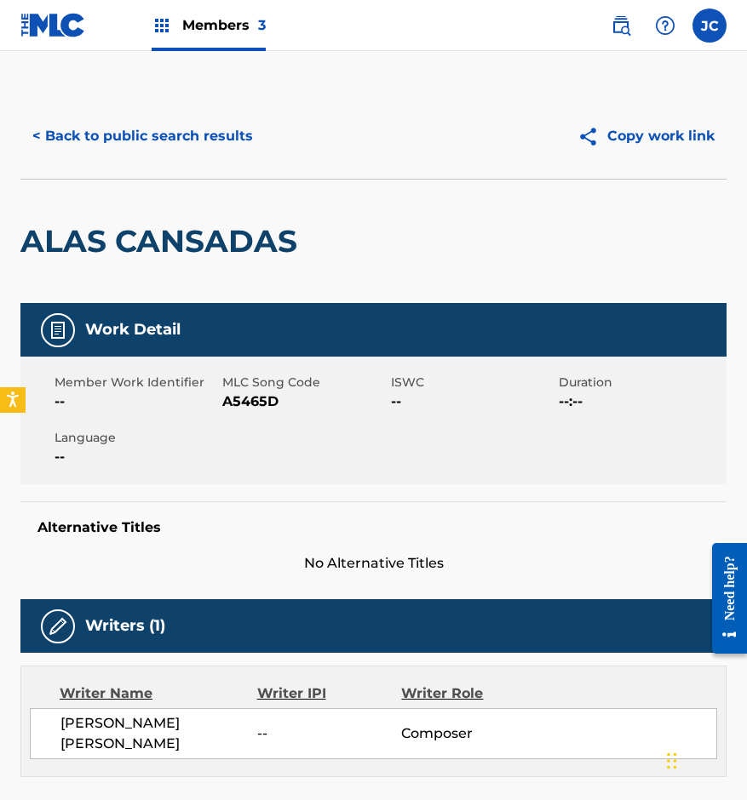
click at [262, 400] on span "A5465D" at bounding box center [303, 402] width 163 height 20
drag, startPoint x: 180, startPoint y: 160, endPoint x: 193, endPoint y: 142, distance: 22.5
click at [180, 160] on div "< Back to public search results Copy work link" at bounding box center [373, 136] width 706 height 85
click at [205, 117] on button "< Back to public search results" at bounding box center [142, 136] width 244 height 43
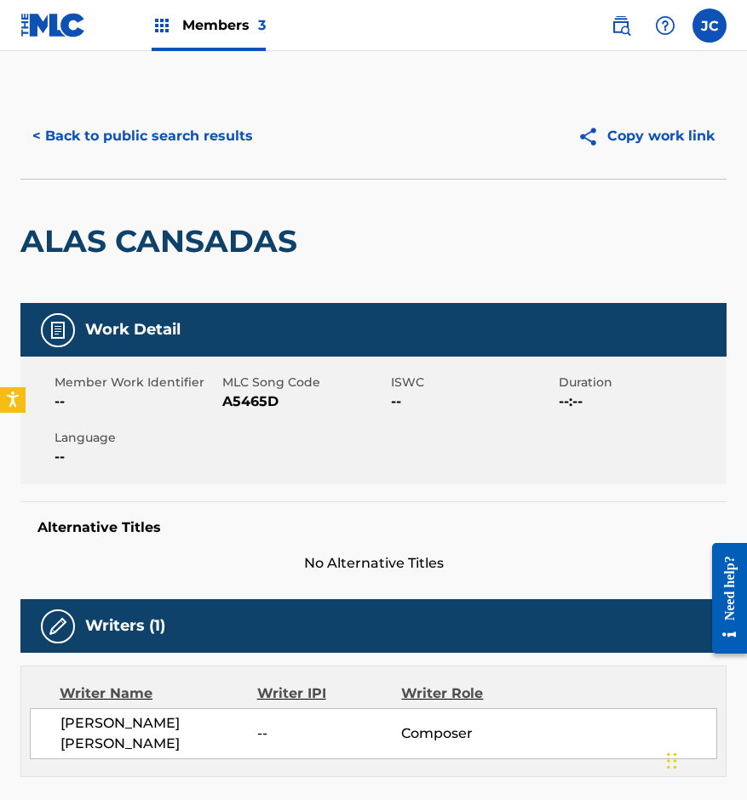
scroll to position [341, 0]
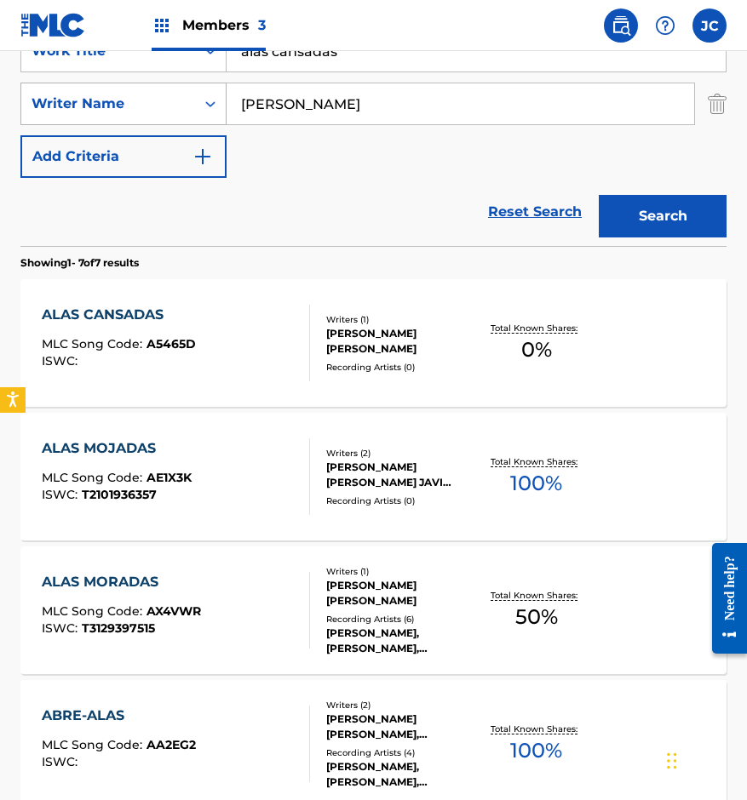
click at [187, 88] on div "SearchWithCriteria14ce2072-3ba6-4fcd-b254-e0adca50d597 Work Title alas cansadas…" at bounding box center [373, 104] width 706 height 148
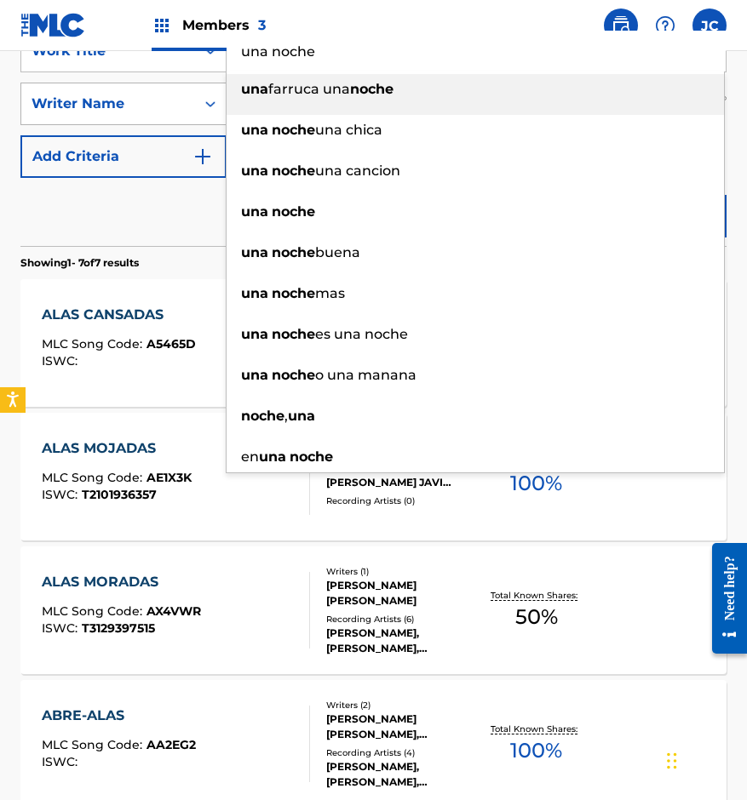
type input "una noche"
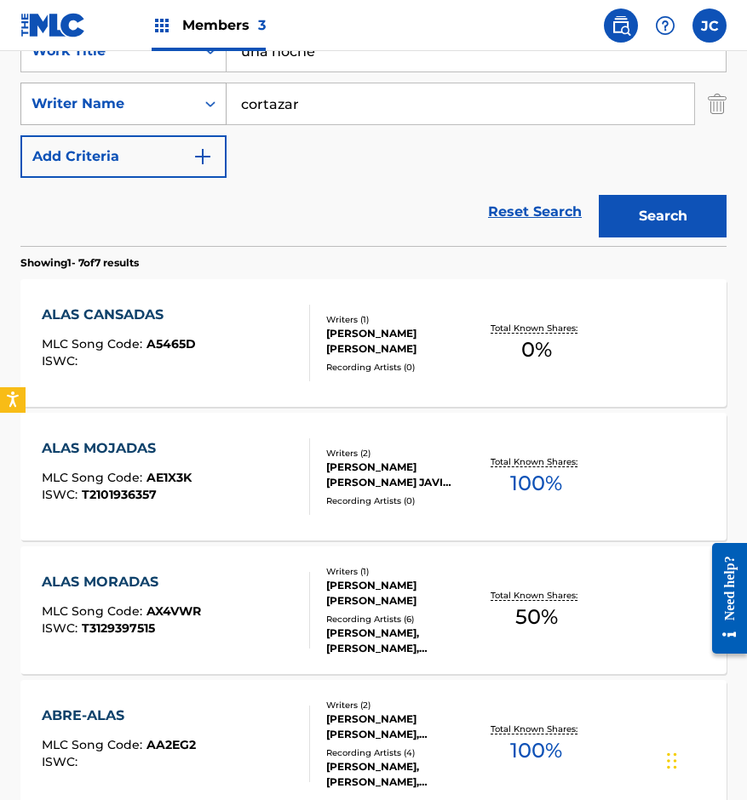
type input "cortazar"
click at [599, 195] on button "Search" at bounding box center [663, 216] width 128 height 43
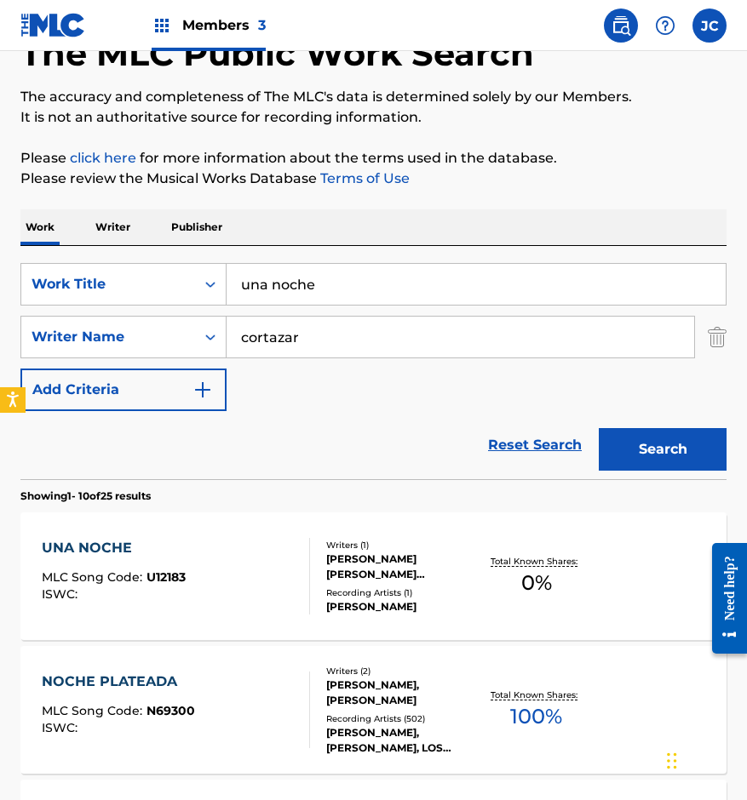
scroll to position [255, 0]
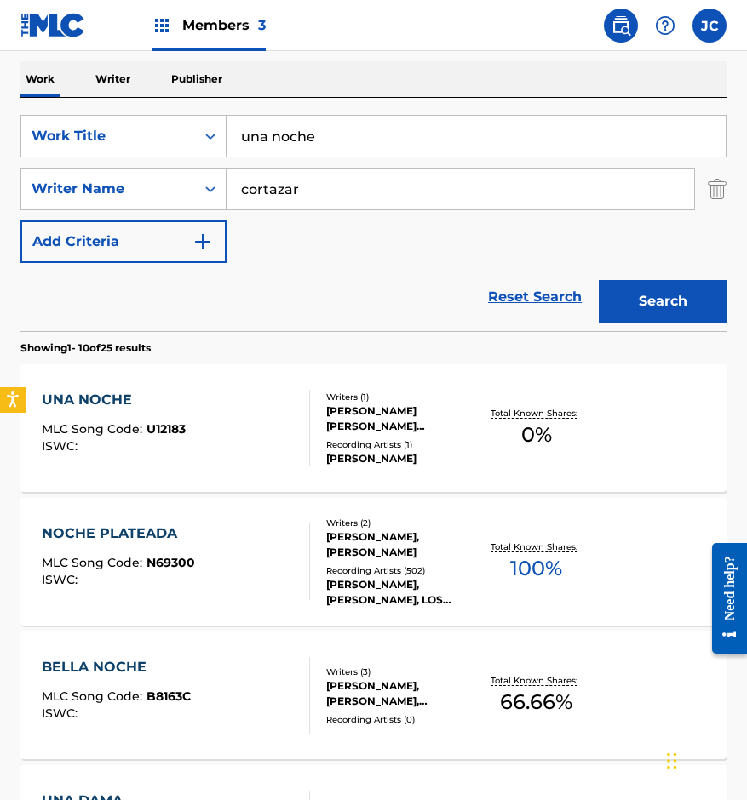
click at [384, 401] on div "Writers ( 1 )" at bounding box center [402, 397] width 152 height 13
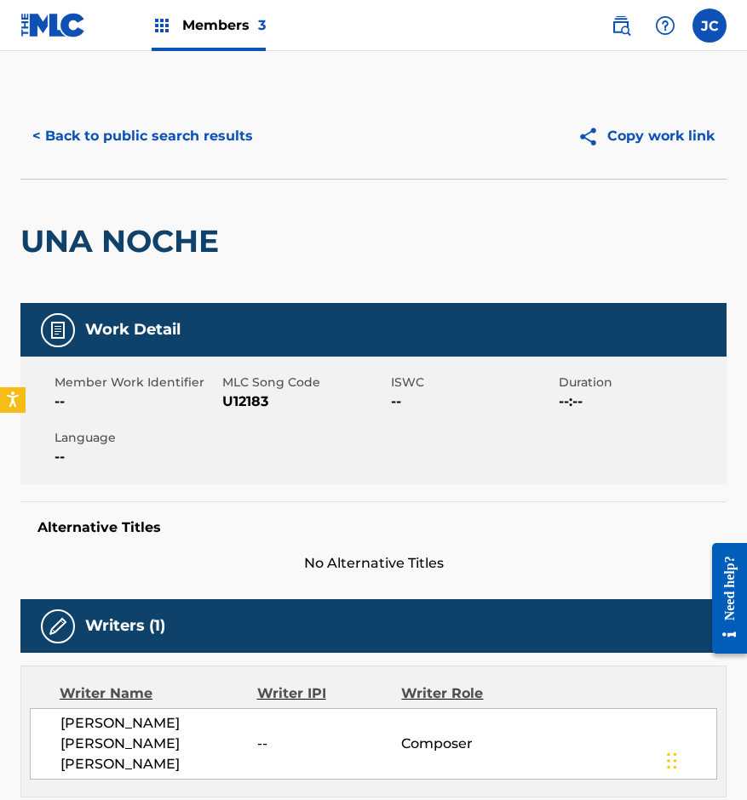
click at [244, 399] on span "U12183" at bounding box center [303, 402] width 163 height 20
click at [136, 210] on div "UNA NOCHE" at bounding box center [123, 241] width 207 height 123
click at [198, 152] on button "< Back to public search results" at bounding box center [142, 136] width 244 height 43
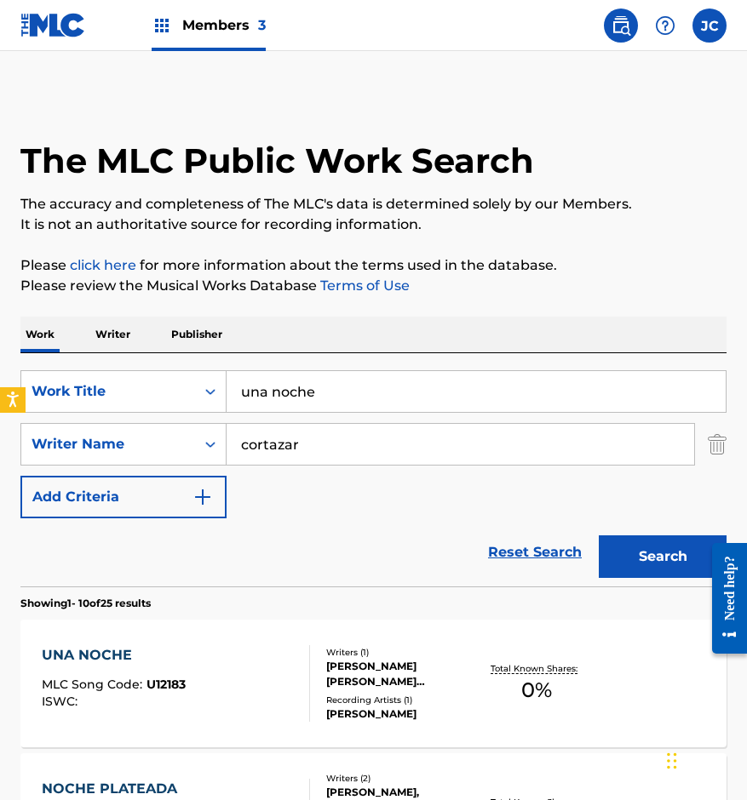
scroll to position [255, 0]
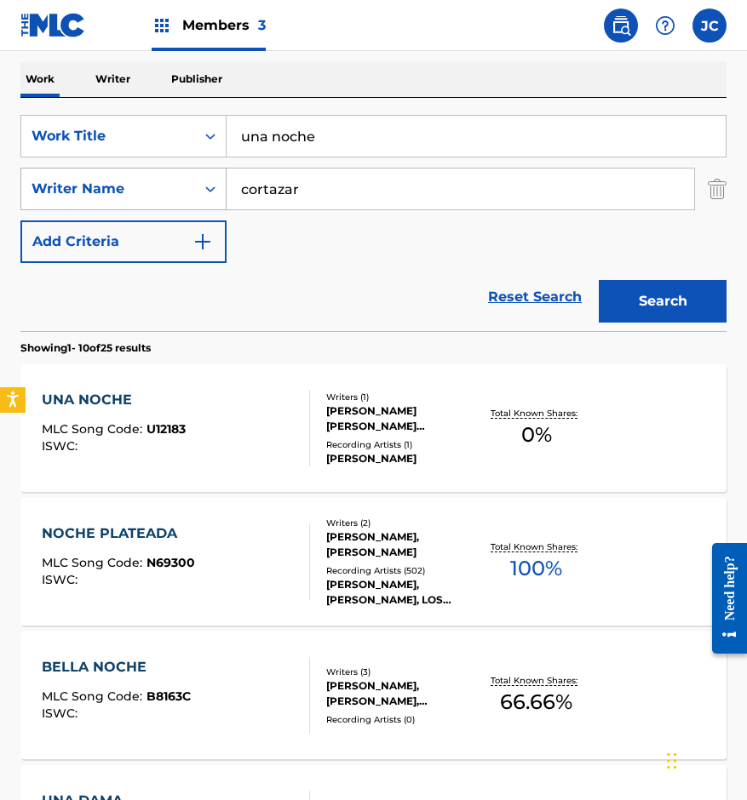
click at [138, 169] on div "SearchWithCriteria14ce2072-3ba6-4fcd-b254-e0adca50d597 Work Title una noche Sea…" at bounding box center [373, 189] width 706 height 148
type input "estoy sobrando en el mundo"
click at [691, 306] on button "Search" at bounding box center [663, 301] width 128 height 43
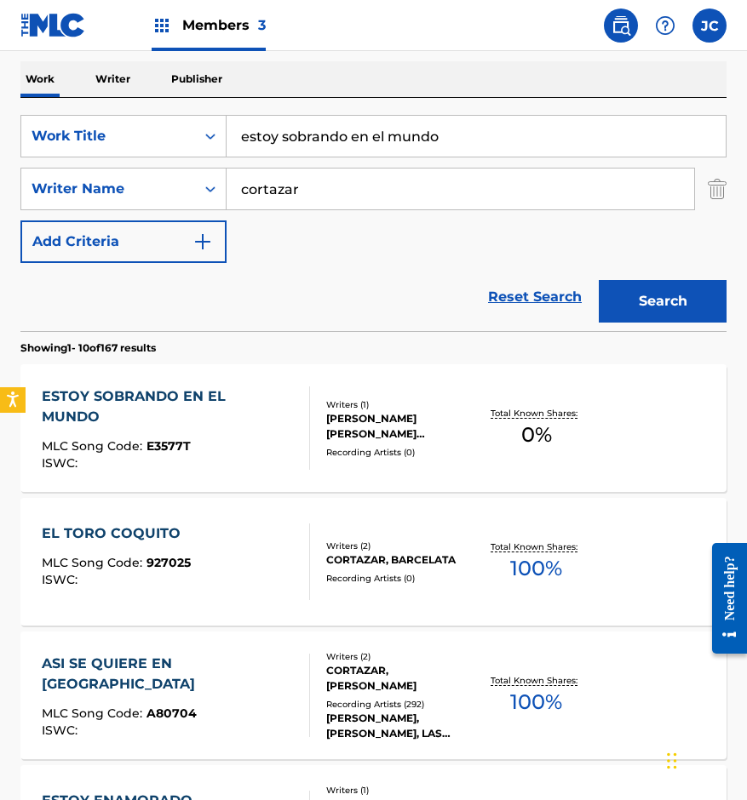
click at [301, 424] on div at bounding box center [302, 428] width 14 height 83
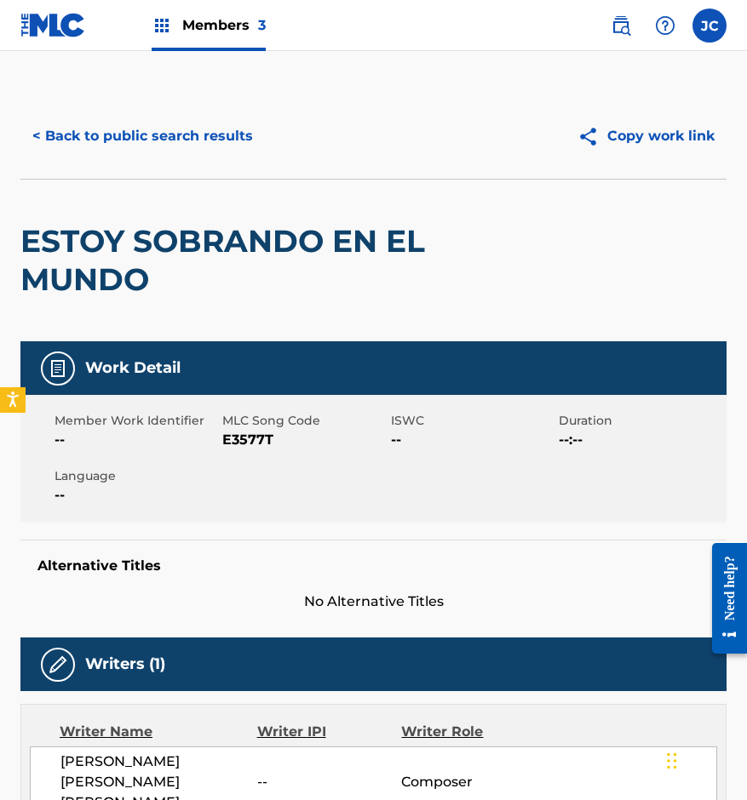
click at [241, 437] on span "E3577T" at bounding box center [303, 440] width 163 height 20
drag, startPoint x: 158, startPoint y: 204, endPoint x: 220, endPoint y: 140, distance: 89.1
click at [160, 202] on div "ESTOY SOBRANDO EN EL MUNDO" at bounding box center [231, 261] width 423 height 162
click at [220, 138] on button "< Back to public search results" at bounding box center [142, 136] width 244 height 43
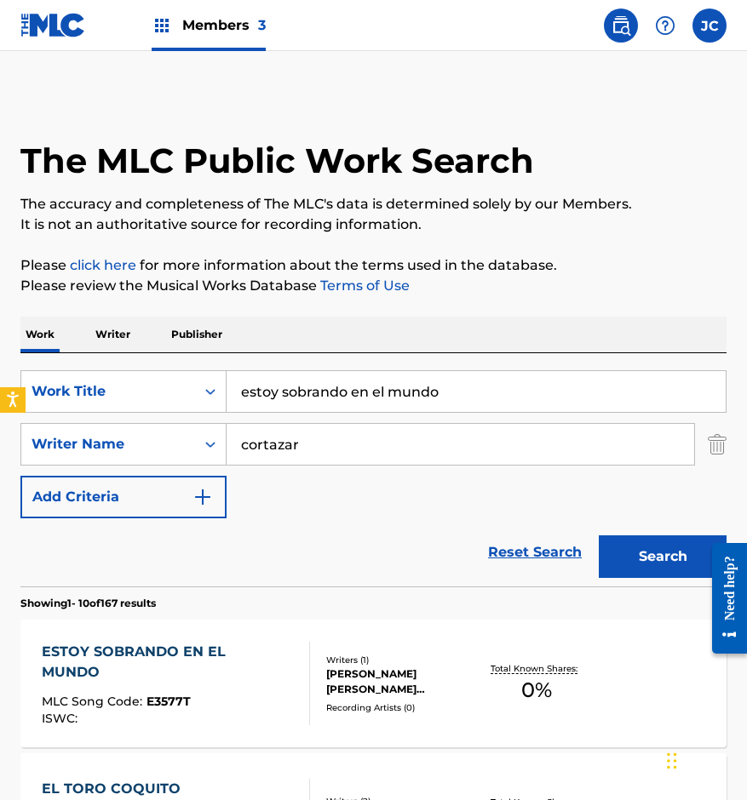
scroll to position [255, 0]
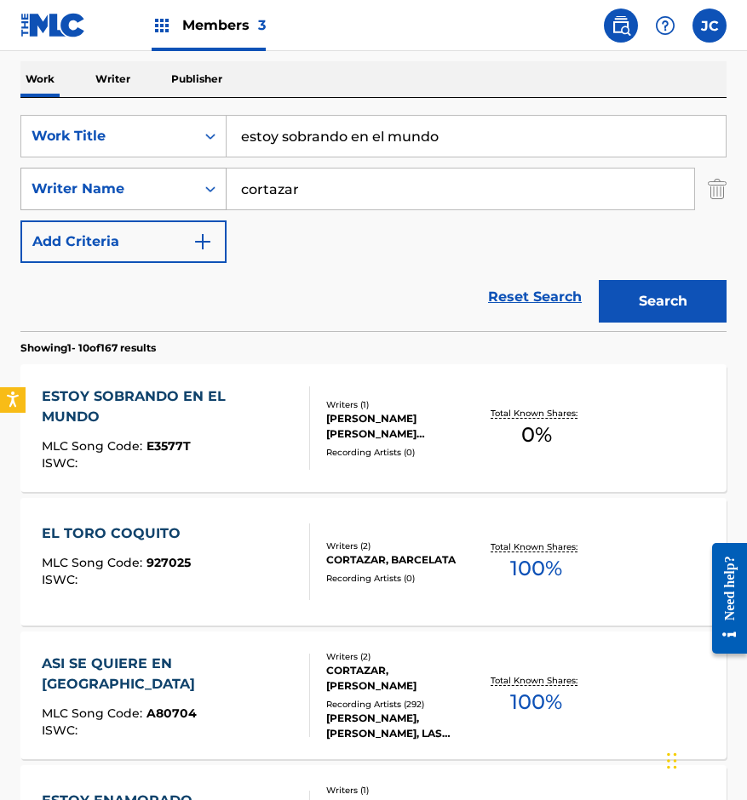
drag, startPoint x: 246, startPoint y: 170, endPoint x: 27, endPoint y: 193, distance: 220.0
click at [35, 192] on div "SearchWithCriteria14ce2072-3ba6-4fcd-b254-e0adca50d597 Work Title estoy sobrand…" at bounding box center [373, 189] width 706 height 148
type input "egoismo"
click at [634, 300] on button "Search" at bounding box center [663, 301] width 128 height 43
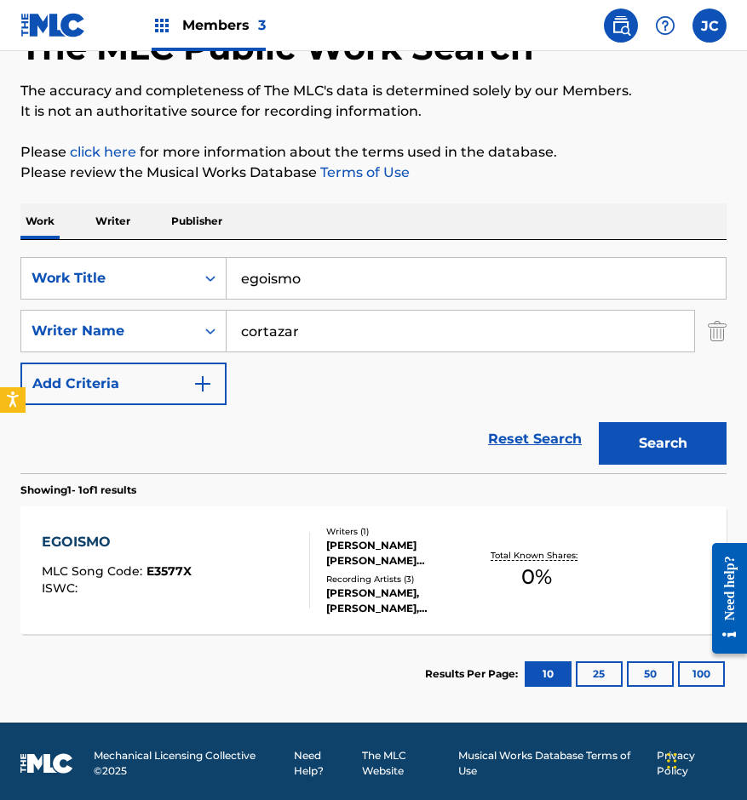
scroll to position [117, 0]
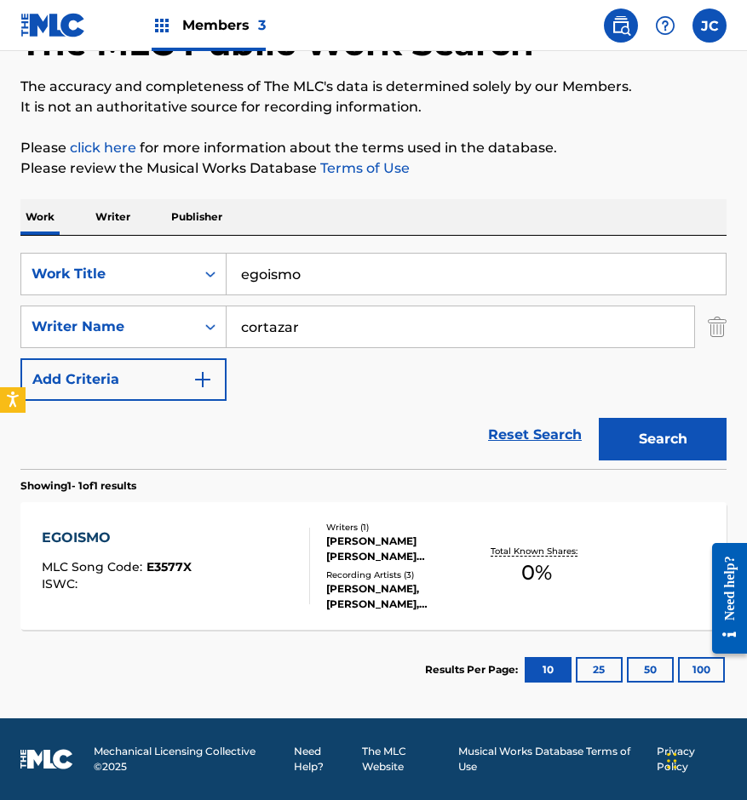
click at [376, 553] on div "[PERSON_NAME] [PERSON_NAME] [PERSON_NAME]" at bounding box center [402, 549] width 152 height 31
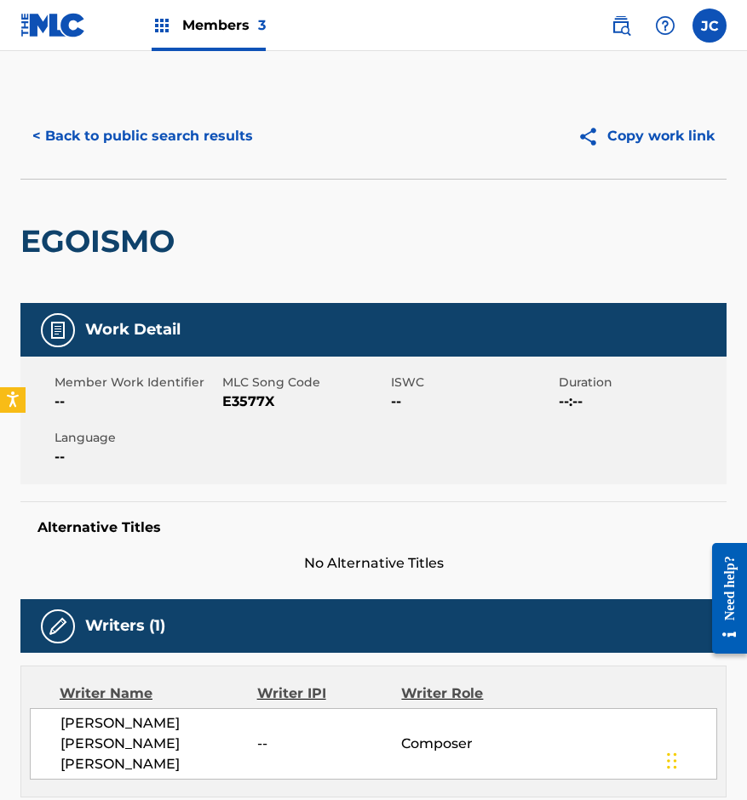
click at [262, 407] on span "E3577X" at bounding box center [303, 402] width 163 height 20
drag, startPoint x: 126, startPoint y: 173, endPoint x: 177, endPoint y: 143, distance: 59.1
click at [126, 173] on div "< Back to public search results Copy work link" at bounding box center [373, 136] width 706 height 85
click at [181, 137] on button "< Back to public search results" at bounding box center [142, 136] width 244 height 43
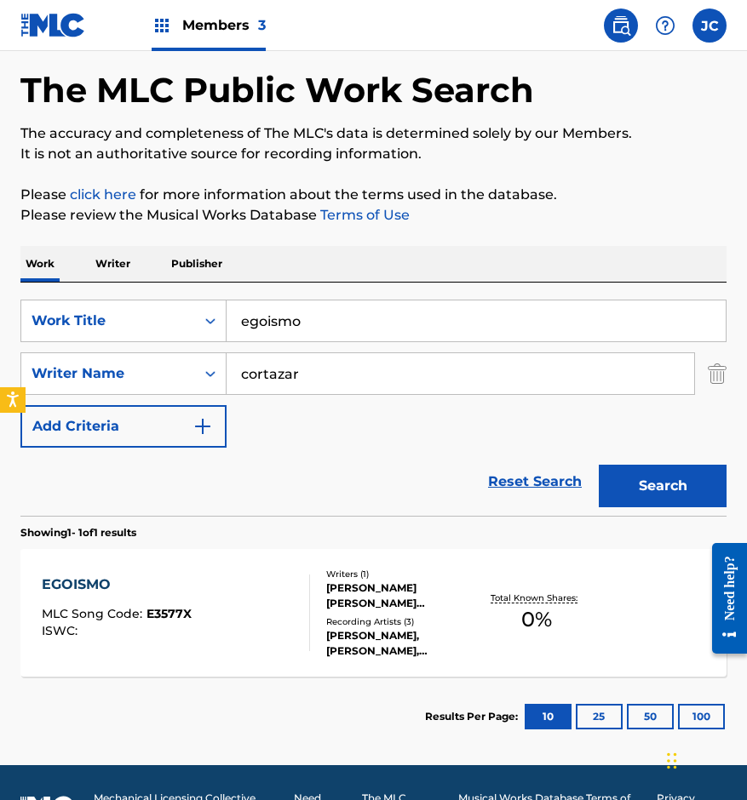
scroll to position [117, 0]
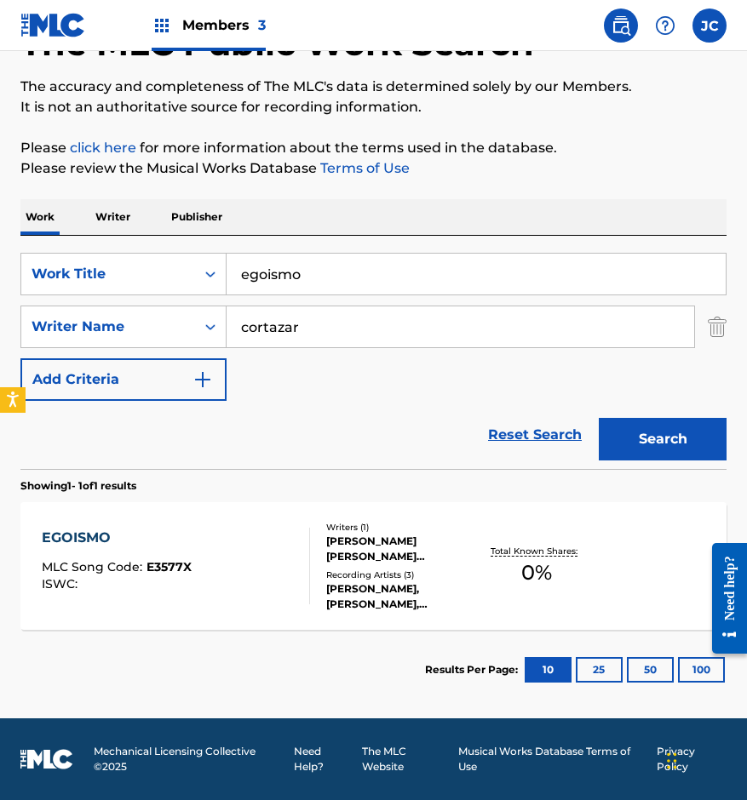
drag, startPoint x: 255, startPoint y: 283, endPoint x: 347, endPoint y: 247, distance: 99.5
click at [209, 286] on div "SearchWithCriteria14ce2072-3ba6-4fcd-b254-e0adca50d597 Work Title egoismo" at bounding box center [373, 274] width 706 height 43
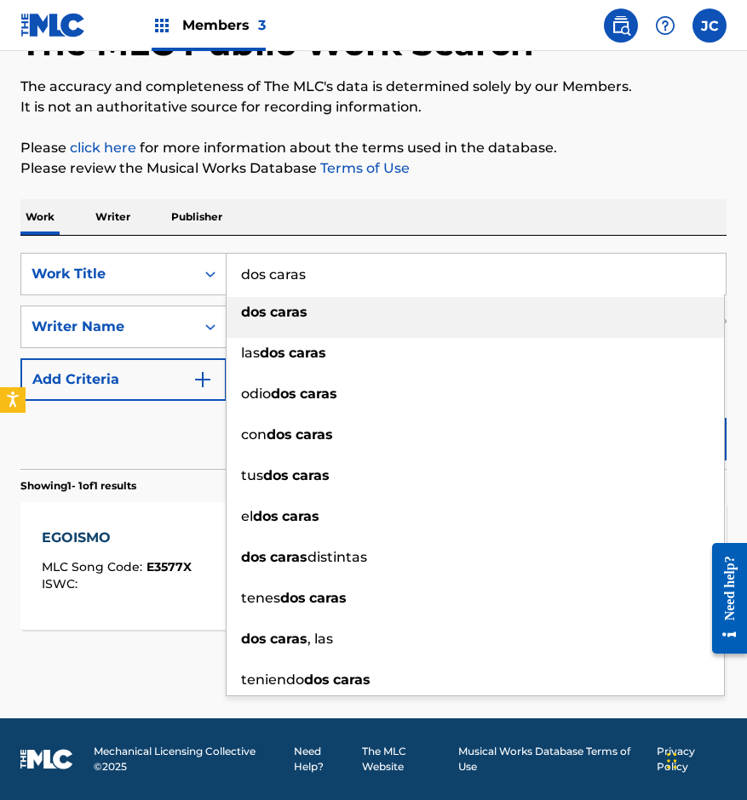
type input "dos caras"
click at [301, 320] on div "dos caras" at bounding box center [474, 312] width 497 height 31
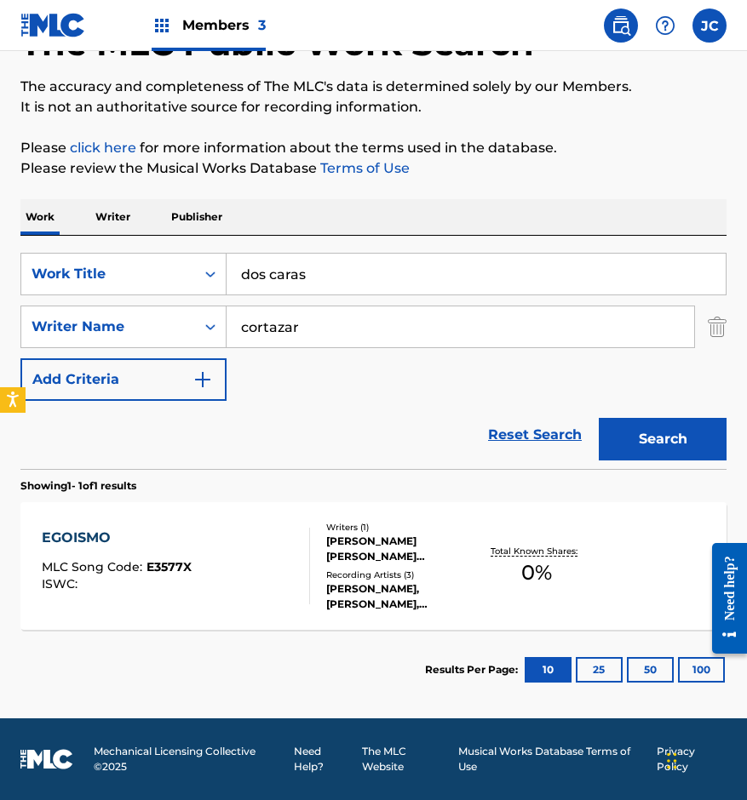
click at [610, 426] on button "Search" at bounding box center [663, 439] width 128 height 43
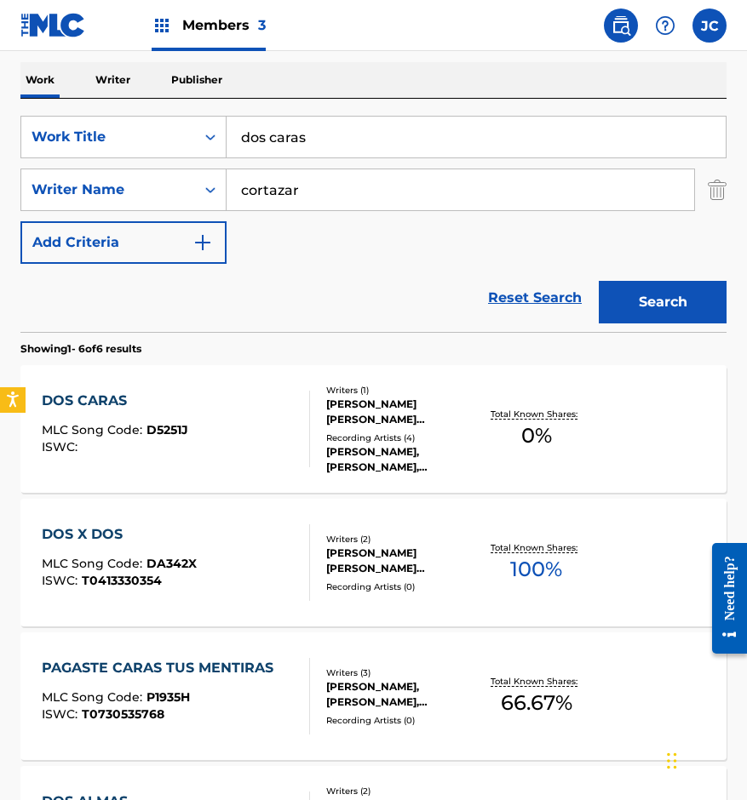
scroll to position [255, 0]
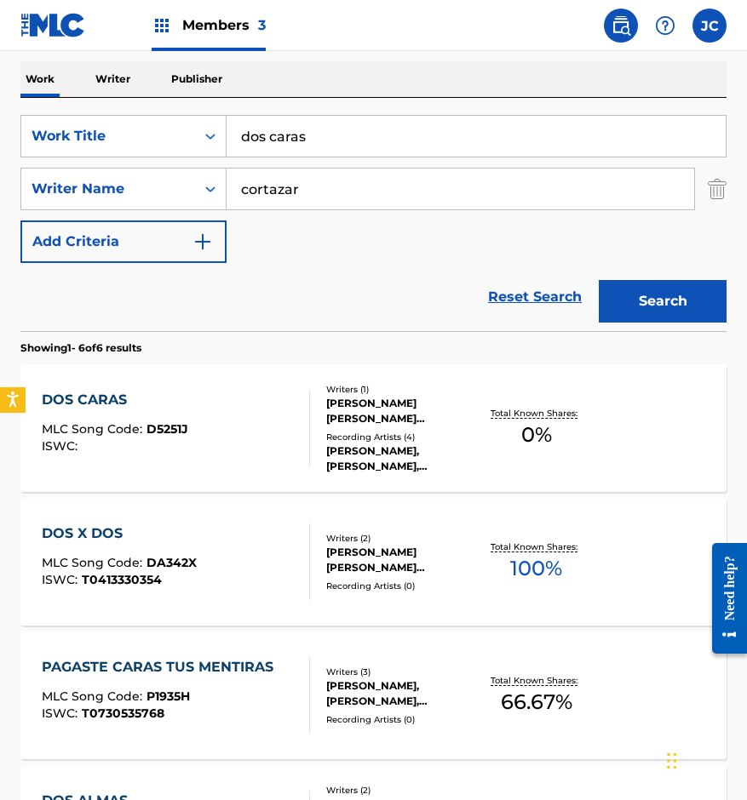
click at [284, 424] on div "DOS CARAS MLC Song Code : D5251J ISWC :" at bounding box center [176, 428] width 268 height 77
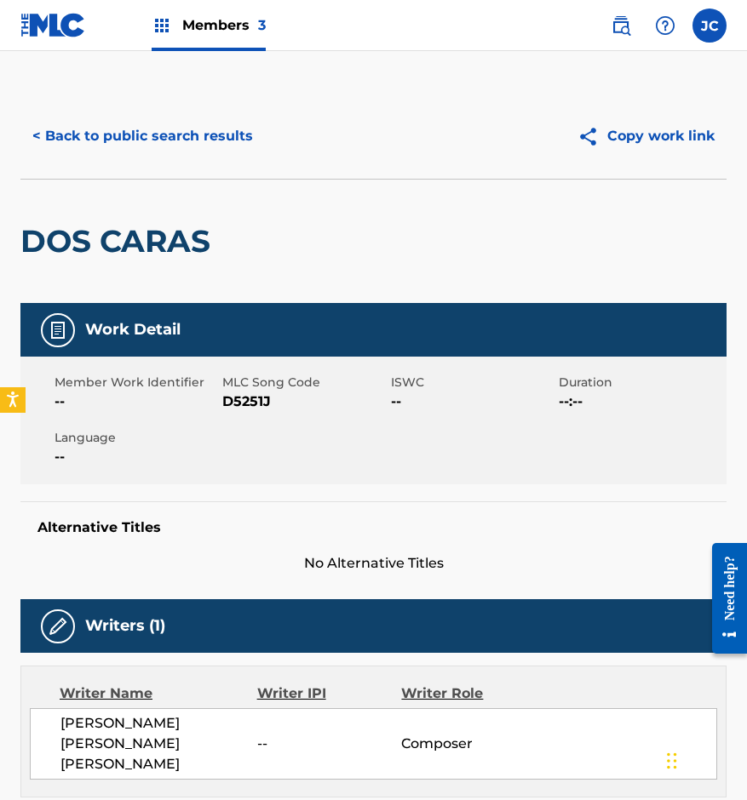
click at [241, 399] on span "D5251J" at bounding box center [303, 402] width 163 height 20
click at [226, 241] on div "DOS CARAS" at bounding box center [373, 241] width 706 height 124
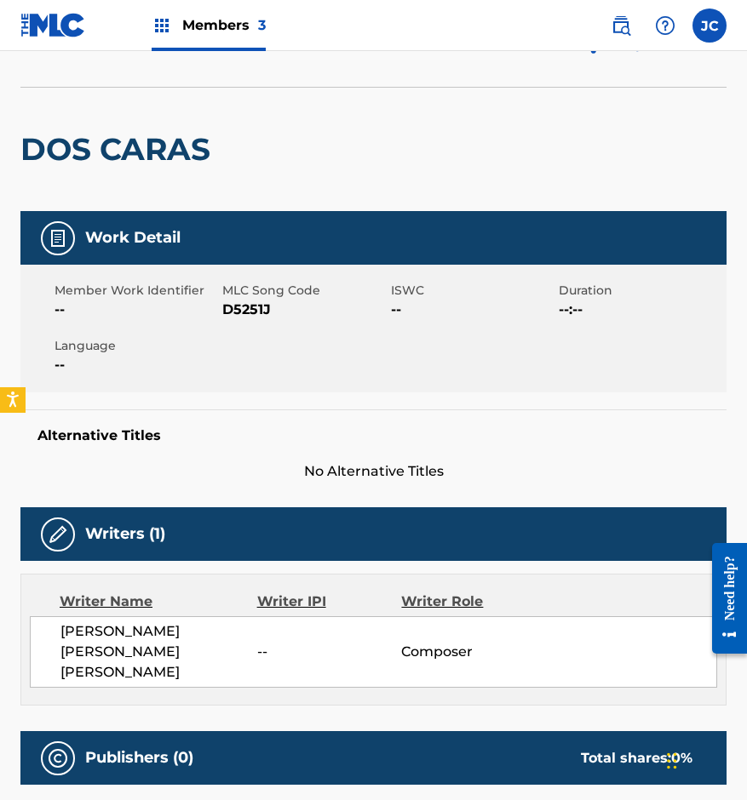
scroll to position [25, 0]
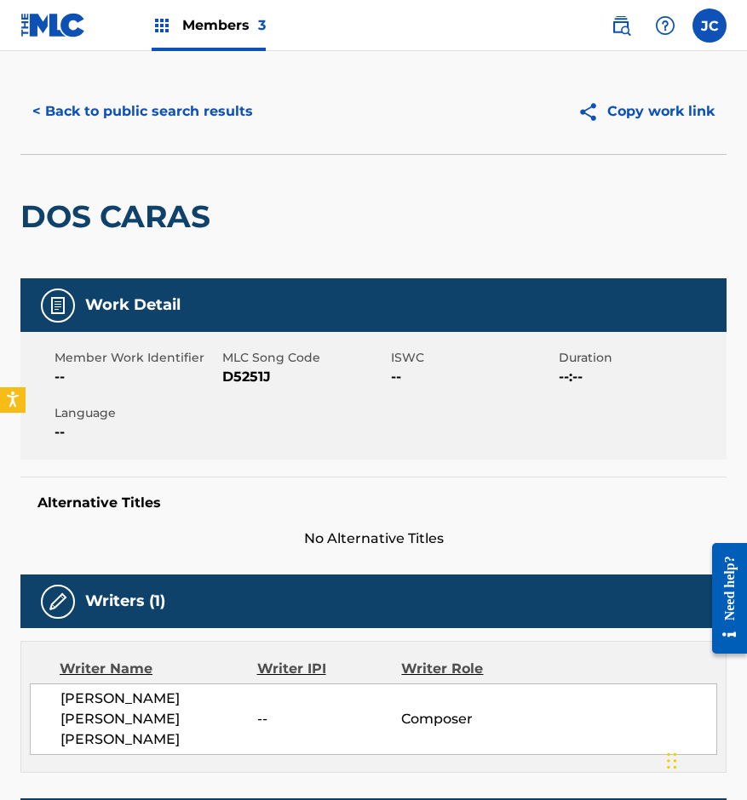
click at [204, 106] on button "< Back to public search results" at bounding box center [142, 111] width 244 height 43
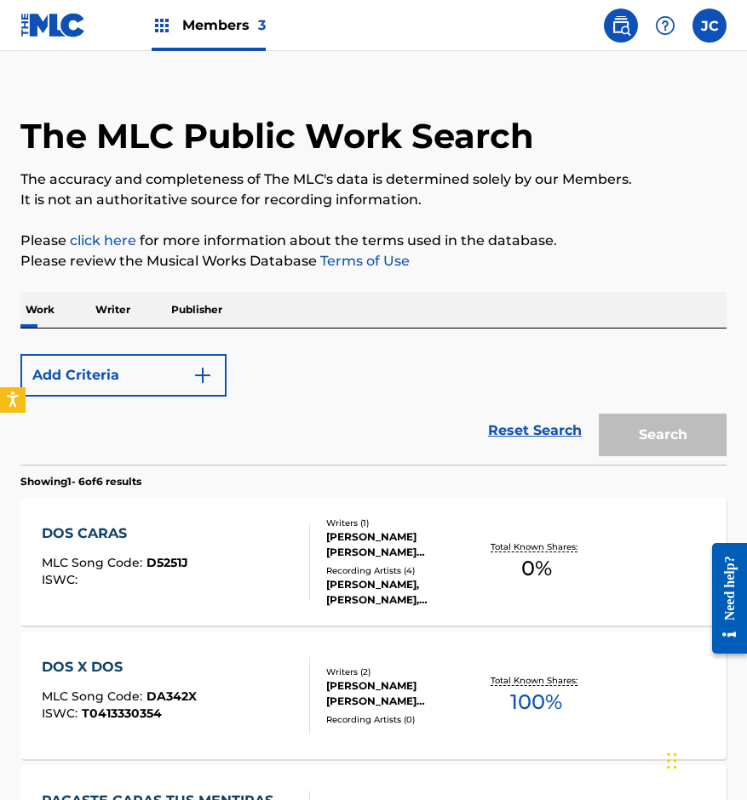
scroll to position [255, 0]
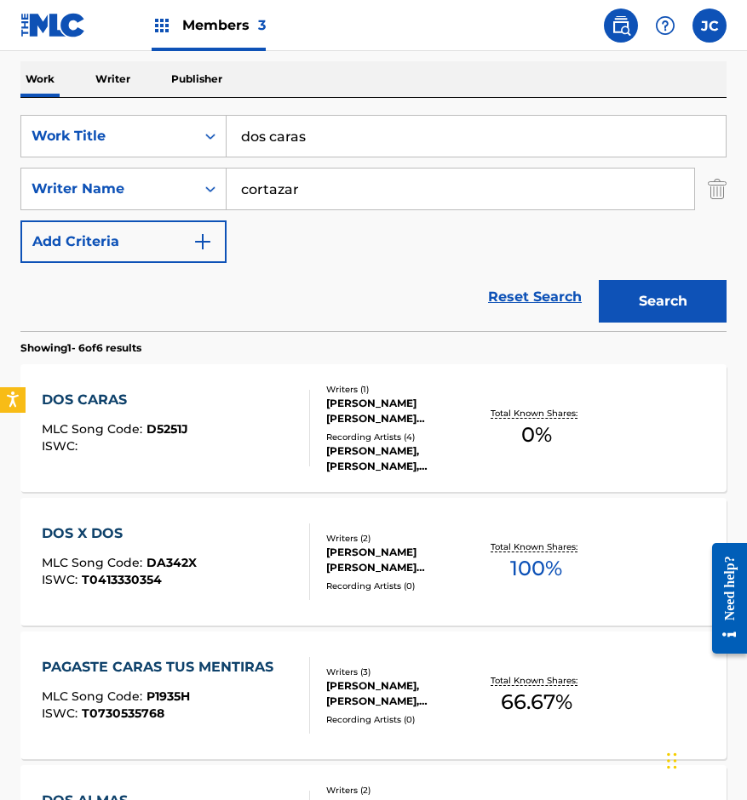
click at [2, 177] on div "The MLC Public Work Search The accuracy and completeness of The MLC's data is d…" at bounding box center [373, 539] width 747 height 1402
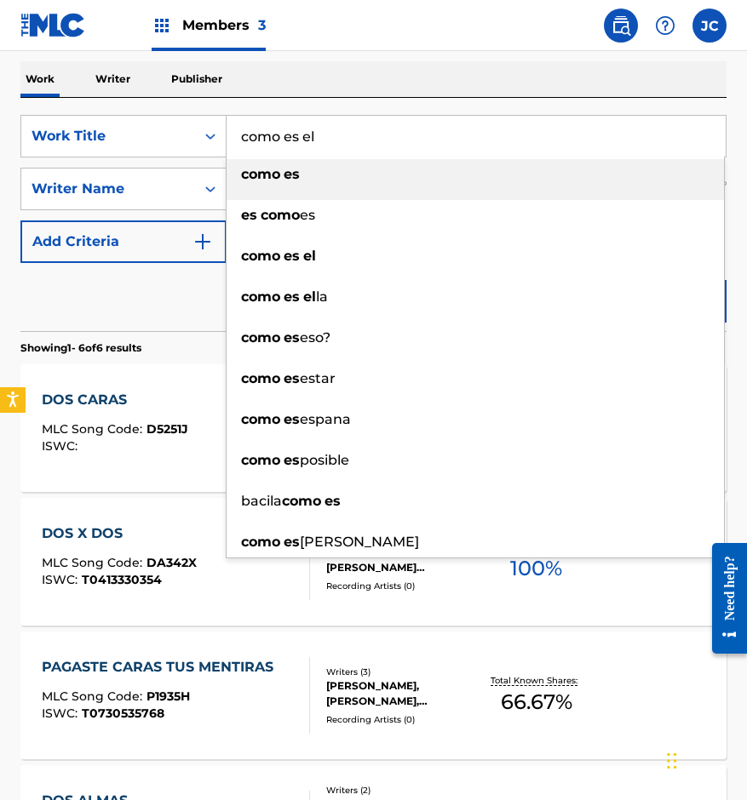
type input "como es el"
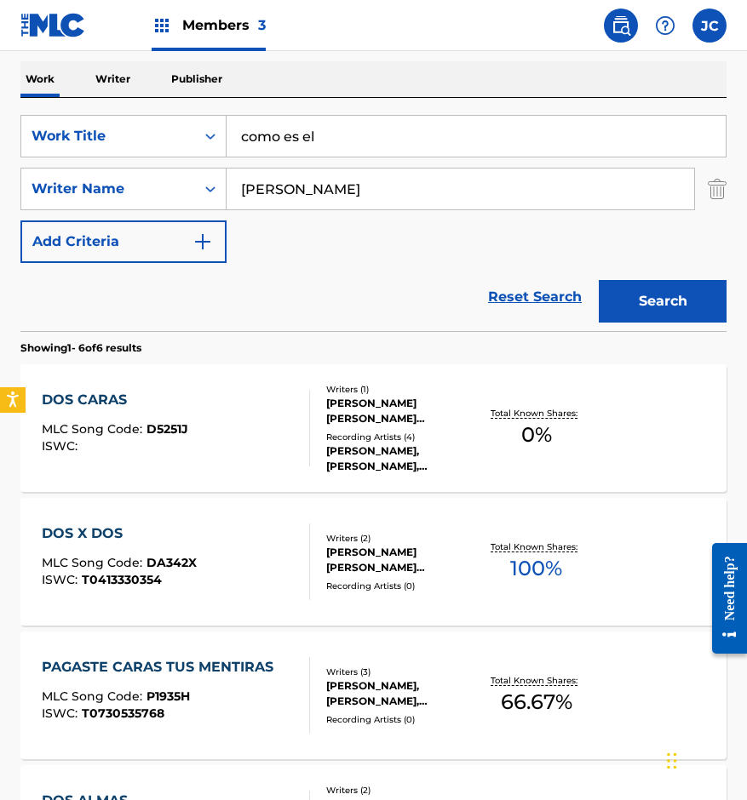
type input "[PERSON_NAME]"
click at [599, 280] on button "Search" at bounding box center [663, 301] width 128 height 43
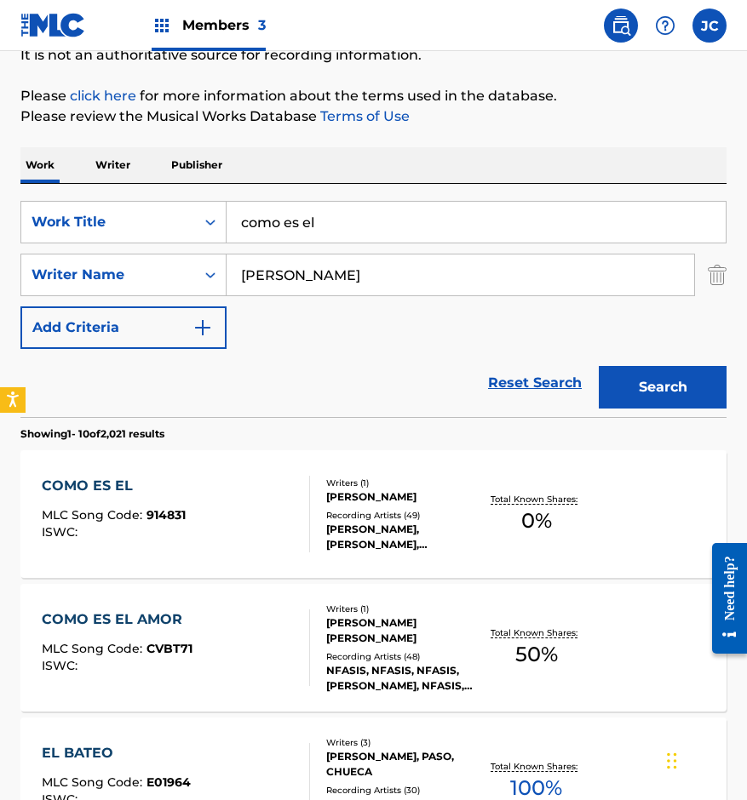
scroll to position [170, 0]
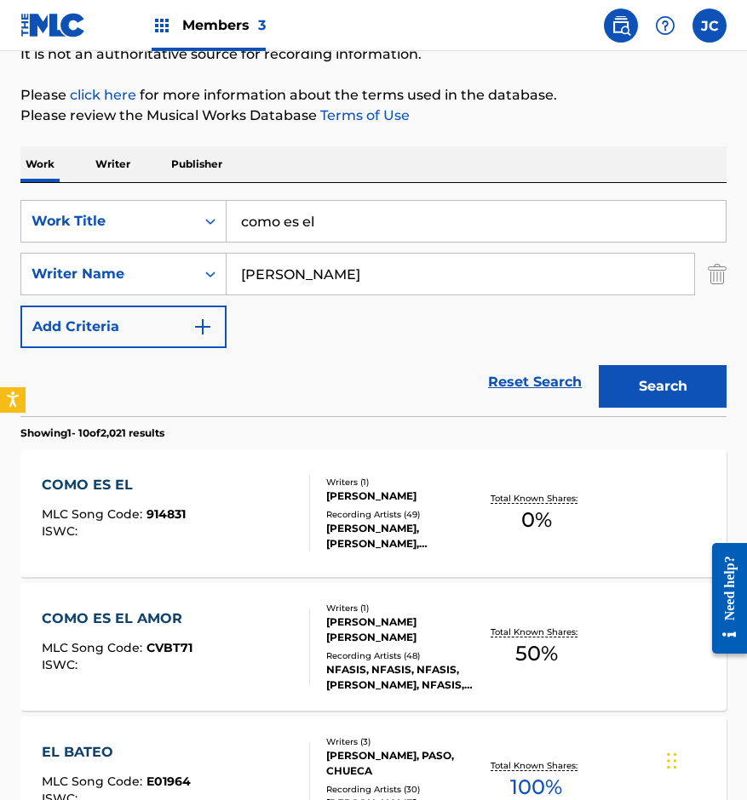
click at [341, 516] on div "Recording Artists ( 49 )" at bounding box center [402, 514] width 152 height 13
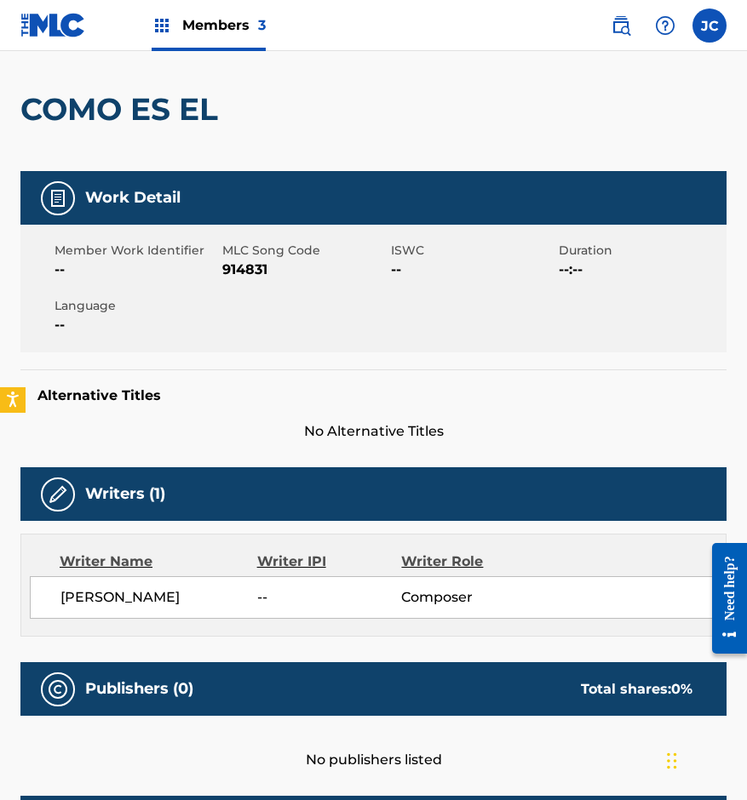
scroll to position [255, 0]
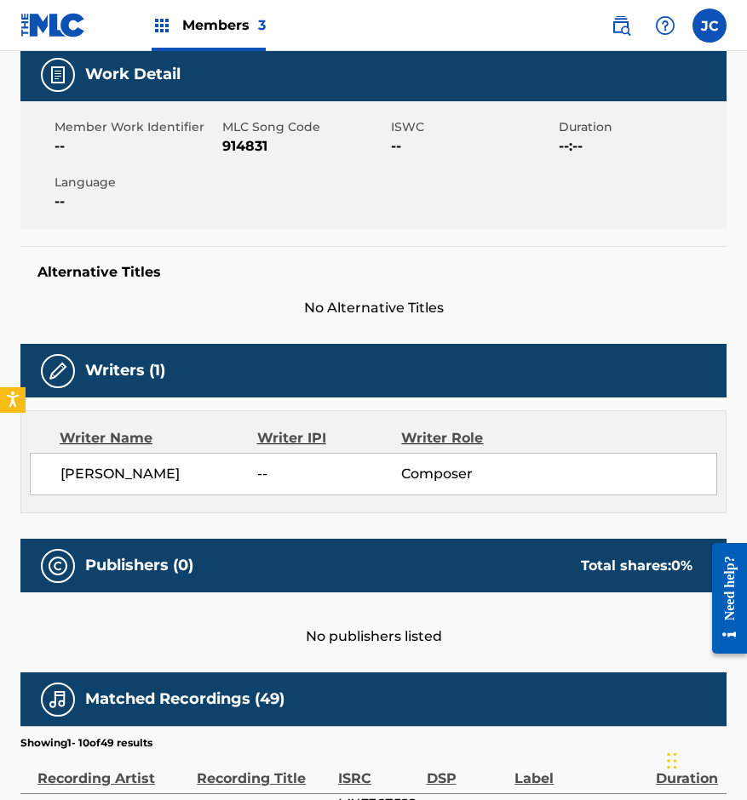
click at [240, 147] on span "914831" at bounding box center [303, 146] width 163 height 20
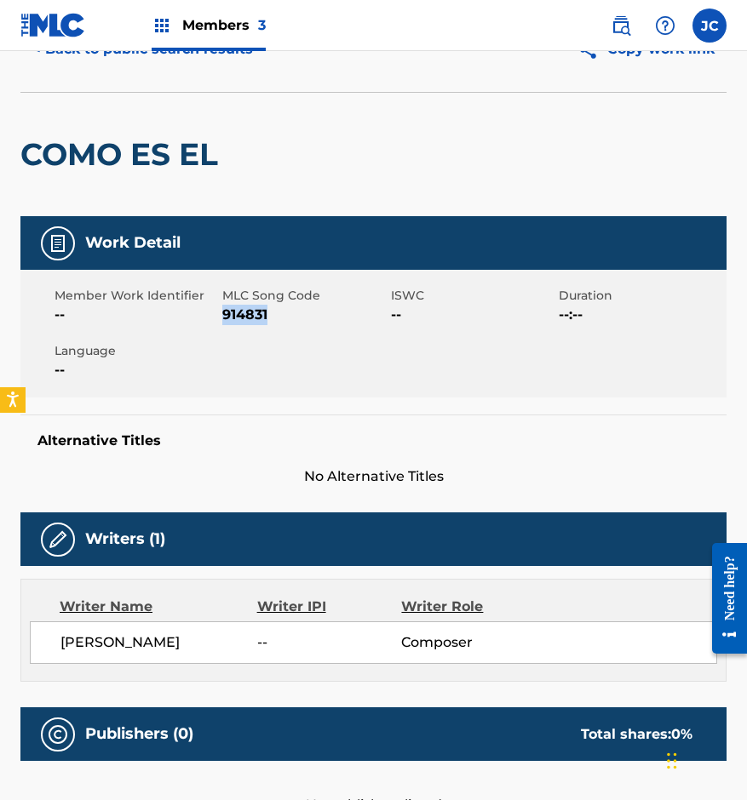
scroll to position [0, 0]
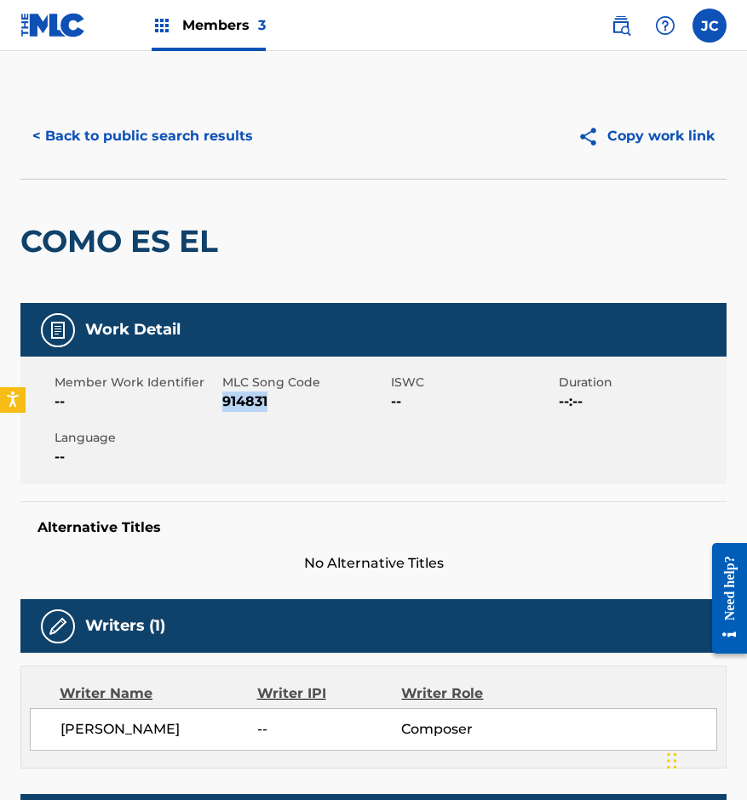
drag, startPoint x: 187, startPoint y: 276, endPoint x: 215, endPoint y: 174, distance: 105.7
click at [187, 276] on div "COMO ES EL" at bounding box center [123, 241] width 206 height 123
click at [215, 146] on button "< Back to public search results" at bounding box center [142, 136] width 244 height 43
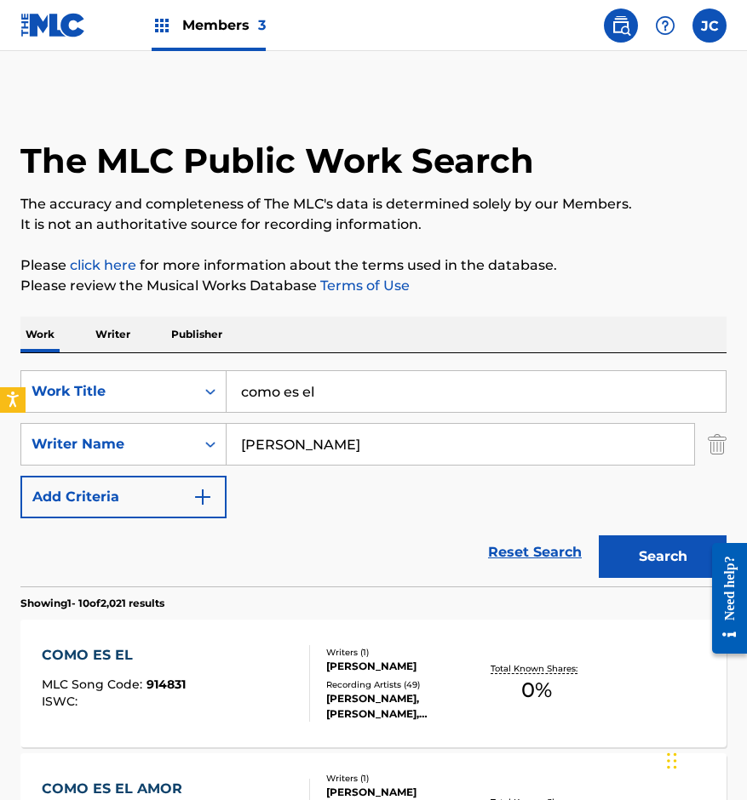
scroll to position [170, 0]
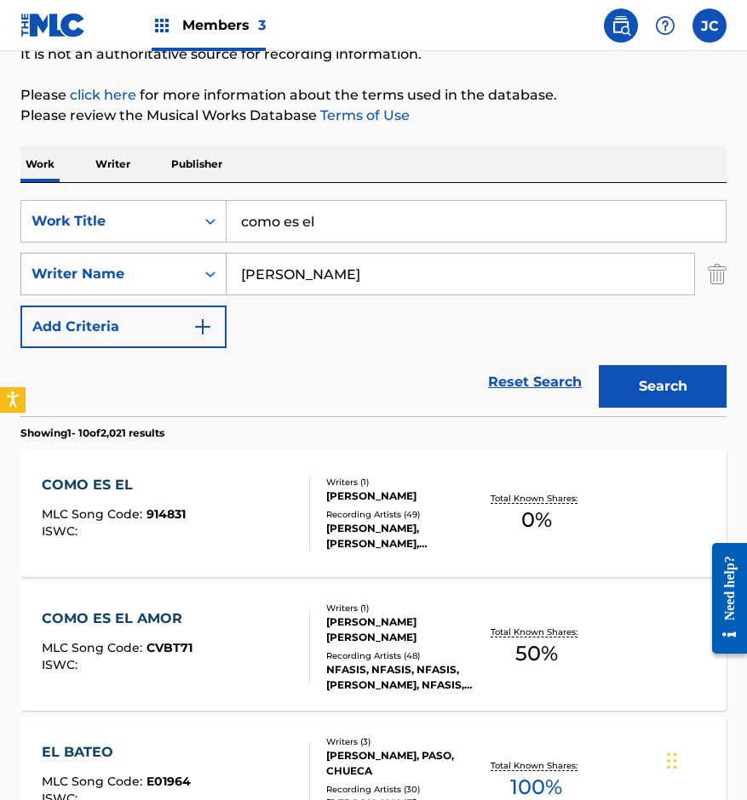
drag, startPoint x: 342, startPoint y: 221, endPoint x: 86, endPoint y: 264, distance: 259.9
click at [93, 263] on div "SearchWithCriteria14ce2072-3ba6-4fcd-b254-e0adca50d597 Work Title como es el Se…" at bounding box center [373, 274] width 706 height 148
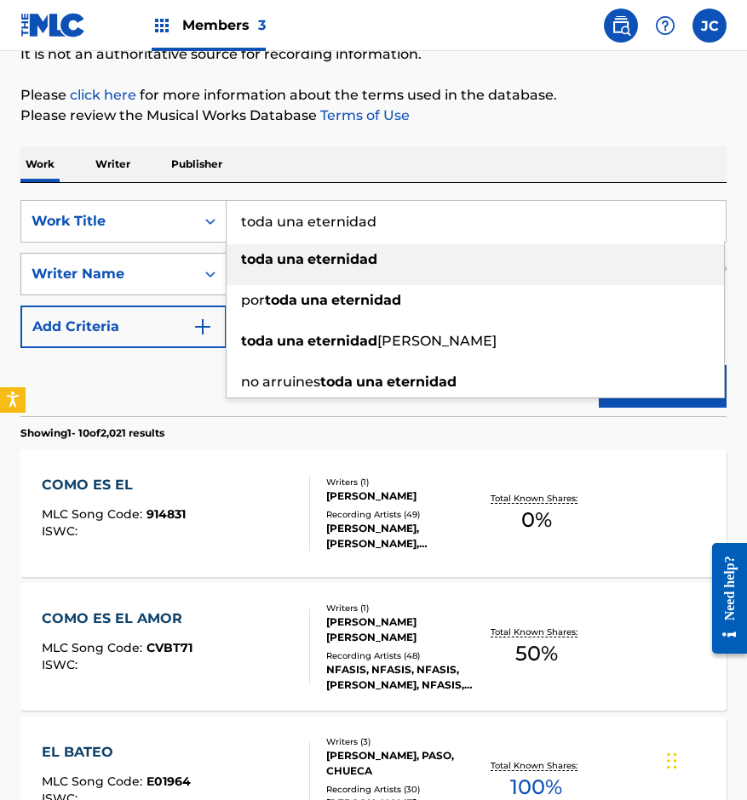
type input "toda una eternidad"
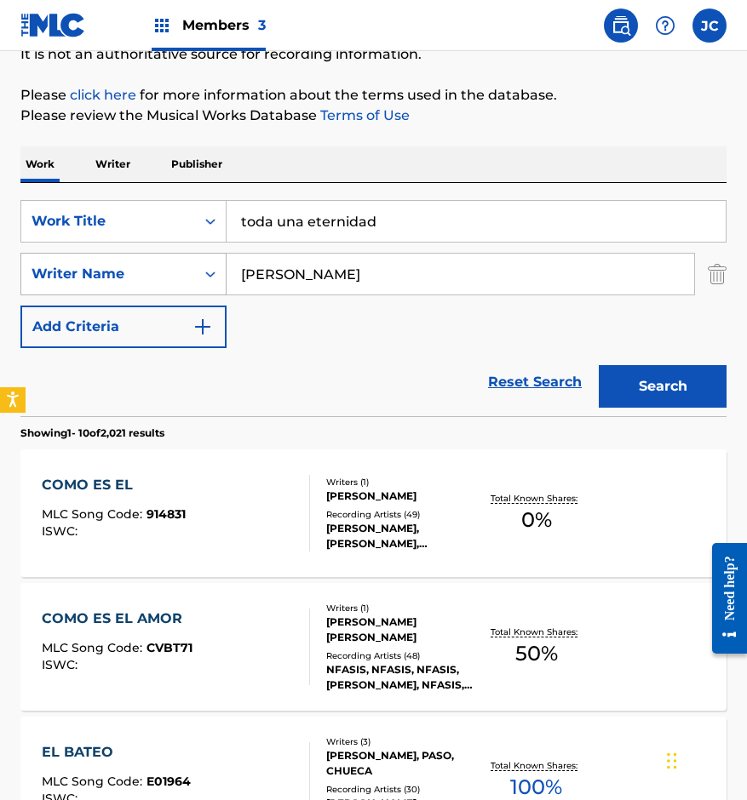
type input "[PERSON_NAME]"
click at [599, 365] on button "Search" at bounding box center [663, 386] width 128 height 43
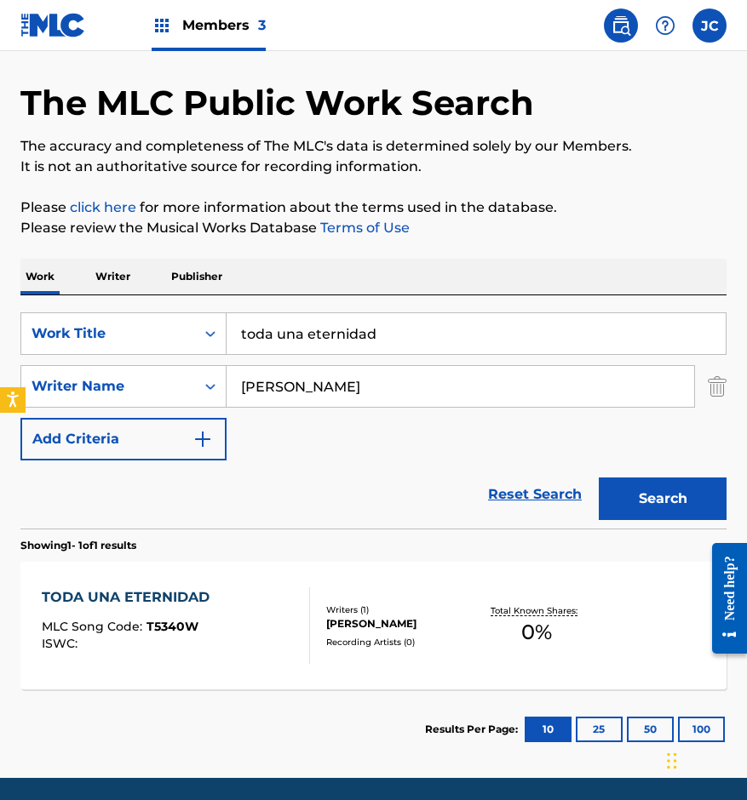
scroll to position [117, 0]
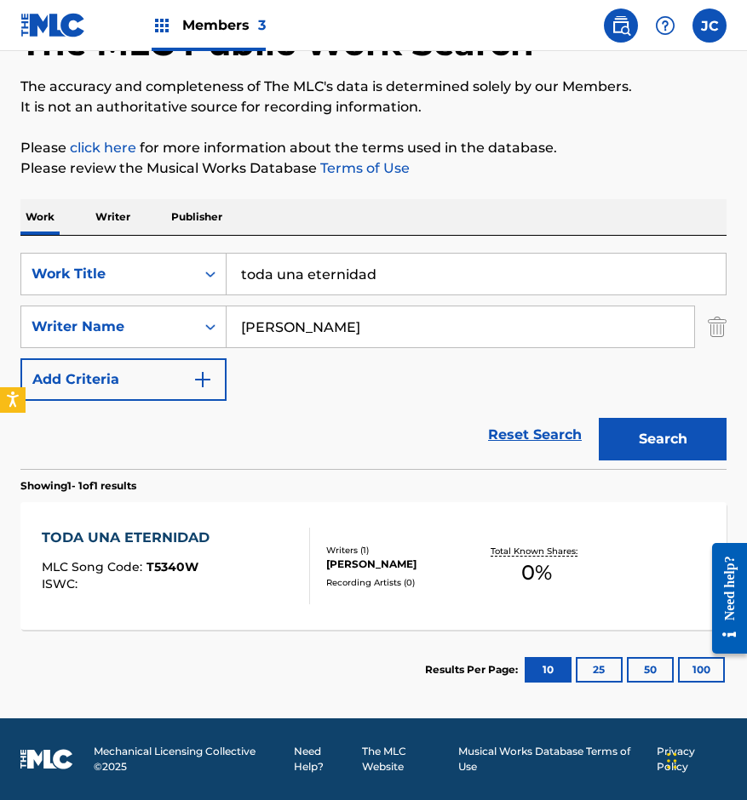
click at [395, 558] on div "[PERSON_NAME]" at bounding box center [402, 564] width 152 height 15
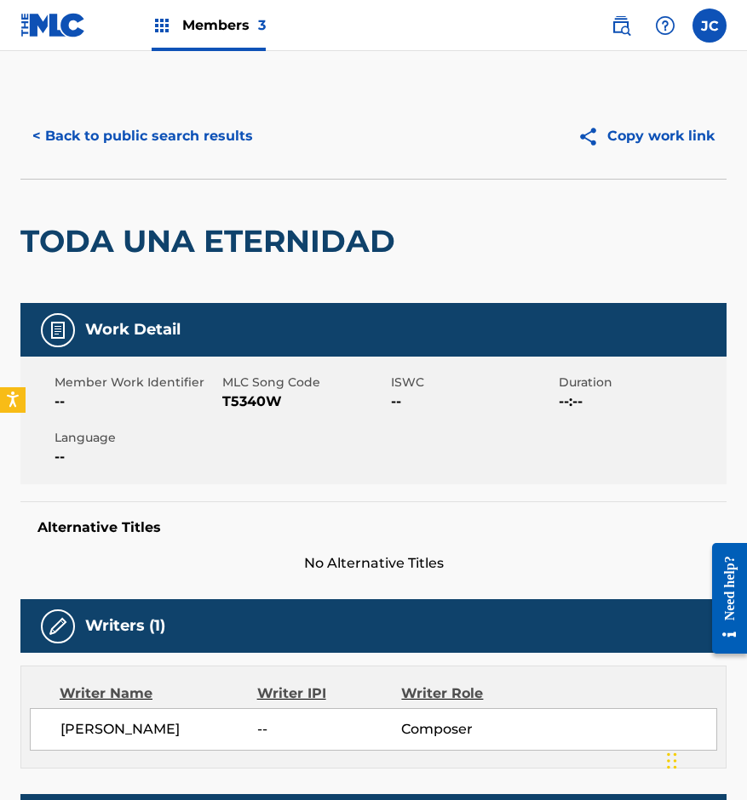
click at [243, 394] on span "T5340W" at bounding box center [303, 402] width 163 height 20
click at [205, 150] on button "< Back to public search results" at bounding box center [142, 136] width 244 height 43
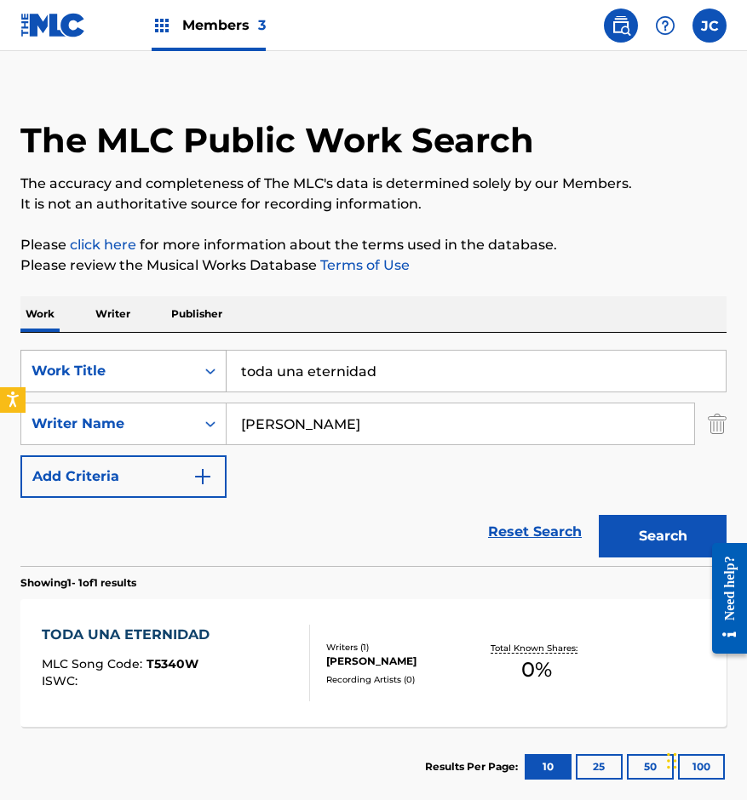
click at [78, 381] on div "SearchWithCriteria14ce2072-3ba6-4fcd-b254-e0adca50d597 Work Title toda una eter…" at bounding box center [373, 371] width 706 height 43
type input "seremos los dos"
click at [654, 535] on button "Search" at bounding box center [663, 536] width 128 height 43
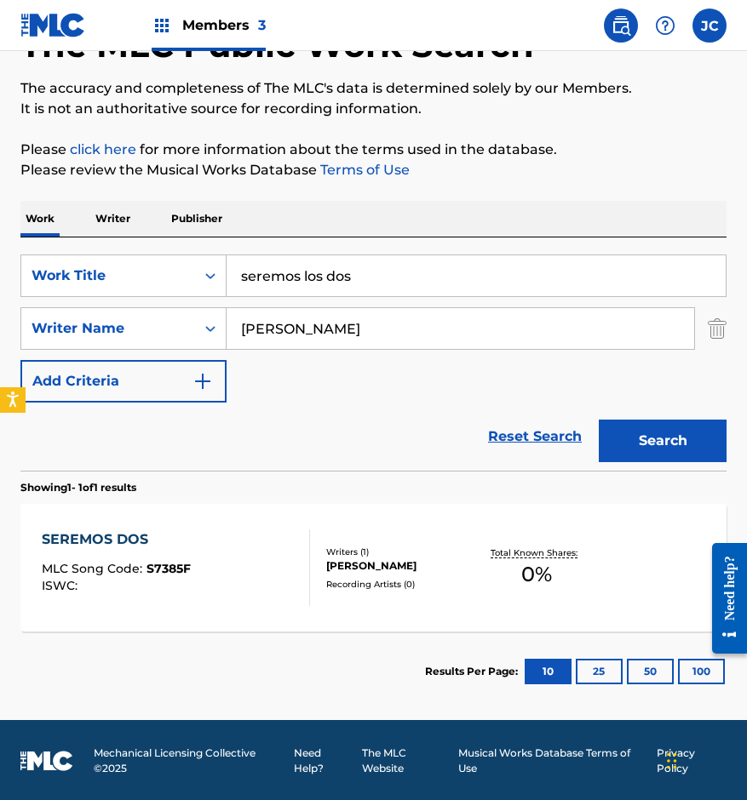
scroll to position [117, 0]
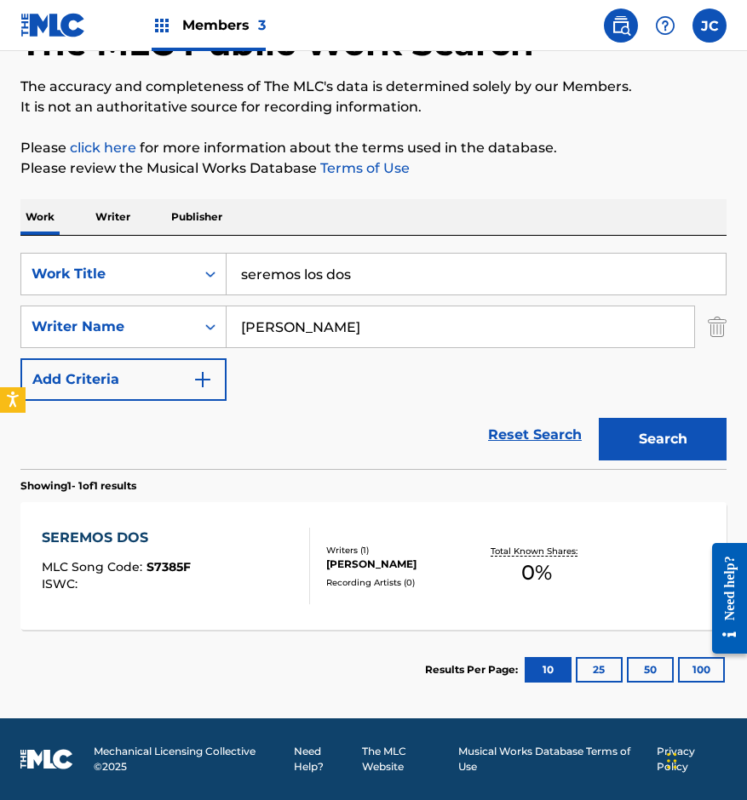
click at [237, 553] on div "SEREMOS DOS MLC Song Code : S7385F ISWC :" at bounding box center [176, 566] width 268 height 77
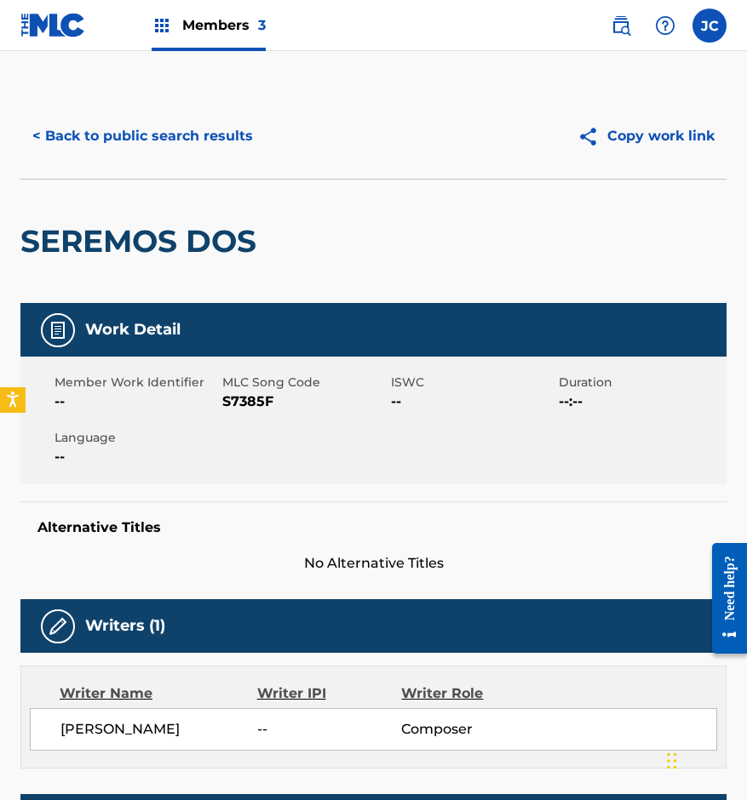
click at [215, 390] on span "Member Work Identifier" at bounding box center [135, 383] width 163 height 18
click at [252, 400] on span "S7385F" at bounding box center [303, 402] width 163 height 20
click at [149, 173] on div "< Back to public search results Copy work link" at bounding box center [373, 136] width 706 height 85
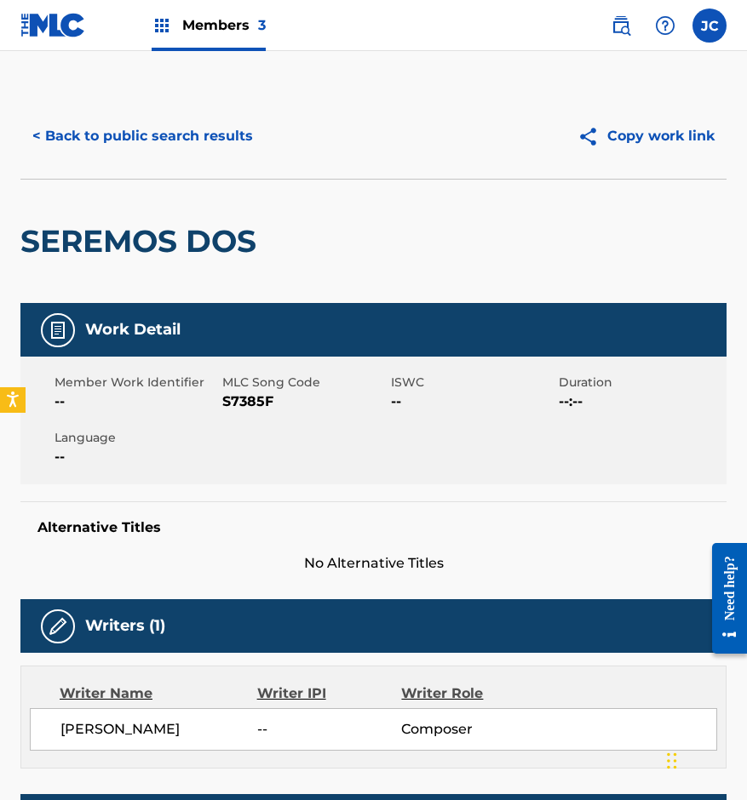
click at [192, 131] on button "< Back to public search results" at bounding box center [142, 136] width 244 height 43
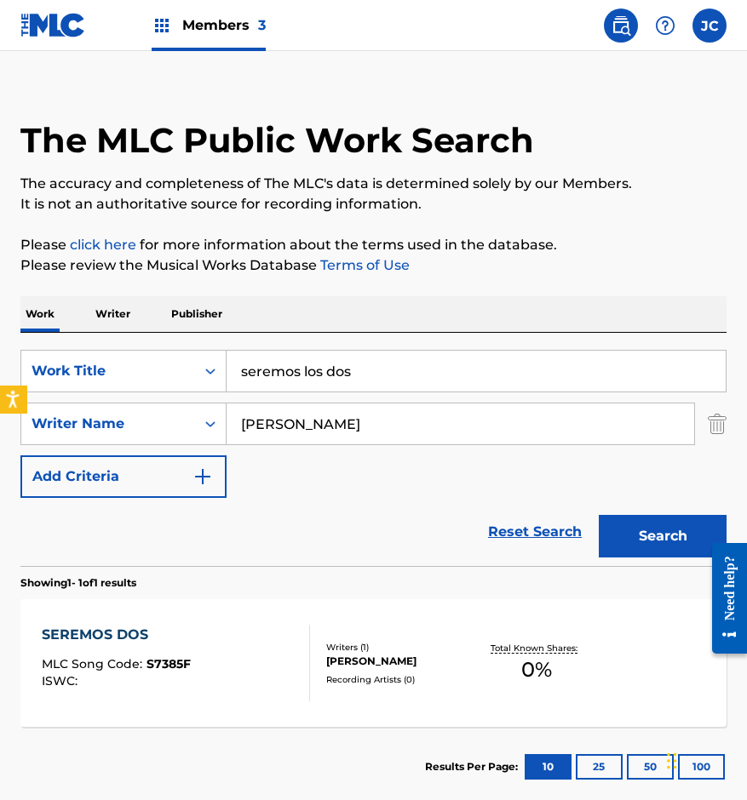
click at [2, 391] on body "Accessibility Screen-Reader Guide, Feedback, and Issue Reporting | New window C…" at bounding box center [373, 380] width 747 height 800
type input "eterno amor"
click at [599, 515] on button "Search" at bounding box center [663, 536] width 128 height 43
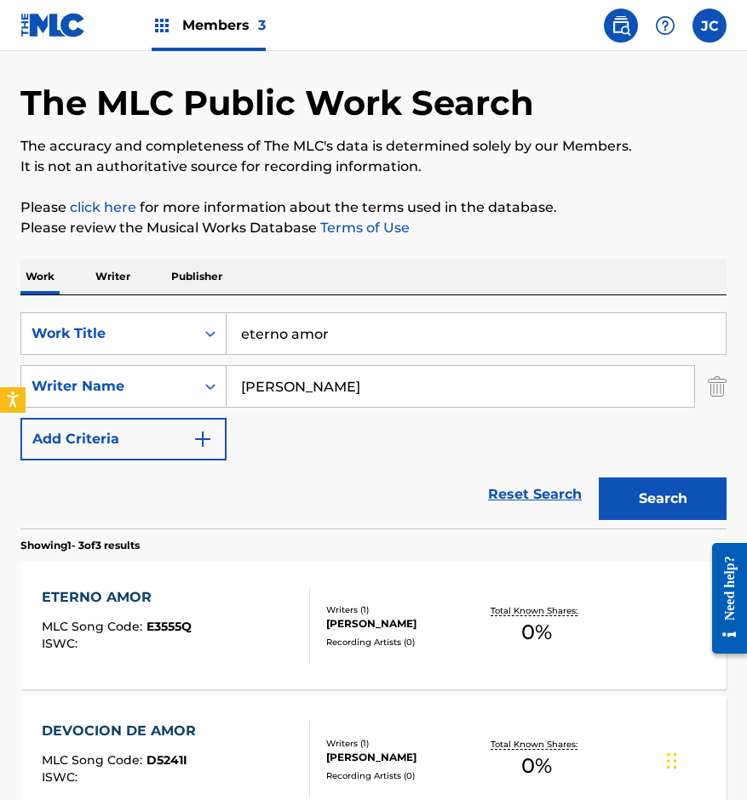
scroll to position [170, 0]
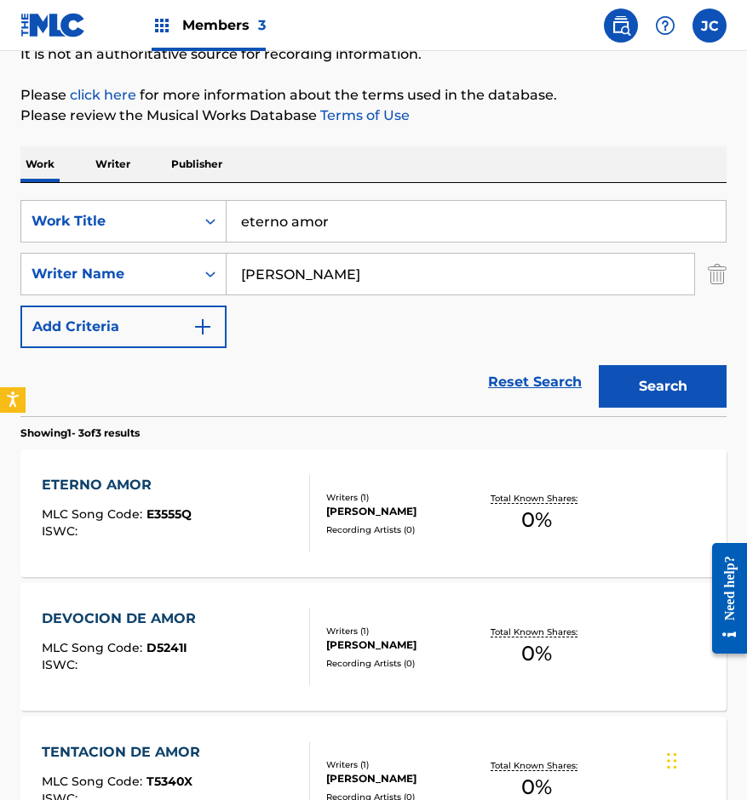
click at [338, 519] on div "[PERSON_NAME]" at bounding box center [402, 511] width 152 height 15
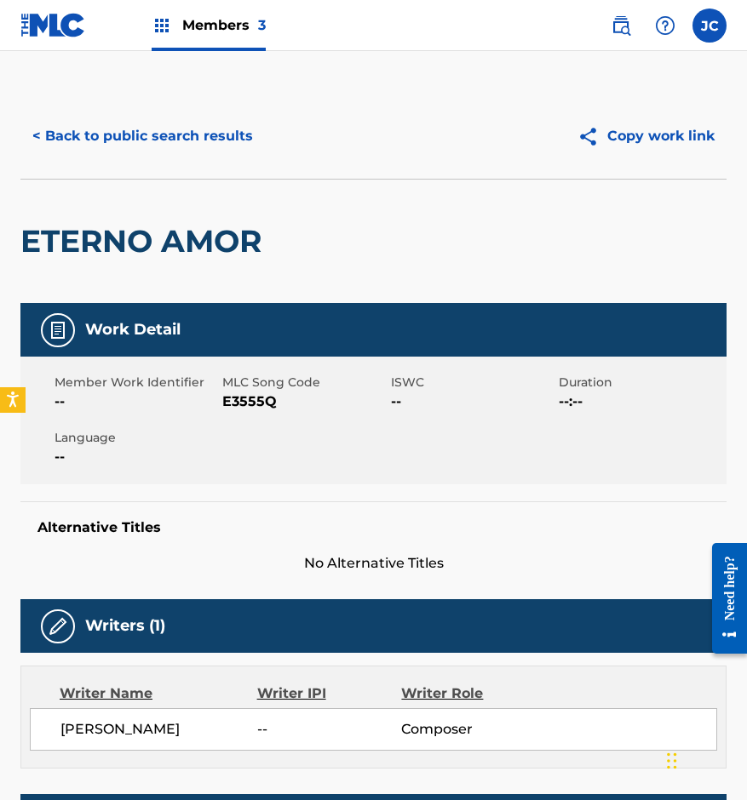
click at [256, 399] on span "E3555Q" at bounding box center [303, 402] width 163 height 20
drag, startPoint x: 256, startPoint y: 399, endPoint x: 738, endPoint y: 450, distance: 484.6
click at [266, 401] on span "E3555Q" at bounding box center [303, 402] width 163 height 20
drag, startPoint x: 230, startPoint y: 195, endPoint x: 236, endPoint y: 160, distance: 35.4
click at [230, 195] on div "ETERNO AMOR" at bounding box center [144, 241] width 249 height 123
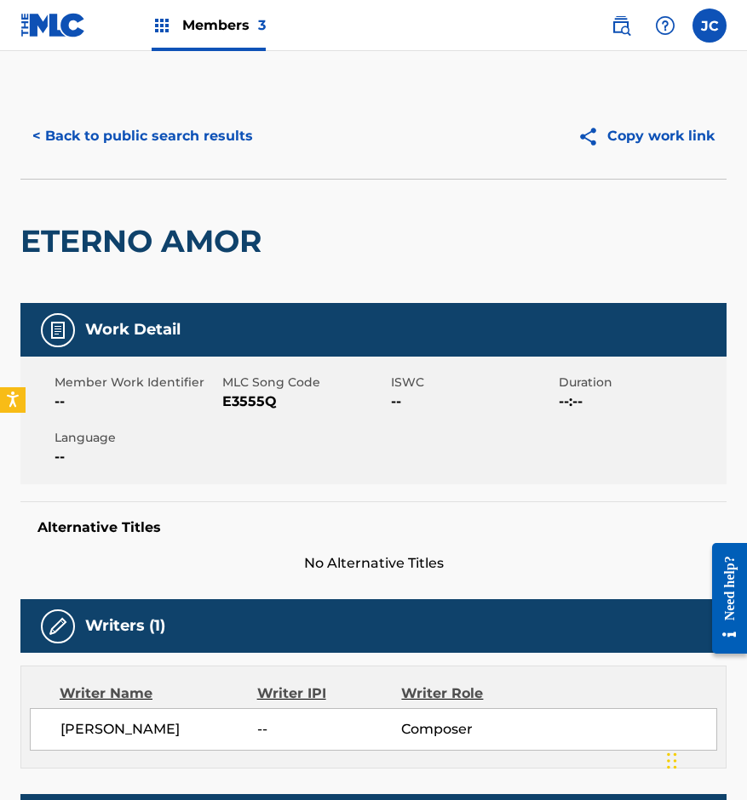
click at [236, 160] on div "< Back to public search results Copy work link" at bounding box center [373, 136] width 706 height 85
click at [230, 137] on button "< Back to public search results" at bounding box center [142, 136] width 244 height 43
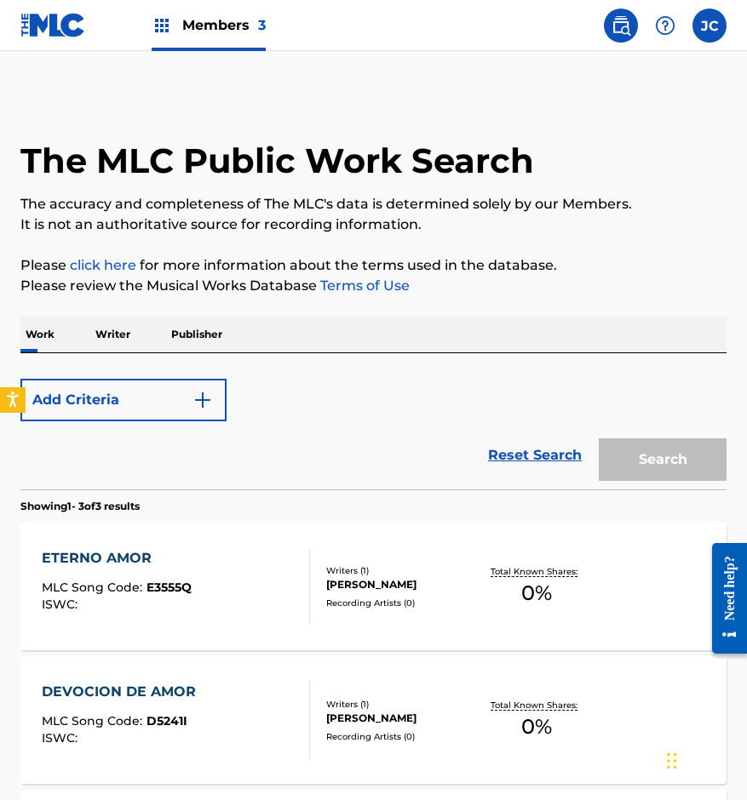
scroll to position [170, 0]
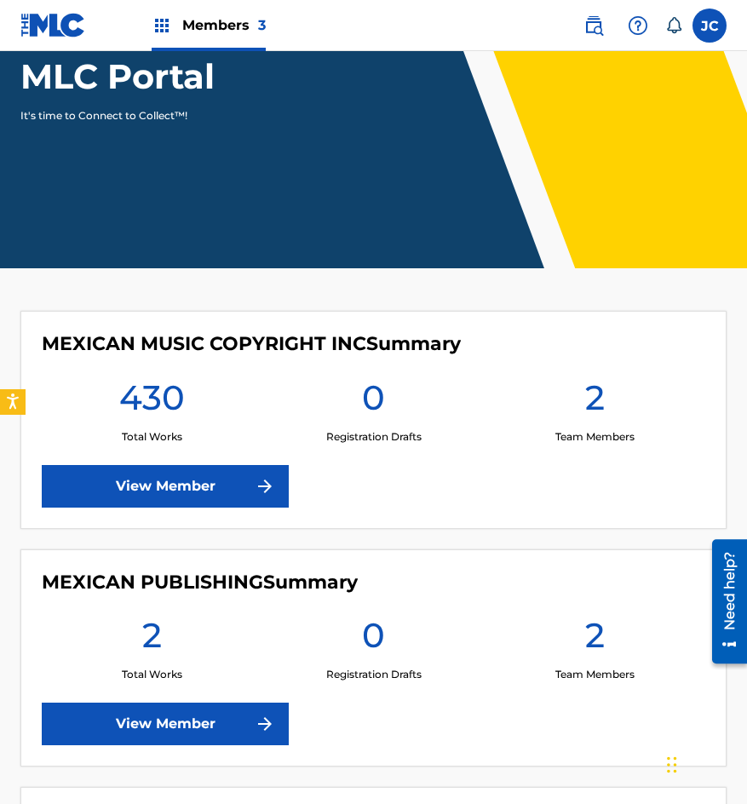
scroll to position [170, 0]
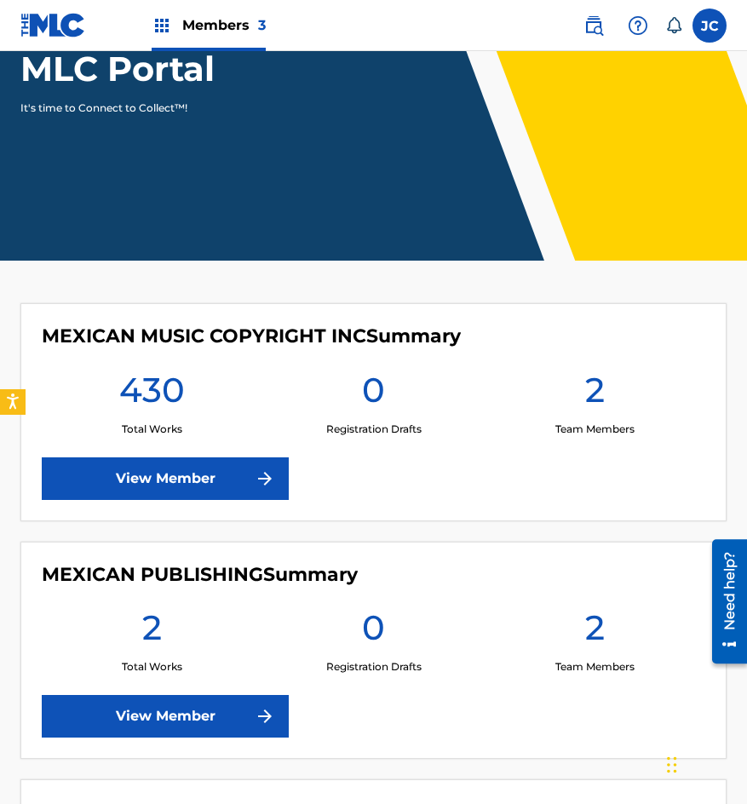
click at [242, 467] on link "View Member" at bounding box center [165, 478] width 247 height 43
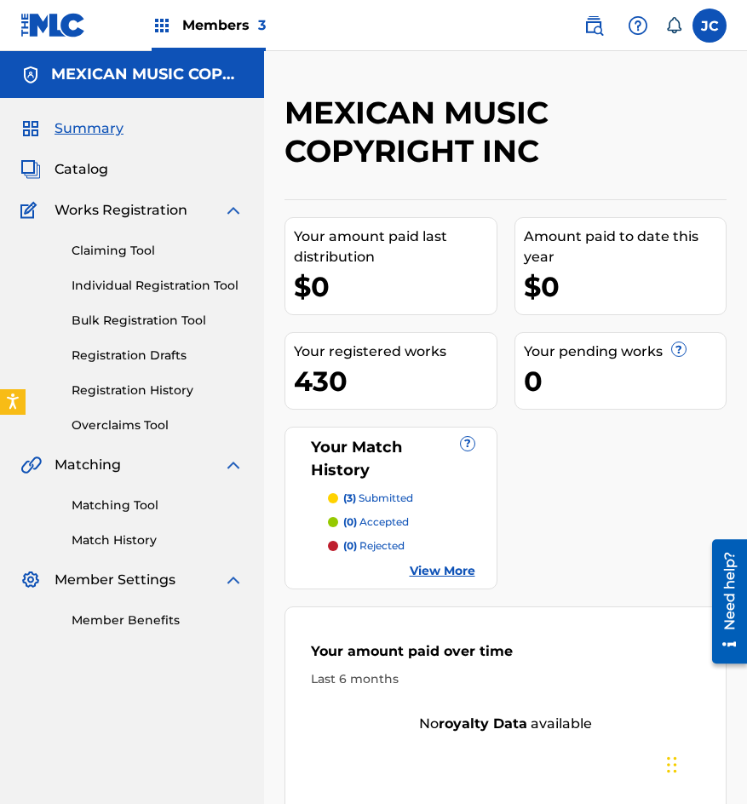
click at [166, 386] on link "Registration History" at bounding box center [158, 390] width 172 height 18
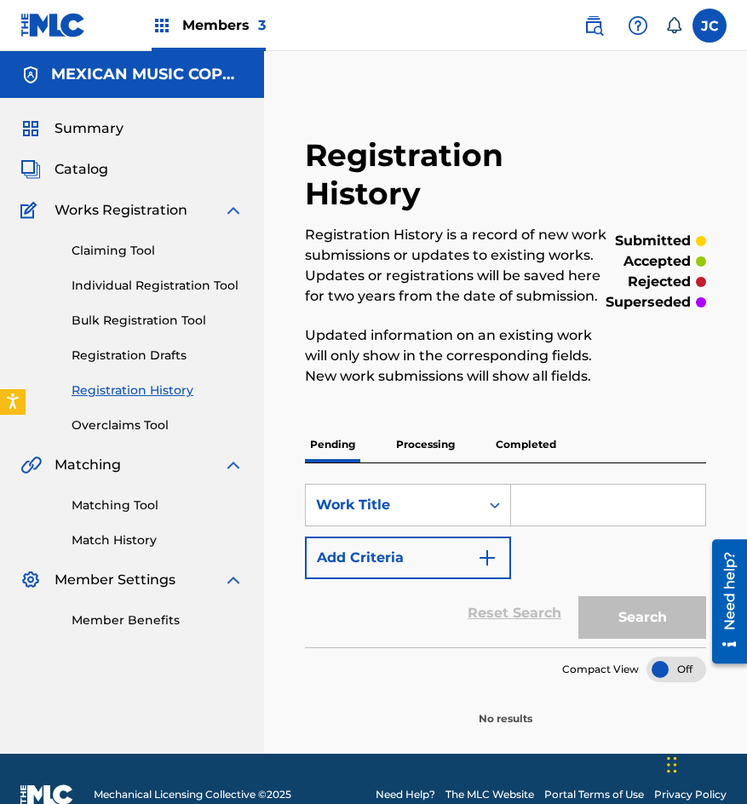
click at [431, 457] on p "Processing" at bounding box center [425, 445] width 69 height 36
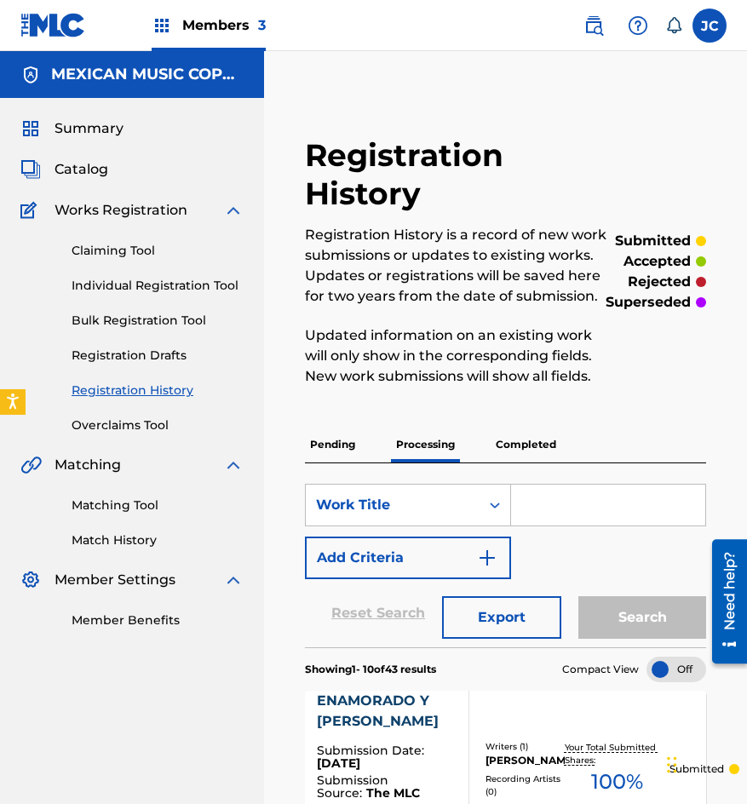
click at [49, 172] on link "Catalog" at bounding box center [64, 169] width 88 height 20
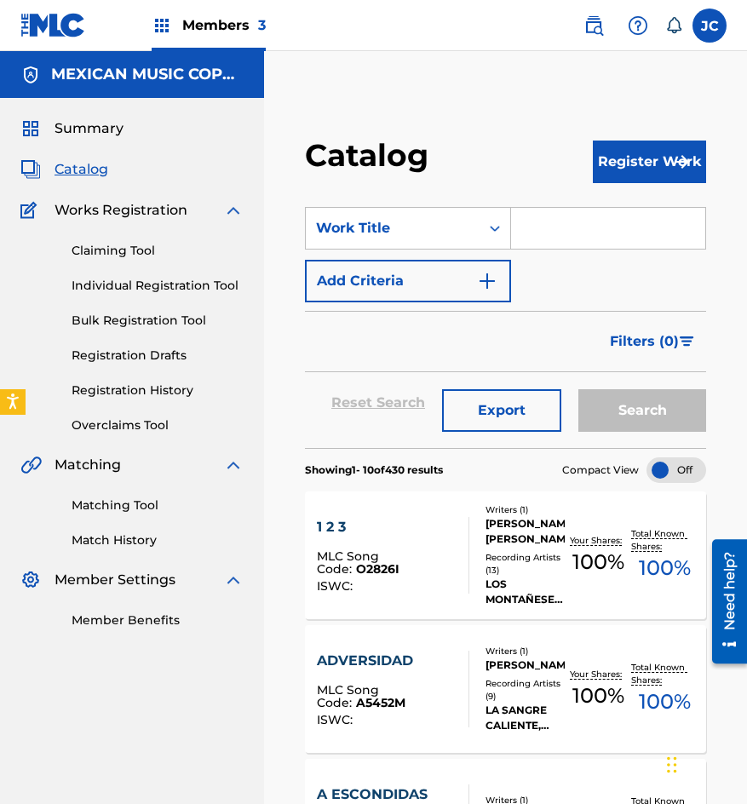
click at [71, 132] on span "Summary" at bounding box center [88, 128] width 69 height 20
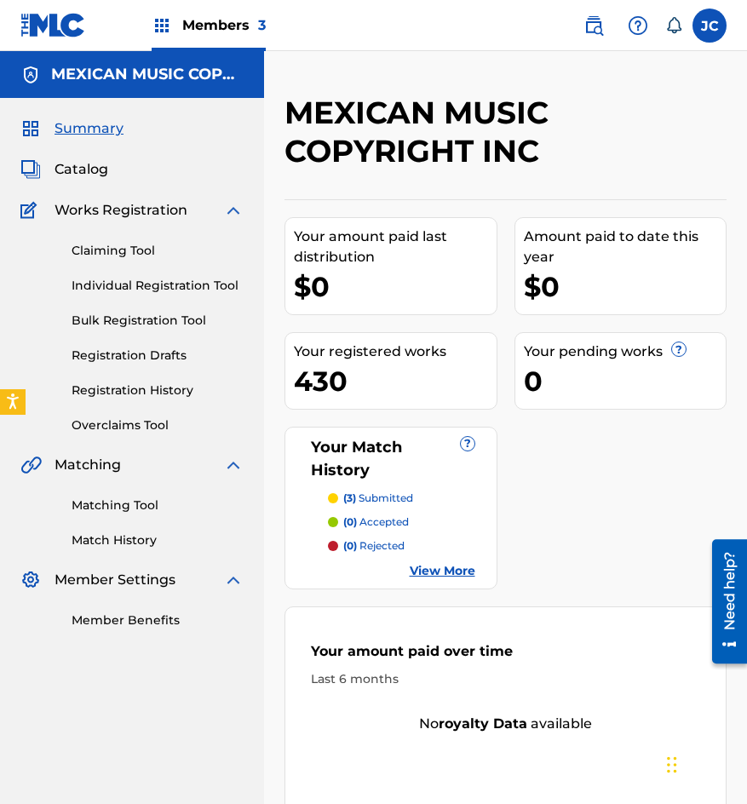
click at [51, 31] on img at bounding box center [53, 25] width 66 height 25
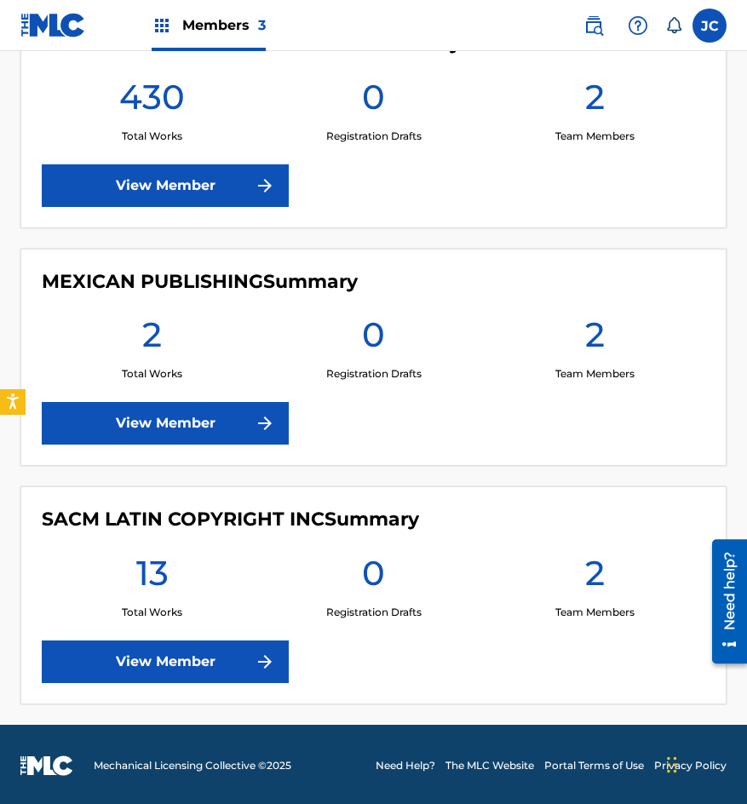
scroll to position [466, 0]
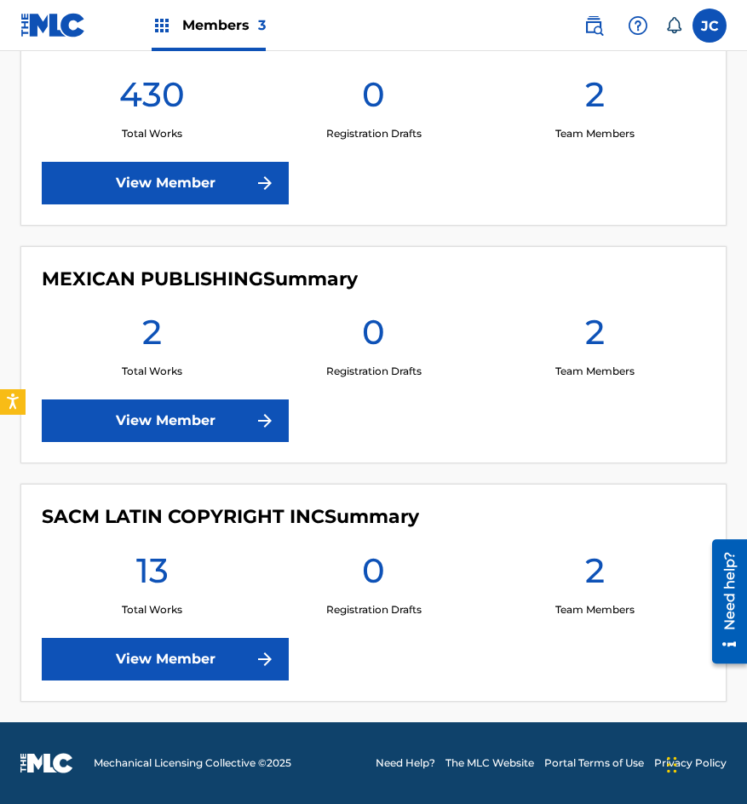
click at [237, 657] on link "View Member" at bounding box center [165, 659] width 247 height 43
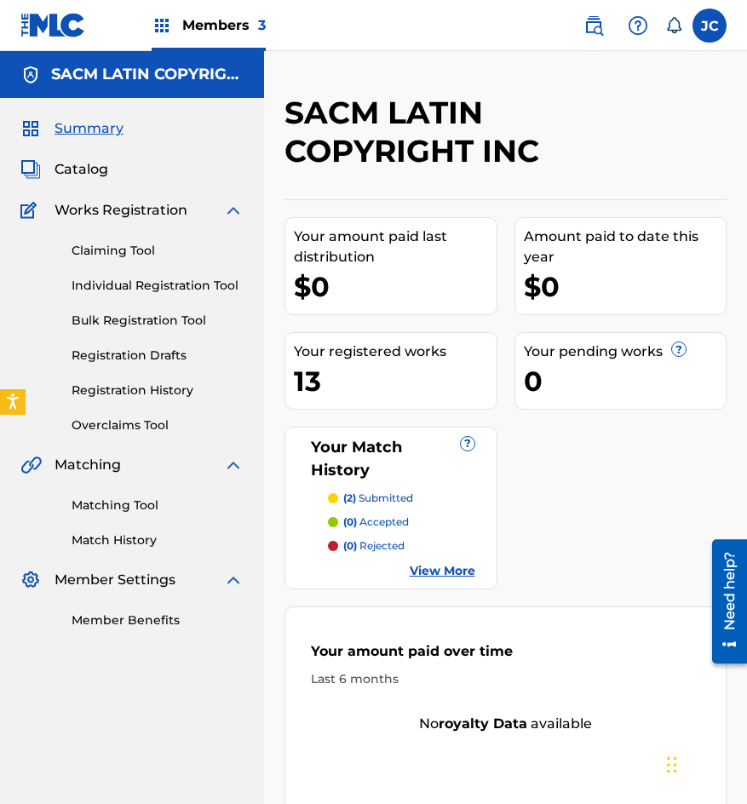
click at [157, 398] on link "Registration History" at bounding box center [158, 390] width 172 height 18
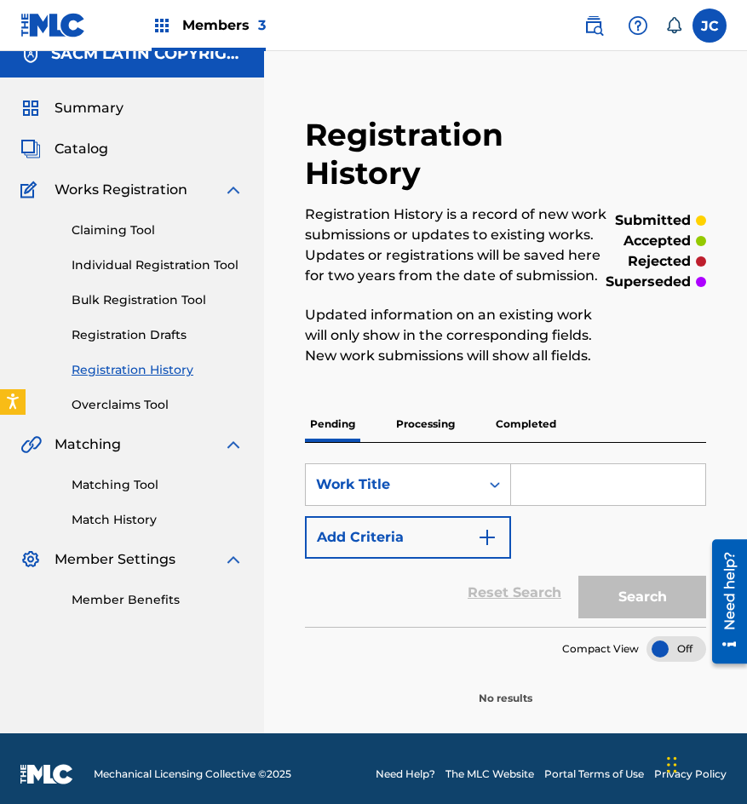
scroll to position [32, 0]
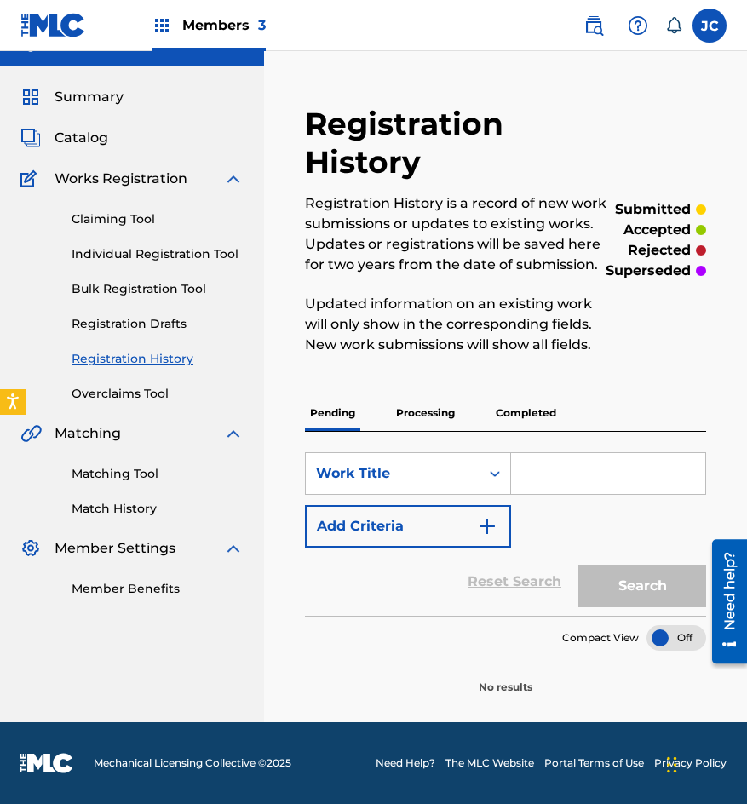
click at [420, 433] on div "SearchWithCriteria1f1dc618-2db4-4901-b5b5-e2cae10323b5 Work Title Add Criteria …" at bounding box center [505, 524] width 401 height 184
click at [429, 414] on p "Processing" at bounding box center [425, 413] width 69 height 36
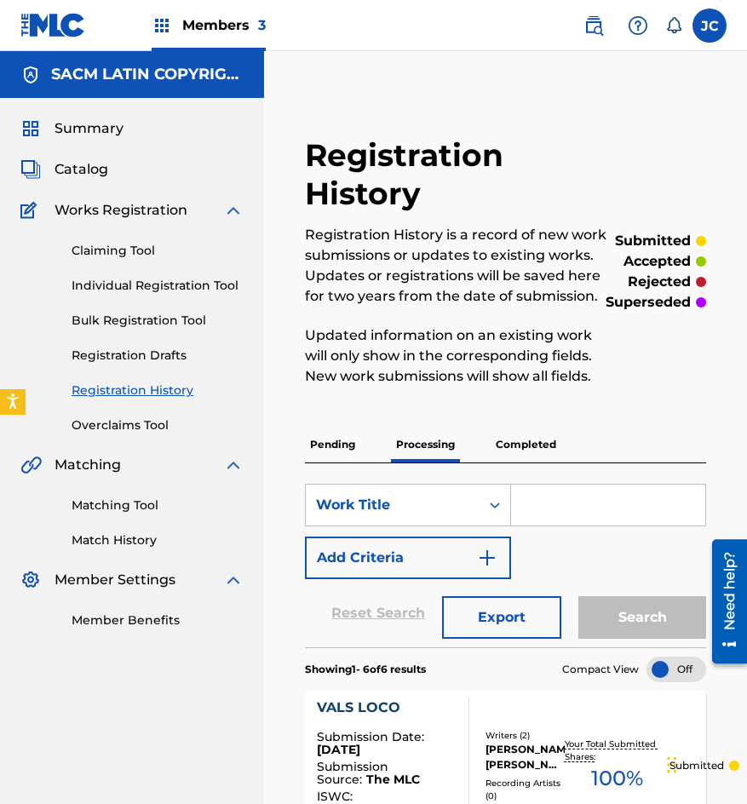
click at [56, 38] on link at bounding box center [53, 25] width 66 height 50
